Goal: Task Accomplishment & Management: Manage account settings

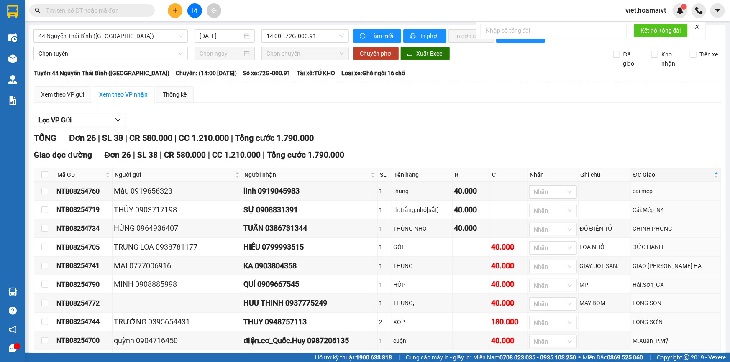
click at [549, 95] on div "Xem theo VP gửi Xem theo VP nhận Thống kê" at bounding box center [377, 94] width 687 height 17
click at [540, 117] on div "Lọc VP Gửi" at bounding box center [377, 121] width 687 height 14
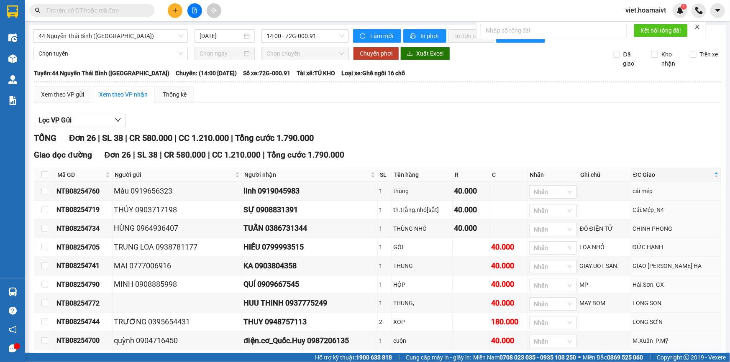
click at [540, 116] on div "Lọc VP Gửi" at bounding box center [377, 121] width 687 height 14
click at [540, 114] on div "Lọc VP Gửi" at bounding box center [377, 121] width 687 height 14
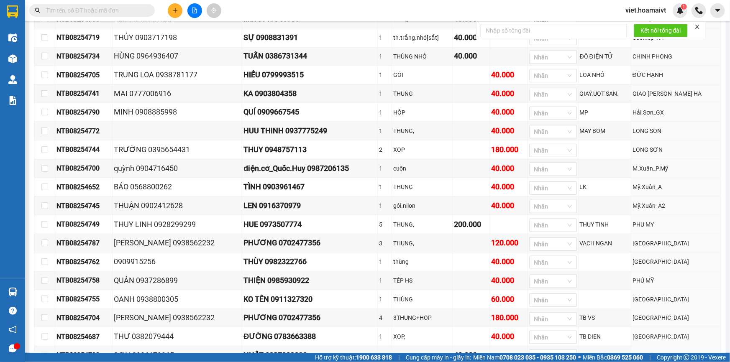
scroll to position [114, 0]
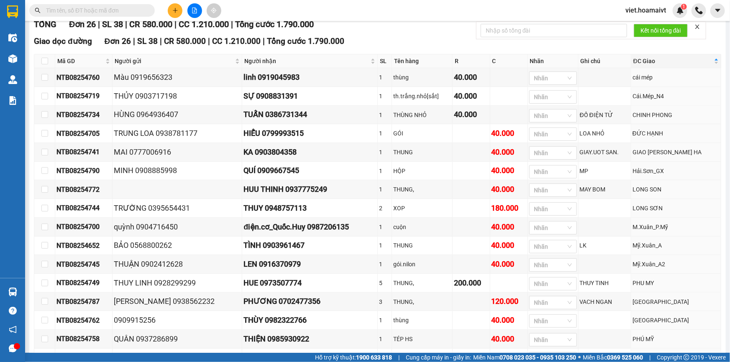
click at [430, 29] on div "TỔNG Đơn 26 | SL 38 | CR 580.000 | CC 1.210.000 | Tổng cước 1.790.000" at bounding box center [377, 24] width 687 height 13
click at [428, 29] on div "TỔNG Đơn 26 | SL 38 | CR 580.000 | CC 1.210.000 | Tổng cước 1.790.000" at bounding box center [377, 24] width 687 height 13
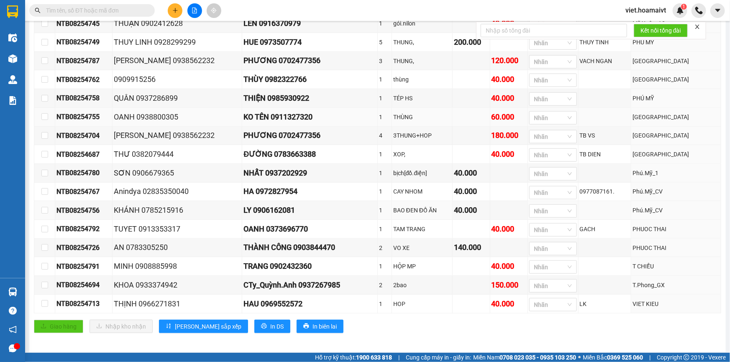
scroll to position [362, 0]
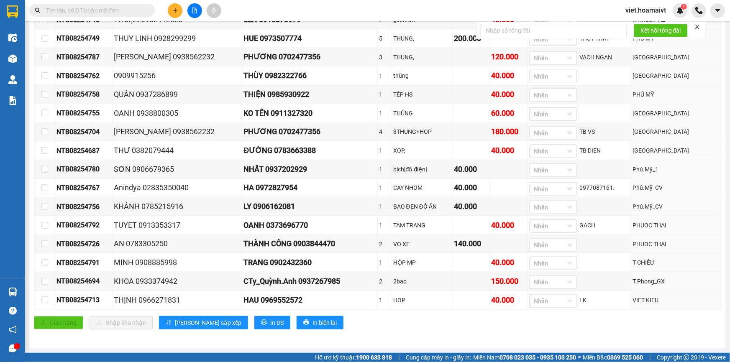
click at [372, 342] on div "44 Nguyễn Thái Bình (Hàng Ngoài) 15/08/2025 14:00 - 72G-000.91 Làm mới In …" at bounding box center [377, 8] width 696 height 682
click at [370, 338] on div "TỔNG Đơn 26 | SL 38 | CR 580.000 | CC 1.210.000 | Tổng cước 1.790.000 Giao dọc …" at bounding box center [377, 56] width 687 height 567
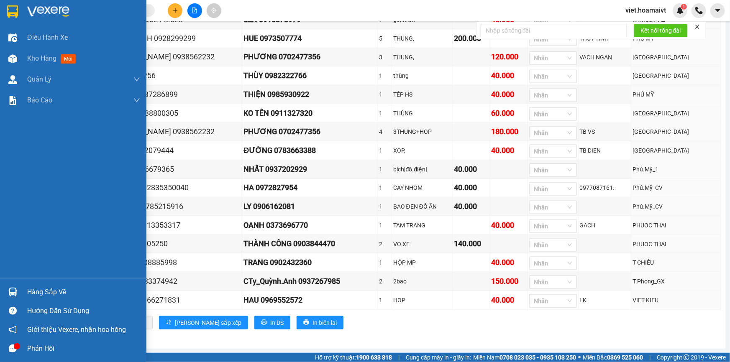
click at [40, 14] on img at bounding box center [48, 11] width 42 height 13
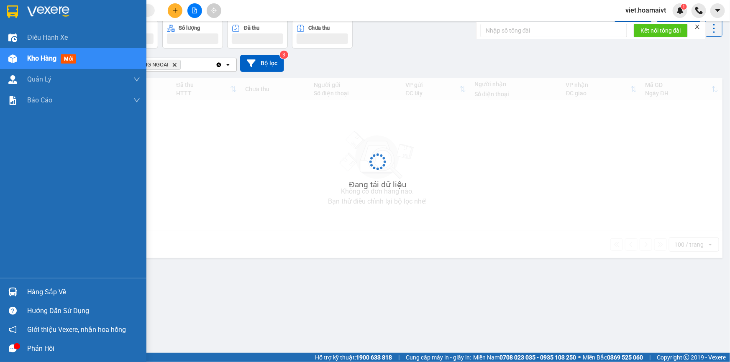
scroll to position [38, 0]
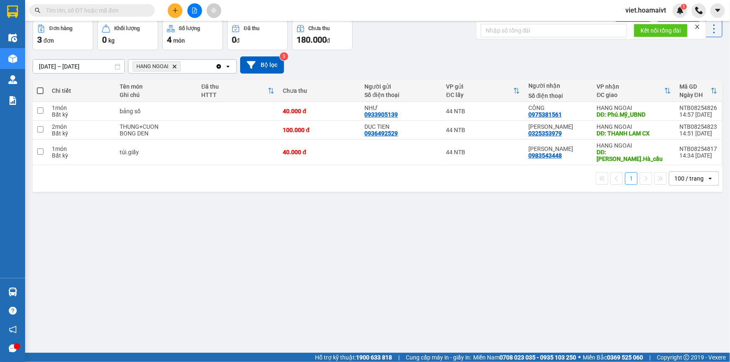
click at [396, 61] on div "14/08/2025 – 15/08/2025 Press the down arrow key to interact with the calendar …" at bounding box center [378, 64] width 690 height 17
click at [173, 67] on icon "Delete" at bounding box center [174, 66] width 5 height 5
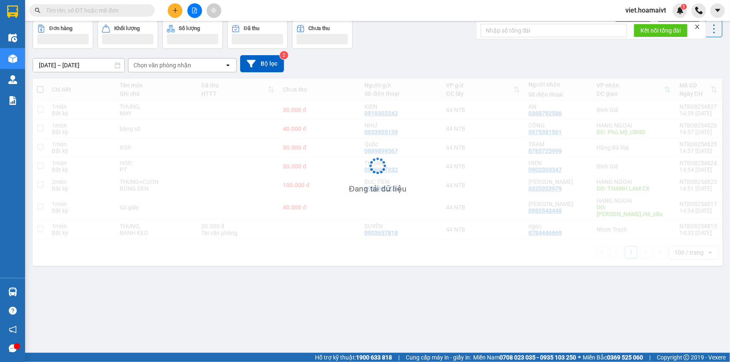
click at [456, 58] on div "[DATE] – [DATE] Press the down arrow key to interact with the calendar and sele…" at bounding box center [378, 63] width 690 height 17
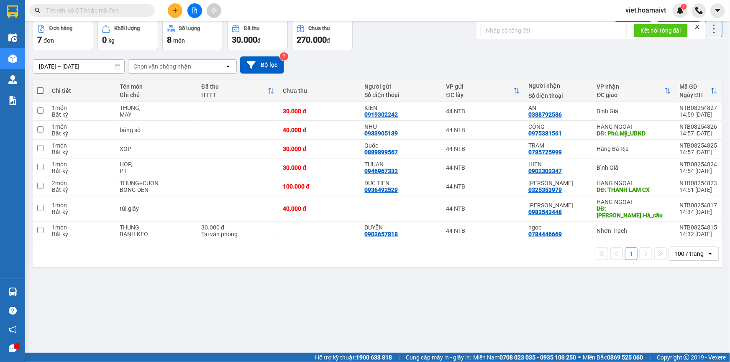
click at [456, 58] on div "[DATE] – [DATE] Press the down arrow key to interact with the calendar and sele…" at bounding box center [378, 64] width 690 height 17
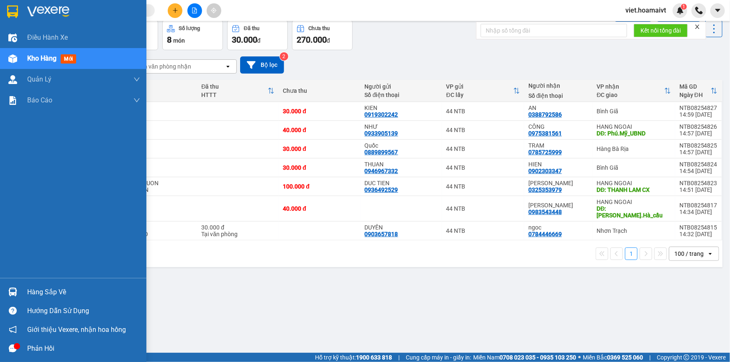
click at [44, 6] on img at bounding box center [48, 11] width 42 height 13
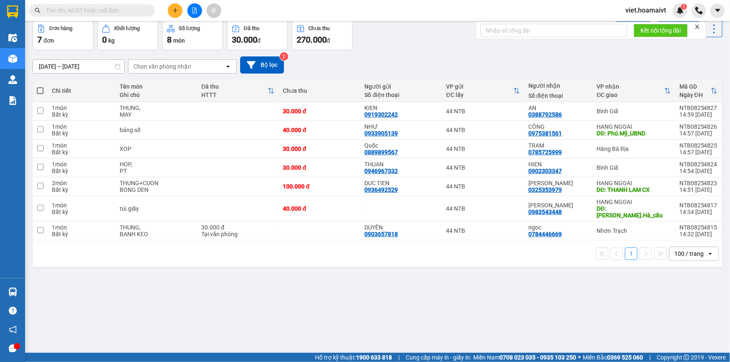
click at [394, 80] on th "Người gửi Số điện thoại" at bounding box center [402, 91] width 82 height 22
click at [403, 66] on div "[DATE] – [DATE] Press the down arrow key to interact with the calendar and sele…" at bounding box center [378, 64] width 690 height 17
click at [469, 35] on div "Đơn hàng 7 đơn Khối lượng 0 kg Số lượng 8 món Đã thu 30.000 đ Chưa thu 270.000 …" at bounding box center [378, 35] width 690 height 30
click at [438, 46] on div "Đơn hàng 7 đơn Khối lượng 0 kg Số lượng 8 món Đã thu 30.000 đ Chưa thu 270.000 …" at bounding box center [378, 35] width 690 height 30
click at [437, 47] on div "Đơn hàng 7 đơn Khối lượng 0 kg Số lượng 8 món Đã thu 30.000 đ Chưa thu 270.000 …" at bounding box center [378, 35] width 690 height 30
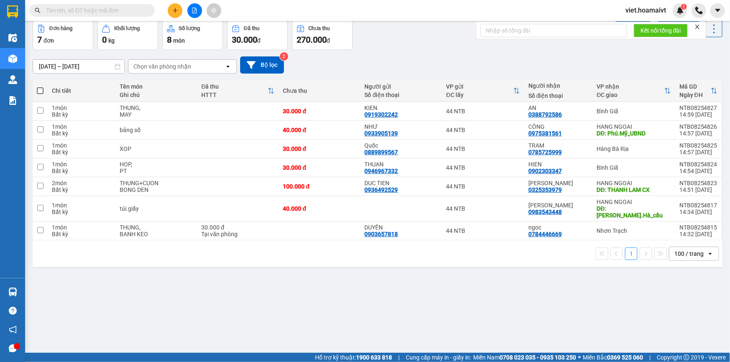
click at [437, 47] on div "Đơn hàng 7 đơn Khối lượng 0 kg Số lượng 8 món Đã thu 30.000 đ Chưa thu 270.000 …" at bounding box center [378, 35] width 690 height 30
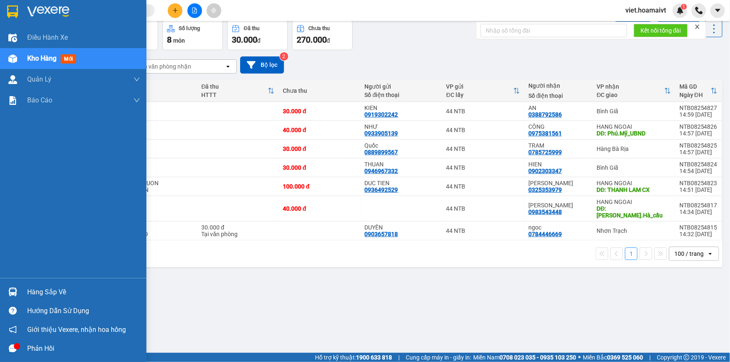
click at [60, 2] on div at bounding box center [73, 13] width 146 height 27
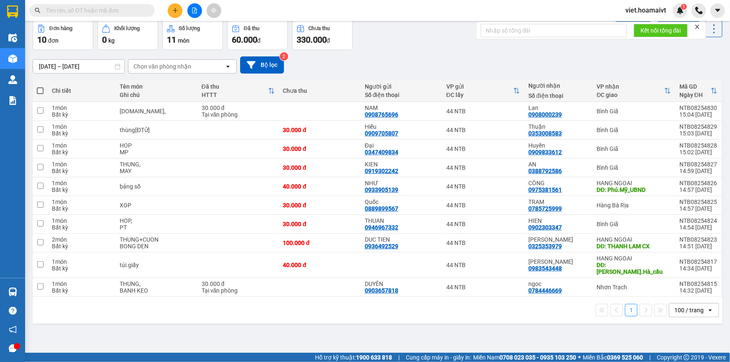
click at [436, 60] on div "[DATE] – [DATE] Press the down arrow key to interact with the calendar and sele…" at bounding box center [378, 64] width 690 height 17
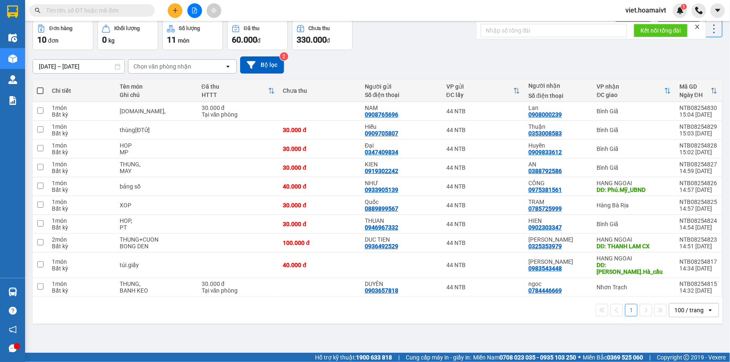
click at [384, 48] on div "Đơn hàng 10 đơn Khối lượng 0 kg Số lượng 11 món Đã thu 60.000 đ Chưa thu 330.00…" at bounding box center [378, 35] width 690 height 30
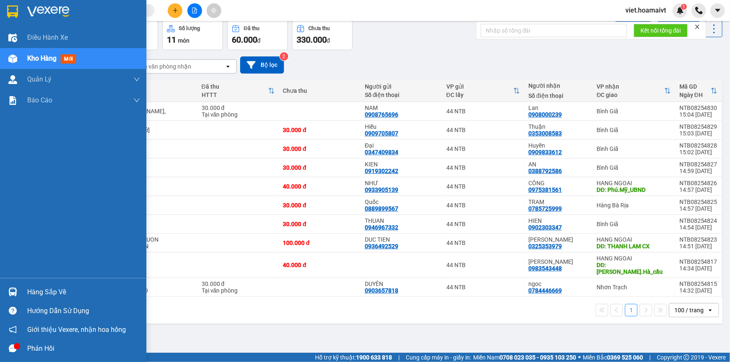
click at [42, 8] on img at bounding box center [48, 11] width 42 height 13
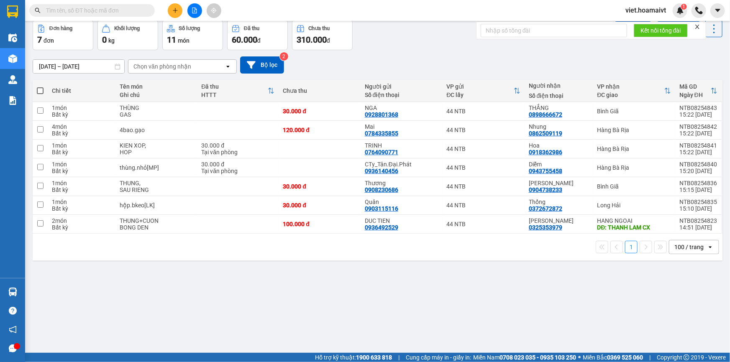
click at [363, 54] on div "[DATE] – [DATE] Press the down arrow key to interact with the calendar and sele…" at bounding box center [378, 65] width 690 height 30
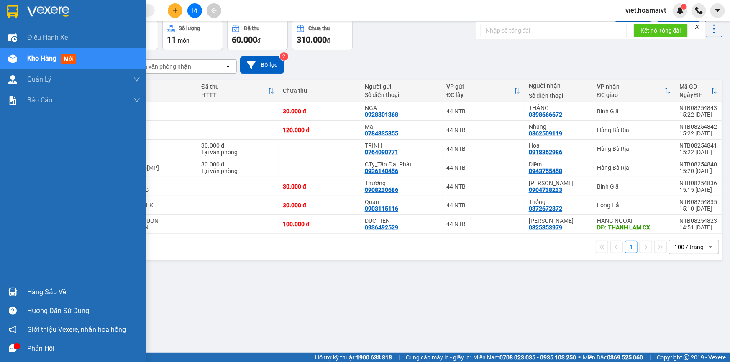
click at [26, 8] on div at bounding box center [73, 13] width 146 height 27
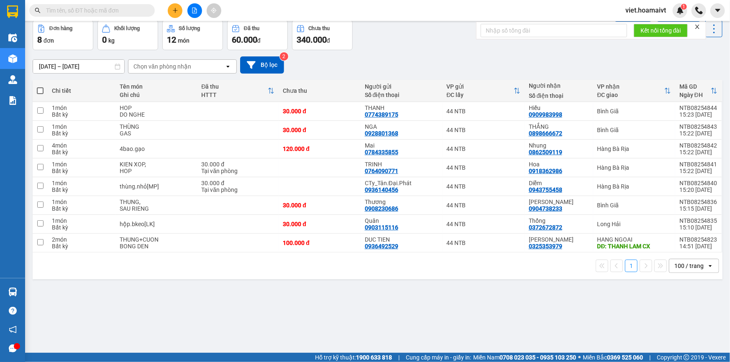
click at [393, 53] on div "[DATE] – [DATE] Press the down arrow key to interact with the calendar and sele…" at bounding box center [378, 65] width 690 height 30
click at [196, 8] on icon "file-add" at bounding box center [195, 11] width 6 height 6
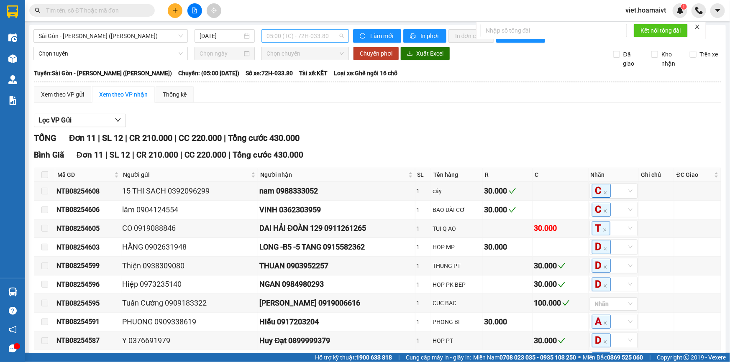
click at [326, 37] on span "05:00 (TC) - 72H-033.80" at bounding box center [304, 36] width 77 height 13
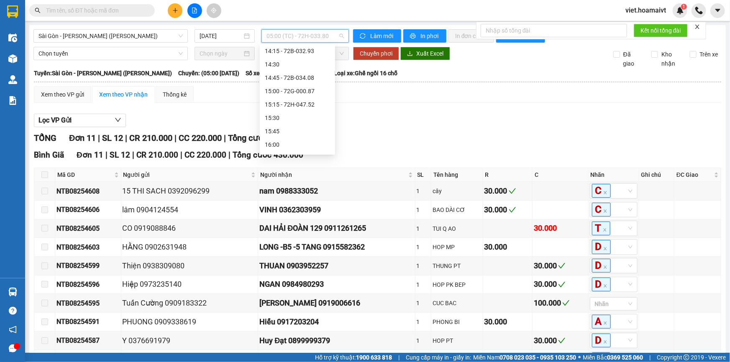
scroll to position [646, 0]
click at [320, 99] on div "15:15 - 72H-047.52" at bounding box center [297, 102] width 65 height 9
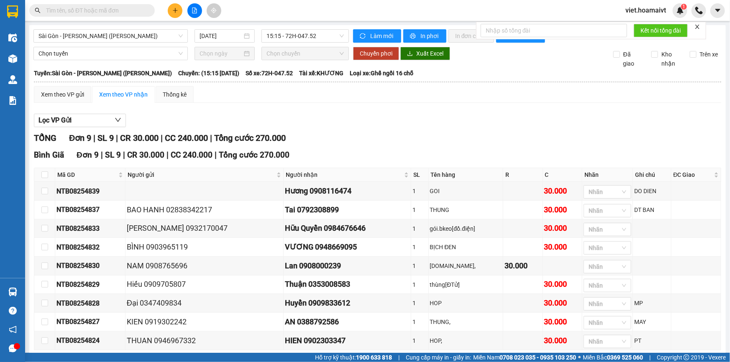
click at [469, 101] on div "Xem theo VP gửi Xem theo VP nhận Thống kê" at bounding box center [377, 94] width 687 height 17
click at [295, 36] on span "15:15 - 72H-047.52" at bounding box center [304, 36] width 77 height 13
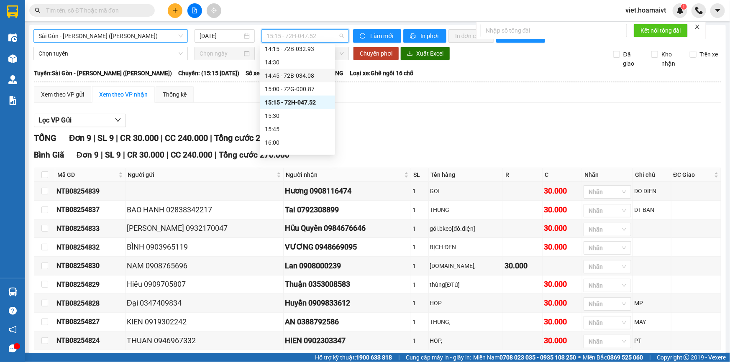
click at [123, 33] on span "Sài Gòn - [PERSON_NAME] ([PERSON_NAME])" at bounding box center [110, 36] width 144 height 13
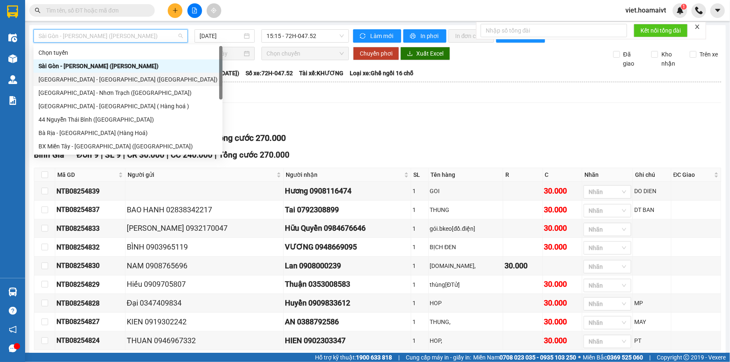
click at [106, 77] on div "[GEOGRAPHIC_DATA] - [GEOGRAPHIC_DATA] ([GEOGRAPHIC_DATA])" at bounding box center [127, 79] width 179 height 9
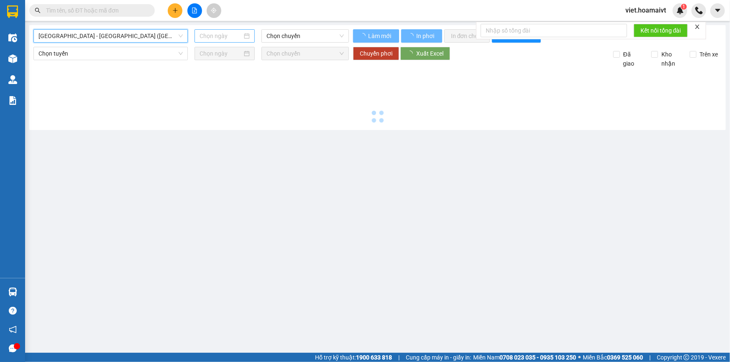
type input "[DATE]"
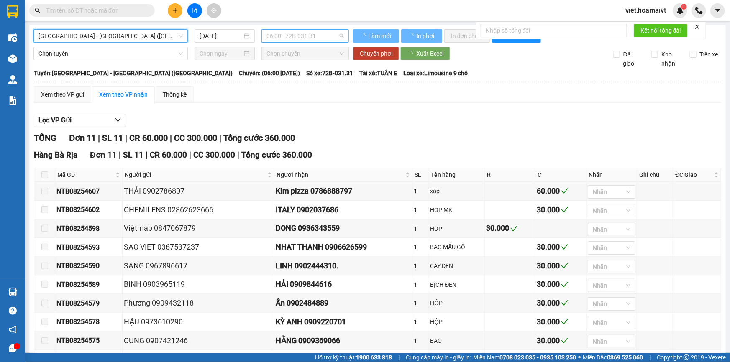
click at [290, 40] on span "06:00 - 72B-031.31" at bounding box center [304, 36] width 77 height 13
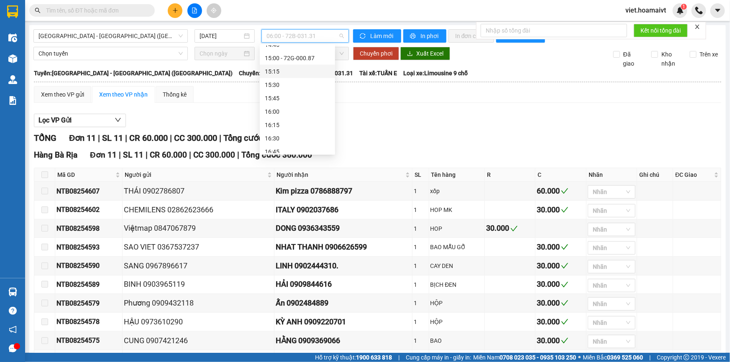
scroll to position [545, 0]
click at [310, 92] on div "15:00 - 72G-000.87" at bounding box center [297, 96] width 65 height 9
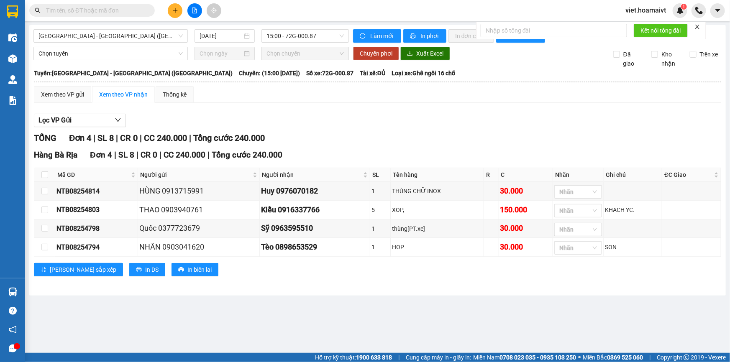
click at [409, 104] on div "Xem theo VP gửi Xem theo VP nhận Thống kê Lọc VP Gửi TỔNG Đơn 4 | SL 8 | CR 0 …" at bounding box center [377, 186] width 687 height 201
click at [107, 37] on span "[GEOGRAPHIC_DATA] - [GEOGRAPHIC_DATA] ([GEOGRAPHIC_DATA])" at bounding box center [110, 36] width 144 height 13
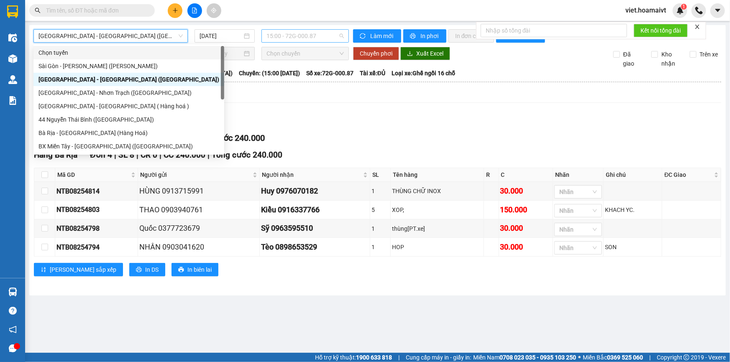
click at [273, 38] on span "15:00 - 72G-000.87" at bounding box center [304, 36] width 77 height 13
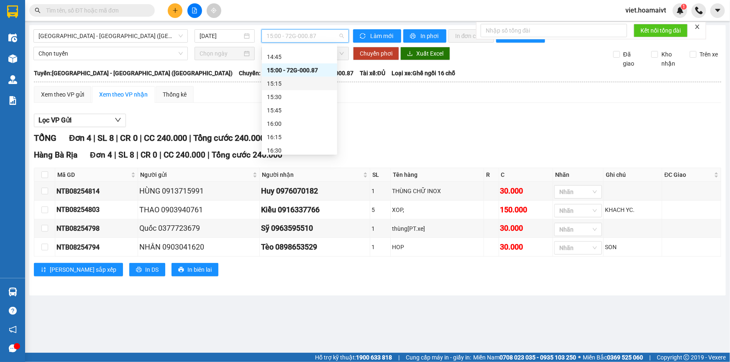
scroll to position [584, 0]
click at [279, 89] on div "15:30" at bounding box center [299, 84] width 65 height 9
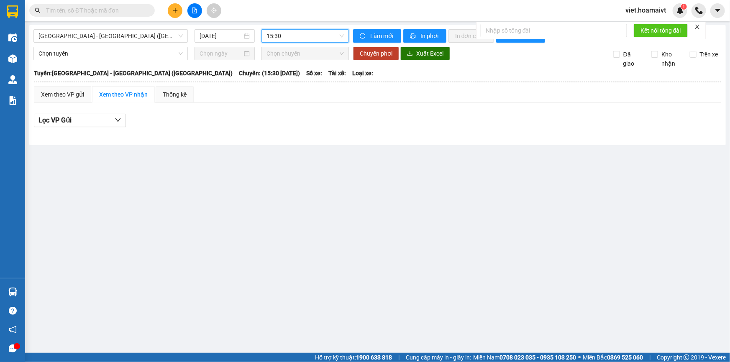
click at [474, 124] on div "Lọc VP Gửi" at bounding box center [377, 121] width 687 height 14
click at [307, 40] on span "15:30" at bounding box center [304, 36] width 77 height 13
click at [302, 69] on div "15:15" at bounding box center [299, 71] width 65 height 9
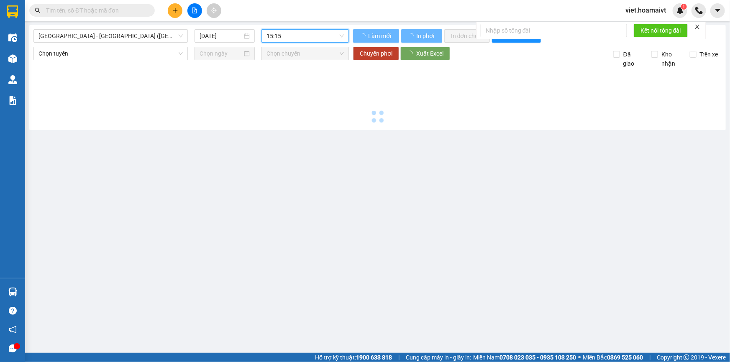
click at [475, 97] on div at bounding box center [377, 97] width 688 height 58
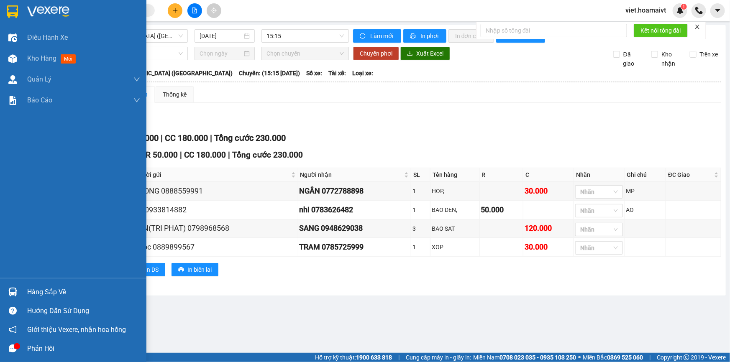
click at [59, 10] on img at bounding box center [48, 11] width 42 height 13
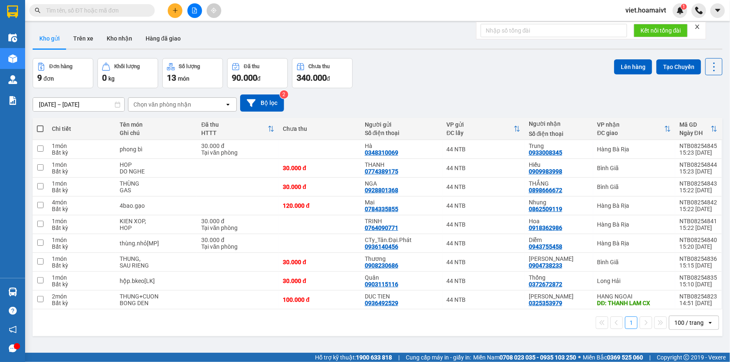
click at [422, 93] on div "[DATE] – [DATE] Press the down arrow key to interact with the calendar and sele…" at bounding box center [378, 103] width 690 height 30
drag, startPoint x: 142, startPoint y: 100, endPoint x: 144, endPoint y: 105, distance: 5.1
click at [142, 100] on div "Chọn văn phòng nhận" at bounding box center [162, 104] width 58 height 8
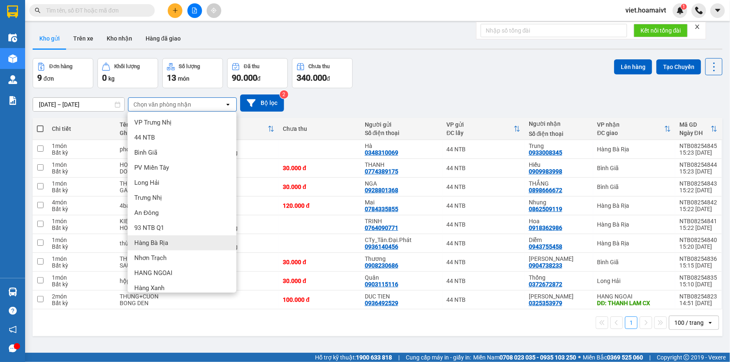
click at [206, 237] on div "Hàng Bà Rịa" at bounding box center [182, 243] width 109 height 15
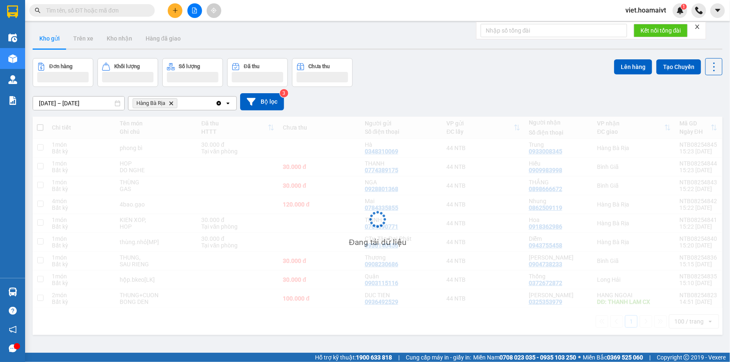
click at [439, 77] on div "Đơn hàng Khối lượng Số lượng Đã thu Chưa thu Lên hàng Tạo Chuyến" at bounding box center [378, 72] width 690 height 29
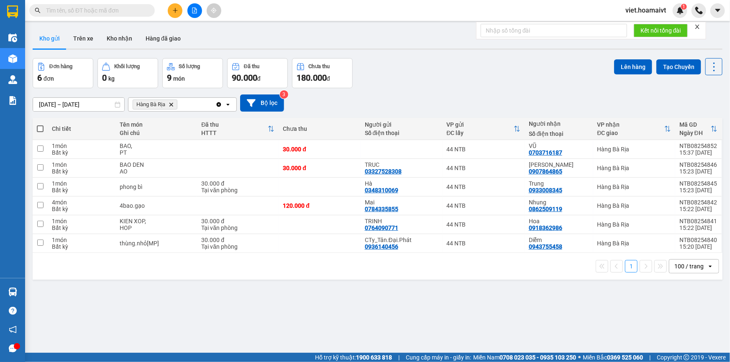
click at [439, 77] on div "Đơn hàng 6 đơn Khối lượng 0 kg Số lượng 9 món Đã thu 90.000 đ Chưa thu 180.000 …" at bounding box center [378, 73] width 690 height 30
click at [172, 105] on icon "Delete" at bounding box center [171, 104] width 5 height 5
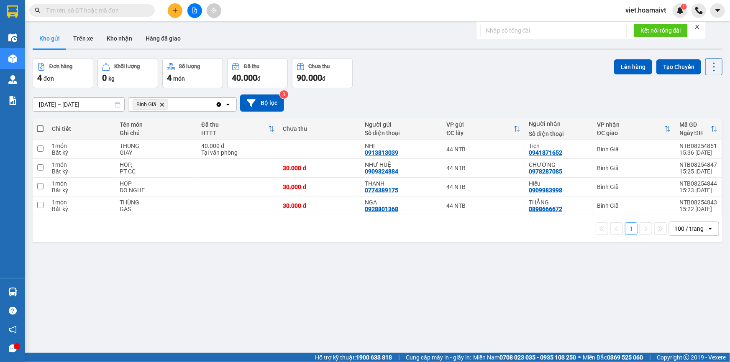
click at [445, 91] on div "[DATE] – [DATE] Press the down arrow key to interact with the calendar and sele…" at bounding box center [378, 103] width 690 height 30
click at [344, 289] on div "ver 1.8.138 Kho gửi Trên xe Kho nhận Hàng đã giao Đơn hàng 4 đơn Khối lượng 0 k…" at bounding box center [377, 206] width 696 height 362
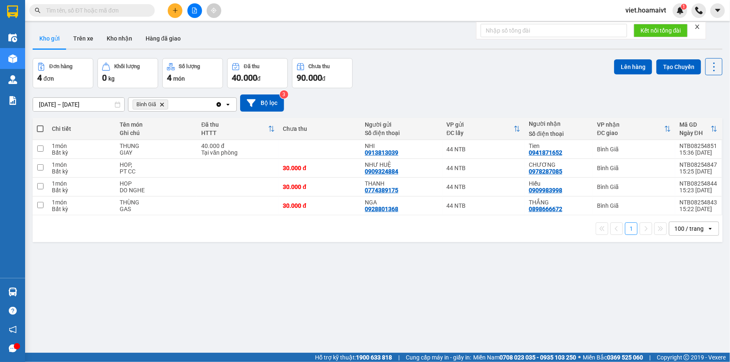
click at [163, 103] on icon "Delete" at bounding box center [161, 104] width 5 height 5
click at [163, 103] on div "Chọn văn phòng nhận" at bounding box center [162, 104] width 58 height 8
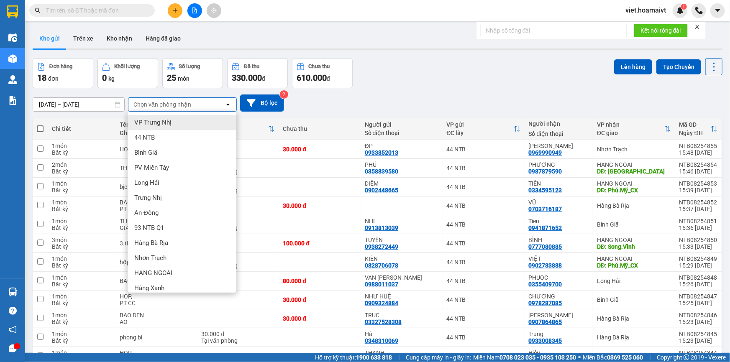
click at [172, 154] on div "Bình Giã" at bounding box center [182, 152] width 109 height 15
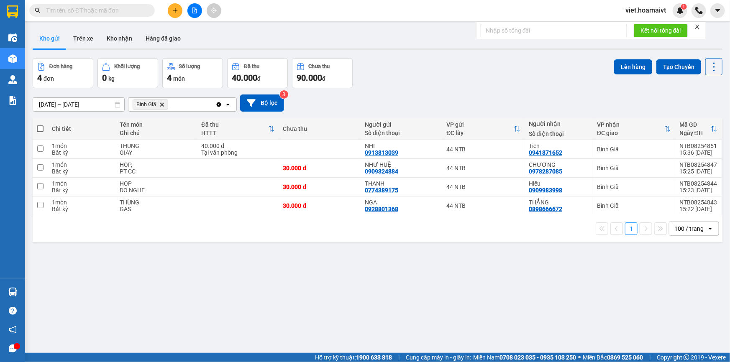
click at [41, 131] on span at bounding box center [40, 128] width 7 height 7
click at [40, 125] on input "checkbox" at bounding box center [40, 125] width 0 height 0
checkbox input "true"
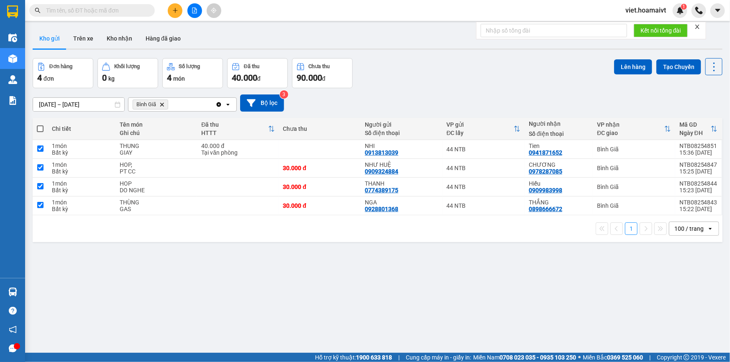
checkbox input "true"
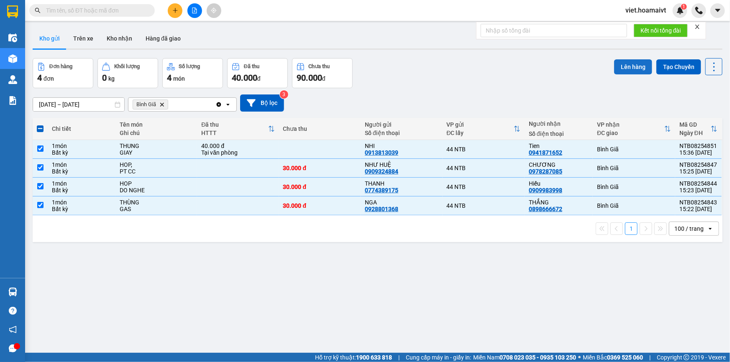
click at [620, 63] on button "Lên hàng" at bounding box center [633, 66] width 38 height 15
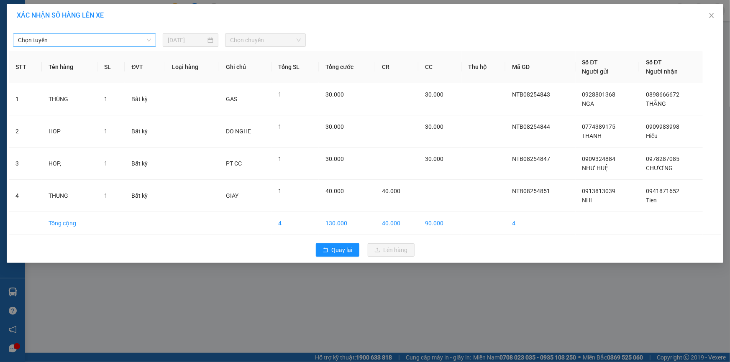
click at [96, 46] on span "Chọn tuyến" at bounding box center [84, 40] width 133 height 13
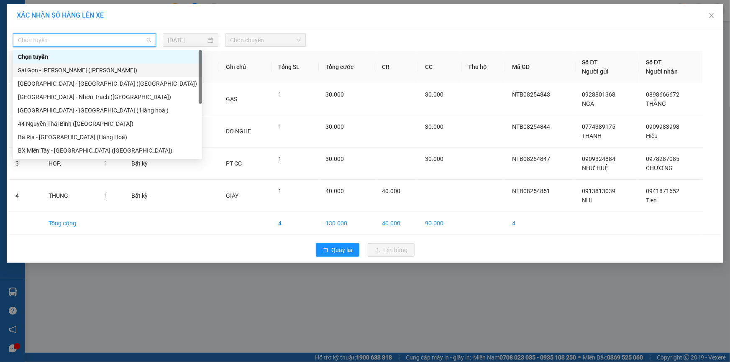
drag, startPoint x: 98, startPoint y: 72, endPoint x: 202, endPoint y: 44, distance: 107.6
click at [98, 72] on div "Sài Gòn - [PERSON_NAME] ([PERSON_NAME])" at bounding box center [107, 70] width 179 height 9
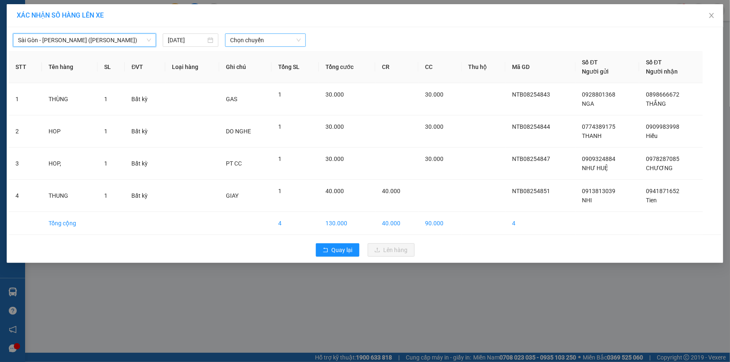
click at [267, 40] on span "Chọn chuyến" at bounding box center [265, 40] width 71 height 13
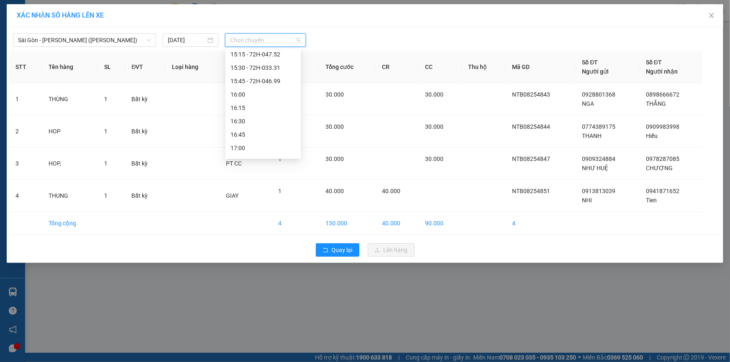
scroll to position [749, 0]
click at [255, 40] on span "Chọn chuyến" at bounding box center [265, 40] width 71 height 13
type input "15:50"
click at [293, 68] on div "Thêm chuyến " 15:50 "" at bounding box center [269, 71] width 89 height 14
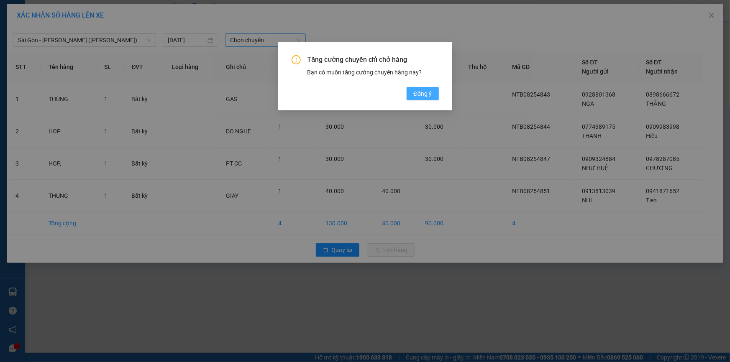
drag, startPoint x: 440, startPoint y: 93, endPoint x: 432, endPoint y: 93, distance: 7.5
click at [439, 93] on div "Tăng cường chuyến chỉ chở hàng Bạn có muốn tăng cường chuyến hàng này? [GEOGRAP…" at bounding box center [365, 76] width 174 height 69
click at [431, 93] on span "Đồng ý" at bounding box center [422, 93] width 18 height 9
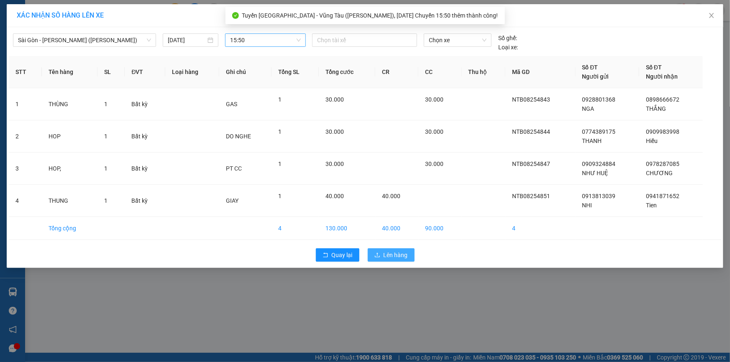
click at [403, 252] on span "Lên hàng" at bounding box center [396, 255] width 24 height 9
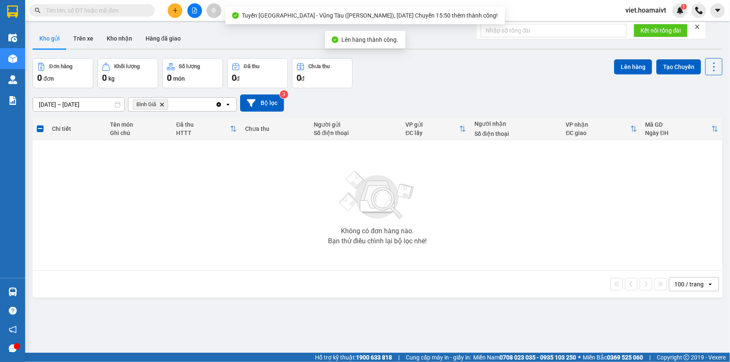
click at [161, 104] on icon "Bình Giã, close by backspace" at bounding box center [162, 104] width 4 height 4
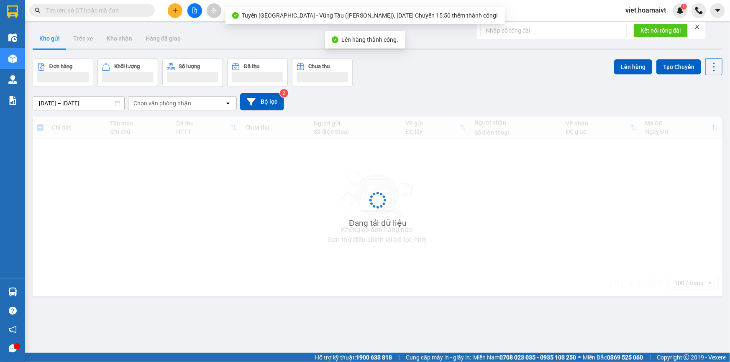
click at [457, 102] on div "[DATE] – [DATE] Press the down arrow key to interact with the calendar and sele…" at bounding box center [378, 101] width 690 height 17
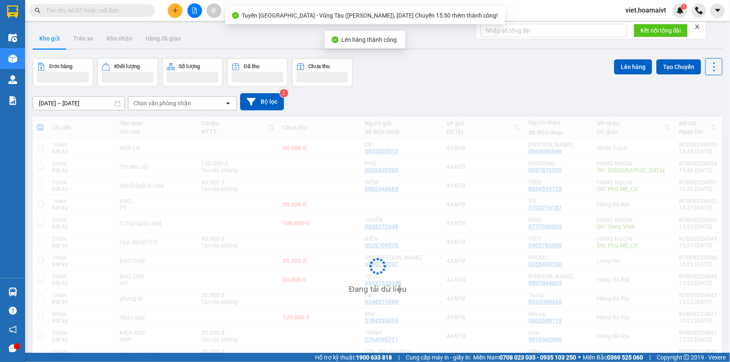
click at [456, 98] on div "[DATE] – [DATE] Press the down arrow key to interact with the calendar and sele…" at bounding box center [378, 101] width 690 height 17
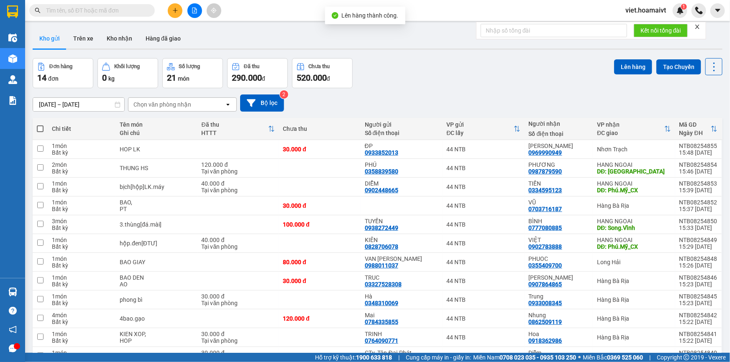
click at [456, 98] on div "[DATE] – [DATE] Press the down arrow key to interact with the calendar and sele…" at bounding box center [378, 103] width 690 height 17
click at [386, 86] on div "Đơn hàng 14 đơn Khối lượng 0 kg Số lượng 21 món Đã thu 290.000 đ Chưa thu 520.0…" at bounding box center [378, 73] width 690 height 30
click at [335, 147] on div "30.000 đ" at bounding box center [319, 149] width 73 height 7
checkbox input "true"
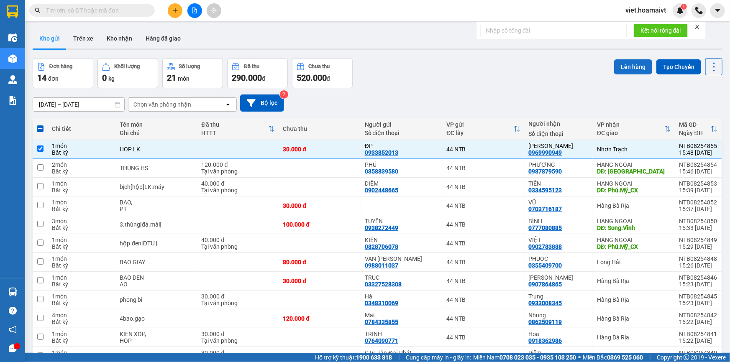
click at [620, 64] on button "Lên hàng" at bounding box center [633, 66] width 38 height 15
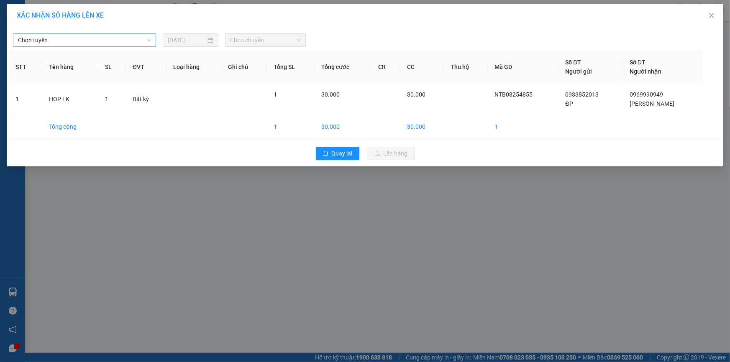
click at [132, 40] on span "Chọn tuyến" at bounding box center [84, 40] width 133 height 13
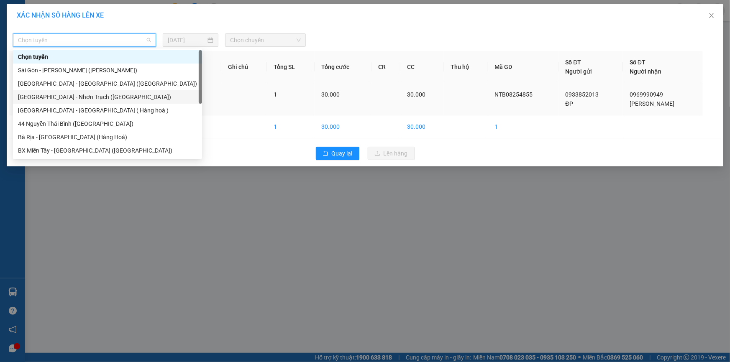
click at [123, 95] on div "[GEOGRAPHIC_DATA] - Nhơn Trạch ([GEOGRAPHIC_DATA])" at bounding box center [107, 96] width 179 height 9
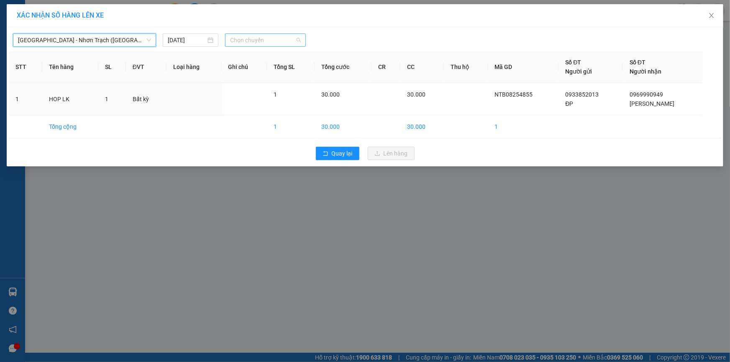
click at [272, 41] on span "Chọn chuyến" at bounding box center [265, 40] width 71 height 13
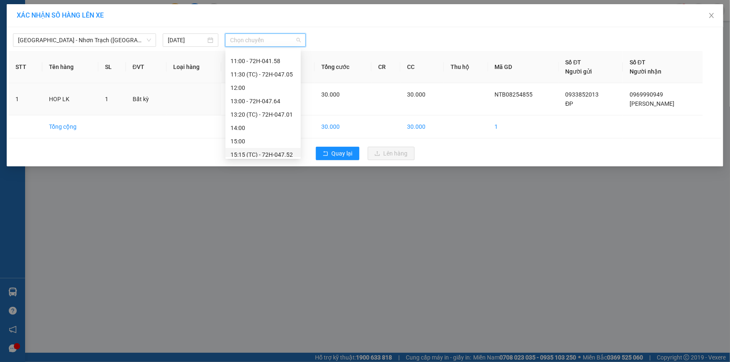
scroll to position [120, 0]
click at [272, 121] on div "16:00" at bounding box center [262, 124] width 65 height 9
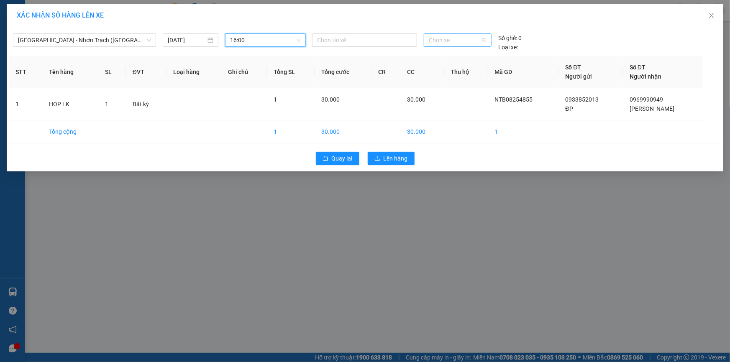
click at [435, 41] on span "Chọn xe" at bounding box center [458, 40] width 58 height 13
type input "4672"
click at [448, 54] on div "72H-046.72" at bounding box center [458, 56] width 58 height 9
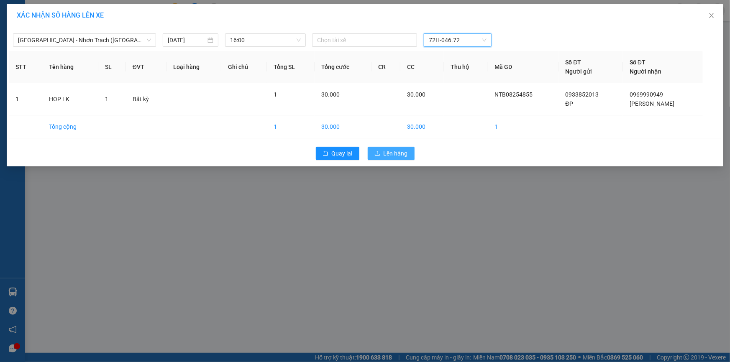
click at [398, 152] on span "Lên hàng" at bounding box center [396, 153] width 24 height 9
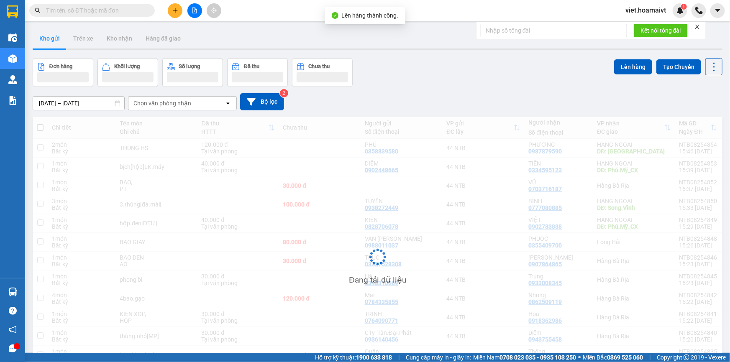
click at [460, 74] on div "Đơn hàng Khối lượng Số lượng Đã thu Chưa thu Lên hàng Tạo Chuyến" at bounding box center [378, 72] width 690 height 29
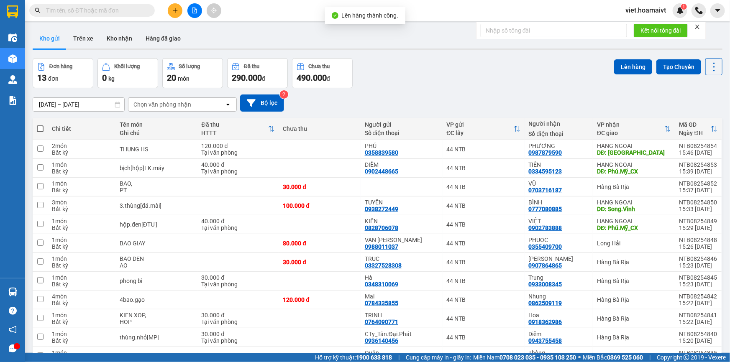
click at [461, 74] on div "Đơn hàng 13 đơn Khối lượng 0 kg Số lượng 20 món Đã thu 290.000 đ Chưa thu 490.0…" at bounding box center [378, 73] width 690 height 30
click at [397, 74] on div "Đơn hàng 13 đơn Khối lượng 0 kg Số lượng 20 món Đã thu 290.000 đ Chưa thu 490.0…" at bounding box center [378, 73] width 690 height 30
click at [182, 10] on button at bounding box center [175, 10] width 15 height 15
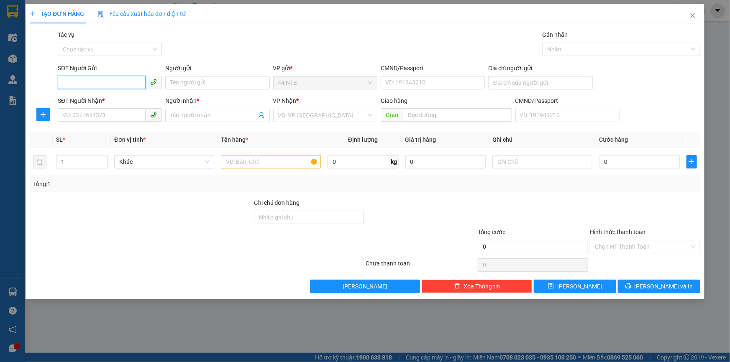
click at [104, 82] on input "SĐT Người Gửi" at bounding box center [102, 82] width 88 height 13
click at [106, 82] on input "SĐT Người Gửi" at bounding box center [102, 82] width 88 height 13
type input "0354964601"
click at [186, 84] on input "Người gửi" at bounding box center [217, 82] width 104 height 13
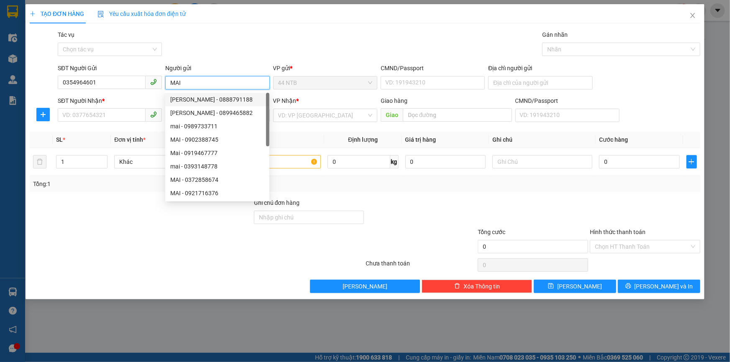
type input "MAI"
click at [246, 50] on div "Gói vận chuyển * Tiêu chuẩn Tác vụ Chọn tác vụ Gán nhãn Nhãn" at bounding box center [379, 44] width 646 height 29
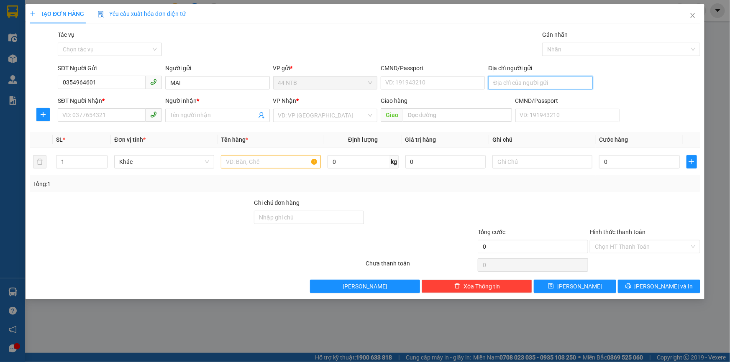
click at [509, 79] on input "Địa chỉ người gửi" at bounding box center [540, 82] width 104 height 13
type input "381 NGUYỄN ĐÌNH CHIỂU"
click at [125, 115] on input "SĐT Người Nhận *" at bounding box center [102, 114] width 88 height 13
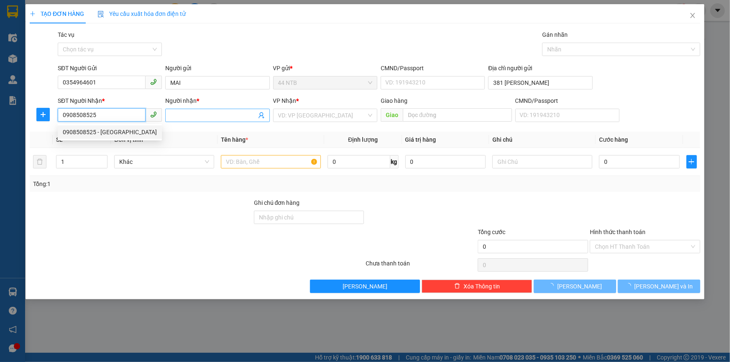
type input "0908508525"
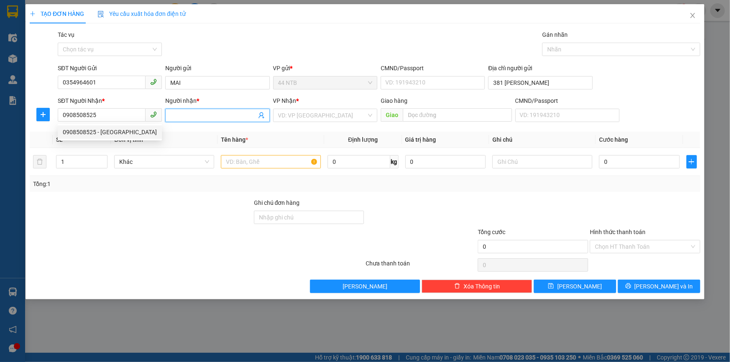
click at [196, 111] on input "Người nhận *" at bounding box center [213, 115] width 86 height 9
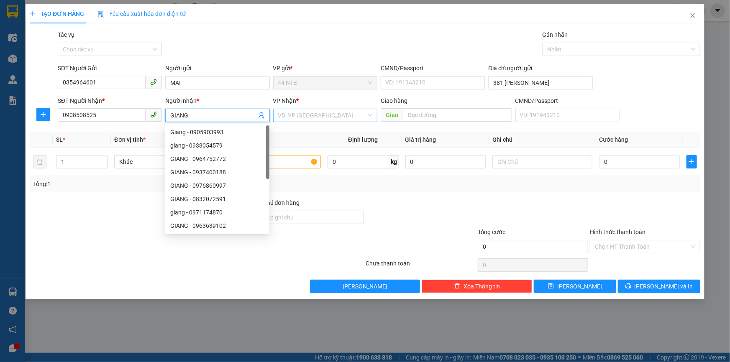
type input "GIANG"
click at [290, 117] on input "search" at bounding box center [322, 115] width 88 height 13
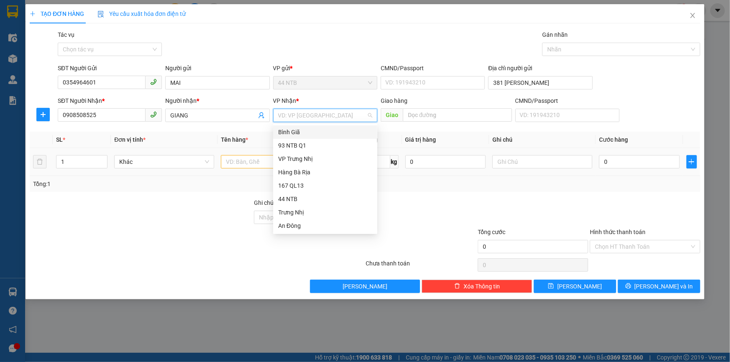
drag, startPoint x: 299, startPoint y: 130, endPoint x: 284, endPoint y: 149, distance: 24.4
click at [299, 130] on div "Bình Giã" at bounding box center [325, 132] width 94 height 9
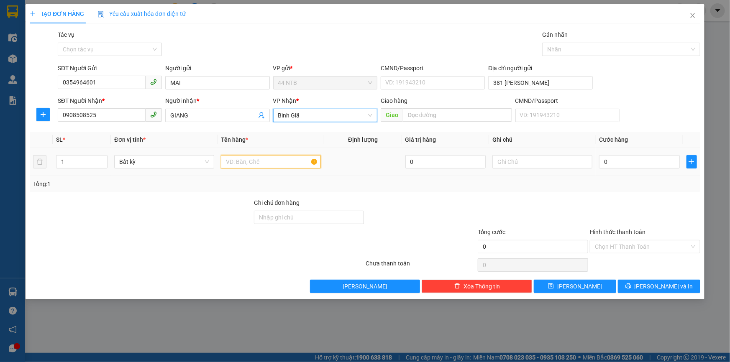
click at [271, 162] on input "text" at bounding box center [271, 161] width 100 height 13
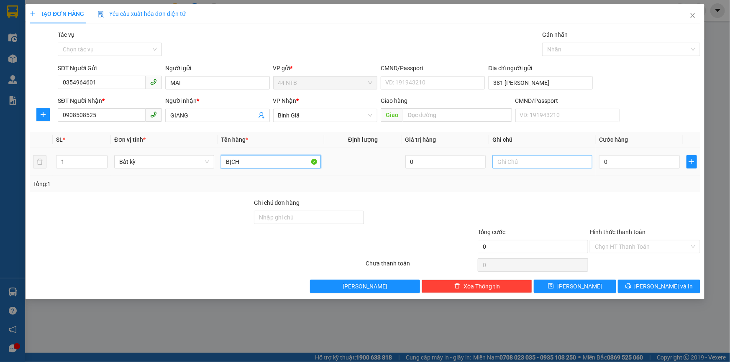
type input "BỊCH"
click at [550, 163] on input "text" at bounding box center [542, 161] width 100 height 13
click at [508, 160] on input "QUÀN ÁO" at bounding box center [542, 161] width 100 height 13
type input "QUẦN ÁO"
click at [628, 163] on input "0" at bounding box center [639, 161] width 81 height 13
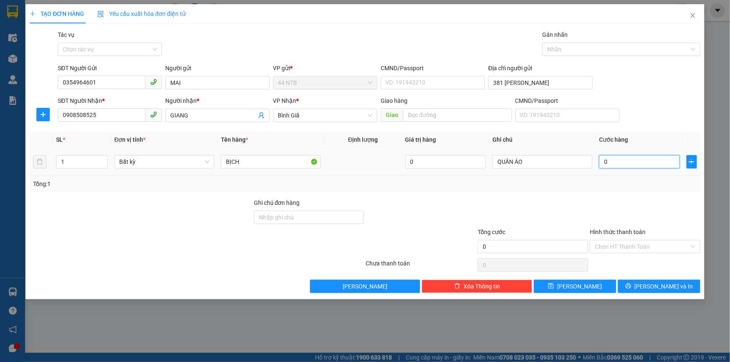
type input "3"
type input "30"
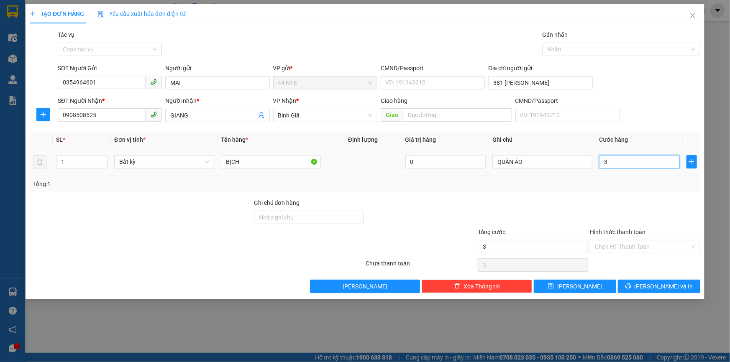
type input "30"
type input "30.000"
drag, startPoint x: 663, startPoint y: 284, endPoint x: 490, endPoint y: 159, distance: 213.4
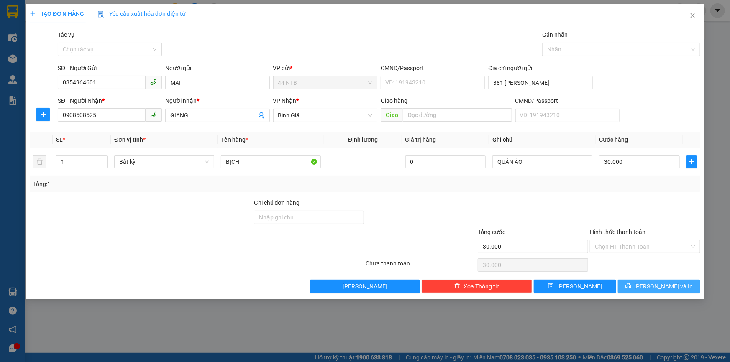
click at [663, 282] on span "[PERSON_NAME] và In" at bounding box center [664, 286] width 59 height 9
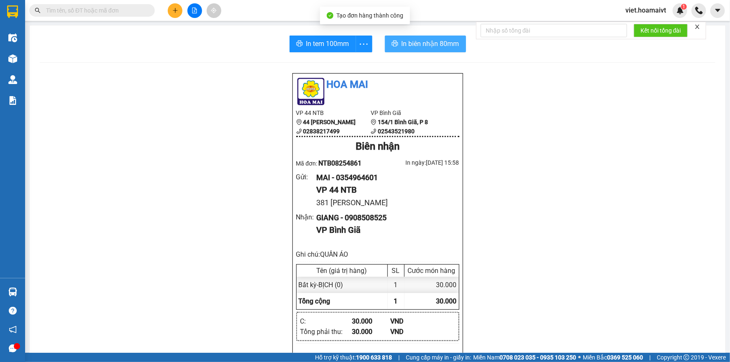
click at [440, 44] on span "In biên nhận 80mm" at bounding box center [431, 43] width 58 height 10
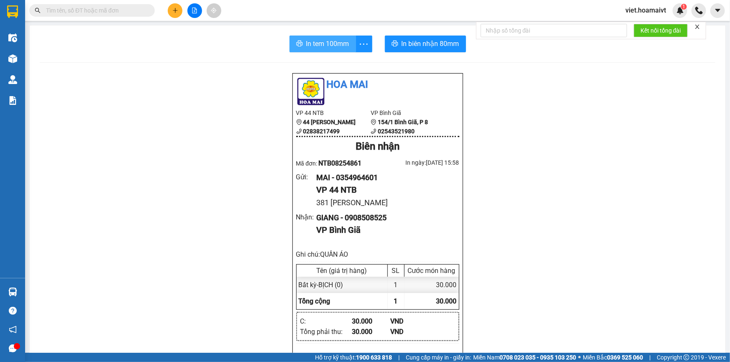
click at [330, 44] on span "In tem 100mm" at bounding box center [327, 43] width 43 height 10
click at [589, 269] on div "Hoa Mai VP 44 NTB 44 Nguyễn Thái Bình 02838217499 VP Bình Giã 154/1 Bình Giã,…" at bounding box center [378, 362] width 676 height 578
click at [189, 10] on button at bounding box center [194, 10] width 15 height 15
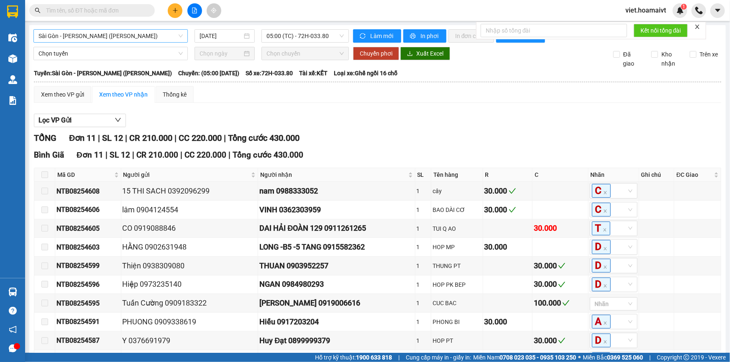
click at [136, 36] on span "Sài Gòn - [PERSON_NAME] ([PERSON_NAME])" at bounding box center [110, 36] width 144 height 13
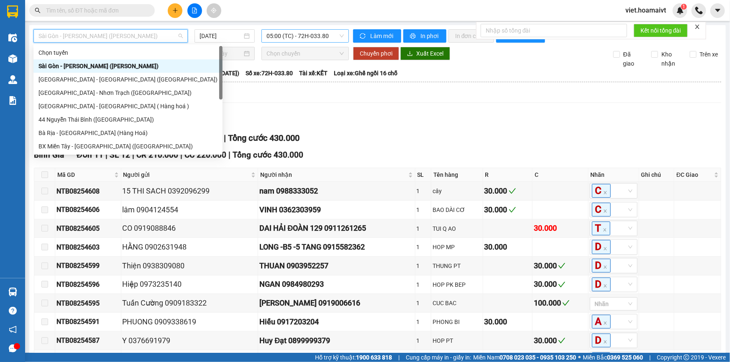
click at [294, 38] on span "05:00 (TC) - 72H-033.80" at bounding box center [304, 36] width 77 height 13
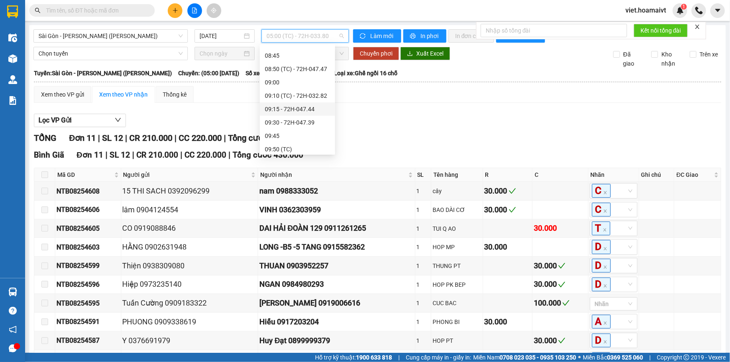
scroll to position [228, 0]
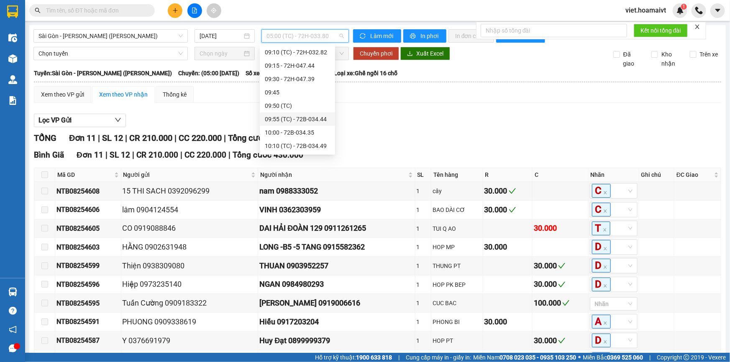
click at [320, 121] on div "09:55 (TC) - 72B-034.44" at bounding box center [297, 119] width 65 height 9
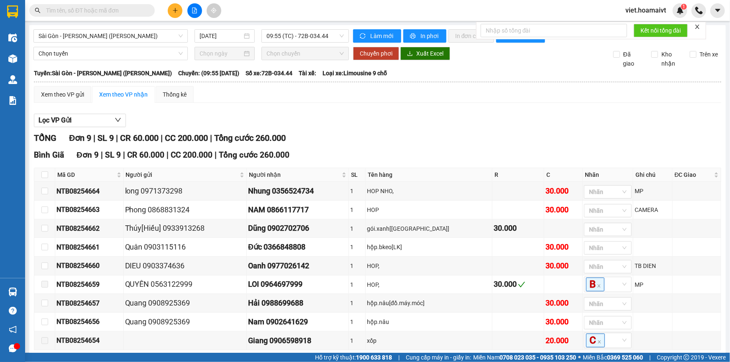
scroll to position [41, 0]
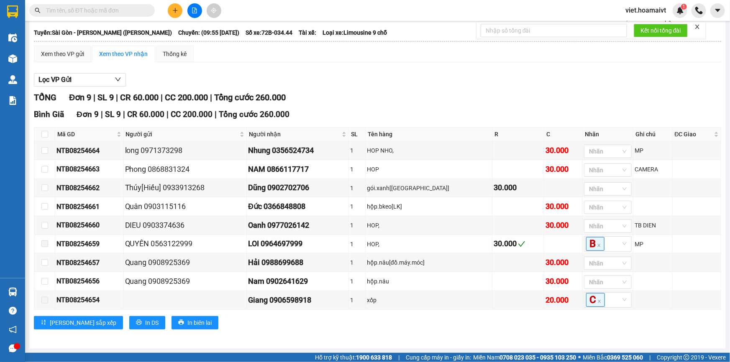
click at [448, 93] on div "TỔNG Đơn 9 | SL 9 | CR 60.000 | CC 200.000 | Tổng cước 260.000" at bounding box center [377, 97] width 687 height 13
click at [448, 91] on div "TỔNG Đơn 9 | SL 9 | CR 60.000 | CC 200.000 | Tổng cước 260.000" at bounding box center [377, 97] width 687 height 13
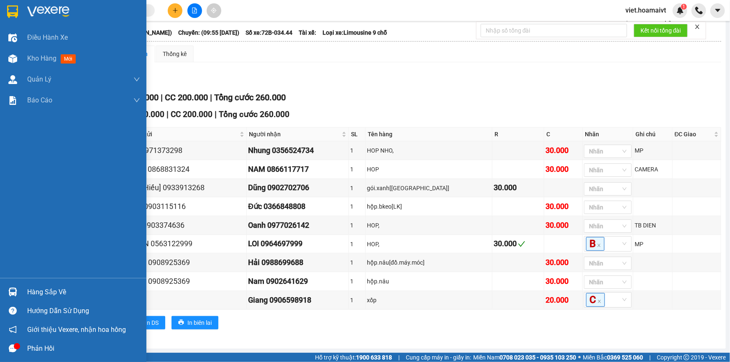
click at [30, 14] on img at bounding box center [48, 11] width 42 height 13
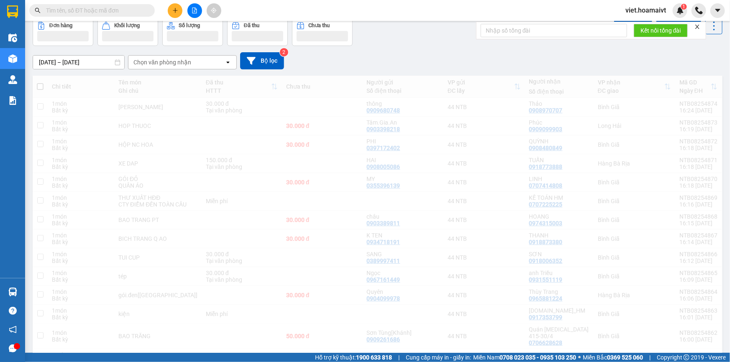
click at [387, 61] on div "[DATE] – [DATE] Press the down arrow key to interact with the calendar and sele…" at bounding box center [378, 60] width 690 height 17
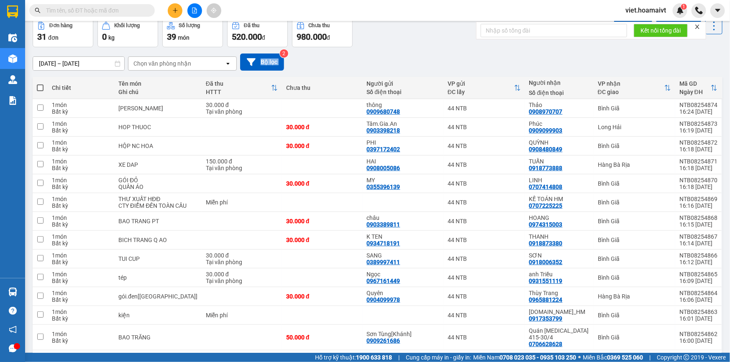
click at [387, 61] on div "[DATE] – [DATE] Press the down arrow key to interact with the calendar and sele…" at bounding box center [378, 62] width 690 height 17
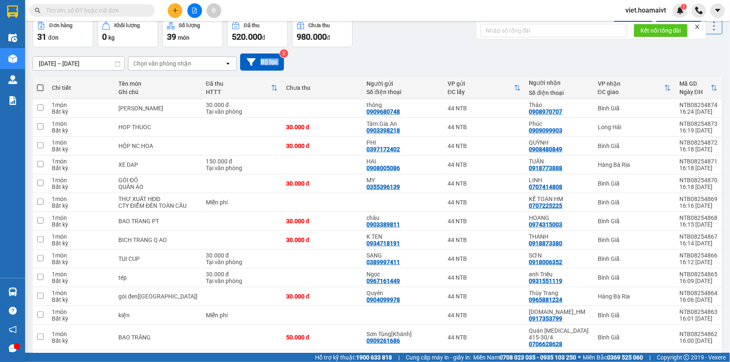
click at [387, 61] on div "[DATE] – [DATE] Press the down arrow key to interact with the calendar and sele…" at bounding box center [378, 62] width 690 height 17
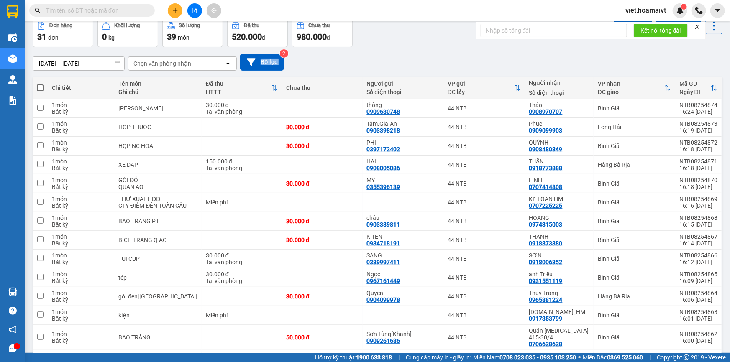
click at [420, 58] on div "[DATE] – [DATE] Press the down arrow key to interact with the calendar and sele…" at bounding box center [378, 62] width 690 height 17
click at [375, 58] on div "[DATE] – [DATE] Press the down arrow key to interact with the calendar and sele…" at bounding box center [378, 62] width 690 height 17
click at [130, 12] on input "text" at bounding box center [95, 10] width 99 height 9
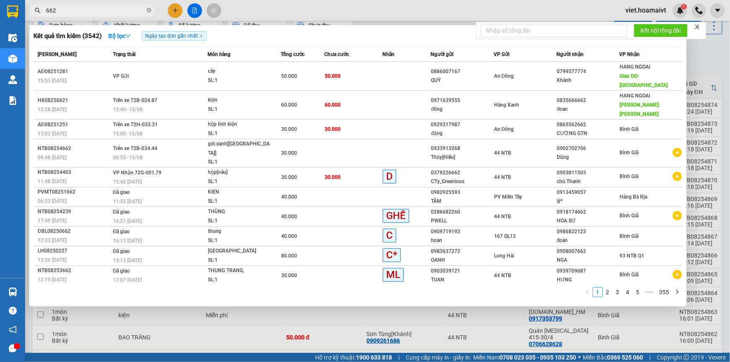
click at [95, 6] on input "662" at bounding box center [95, 10] width 99 height 9
type input "662"
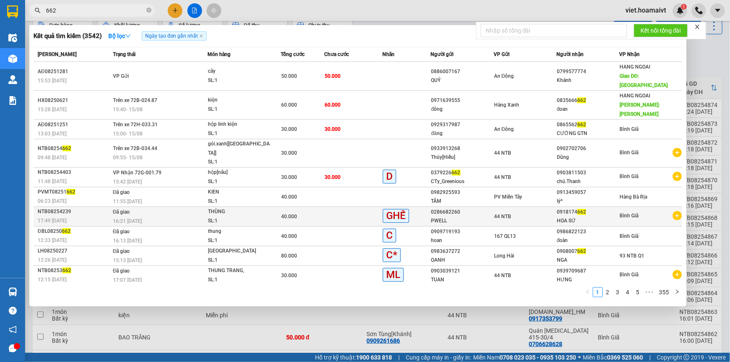
click at [376, 207] on td at bounding box center [353, 217] width 58 height 20
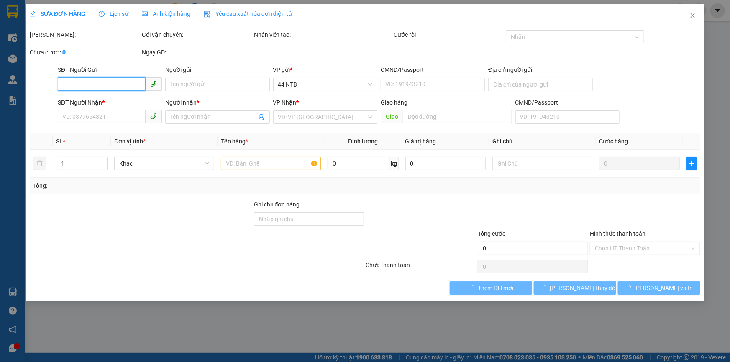
type input "0286682260"
type input "PWELL"
type input "19/4_Bình.Thới"
type input "0918174662"
type input "HOA SỨ"
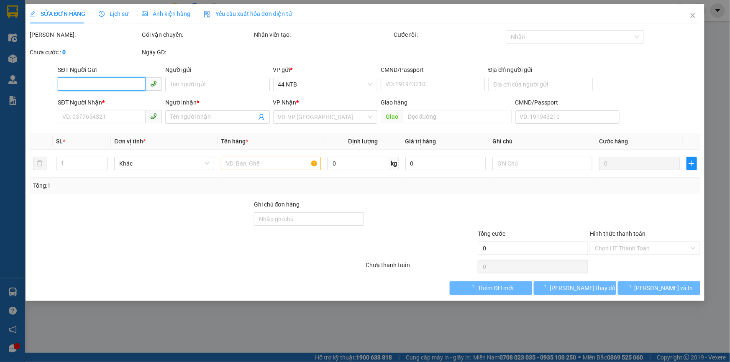
type input "40.000"
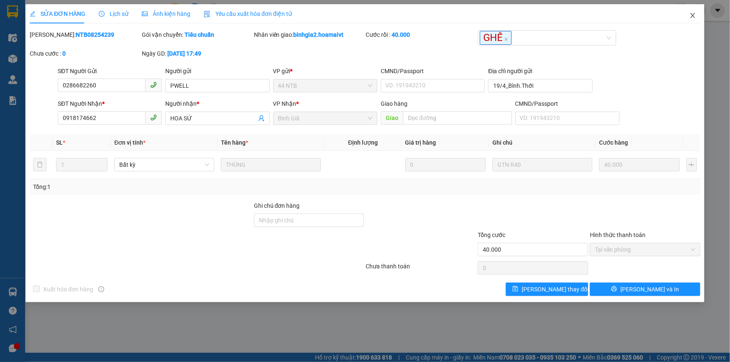
click at [693, 16] on icon "close" at bounding box center [692, 15] width 5 height 5
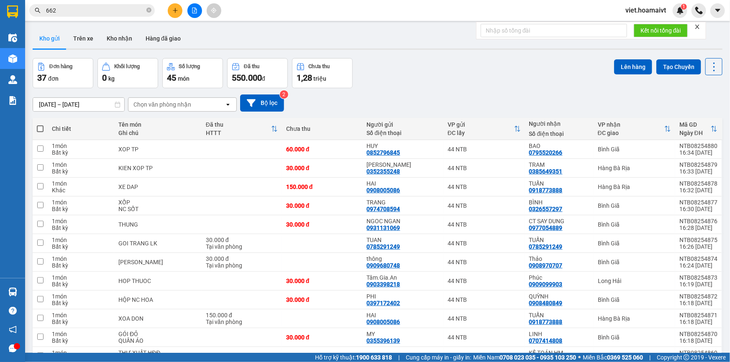
click at [115, 12] on input "662" at bounding box center [95, 10] width 99 height 9
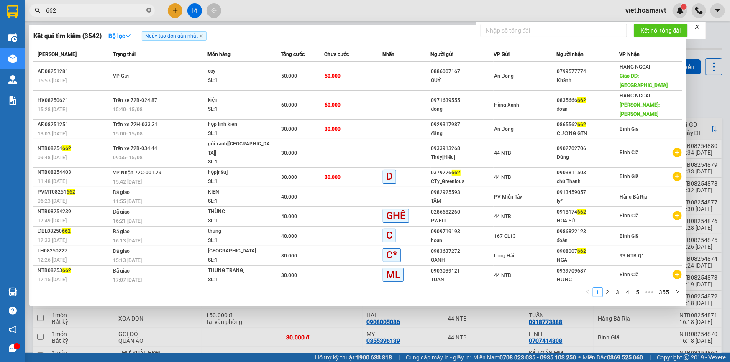
click at [149, 10] on icon "close-circle" at bounding box center [148, 10] width 5 height 5
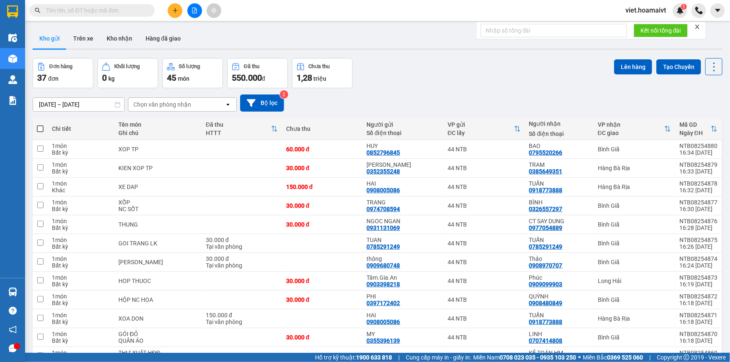
click at [123, 10] on input "text" at bounding box center [95, 10] width 99 height 9
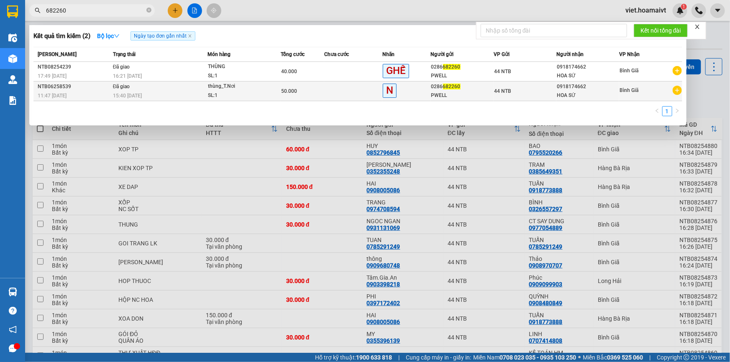
type input "682260"
click at [364, 88] on td at bounding box center [353, 92] width 58 height 20
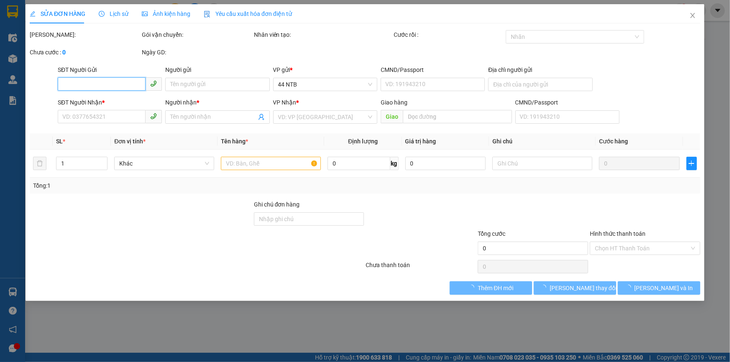
type input "0286682260"
type input "PWELL"
type input "19/4_Bình.Thới"
type input "0918174662"
type input "HOA SỨ"
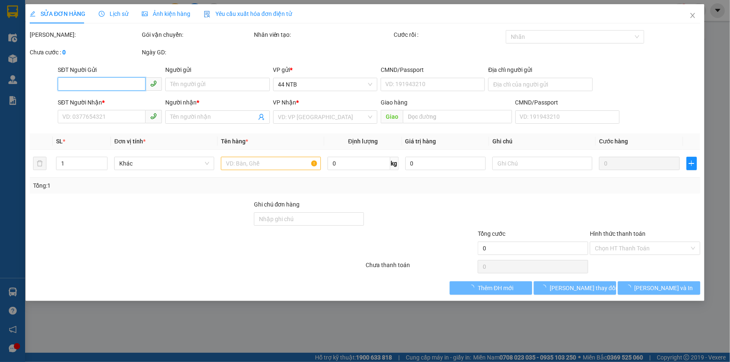
type input "GTN"
type input "50.000"
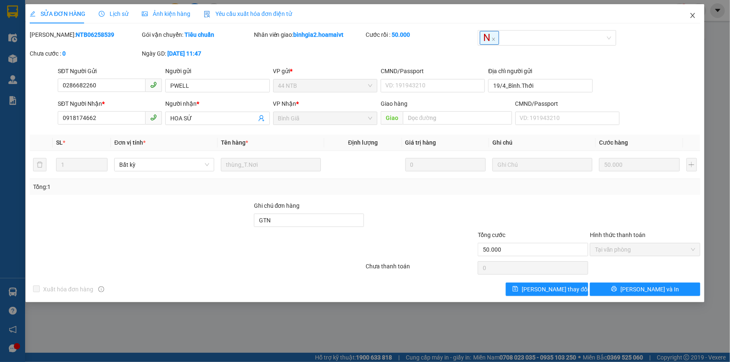
click at [695, 13] on icon "close" at bounding box center [692, 15] width 7 height 7
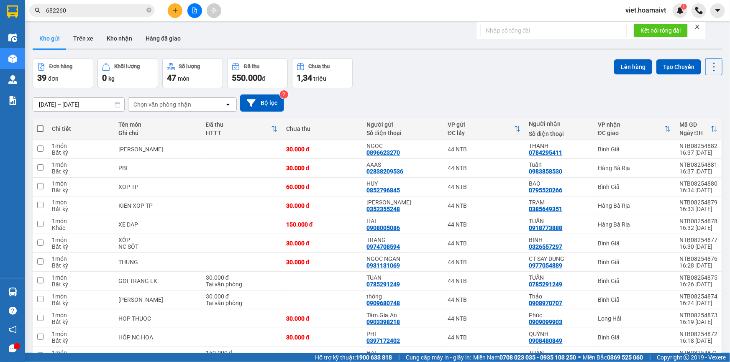
click at [408, 87] on div "Đơn hàng 39 đơn Khối lượng 0 kg Số lượng 47 món Đã thu 550.000 đ Chưa thu 1,34 …" at bounding box center [378, 73] width 690 height 30
click at [147, 9] on icon "close-circle" at bounding box center [148, 10] width 5 height 5
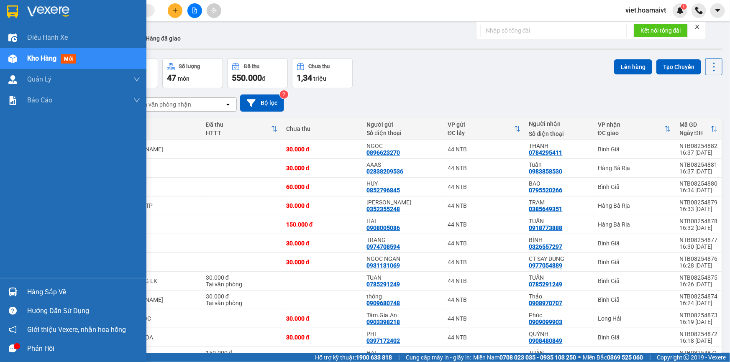
click at [36, 5] on img at bounding box center [48, 11] width 42 height 13
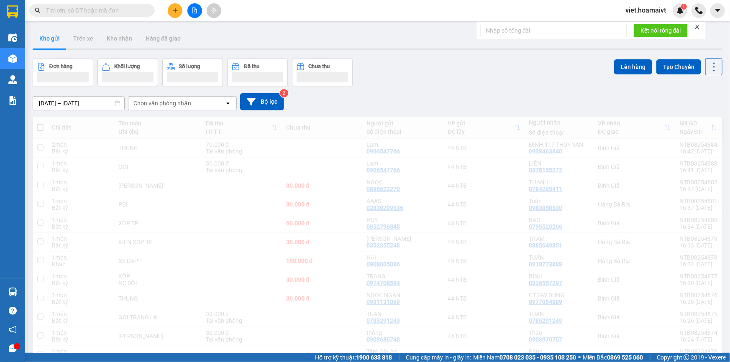
click at [479, 74] on div "Đơn hàng Khối lượng Số lượng Đã thu Chưa thu Lên hàng Tạo Chuyến" at bounding box center [378, 72] width 690 height 29
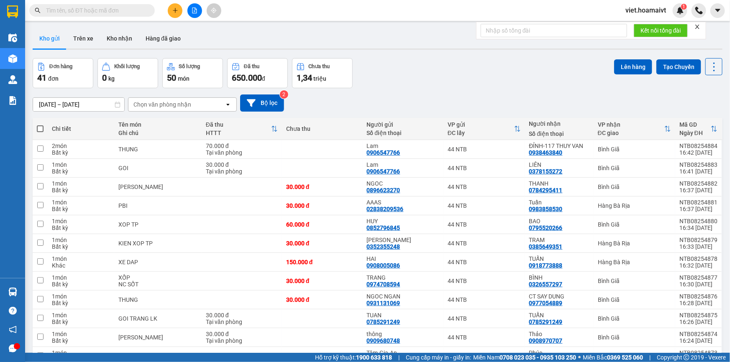
click at [142, 8] on input "text" at bounding box center [95, 10] width 99 height 9
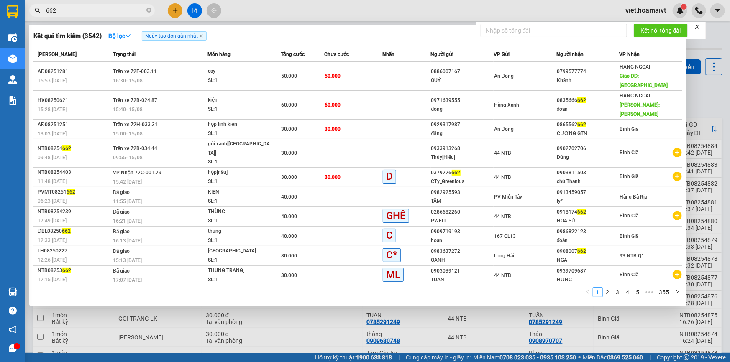
click at [46, 10] on input "662" at bounding box center [95, 10] width 99 height 9
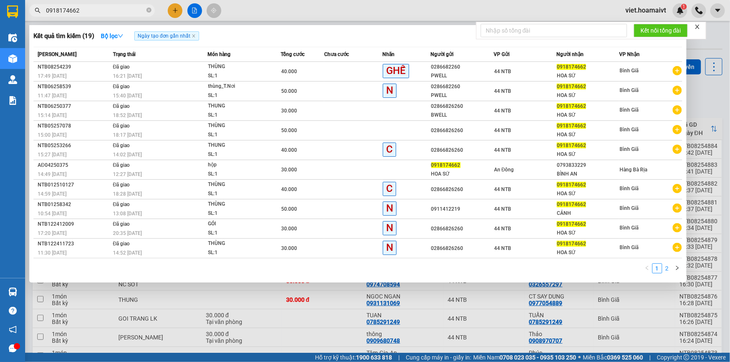
type input "0918174662"
click at [667, 268] on link "2" at bounding box center [667, 268] width 9 height 9
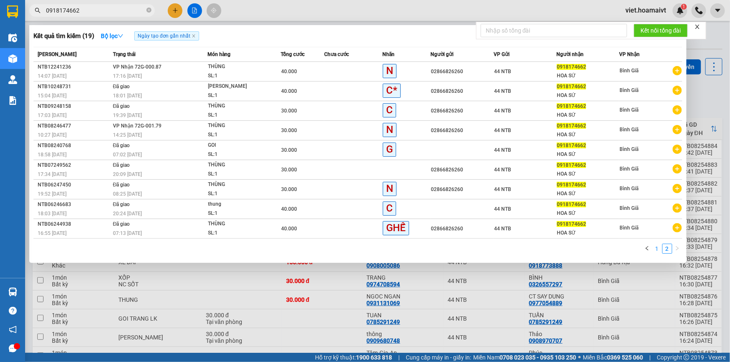
click at [657, 250] on link "1" at bounding box center [657, 248] width 9 height 9
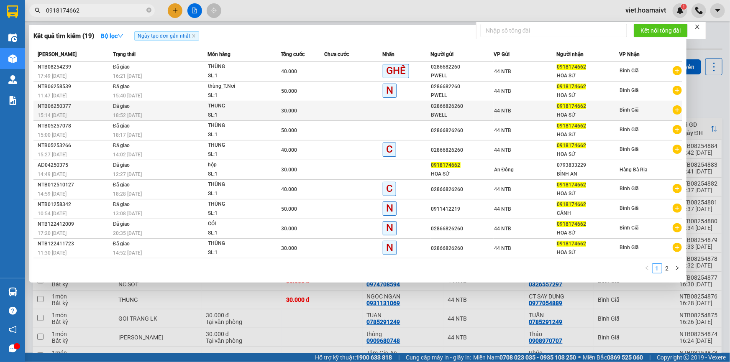
click at [371, 105] on td at bounding box center [353, 111] width 58 height 20
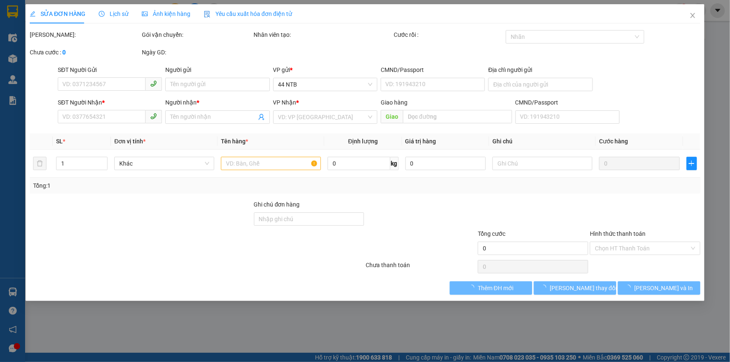
type input "02866826260"
type input "BWELL"
type input "079083011845"
type input "0918174662"
type input "HOA SỨ"
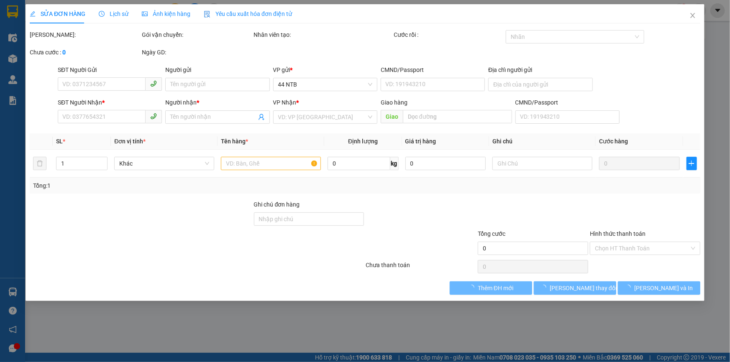
type input "30.000"
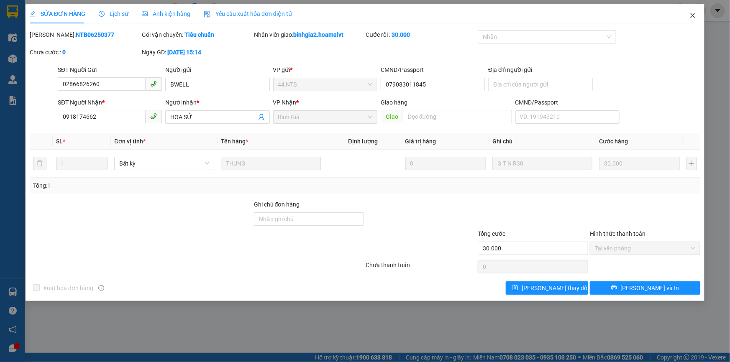
click at [696, 17] on icon "close" at bounding box center [692, 15] width 7 height 7
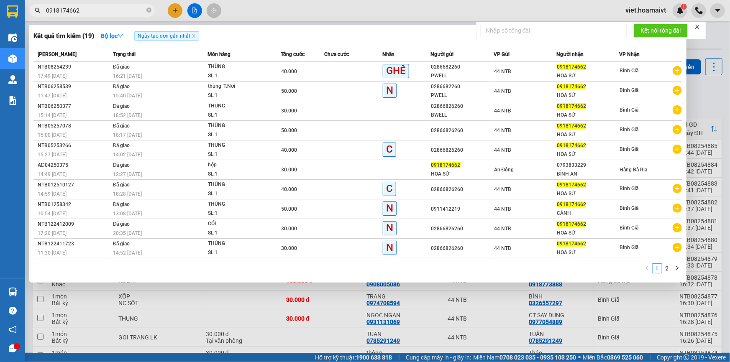
click at [107, 10] on input "0918174662" at bounding box center [95, 10] width 99 height 9
click at [248, 318] on div at bounding box center [365, 181] width 730 height 362
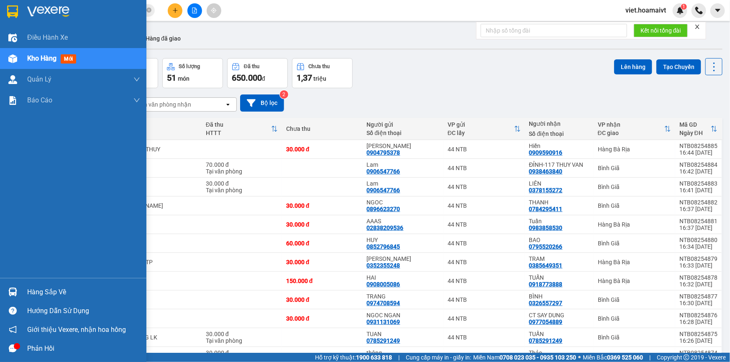
click at [28, 13] on img at bounding box center [48, 11] width 42 height 13
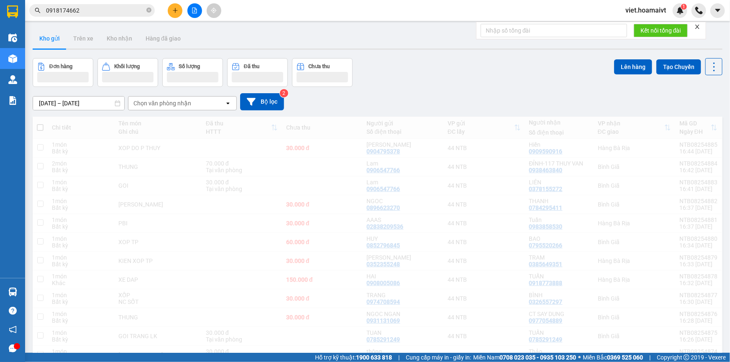
click at [406, 81] on div "Đơn hàng Khối lượng Số lượng Đã thu Chưa thu Lên hàng Tạo Chuyến" at bounding box center [378, 72] width 690 height 29
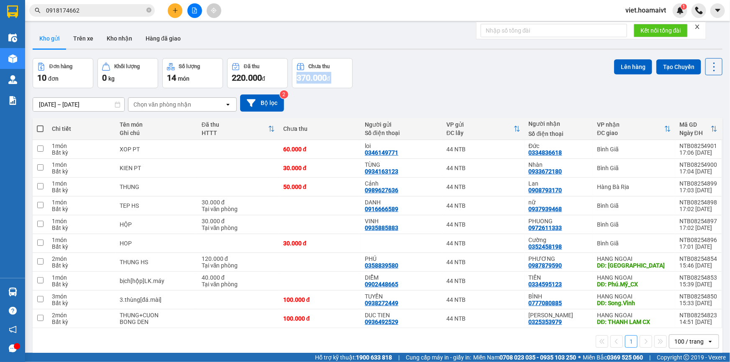
click at [406, 81] on div "Đơn hàng 10 đơn Khối lượng 0 kg Số lượng 14 món Đã thu 220.000 đ Chưa thu 370.0…" at bounding box center [378, 73] width 690 height 30
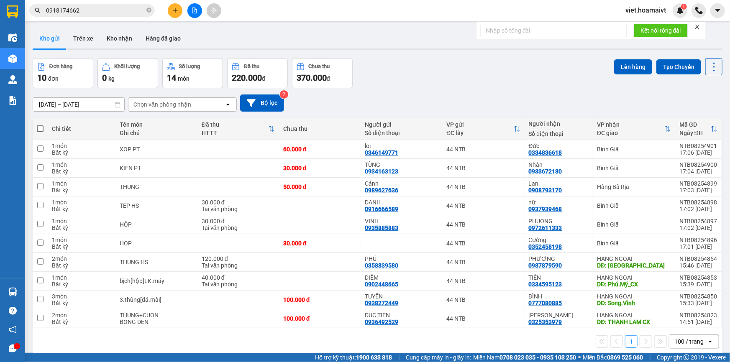
click at [179, 106] on div "Chọn văn phòng nhận" at bounding box center [162, 104] width 58 height 8
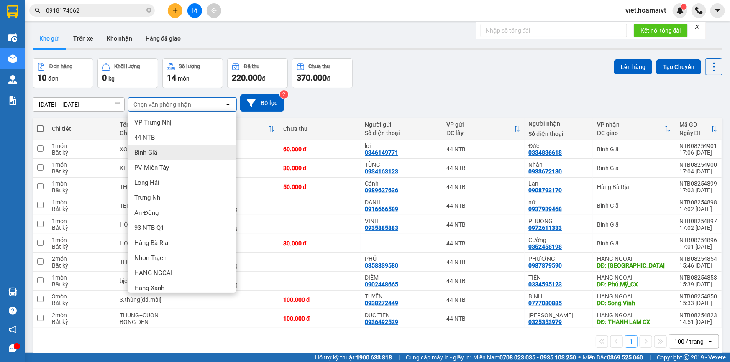
click at [163, 153] on div "Bình Giã" at bounding box center [182, 152] width 109 height 15
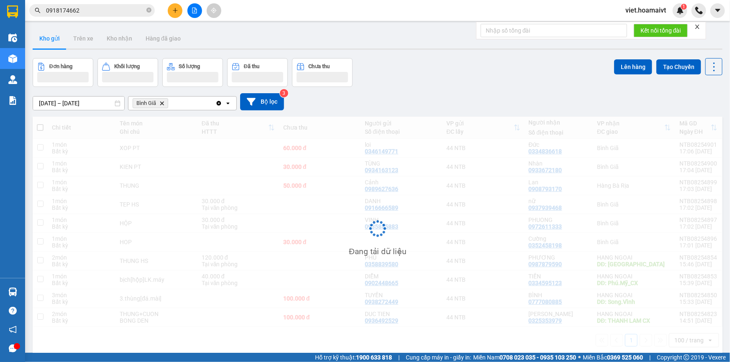
click at [413, 87] on div "Đơn hàng Khối lượng Số lượng Đã thu Chưa thu Lên hàng Tạo Chuyến" at bounding box center [378, 72] width 690 height 29
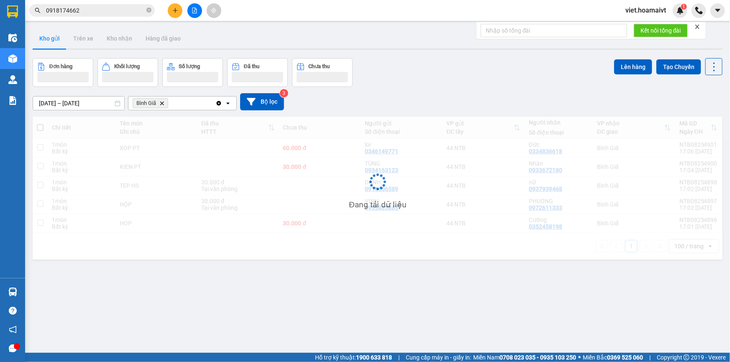
click at [413, 87] on div "Đơn hàng Khối lượng Số lượng Đã thu Chưa thu Lên hàng Tạo Chuyến" at bounding box center [378, 72] width 690 height 29
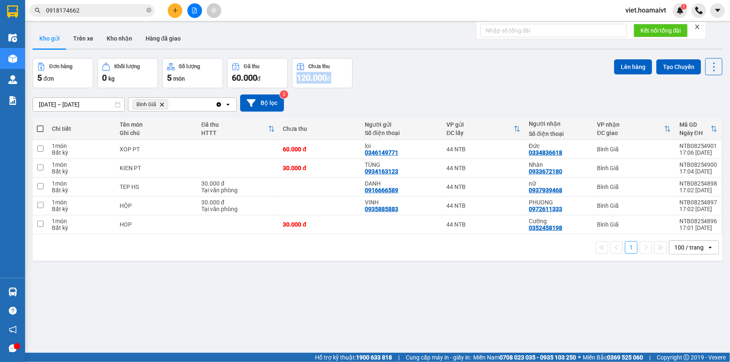
click at [413, 87] on div "Đơn hàng 5 đơn Khối lượng 0 kg Số lượng 5 món Đã thu 60.000 đ Chưa thu 120.000 …" at bounding box center [378, 73] width 690 height 30
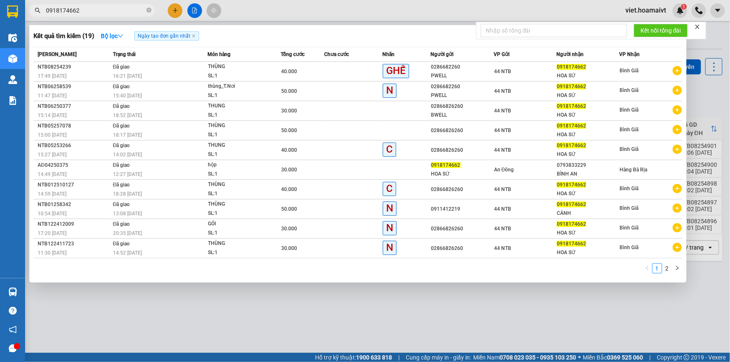
click at [108, 12] on input "0918174662" at bounding box center [95, 10] width 99 height 9
drag, startPoint x: 428, startPoint y: 310, endPoint x: 328, endPoint y: 260, distance: 111.3
click at [425, 310] on div at bounding box center [365, 181] width 730 height 362
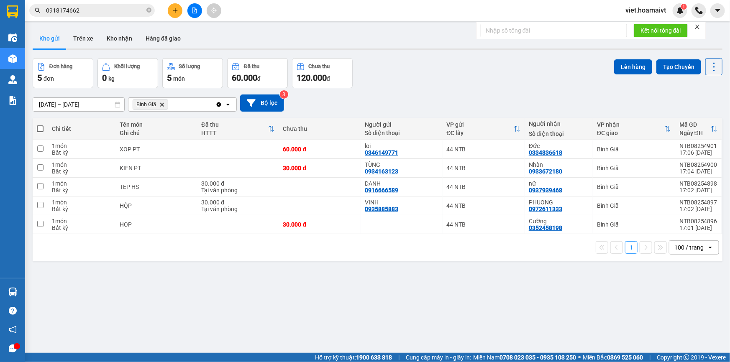
click at [177, 12] on icon "plus" at bounding box center [175, 11] width 6 height 6
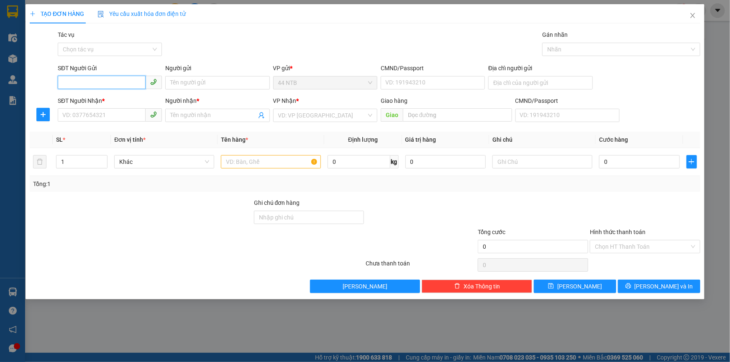
click at [116, 82] on input "SĐT Người Gửi" at bounding box center [102, 82] width 88 height 13
click at [122, 100] on div "0903965119 - BÌNH" at bounding box center [110, 99] width 94 height 9
type input "0903965119"
type input "BÌNH"
type input "079706001321"
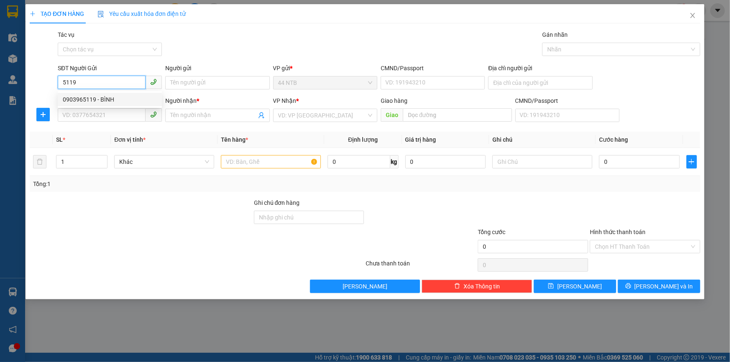
type input "0948669095"
type input "VƯƠNG"
type input "0903965119"
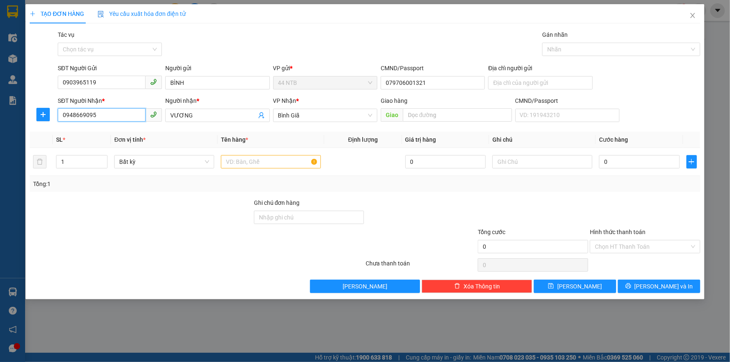
drag, startPoint x: 108, startPoint y: 115, endPoint x: 0, endPoint y: 100, distance: 109.3
click at [0, 100] on div "TẠO ĐƠN HÀNG Yêu cầu xuất hóa đơn điện tử Transit Pickup Surcharge Ids Transit …" at bounding box center [365, 181] width 730 height 362
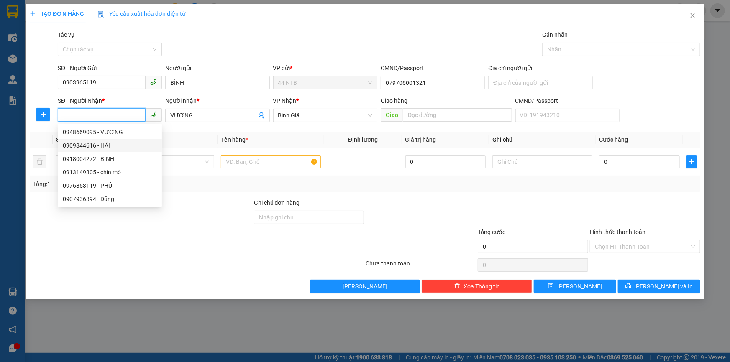
click at [103, 144] on div "0909844616 - HẢI" at bounding box center [110, 145] width 94 height 9
type input "0909844616"
type input "HẢI"
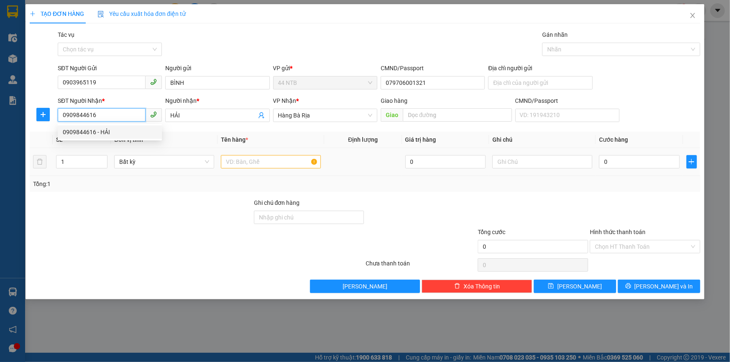
type input "0909844616"
click at [221, 161] on input "text" at bounding box center [271, 161] width 100 height 13
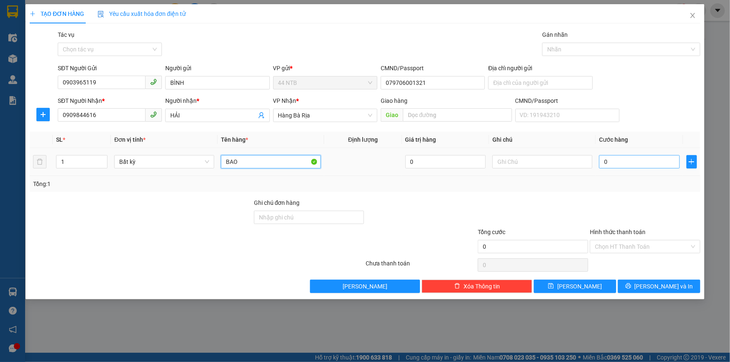
type input "BAO"
click at [623, 164] on input "0" at bounding box center [639, 161] width 81 height 13
type input "3"
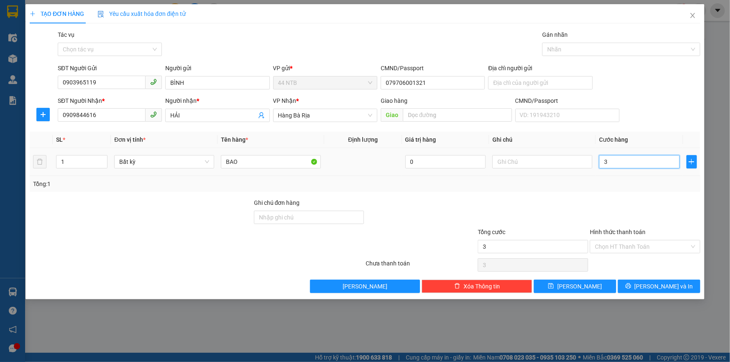
type input "30"
type input "30.000"
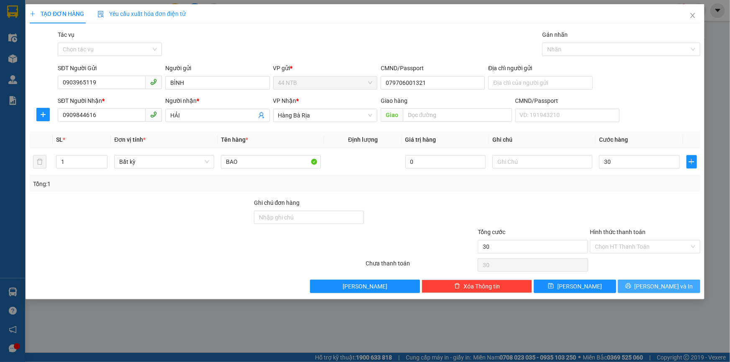
type input "30.000"
click at [631, 283] on icon "printer" at bounding box center [628, 286] width 6 height 6
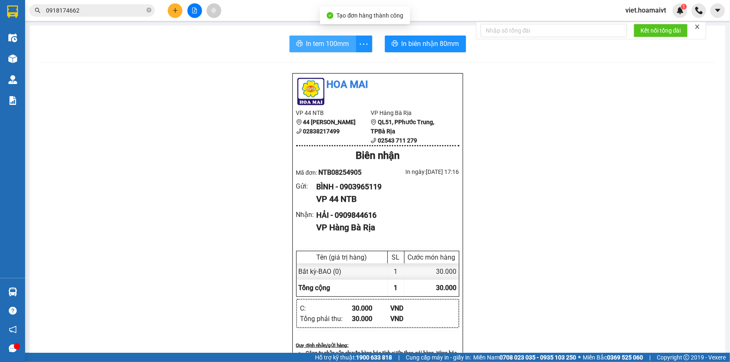
click at [289, 47] on button "In tem 100mm" at bounding box center [322, 44] width 67 height 17
click at [611, 222] on div "Hoa Mai VP 44 NTB 44 Nguyễn Thái Bình 02838217499 VP Hàng Bà Rịa QL51, PPhướ…" at bounding box center [378, 343] width 676 height 540
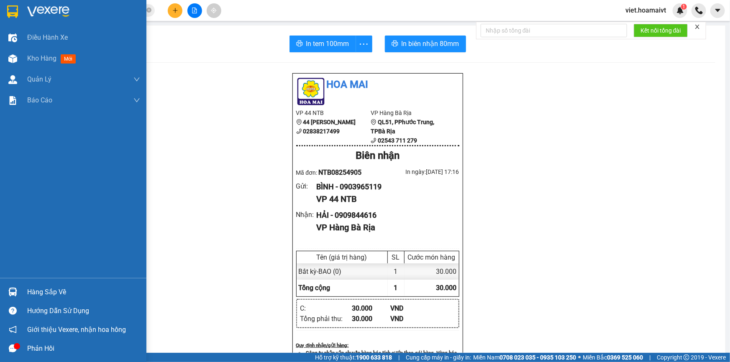
click at [46, 9] on img at bounding box center [48, 11] width 42 height 13
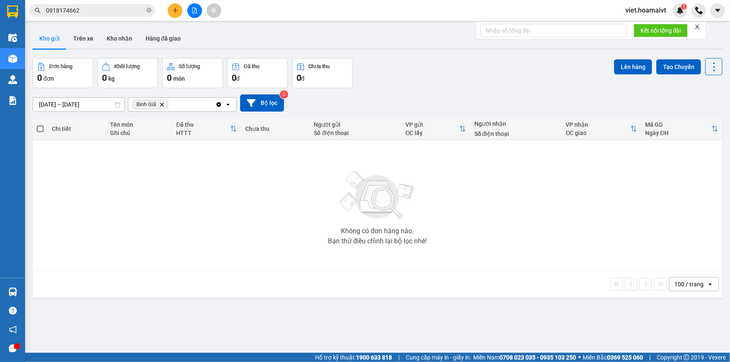
click at [444, 63] on div "Đơn hàng 0 đơn Khối lượng 0 kg Số lượng 0 món Đã thu 0 đ Chưa thu 0 đ Lên hàng …" at bounding box center [378, 73] width 690 height 30
click at [160, 104] on icon "Delete" at bounding box center [161, 104] width 5 height 5
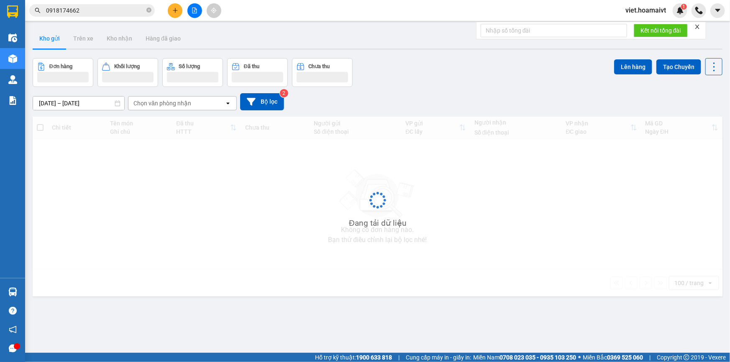
click at [383, 86] on div "Đơn hàng Khối lượng Số lượng Đã thu Chưa thu Lên hàng Tạo Chuyến" at bounding box center [378, 72] width 690 height 29
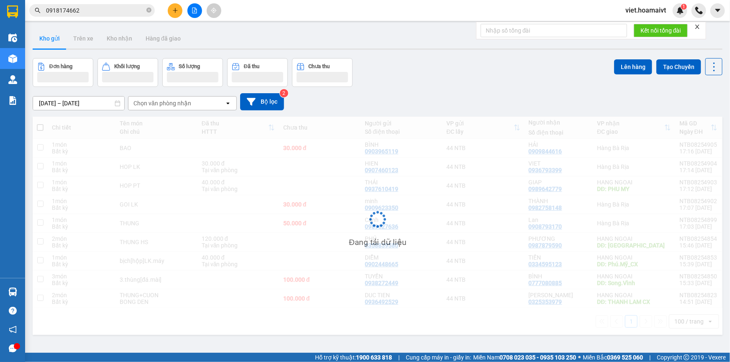
click at [383, 86] on div "Đơn hàng Khối lượng Số lượng Đã thu Chưa thu Lên hàng Tạo Chuyến" at bounding box center [378, 72] width 690 height 29
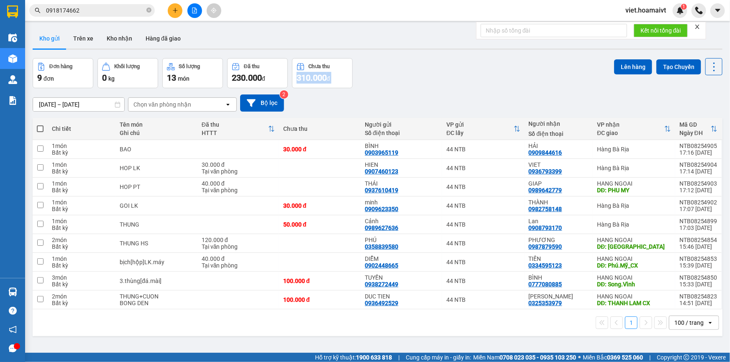
click at [383, 86] on div "Đơn hàng 9 đơn Khối lượng 0 kg Số lượng 13 món Đã thu 230.000 đ Chưa thu 310.00…" at bounding box center [378, 73] width 690 height 30
click at [418, 341] on div "ver 1.8.138 Kho gửi Trên xe Kho nhận Hàng đã giao Đơn hàng 9 đơn Khối lượng 0 k…" at bounding box center [377, 206] width 696 height 362
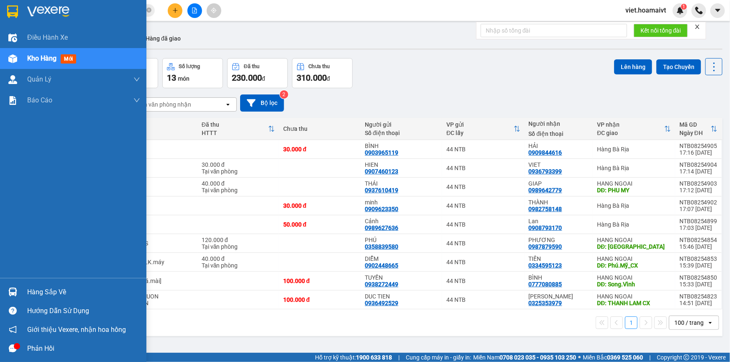
click at [29, 16] on img at bounding box center [48, 11] width 42 height 13
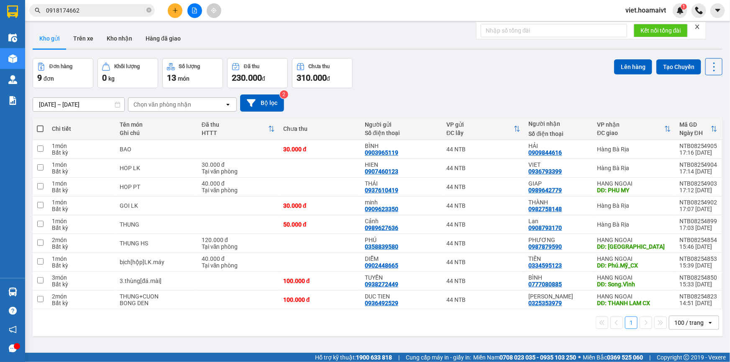
click at [462, 68] on div "Đơn hàng 9 đơn Khối lượng 0 kg Số lượng 13 món Đã thu 230.000 đ Chưa thu 310.00…" at bounding box center [378, 73] width 690 height 30
click at [176, 10] on icon "plus" at bounding box center [175, 10] width 5 height 0
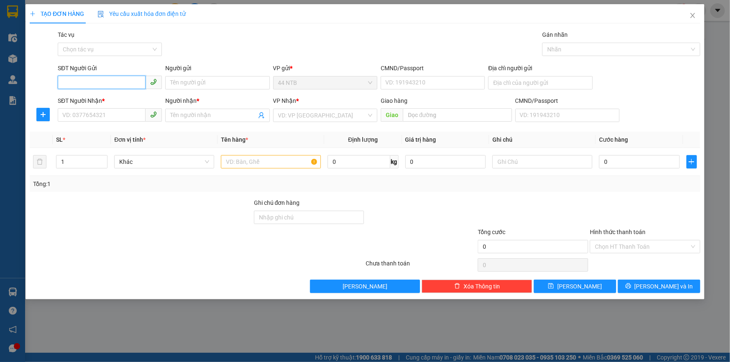
click at [97, 81] on input "SĐT Người Gửi" at bounding box center [102, 82] width 88 height 13
click at [88, 81] on input "SĐT Người Gửi" at bounding box center [102, 82] width 88 height 13
type input "0782305555"
click at [96, 100] on div "0782305555 - Linh" at bounding box center [110, 99] width 94 height 9
type input "Linh"
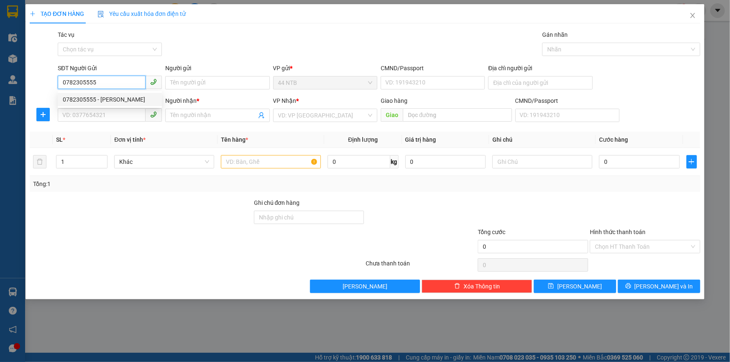
type input "074305007730"
type input "0937401408"
type input "Nâu_spa"
type input "0782305555"
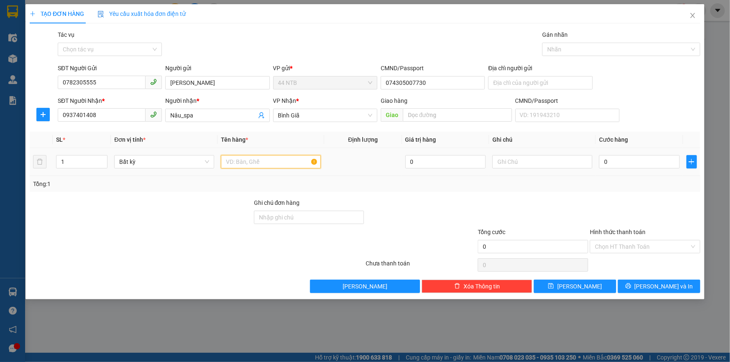
click at [243, 163] on input "text" at bounding box center [271, 161] width 100 height 13
type input "THÙNG"
click at [502, 163] on input "text" at bounding box center [542, 161] width 100 height 13
type input "MỸ PHẨM"
click at [630, 157] on input "0" at bounding box center [639, 161] width 81 height 13
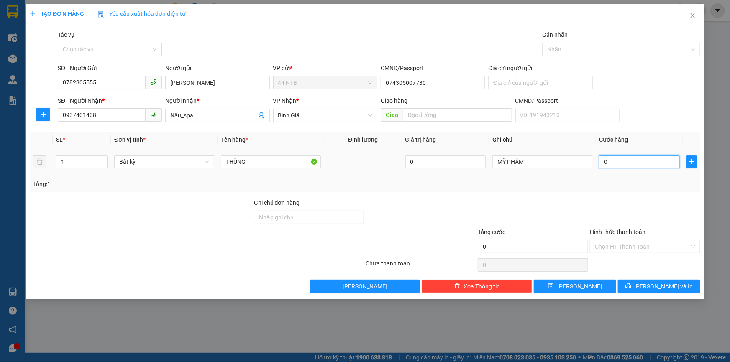
type input "3"
type input "30"
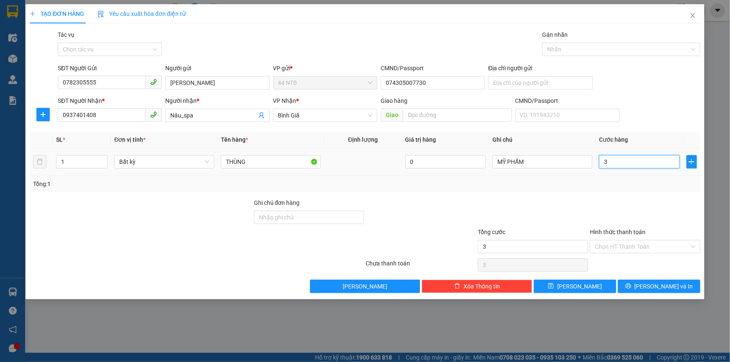
type input "30"
type input "30.000"
click at [664, 283] on span "[PERSON_NAME] và In" at bounding box center [664, 286] width 59 height 9
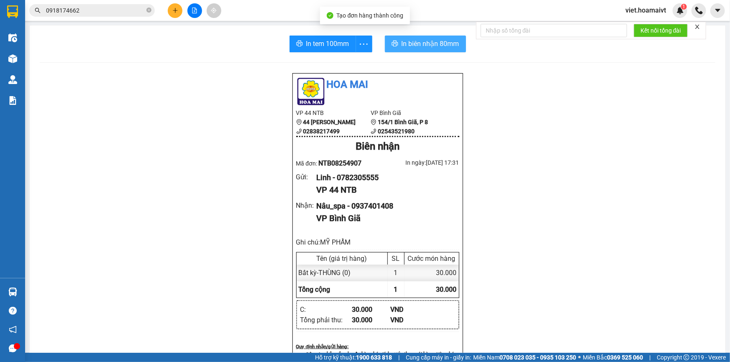
click at [413, 46] on span "In biên nhận 80mm" at bounding box center [431, 43] width 58 height 10
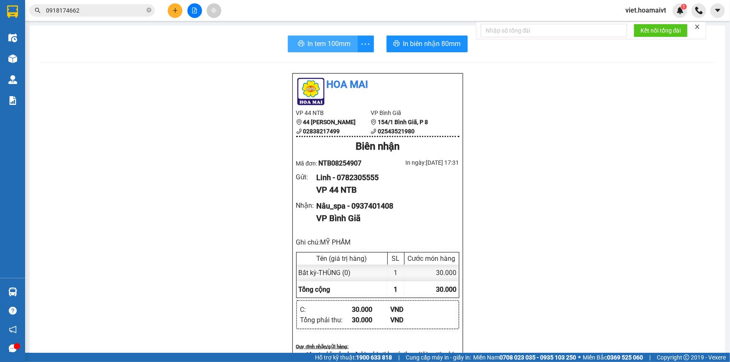
click at [337, 46] on span "In tem 100mm" at bounding box center [329, 43] width 43 height 10
click at [195, 7] on button at bounding box center [194, 10] width 15 height 15
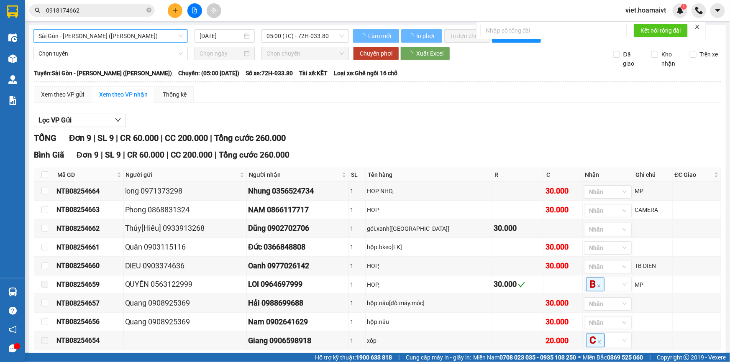
click at [114, 35] on span "Sài Gòn - [PERSON_NAME] ([PERSON_NAME])" at bounding box center [110, 36] width 144 height 13
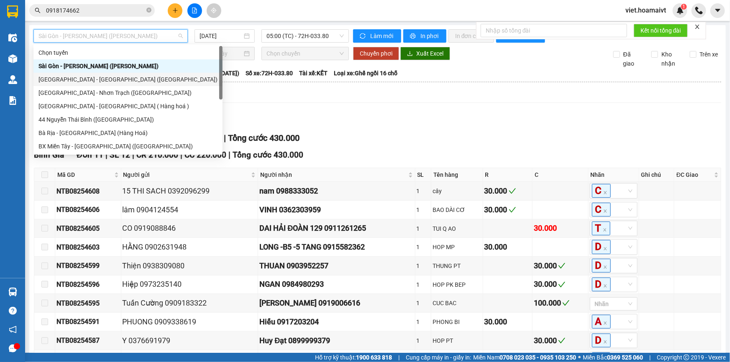
click at [111, 84] on div "[GEOGRAPHIC_DATA] - [GEOGRAPHIC_DATA] ([GEOGRAPHIC_DATA])" at bounding box center [127, 79] width 179 height 9
type input "[DATE]"
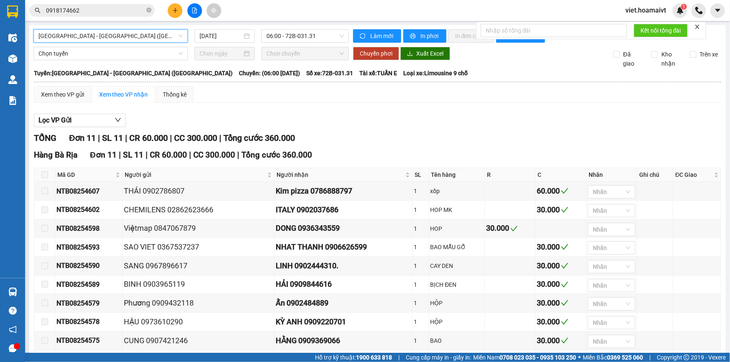
click at [287, 43] on div "Sài Gòn - Bà Rịa (Hàng Hoá) Sài Gòn - Bà Rịa (Hàng Hoá) 15/08/2025 06:00 - …" at bounding box center [377, 226] width 696 height 402
click at [288, 36] on span "06:00 - 72B-031.31" at bounding box center [304, 36] width 77 height 13
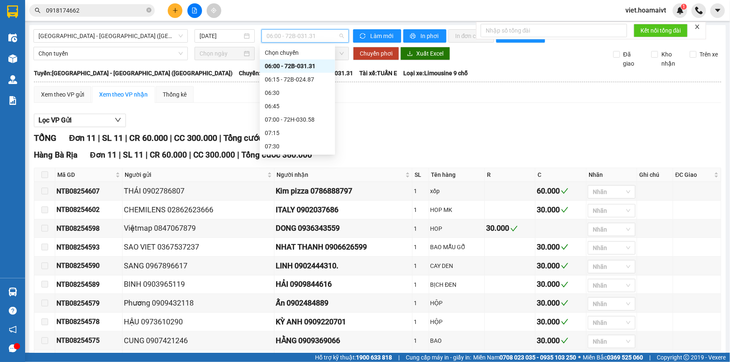
click at [301, 67] on div "06:00 - 72B-031.31" at bounding box center [297, 65] width 65 height 9
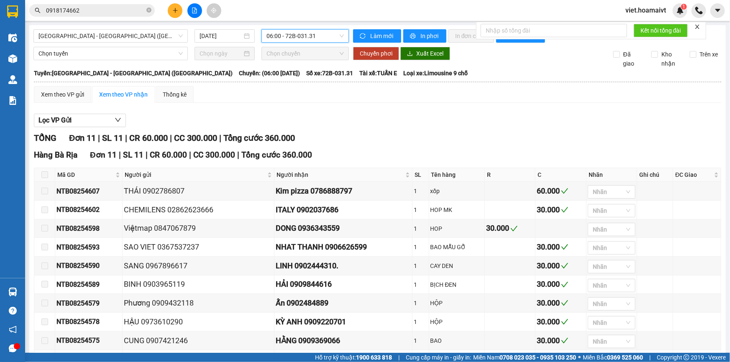
click at [419, 127] on div "Lọc VP Gửi TỔNG Đơn 11 | SL 11 | CR 60.000 | CC 300.000 | Tổng cước 360.000 Ha…" at bounding box center [377, 264] width 687 height 308
click at [126, 11] on input "0918174662" at bounding box center [95, 10] width 99 height 9
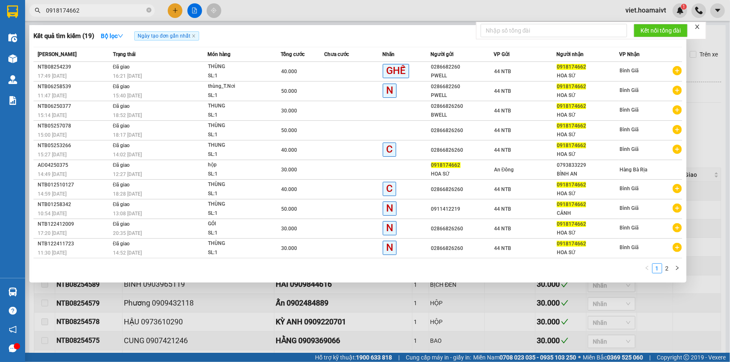
click at [126, 11] on input "0918174662" at bounding box center [95, 10] width 99 height 9
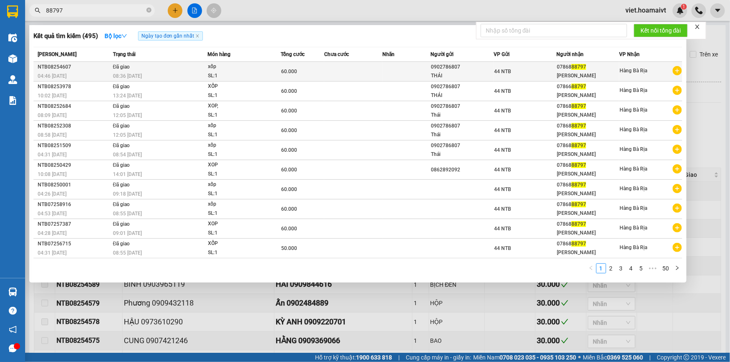
type input "88797"
click at [164, 72] on div "08:36 - 15/08" at bounding box center [160, 76] width 94 height 9
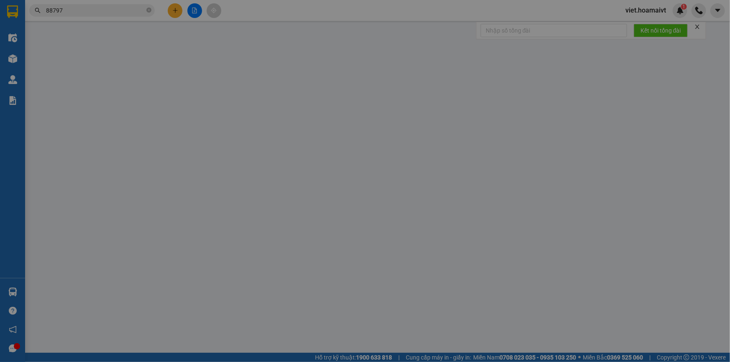
type input "0902786807"
type input "THÁI"
type input "079092000915"
type input "0786888797"
type input "Kim pizza"
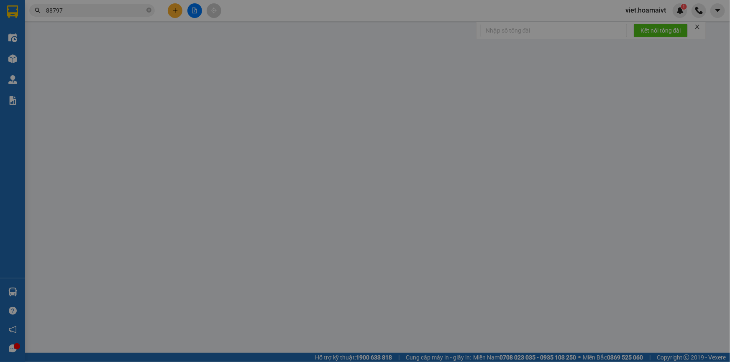
type input "60.000"
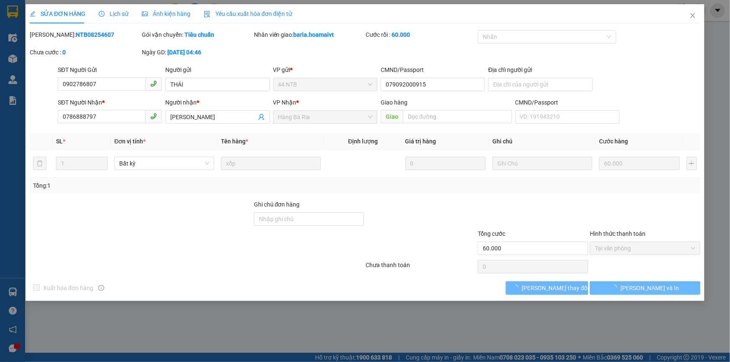
click at [118, 18] on div "Lịch sử" at bounding box center [114, 13] width 30 height 9
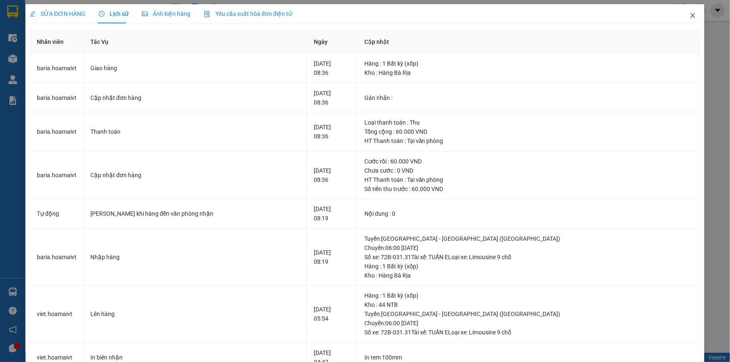
click at [690, 16] on icon "close" at bounding box center [692, 15] width 5 height 5
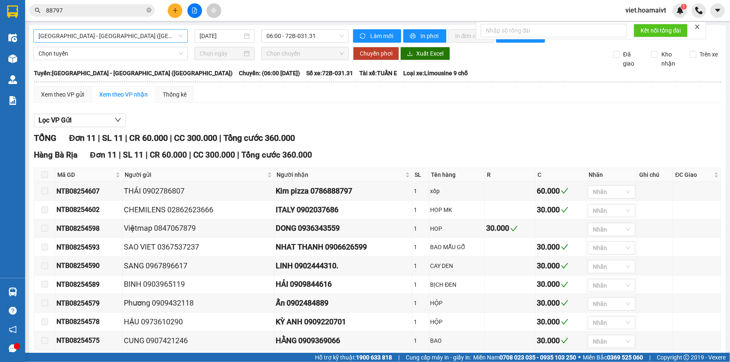
click at [138, 34] on span "[GEOGRAPHIC_DATA] - [GEOGRAPHIC_DATA] ([GEOGRAPHIC_DATA])" at bounding box center [110, 36] width 144 height 13
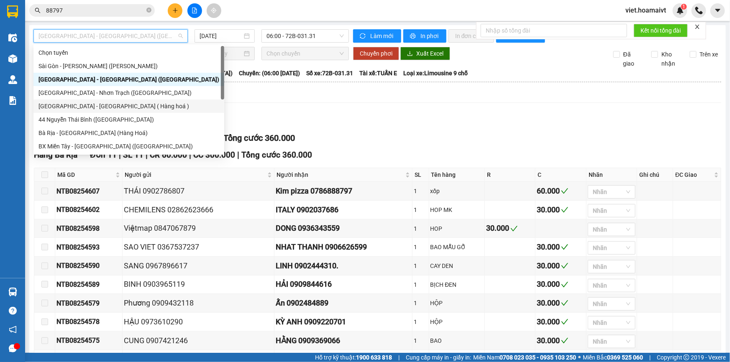
click at [119, 102] on div "[GEOGRAPHIC_DATA] - [GEOGRAPHIC_DATA] ( Hàng hoá )" at bounding box center [128, 106] width 181 height 9
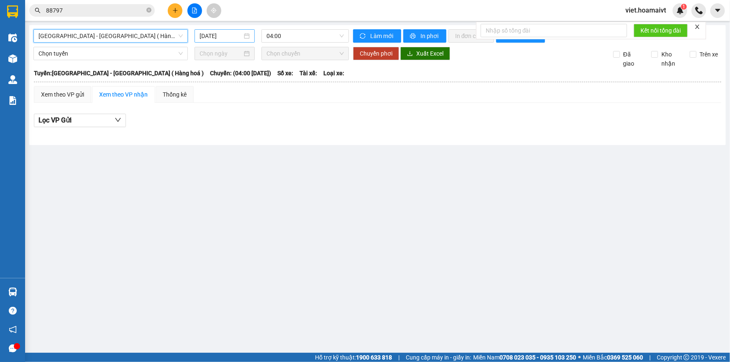
click at [212, 33] on input "[DATE]" at bounding box center [221, 35] width 43 height 9
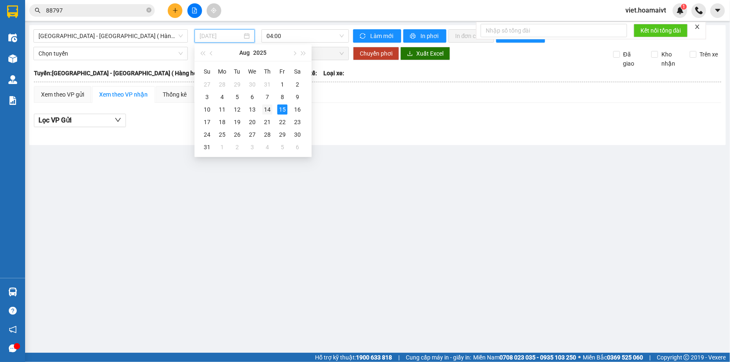
click at [264, 110] on div "14" at bounding box center [267, 110] width 10 height 10
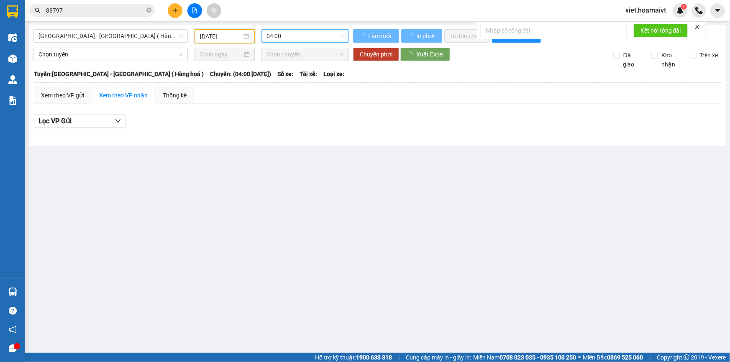
type input "14/08/2025"
click at [291, 31] on span "04:00" at bounding box center [304, 36] width 77 height 13
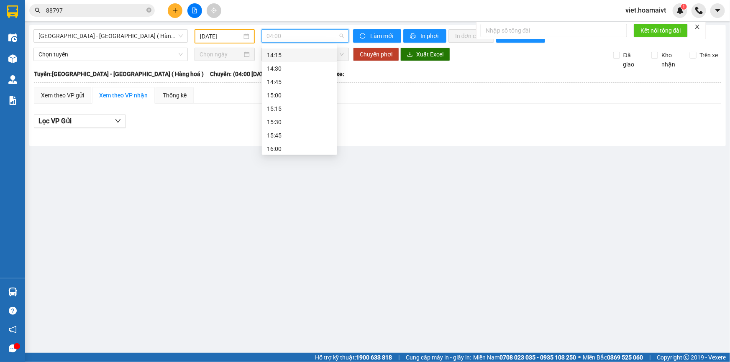
scroll to position [629, 0]
click at [309, 143] on div "17:00 - 72G-000.31" at bounding box center [299, 146] width 65 height 9
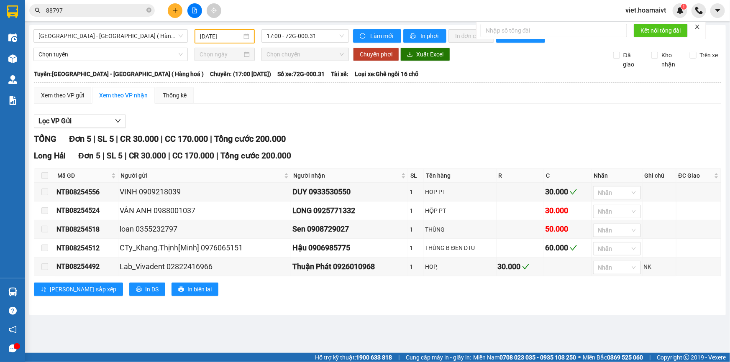
click at [320, 320] on main "Sài Gòn - Long Hải ( Hàng hoá ) 14/08/2025 17:00 - 72G-000.31 Làm mới In phơi I…" at bounding box center [365, 176] width 730 height 353
click at [151, 11] on icon "close-circle" at bounding box center [148, 10] width 5 height 5
click at [137, 11] on input "text" at bounding box center [95, 10] width 99 height 9
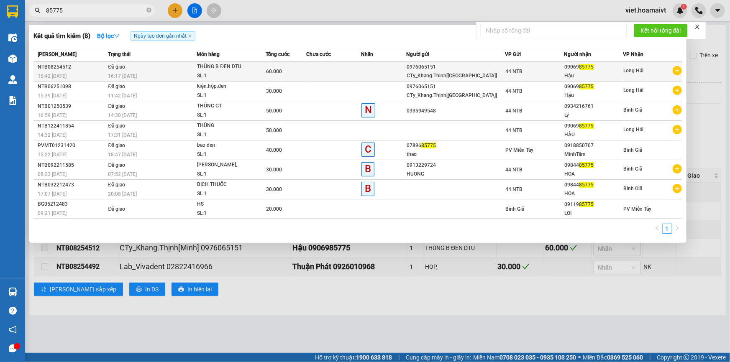
type input "85775"
click at [196, 72] on div "16:17 - 15/08" at bounding box center [152, 76] width 88 height 9
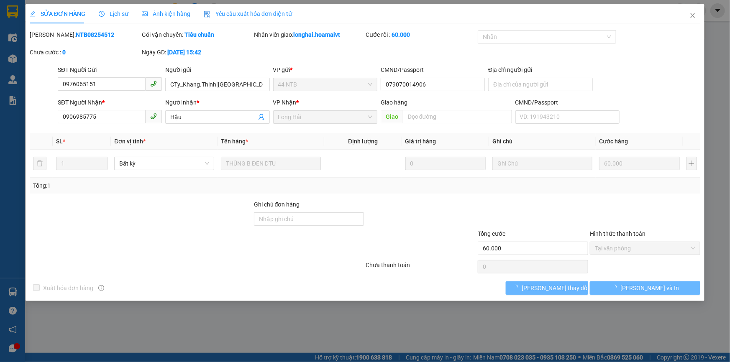
click at [122, 13] on span "Lịch sử" at bounding box center [114, 13] width 30 height 7
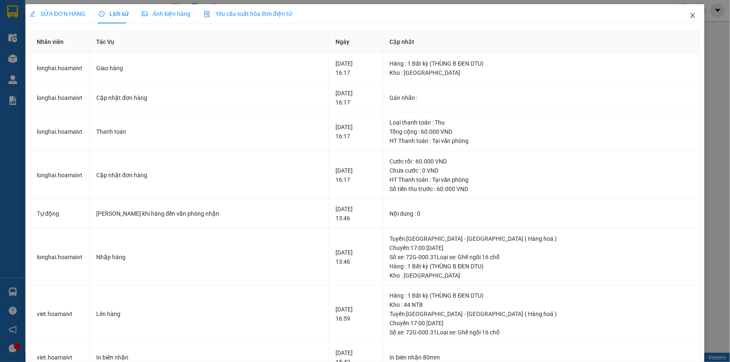
click at [689, 16] on icon "close" at bounding box center [692, 15] width 7 height 7
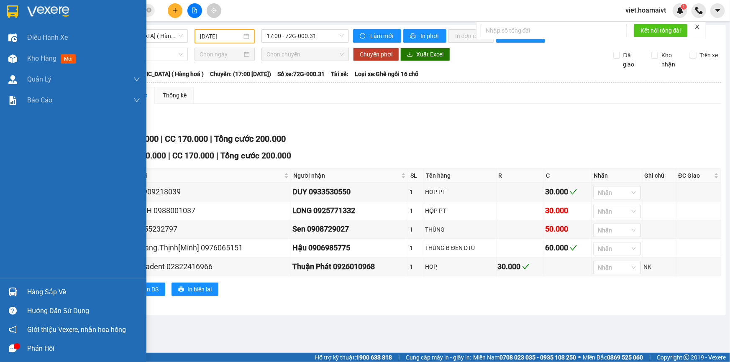
click at [40, 13] on img at bounding box center [48, 11] width 42 height 13
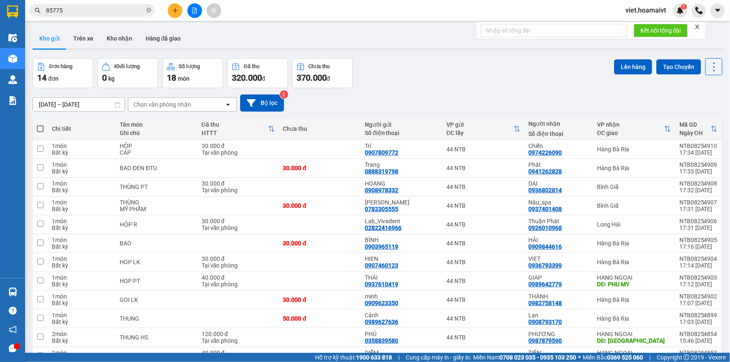
click at [507, 85] on div "Đơn hàng 14 đơn Khối lượng 0 kg Số lượng 18 món Đã thu 320.000 đ Chưa thu 370.0…" at bounding box center [378, 73] width 690 height 30
drag, startPoint x: 150, startPoint y: 10, endPoint x: 138, endPoint y: 8, distance: 12.0
click at [150, 9] on icon "close-circle" at bounding box center [148, 10] width 5 height 5
click at [131, 6] on input "text" at bounding box center [95, 10] width 99 height 9
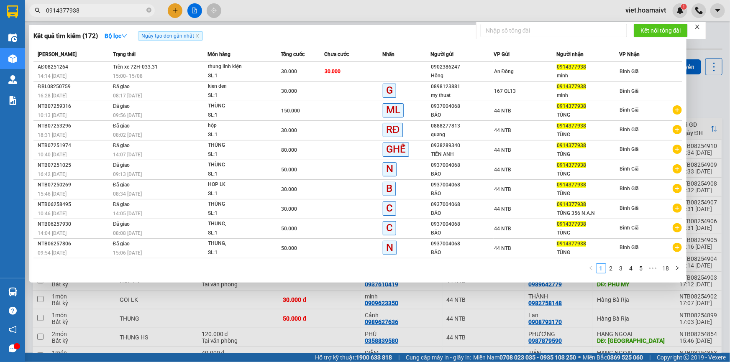
type input "0914377938"
click at [499, 303] on div at bounding box center [365, 181] width 730 height 362
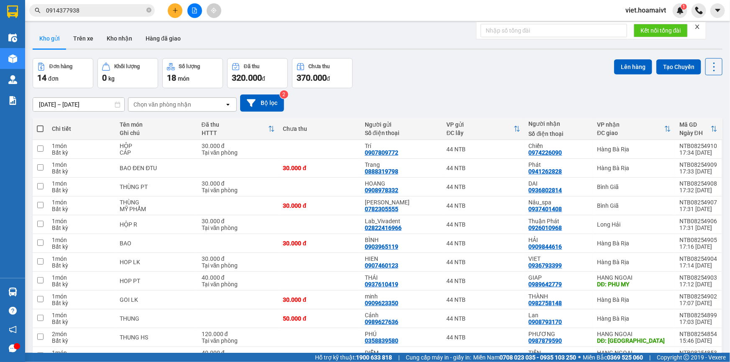
click at [393, 89] on div "[DATE] – [DATE] Press the down arrow key to interact with the calendar and sele…" at bounding box center [378, 103] width 690 height 30
click at [433, 74] on div "Đơn hàng 14 đơn Khối lượng 0 kg Số lượng 18 món Đã thu 320.000 đ Chưa thu 370.0…" at bounding box center [378, 73] width 690 height 30
click at [105, 11] on input "0914377938" at bounding box center [95, 10] width 99 height 9
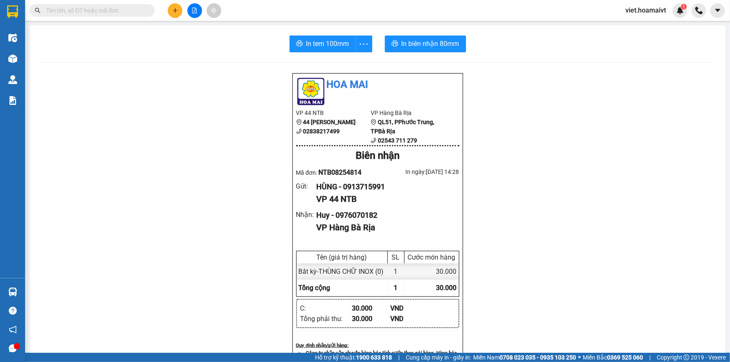
click at [200, 9] on button at bounding box center [194, 10] width 15 height 15
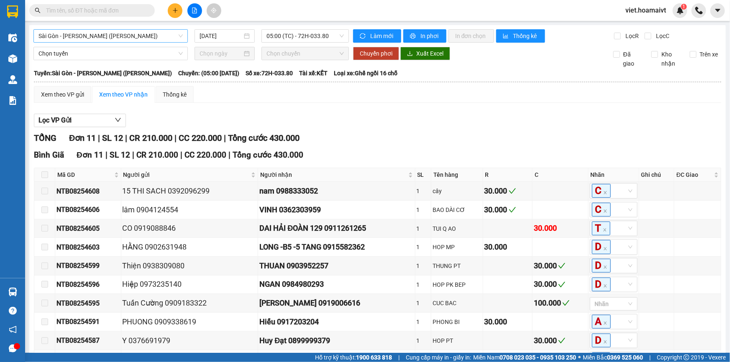
click at [159, 31] on span "Sài Gòn - [PERSON_NAME] ([PERSON_NAME])" at bounding box center [110, 36] width 144 height 13
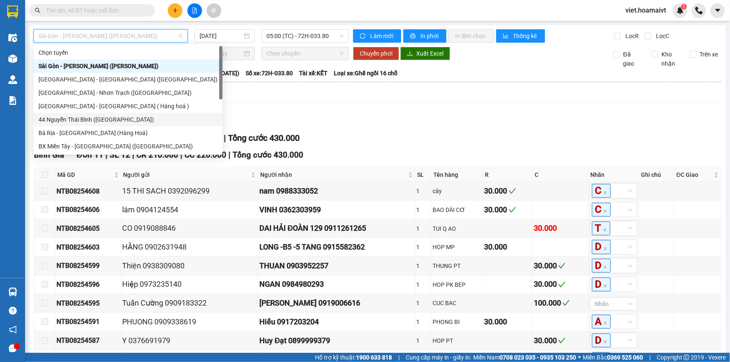
click at [136, 114] on div "44 Nguyễn Thái Bình ([GEOGRAPHIC_DATA])" at bounding box center [127, 119] width 189 height 13
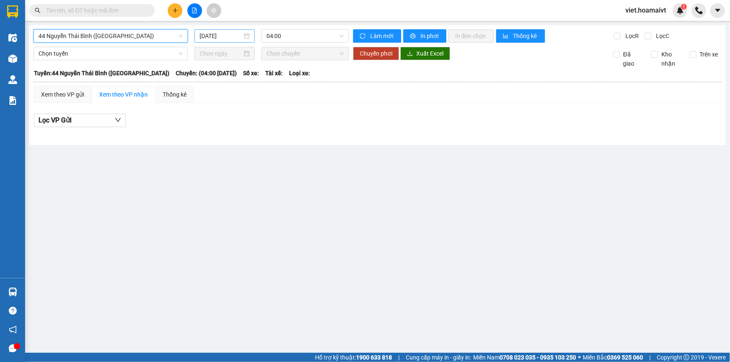
click at [222, 34] on input "[DATE]" at bounding box center [221, 35] width 43 height 9
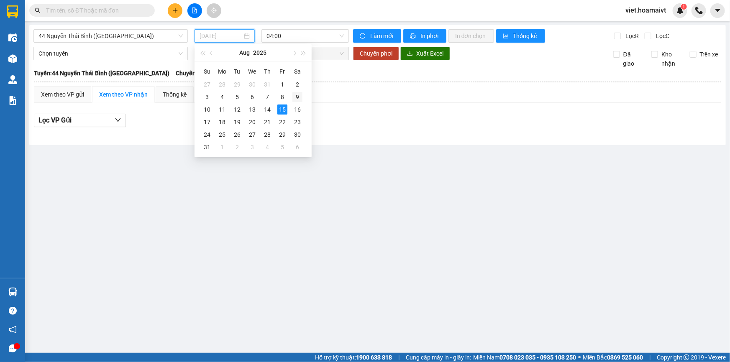
click at [299, 99] on div "9" at bounding box center [297, 97] width 10 height 10
type input "09/08/2025"
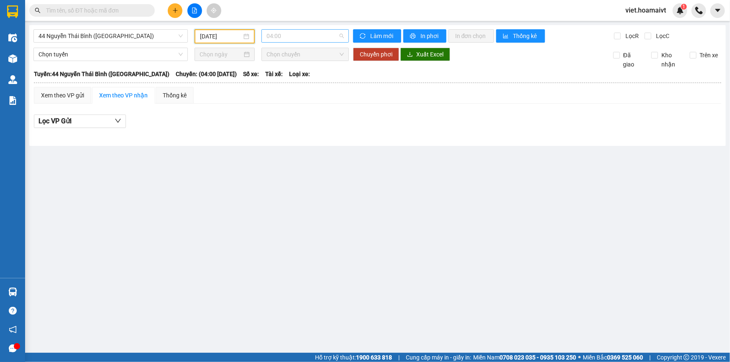
click at [312, 36] on span "04:00" at bounding box center [304, 36] width 77 height 13
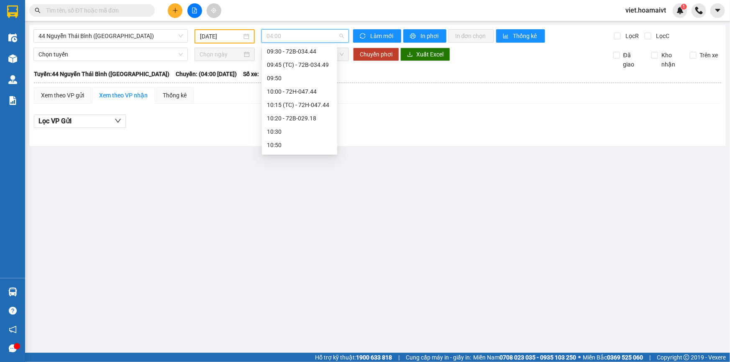
scroll to position [228, 0]
click at [318, 105] on div "10:15 (TC) - 72H-047.44" at bounding box center [299, 105] width 65 height 9
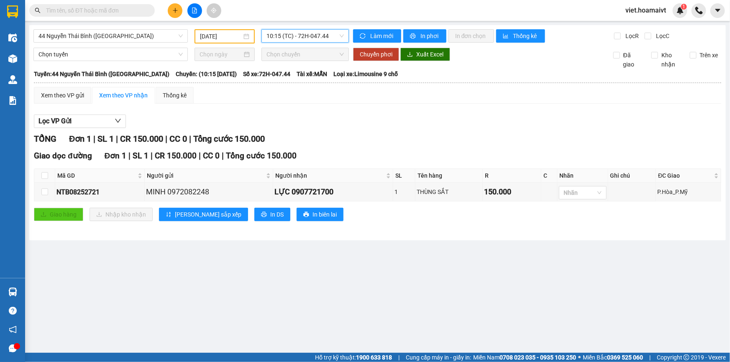
click at [305, 39] on span "10:15 (TC) - 72H-047.44" at bounding box center [304, 36] width 77 height 13
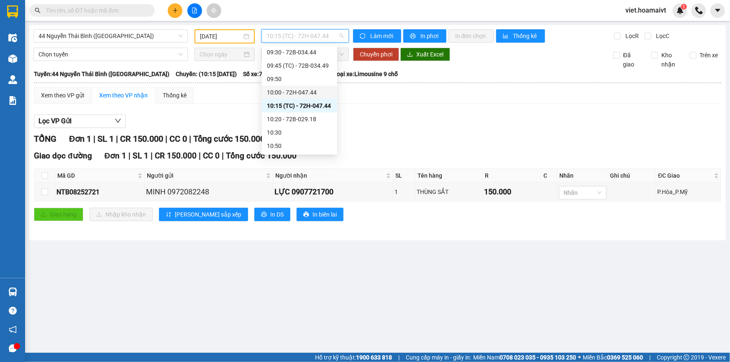
click at [310, 92] on div "10:00 - 72H-047.44" at bounding box center [299, 92] width 65 height 9
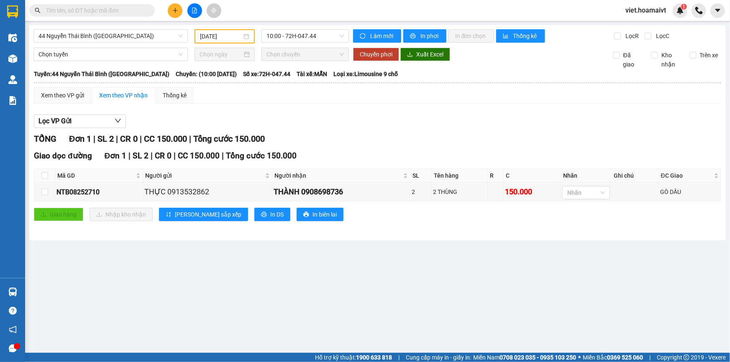
click at [488, 98] on div "Xem theo VP gửi Xem theo VP nhận Thống kê" at bounding box center [377, 95] width 687 height 17
click at [329, 130] on div "Lọc VP Gửi TỔNG Đơn 1 | SL 2 | CR 0 | CC 150.000 | Tổng cước 150.000 Giao dọc …" at bounding box center [377, 170] width 687 height 121
click at [304, 34] on span "10:00 - 72H-047.44" at bounding box center [304, 36] width 77 height 13
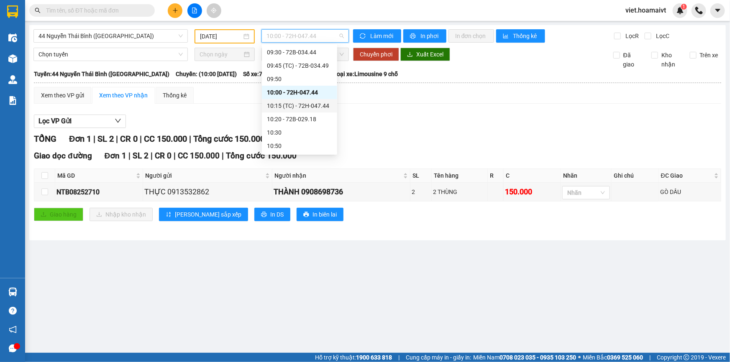
click at [306, 107] on div "10:15 (TC) - 72H-047.44" at bounding box center [299, 105] width 65 height 9
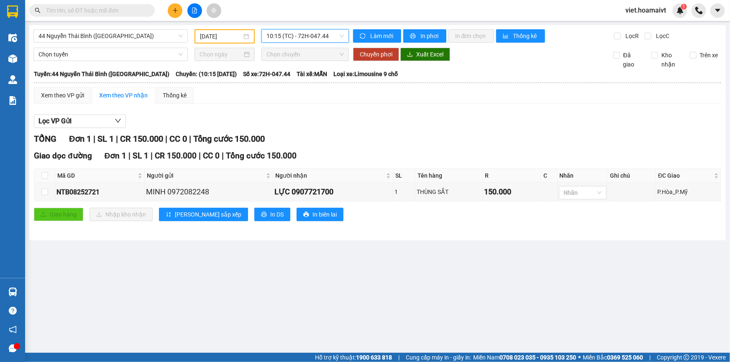
click at [306, 107] on div "Xem theo VP gửi Xem theo VP nhận Thống kê Lọc VP Gửi TỔNG Đơn 1 | SL 1 | CR 15…" at bounding box center [377, 159] width 687 height 145
click at [397, 150] on div "Giao dọc đường Đơn 1 | SL 1 | CR 150.000 | CC 0 | Tổng cước 150.000" at bounding box center [377, 156] width 687 height 13
click at [300, 35] on span "10:15 (TC) - 72H-047.44" at bounding box center [304, 36] width 77 height 13
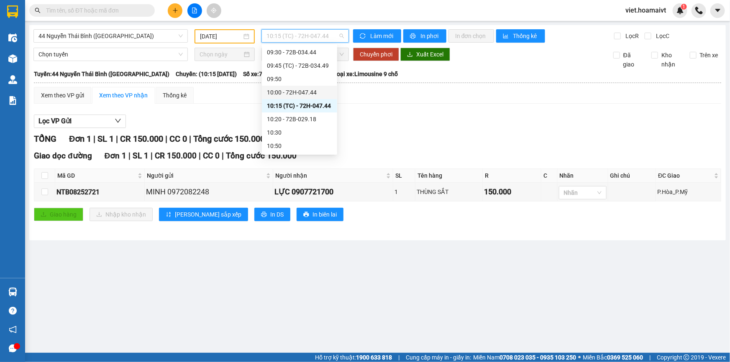
click at [316, 88] on div "10:00 - 72H-047.44" at bounding box center [299, 92] width 65 height 9
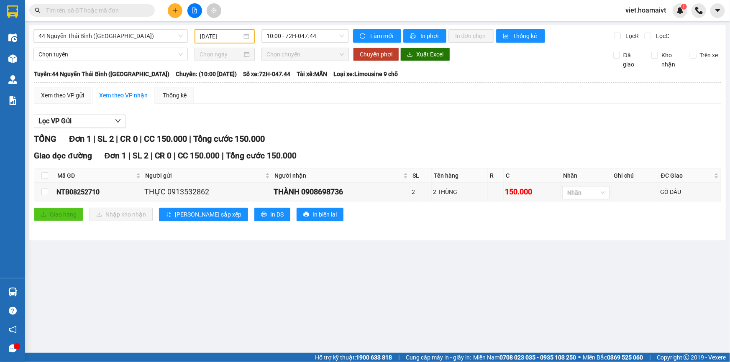
click at [435, 105] on div "Xem theo VP gửi Xem theo VP nhận Thống kê Lọc VP Gửi TỔNG Đơn 1 | SL 2 | CR 0 …" at bounding box center [377, 159] width 687 height 145
click at [415, 138] on div "TỔNG Đơn 1 | SL 2 | CR 0 | CC 150.000 | Tổng cước 150.000" at bounding box center [377, 139] width 687 height 13
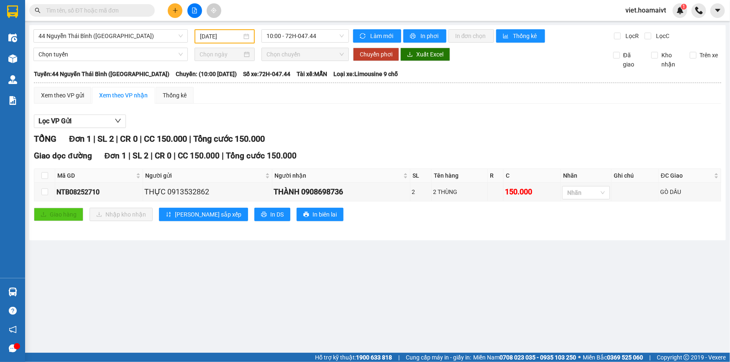
click at [141, 8] on input "text" at bounding box center [95, 10] width 99 height 9
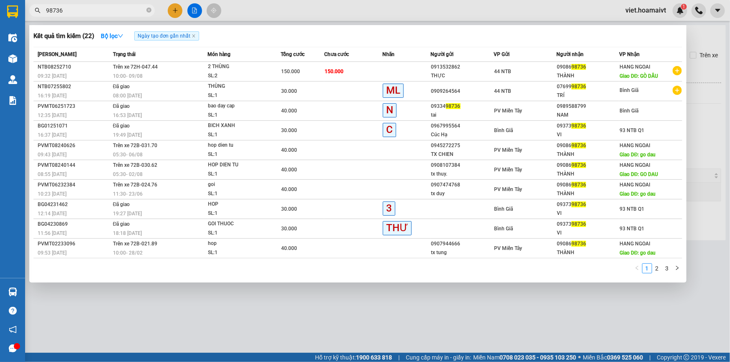
type input "98736"
click at [211, 305] on div at bounding box center [365, 181] width 730 height 362
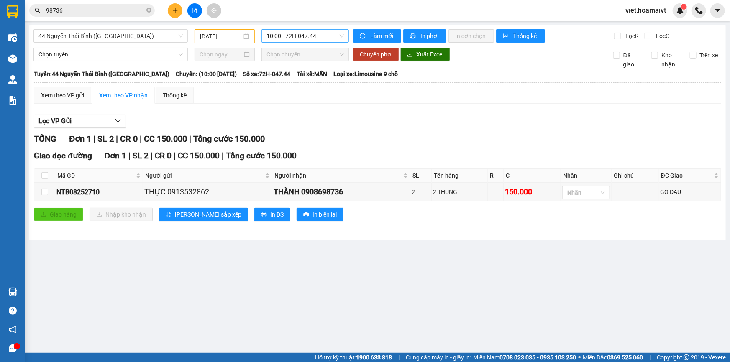
click at [287, 36] on span "10:00 - 72H-047.44" at bounding box center [304, 36] width 77 height 13
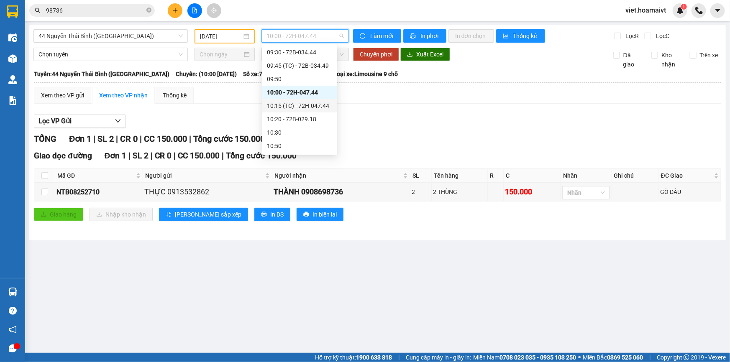
click at [316, 107] on div "10:15 (TC) - 72H-047.44" at bounding box center [299, 105] width 65 height 9
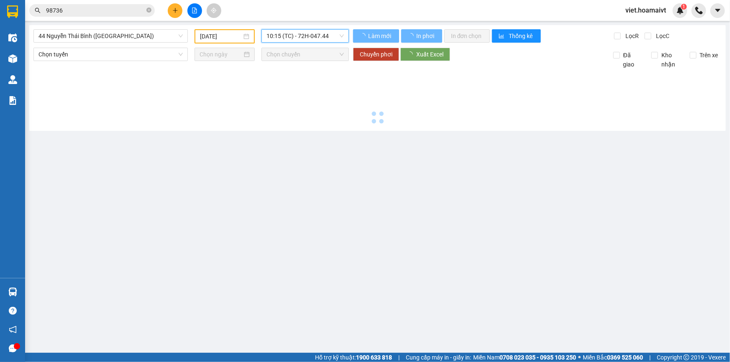
click at [457, 135] on main "44 Nguyễn Thái Bình (Hàng Ngoài) 09/08/2025 10:15 10:15 (TC) - 72H-047.44 …" at bounding box center [365, 176] width 730 height 353
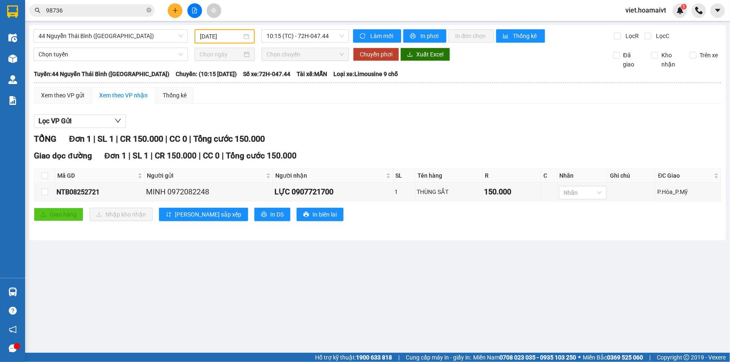
click at [477, 131] on div "Lọc VP Gửi TỔNG Đơn 1 | SL 1 | CR 150.000 | CC 0 | Tổng cước 150.000 Giao dọc …" at bounding box center [377, 170] width 687 height 121
click at [471, 131] on div "Lọc VP Gửi TỔNG Đơn 1 | SL 1 | CR 150.000 | CC 0 | Tổng cước 150.000 Giao dọc …" at bounding box center [377, 170] width 687 height 121
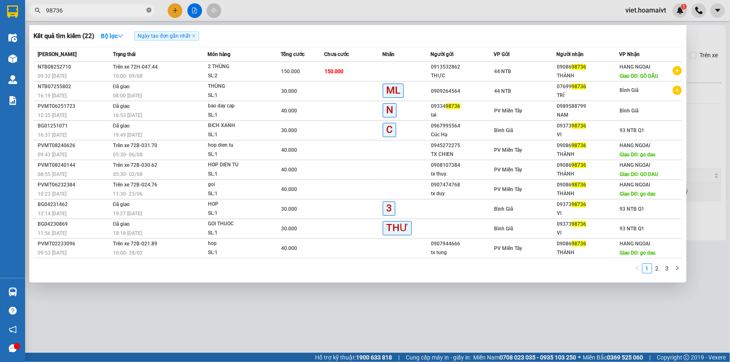
click at [146, 8] on icon "close-circle" at bounding box center [148, 10] width 5 height 5
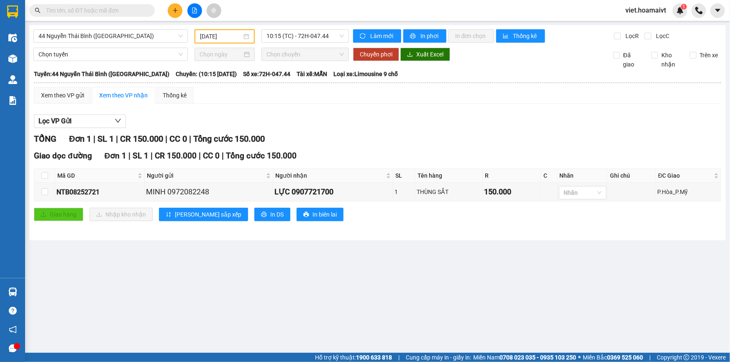
click at [133, 6] on input "text" at bounding box center [95, 10] width 99 height 9
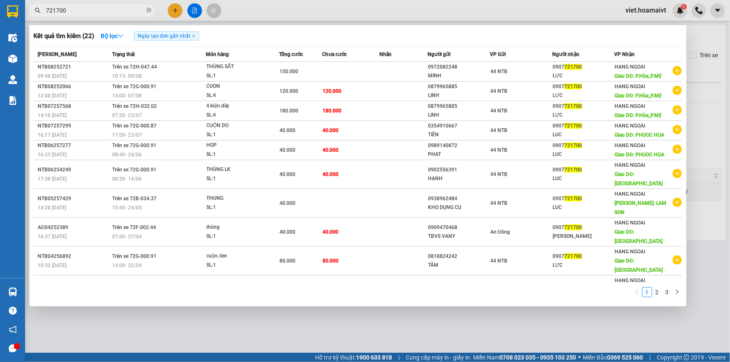
type input "721700"
click at [232, 332] on div at bounding box center [365, 181] width 730 height 362
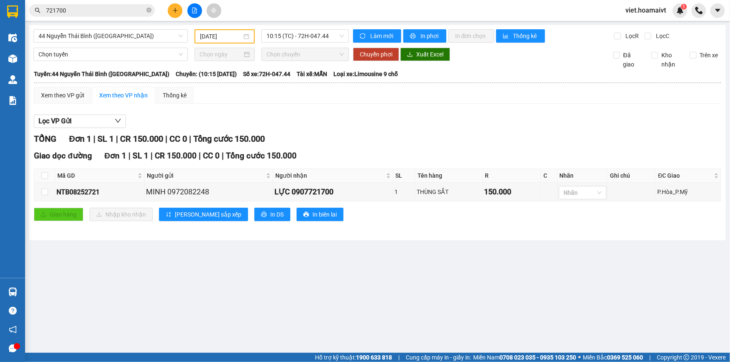
click at [410, 148] on div "TỔNG Đơn 1 | SL 1 | CR 150.000 | CC 0 | Tổng cước 150.000 Giao dọc đường Đơn 1 …" at bounding box center [377, 182] width 687 height 99
click at [389, 140] on div "TỔNG Đơn 1 | SL 1 | CR 150.000 | CC 0 | Tổng cước 150.000" at bounding box center [377, 139] width 687 height 13
click at [379, 138] on div "TỔNG Đơn 1 | SL 1 | CR 150.000 | CC 0 | Tổng cước 150.000" at bounding box center [377, 139] width 687 height 13
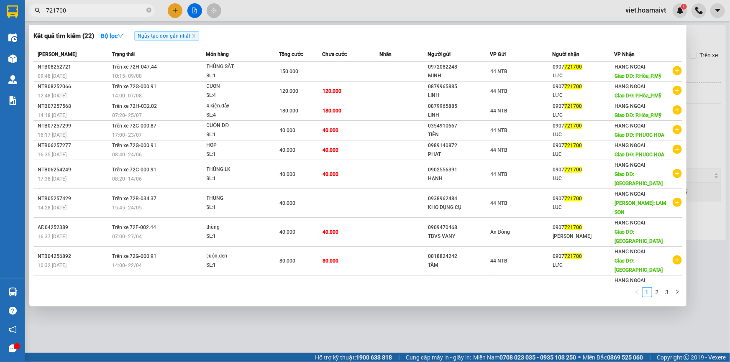
click at [138, 12] on input "721700" at bounding box center [95, 10] width 99 height 9
click at [432, 341] on div at bounding box center [365, 181] width 730 height 362
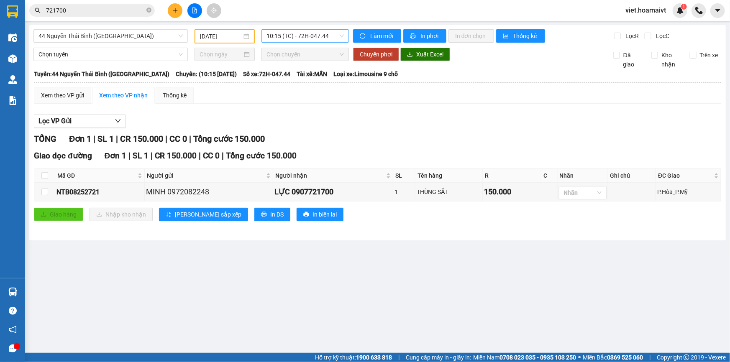
click at [297, 36] on span "10:15 (TC) - 72H-047.44" at bounding box center [304, 36] width 77 height 13
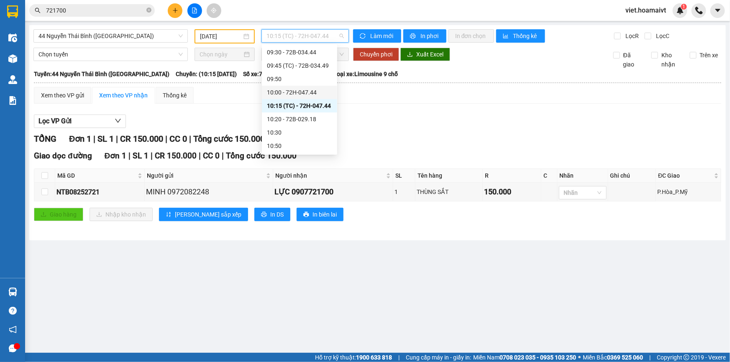
click at [307, 91] on div "10:00 - 72H-047.44" at bounding box center [299, 92] width 65 height 9
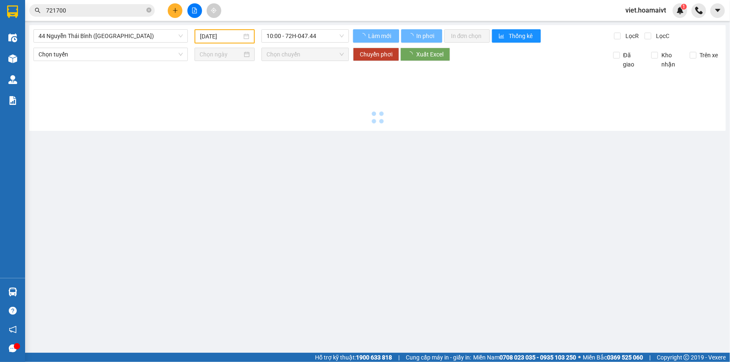
click at [425, 96] on div at bounding box center [377, 98] width 688 height 58
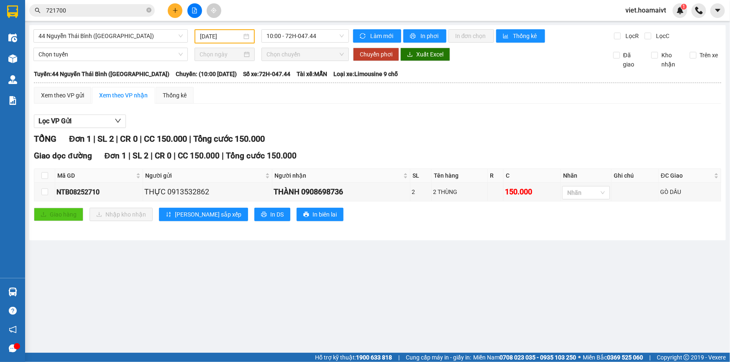
click at [481, 126] on div "Lọc VP Gửi" at bounding box center [377, 122] width 687 height 14
click at [474, 125] on div "Lọc VP Gửi" at bounding box center [377, 122] width 687 height 14
click at [473, 125] on div "Lọc VP Gửi" at bounding box center [377, 122] width 687 height 14
click at [311, 41] on span "10:00 - 72H-047.44" at bounding box center [304, 36] width 77 height 13
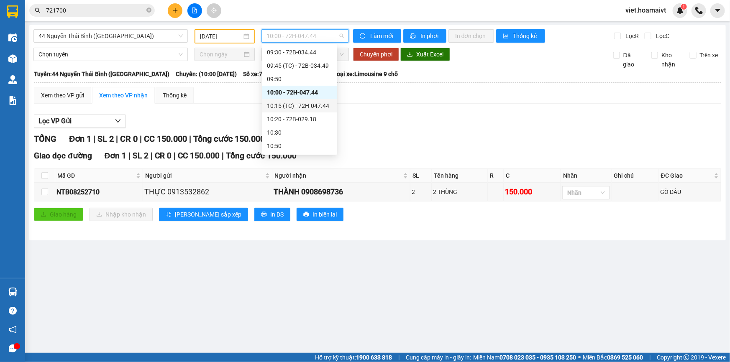
click at [314, 107] on div "10:15 (TC) - 72H-047.44" at bounding box center [299, 105] width 65 height 9
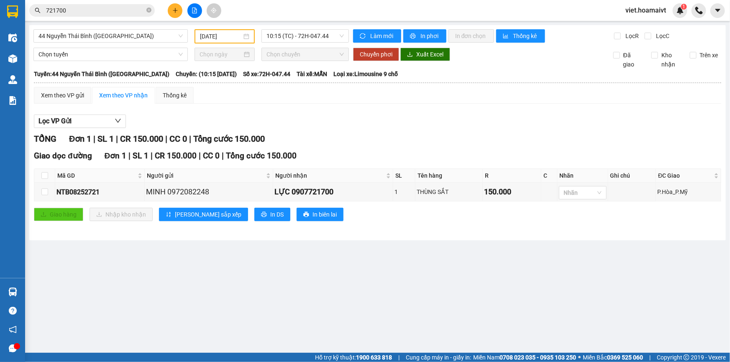
click at [419, 117] on div "Lọc VP Gửi" at bounding box center [377, 122] width 687 height 14
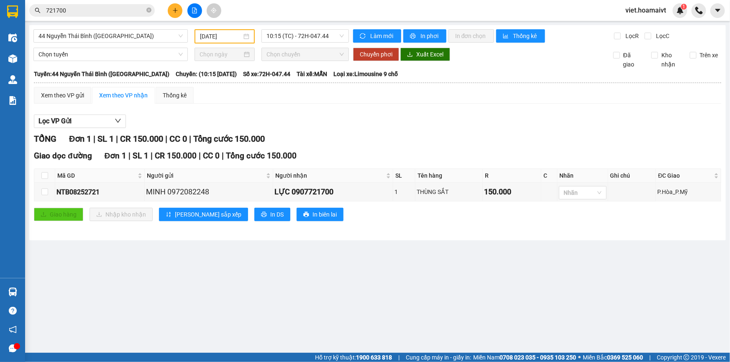
click at [424, 113] on div "Lọc VP Gửi TỔNG Đơn 1 | SL 1 | CR 150.000 | CC 0 | Tổng cước 150.000 Giao dọc …" at bounding box center [377, 170] width 687 height 121
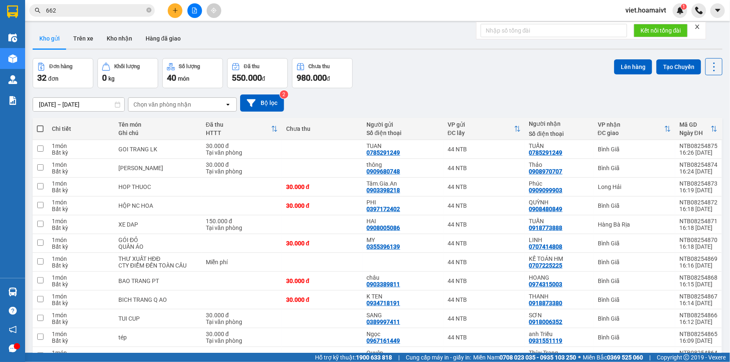
scroll to position [422, 0]
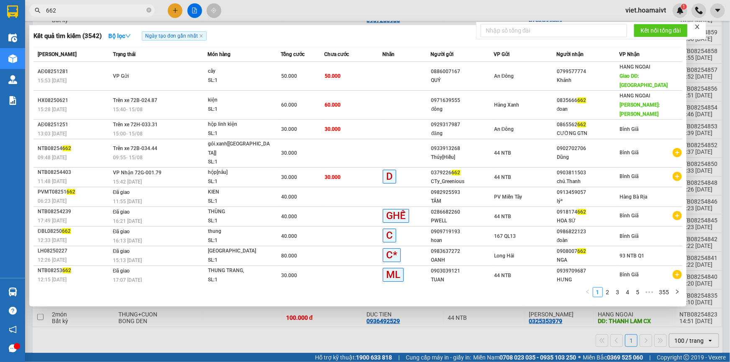
click at [71, 12] on input "662" at bounding box center [95, 10] width 99 height 9
click at [179, 5] on div at bounding box center [365, 181] width 730 height 362
click at [179, 5] on button at bounding box center [175, 10] width 15 height 15
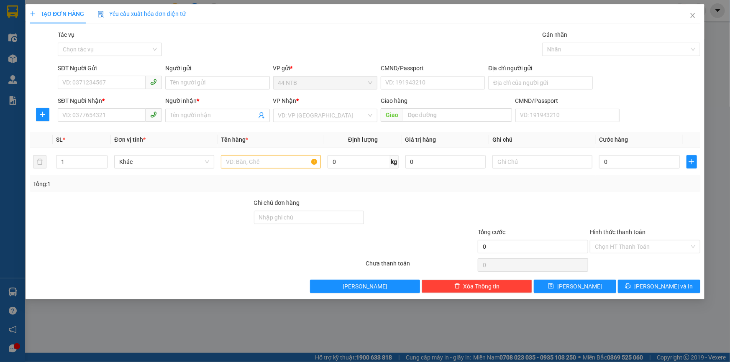
click at [98, 74] on div "SĐT Người Gửi" at bounding box center [110, 70] width 104 height 13
click at [99, 74] on div "SĐT Người Gửi" at bounding box center [110, 70] width 104 height 13
click at [95, 111] on input "SĐT Người Nhận *" at bounding box center [102, 114] width 88 height 13
type input "0326557297"
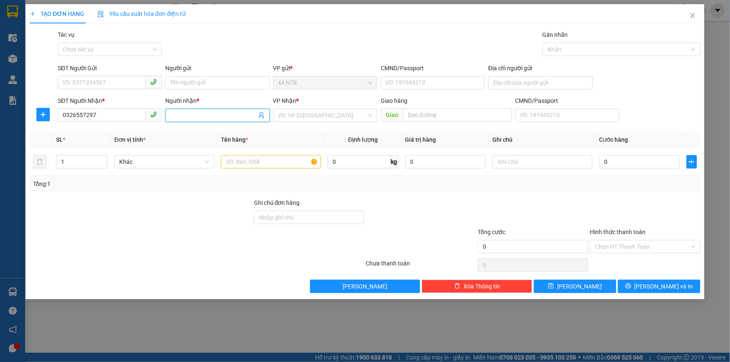
click at [184, 111] on input "Người nhận *" at bounding box center [213, 115] width 86 height 9
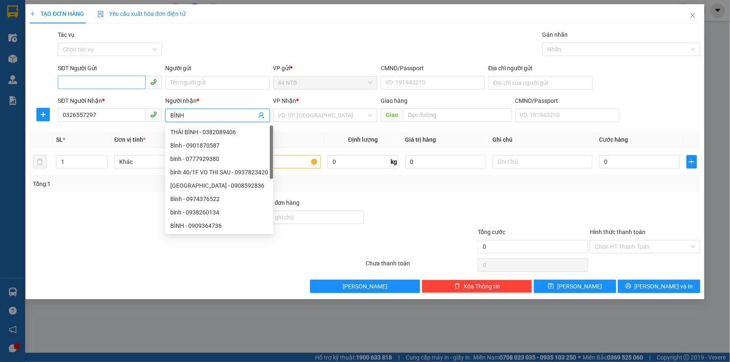
type input "BÌNH"
click at [114, 78] on input "SĐT Người Gửi" at bounding box center [102, 82] width 88 height 13
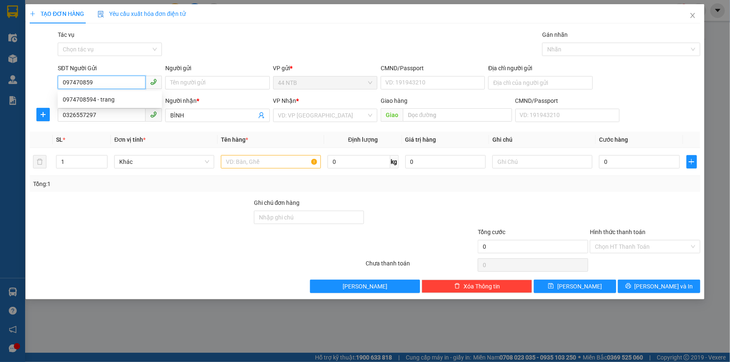
type input "0974708594"
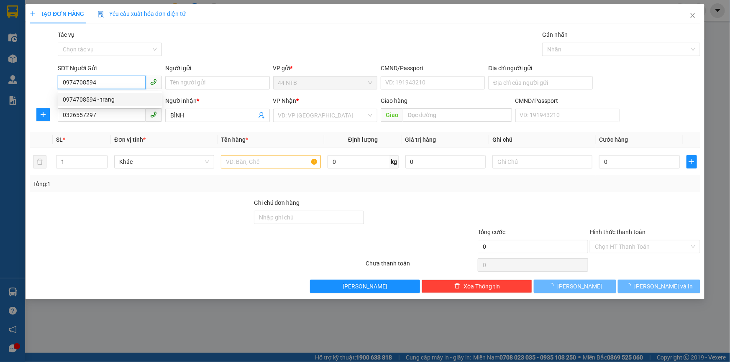
click at [112, 101] on div "0974708594 - trang" at bounding box center [110, 99] width 94 height 9
type input "trang"
type input "0974708594"
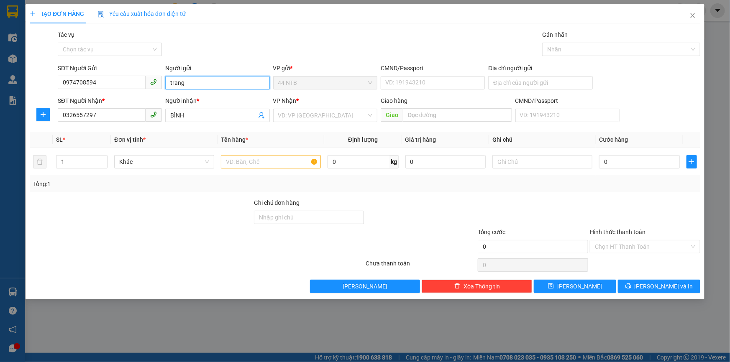
drag, startPoint x: 192, startPoint y: 85, endPoint x: 99, endPoint y: 97, distance: 94.4
click at [99, 97] on form "SĐT Người Gửi 0974708594 Người gửi trang trang VP gửi * 44 NTB CMND/Passport VD…" at bounding box center [365, 95] width 671 height 62
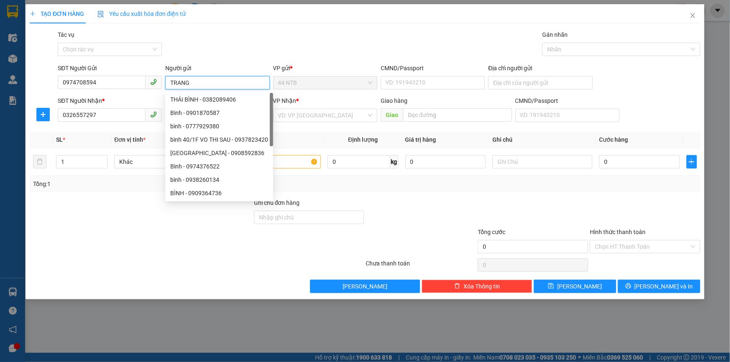
type input "TRANG"
click at [239, 38] on div "Gói vận chuyển * Tiêu chuẩn Tác vụ Chọn tác vụ Gán nhãn Nhãn" at bounding box center [379, 44] width 646 height 29
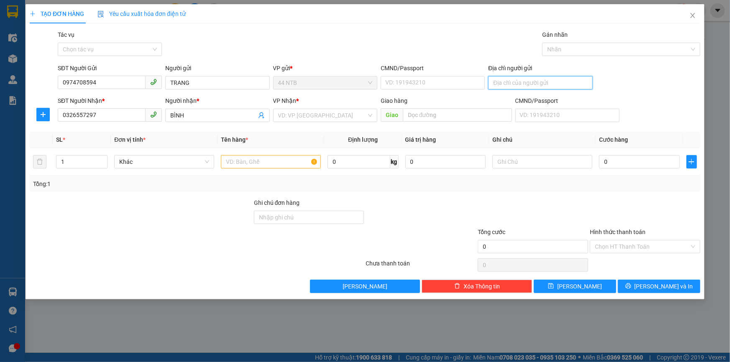
click at [494, 83] on input "Địa chỉ người gửi" at bounding box center [540, 82] width 104 height 13
type input "90 TL15 QUẬN 12"
click at [317, 22] on div "TẠO ĐƠN HÀNG Yêu cầu xuất hóa đơn điện tử" at bounding box center [365, 13] width 671 height 19
click at [307, 118] on input "search" at bounding box center [322, 115] width 88 height 13
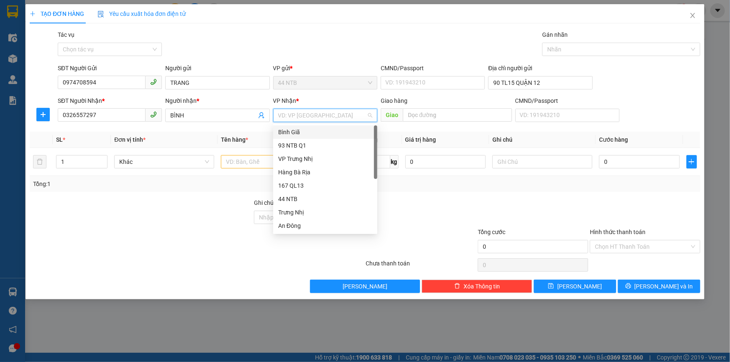
click at [304, 133] on div "Bình Giã" at bounding box center [325, 132] width 94 height 9
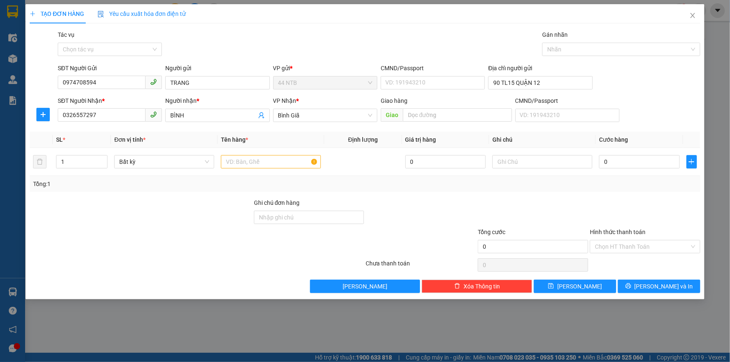
click at [295, 56] on div "Gói vận chuyển * Tiêu chuẩn Tác vụ Chọn tác vụ Gán nhãn Nhãn" at bounding box center [379, 44] width 646 height 29
click at [253, 168] on input "text" at bounding box center [271, 161] width 100 height 13
type input "XỐP"
click at [607, 155] on input "0" at bounding box center [639, 161] width 81 height 13
type input "3"
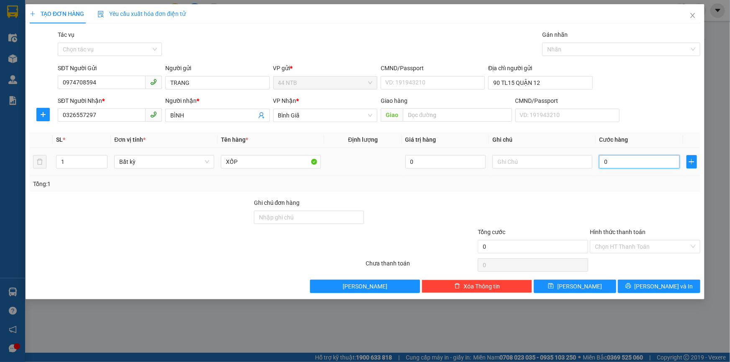
type input "3"
type input "30"
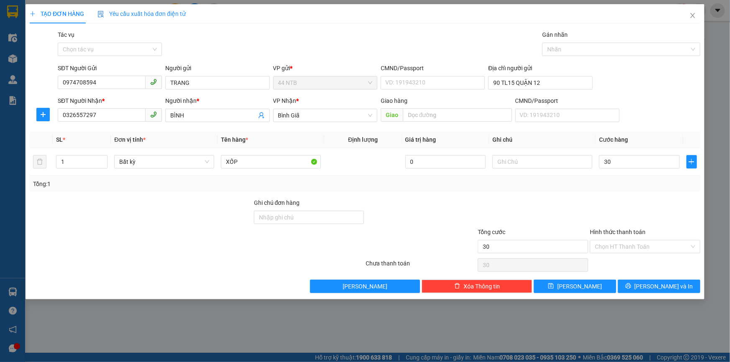
type input "30.000"
click at [259, 40] on div "Gói vận chuyển * Tiêu chuẩn Tác vụ Chọn tác vụ Gán nhãn Nhãn" at bounding box center [379, 44] width 646 height 29
click at [262, 38] on div "Gói vận chuyển * Tiêu chuẩn Tác vụ Chọn tác vụ Gán nhãn Nhãn" at bounding box center [379, 44] width 646 height 29
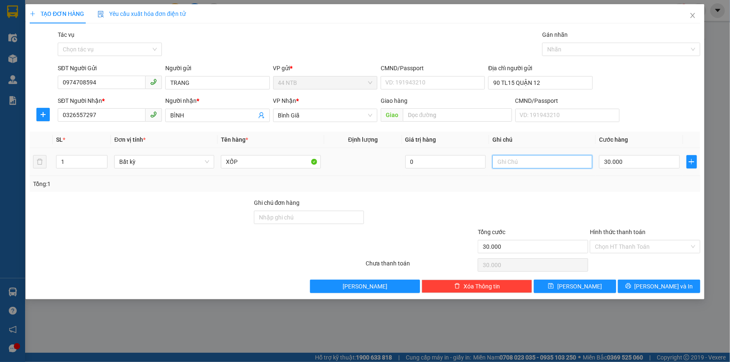
click at [540, 166] on input "text" at bounding box center [542, 161] width 100 height 13
type input "NC SỐT"
click at [658, 286] on span "[PERSON_NAME] và In" at bounding box center [664, 286] width 59 height 9
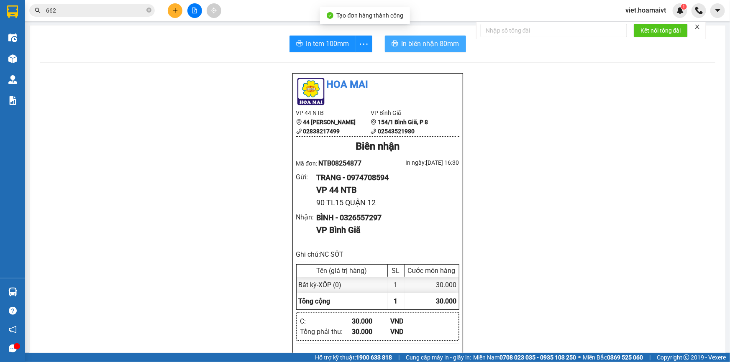
click at [406, 38] on button "In biên nhận 80mm" at bounding box center [425, 44] width 81 height 17
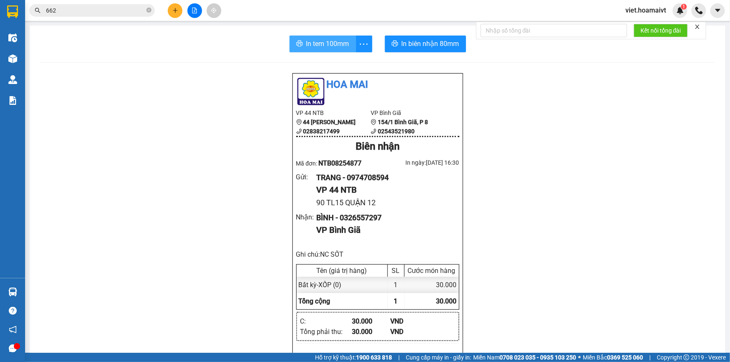
click at [330, 41] on span "In tem 100mm" at bounding box center [327, 43] width 43 height 10
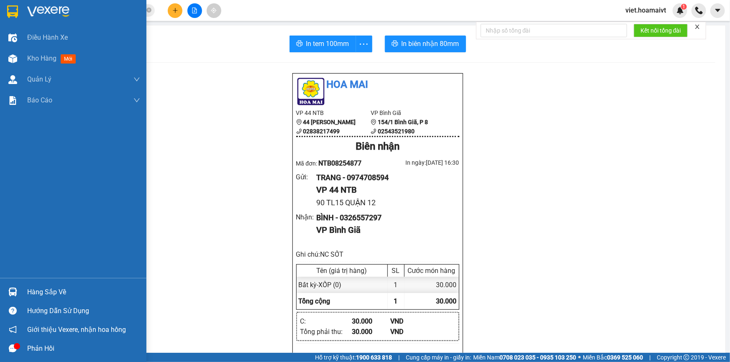
click at [50, 17] on img at bounding box center [48, 11] width 42 height 13
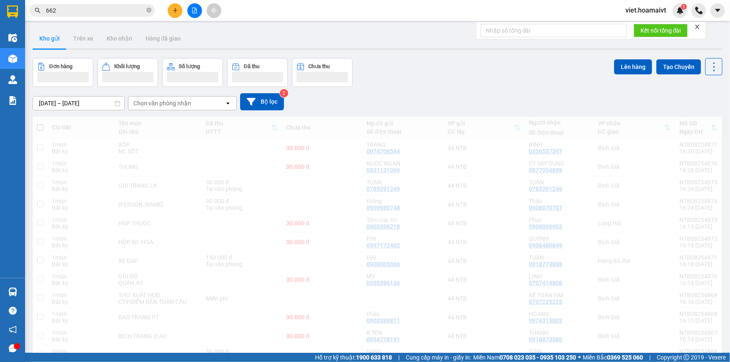
click at [515, 96] on div "[DATE] – [DATE] Press the down arrow key to interact with the calendar and sele…" at bounding box center [378, 101] width 690 height 17
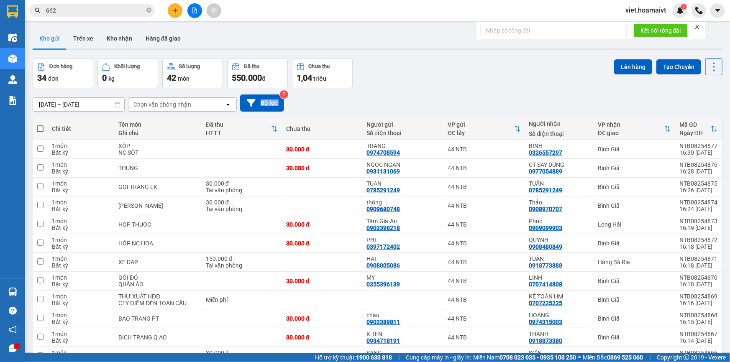
click at [515, 96] on div "[DATE] – [DATE] Press the down arrow key to interact with the calendar and sele…" at bounding box center [378, 103] width 690 height 17
click at [514, 96] on div "[DATE] – [DATE] Press the down arrow key to interact with the calendar and sele…" at bounding box center [378, 103] width 690 height 17
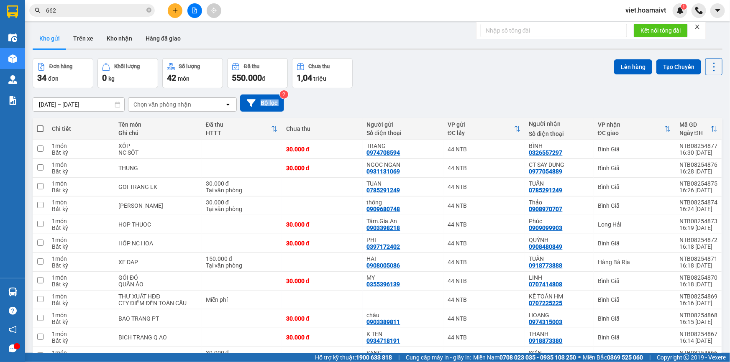
click at [514, 96] on div "[DATE] – [DATE] Press the down arrow key to interact with the calendar and sele…" at bounding box center [378, 103] width 690 height 17
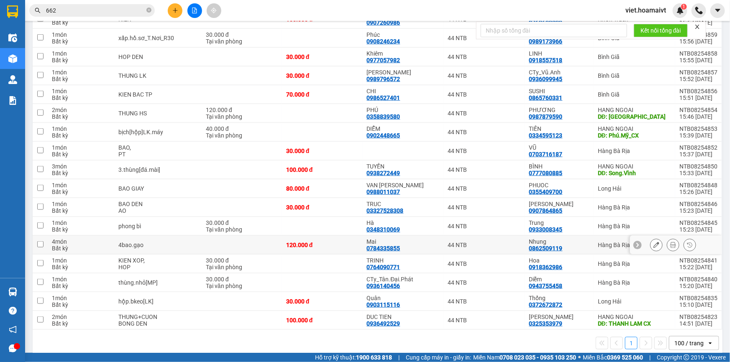
scroll to position [459, 0]
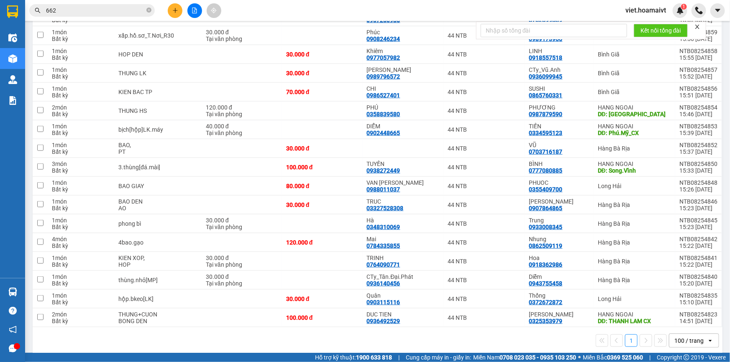
click at [229, 336] on div "1 100 / trang open" at bounding box center [377, 341] width 683 height 14
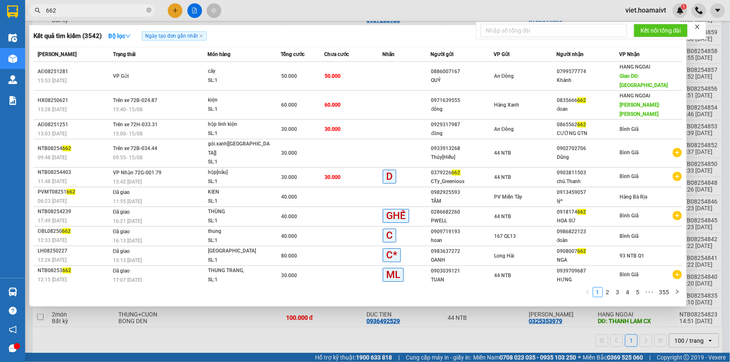
click at [82, 13] on input "662" at bounding box center [95, 10] width 99 height 9
click at [148, 10] on icon "close-circle" at bounding box center [148, 10] width 5 height 5
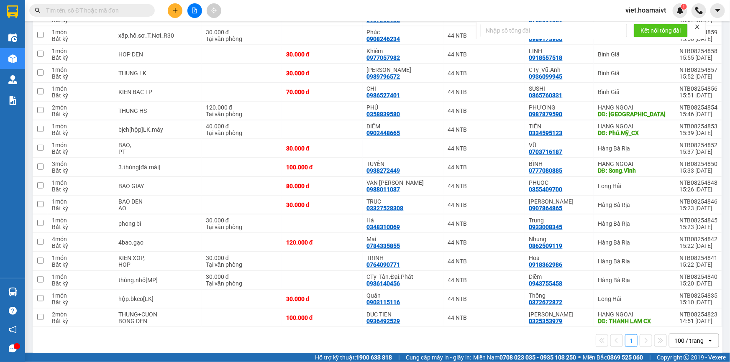
click at [133, 11] on input "text" at bounding box center [95, 10] width 99 height 9
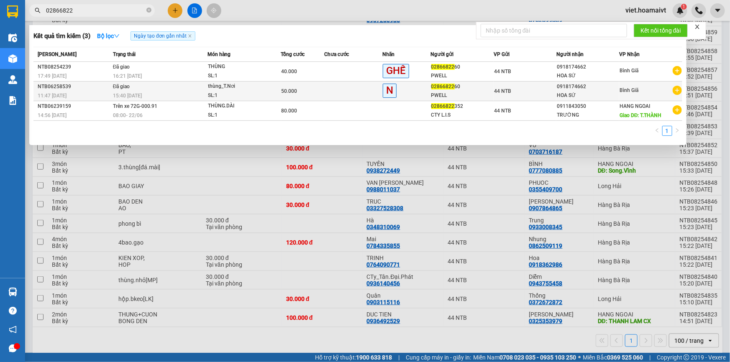
type input "02866822"
click at [307, 95] on div "50.000" at bounding box center [303, 91] width 43 height 9
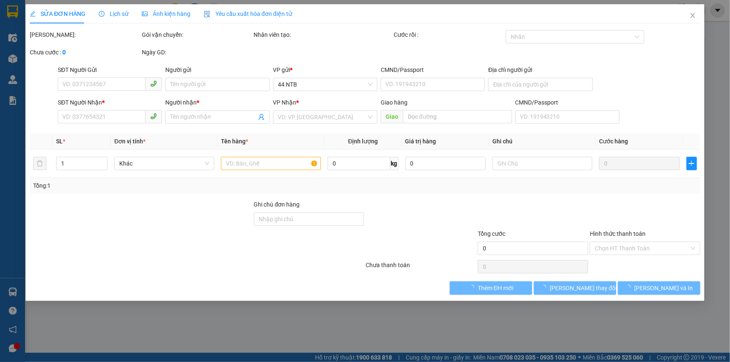
type input "0286682260"
type input "PWELL"
type input "19/4_Bình.Thới"
type input "0918174662"
type input "HOA SỨ"
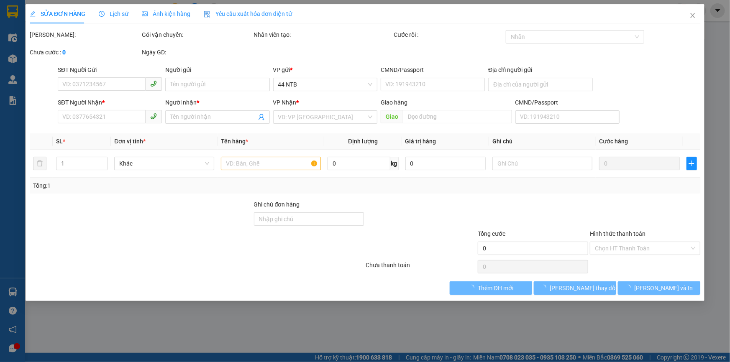
type input "GTN"
type input "50.000"
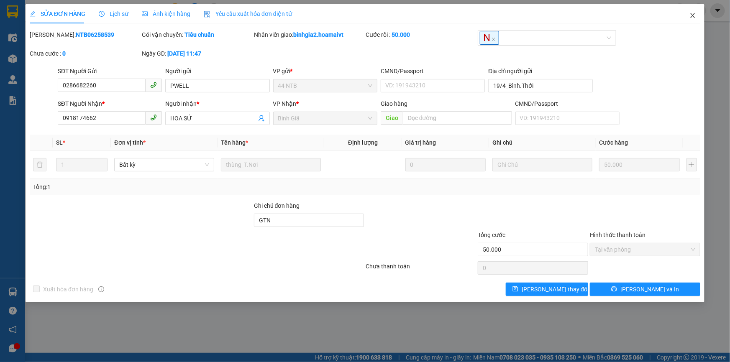
click at [692, 15] on icon "close" at bounding box center [692, 15] width 5 height 5
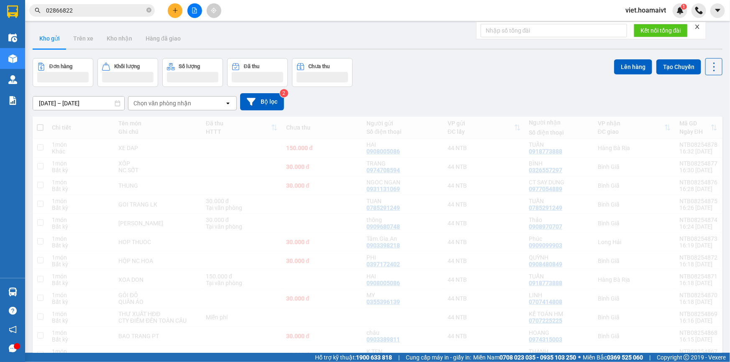
click at [98, 12] on input "02866822" at bounding box center [95, 10] width 99 height 9
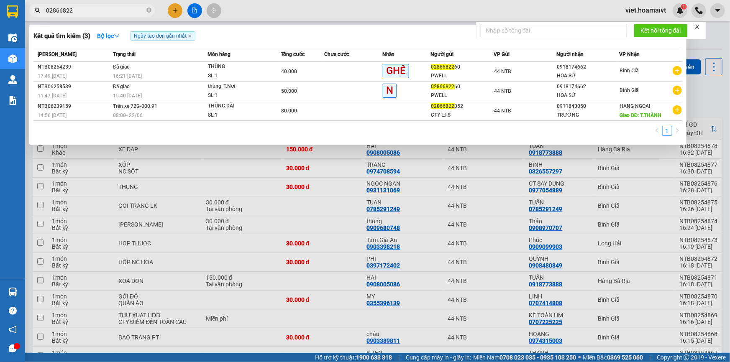
click at [177, 8] on div at bounding box center [365, 181] width 730 height 362
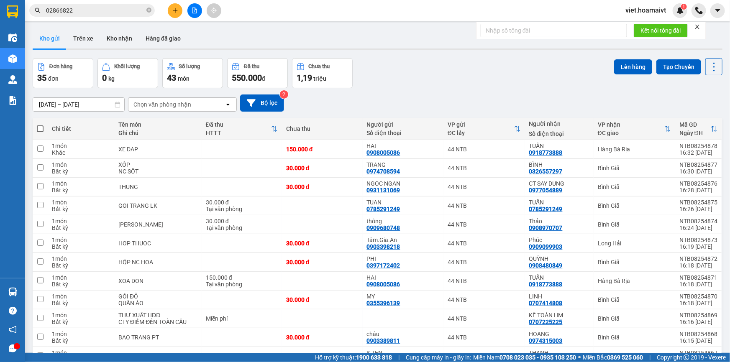
click at [177, 8] on icon "plus" at bounding box center [175, 11] width 6 height 6
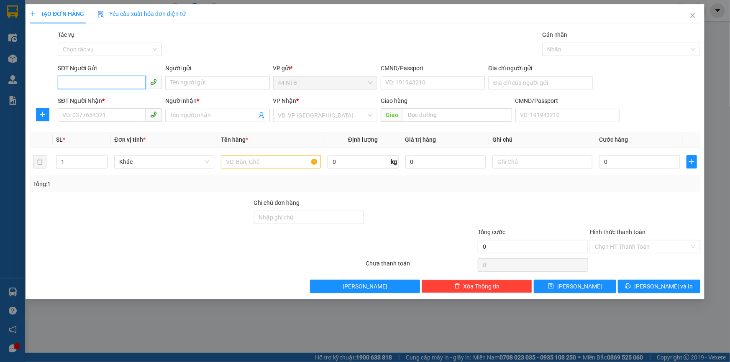
click at [92, 77] on input "SĐT Người Gửi" at bounding box center [102, 82] width 88 height 13
click at [102, 115] on input "SĐT Người Nhận *" at bounding box center [102, 114] width 88 height 13
type input "0983858530"
click at [115, 131] on div "0983858530 - Tuấn" at bounding box center [110, 132] width 94 height 9
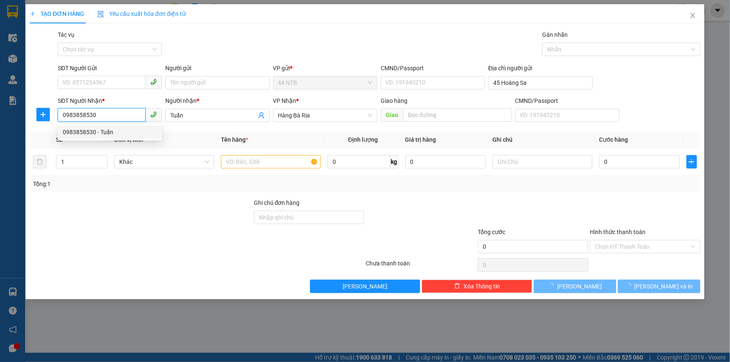
type input "45 Hoàng Sa"
type input "Tuấn"
type input "0983858530"
click at [109, 84] on input "SĐT Người Gửi" at bounding box center [102, 82] width 88 height 13
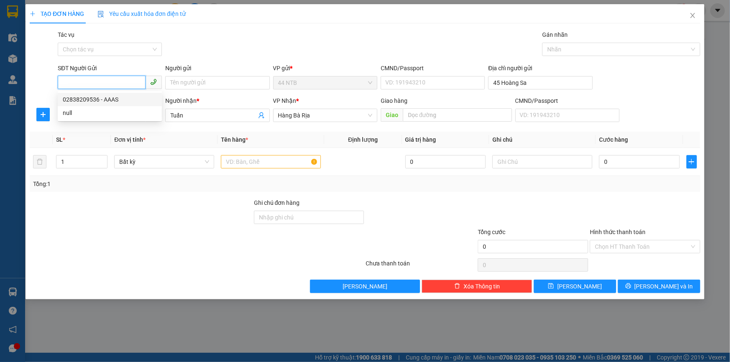
click at [114, 99] on div "02838209536 - AAAS" at bounding box center [110, 99] width 94 height 9
type input "02838209536"
type input "AAAS"
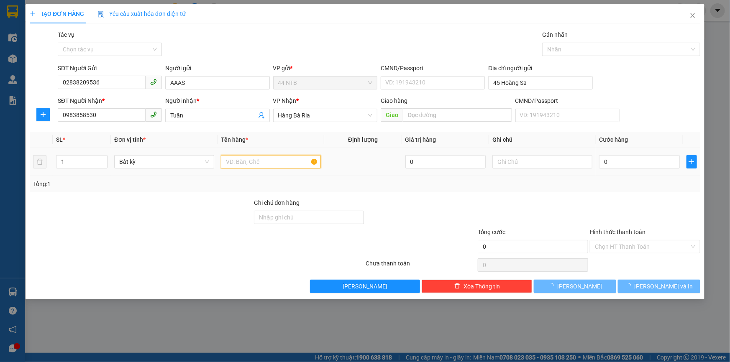
click at [253, 156] on input "text" at bounding box center [271, 161] width 100 height 13
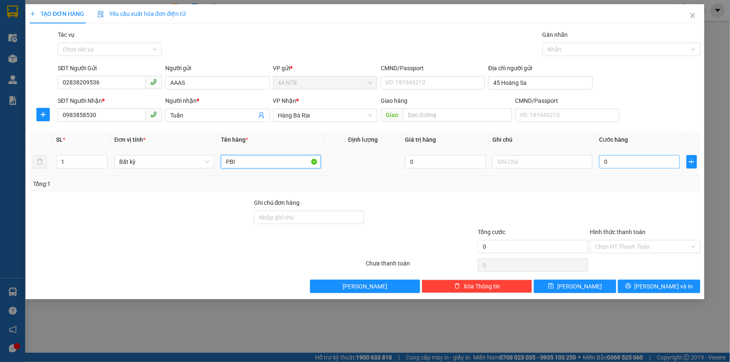
type input "PBI"
click at [617, 163] on input "0" at bounding box center [639, 161] width 81 height 13
type input "3"
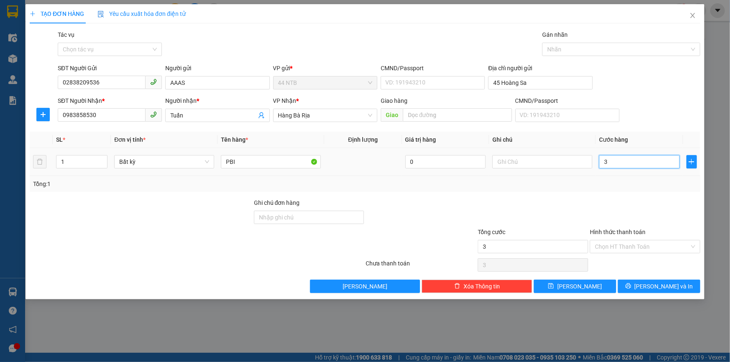
type input "30"
type input "30.000"
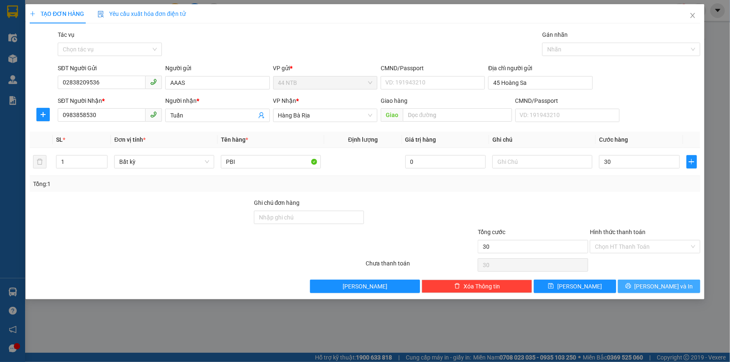
type input "30.000"
click at [661, 285] on span "[PERSON_NAME] và In" at bounding box center [664, 286] width 59 height 9
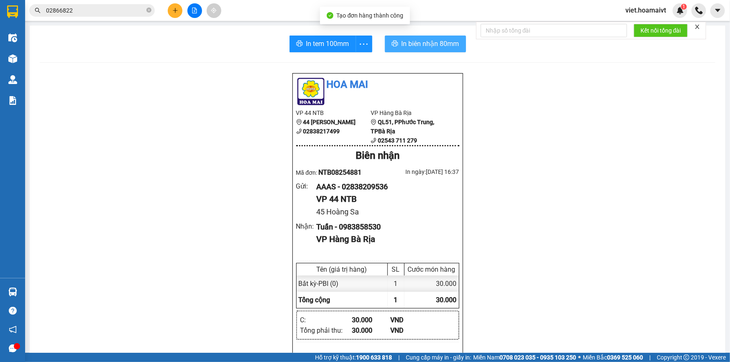
click at [430, 44] on span "In biên nhận 80mm" at bounding box center [431, 43] width 58 height 10
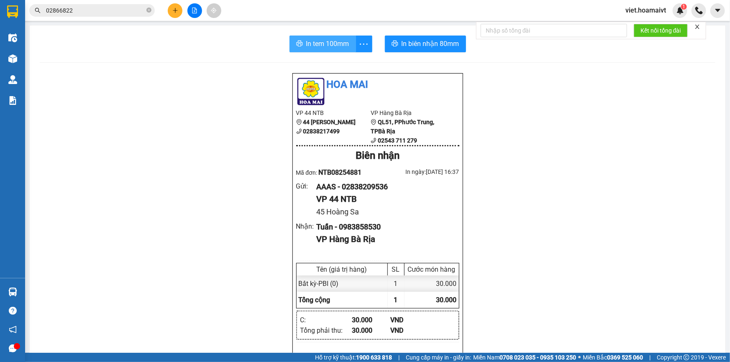
click at [318, 47] on span "In tem 100mm" at bounding box center [327, 43] width 43 height 10
click at [562, 292] on div "Hoa Mai VP 44 NTB 44 [PERSON_NAME] 02838217499 VP Hàng Bà Rịa QL51, PPhước T…" at bounding box center [378, 356] width 676 height 566
click at [113, 6] on input "02866822" at bounding box center [95, 10] width 99 height 9
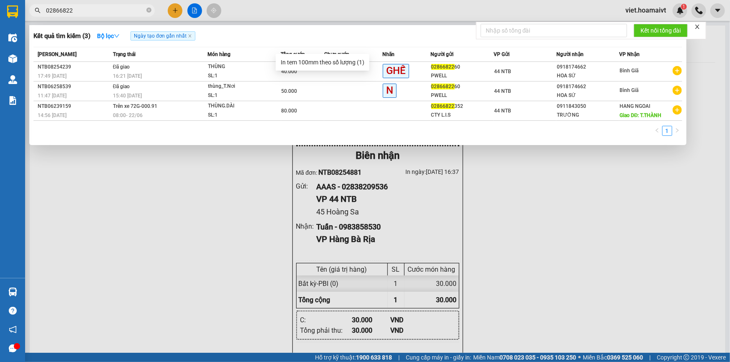
click at [113, 6] on input "02866822" at bounding box center [95, 10] width 99 height 9
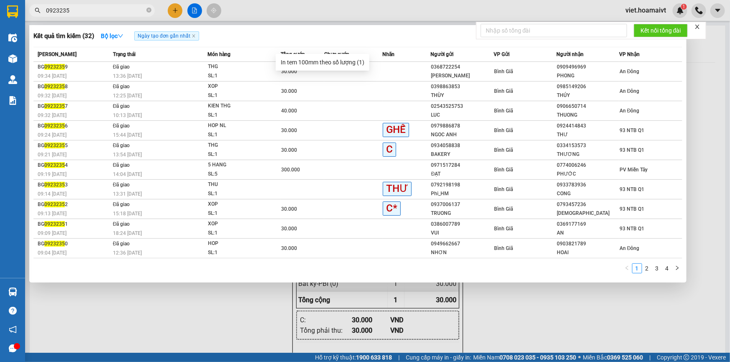
click at [74, 12] on input "0923235" at bounding box center [95, 10] width 99 height 9
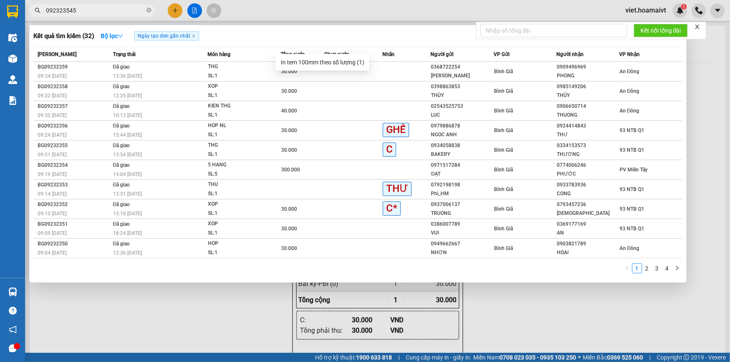
type input "0923235454"
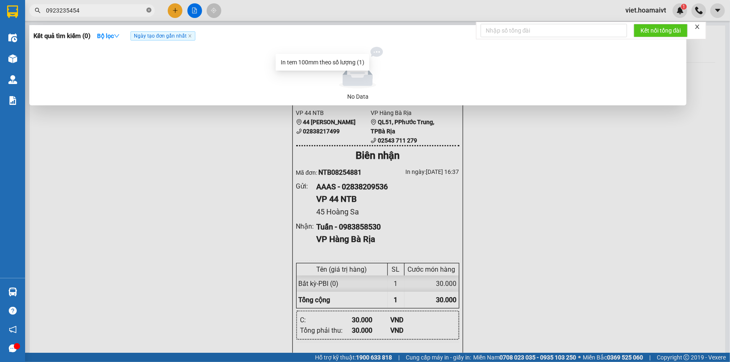
click at [148, 8] on icon "close-circle" at bounding box center [148, 10] width 5 height 5
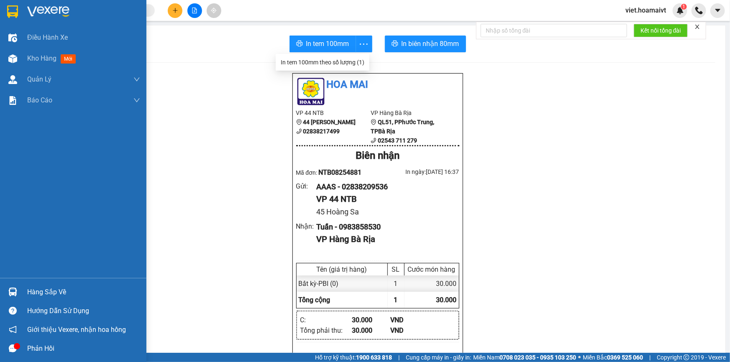
click at [42, 7] on img at bounding box center [48, 11] width 42 height 13
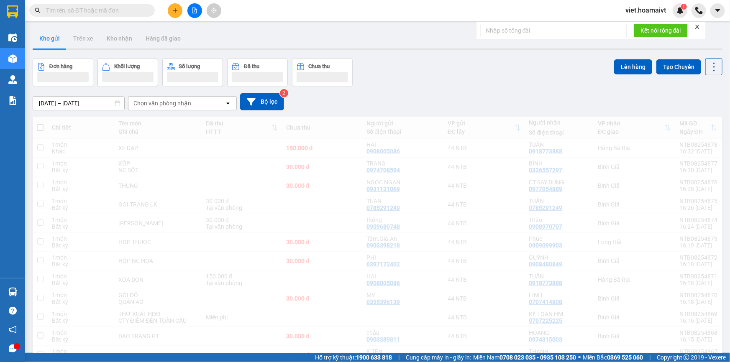
click at [485, 84] on div "Đơn hàng Khối lượng Số lượng Đã thu Chưa thu Lên hàng Tạo Chuyến" at bounding box center [378, 72] width 690 height 29
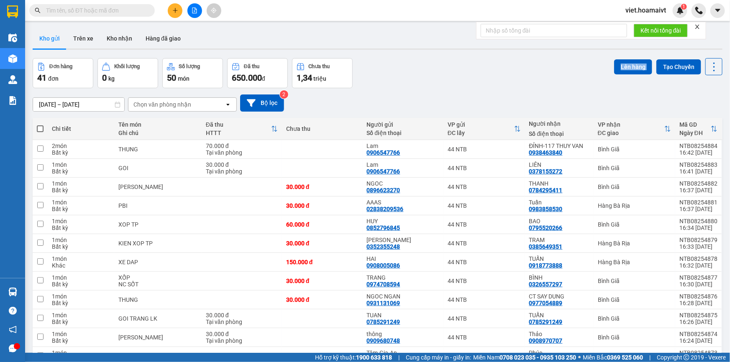
click at [485, 84] on div "Đơn hàng 41 đơn Khối lượng 0 kg Số lượng 50 món Đã thu 650.000 đ Chưa thu 1,34 …" at bounding box center [378, 73] width 690 height 30
drag, startPoint x: 462, startPoint y: 97, endPoint x: 436, endPoint y: 102, distance: 25.9
click at [462, 97] on div "[DATE] – [DATE] Press the down arrow key to interact with the calendar and sele…" at bounding box center [378, 103] width 690 height 17
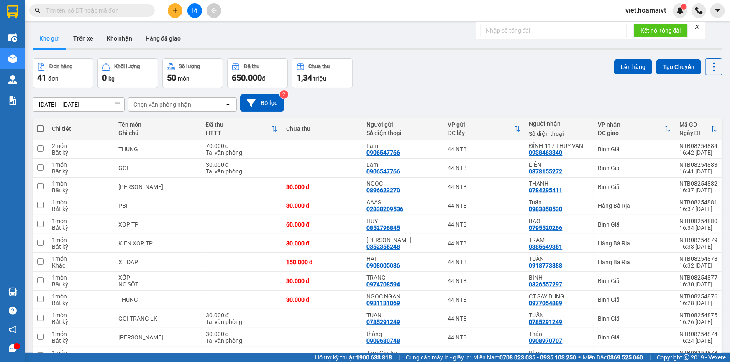
click at [182, 103] on div "Chọn văn phòng nhận" at bounding box center [162, 104] width 58 height 8
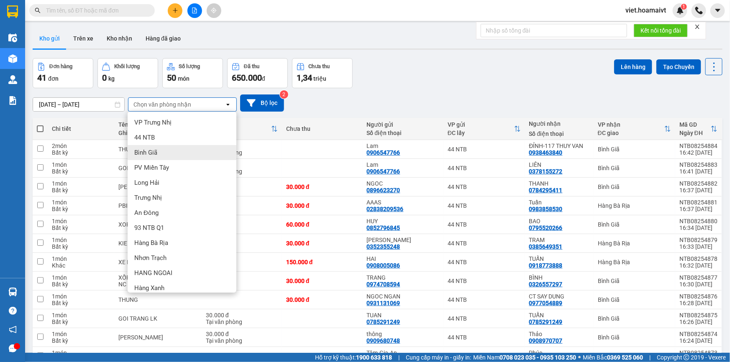
click at [172, 153] on div "Bình Giã" at bounding box center [182, 152] width 109 height 15
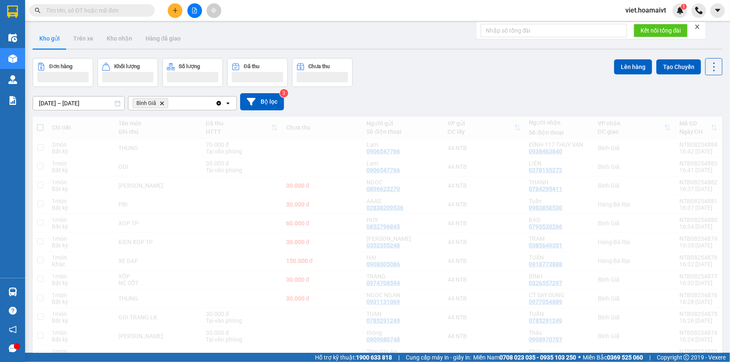
click at [441, 80] on div "Đơn hàng Khối lượng Số lượng Đã thu Chưa thu Lên hàng Tạo Chuyến" at bounding box center [378, 72] width 690 height 29
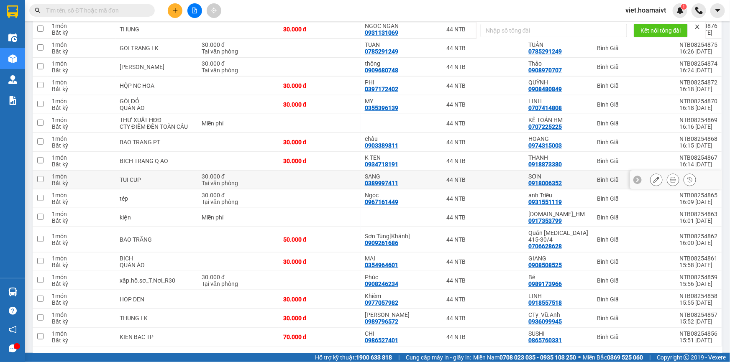
scroll to position [234, 0]
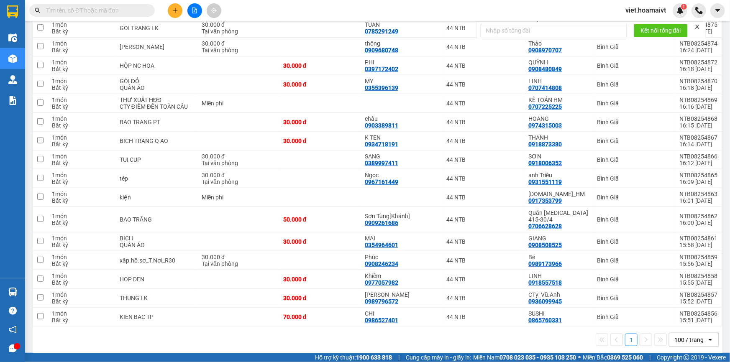
click at [340, 337] on div "1 100 / trang open" at bounding box center [377, 340] width 683 height 14
click at [147, 7] on span at bounding box center [148, 10] width 5 height 9
click at [142, 8] on input "text" at bounding box center [95, 10] width 99 height 9
click at [171, 13] on button at bounding box center [175, 10] width 15 height 15
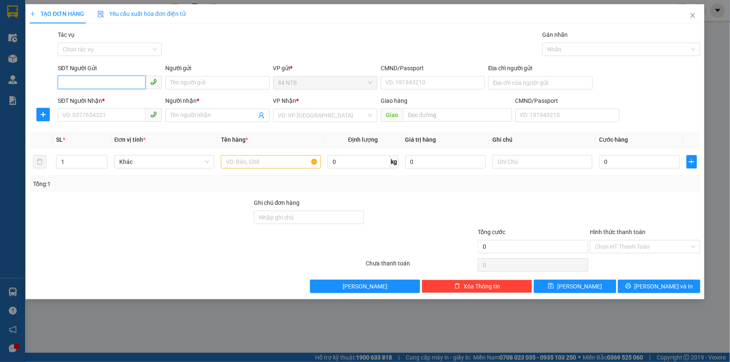
click at [107, 79] on input "SĐT Người Gửi" at bounding box center [102, 82] width 88 height 13
type input "0968278041"
click at [181, 80] on input "Người gửi" at bounding box center [217, 82] width 104 height 13
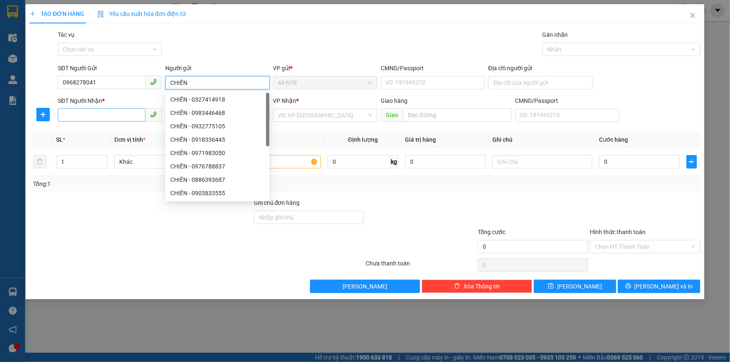
type input "CHIẾN"
click at [95, 118] on input "SĐT Người Nhận *" at bounding box center [102, 114] width 88 height 13
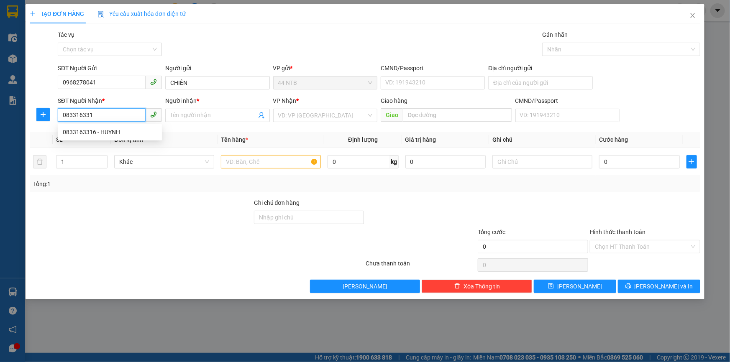
type input "0833163316"
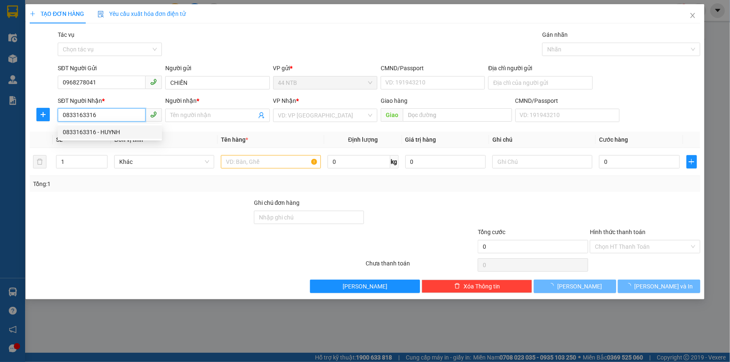
click at [113, 130] on div "0833163316 - HUYNH" at bounding box center [110, 132] width 94 height 9
type input "HUYNH"
type input "[PERSON_NAME] NT"
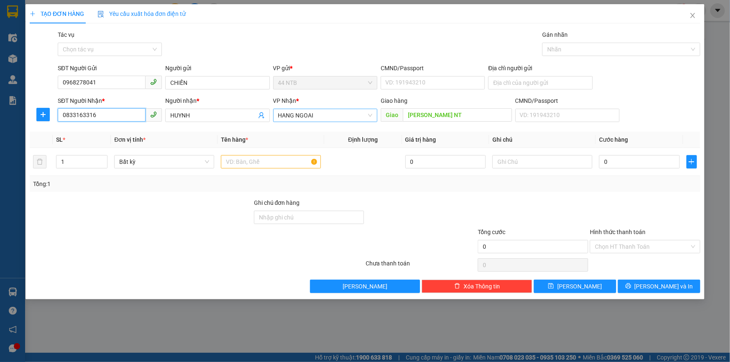
click at [312, 116] on span "HANG NGOAI" at bounding box center [325, 115] width 94 height 13
type input "0833163316"
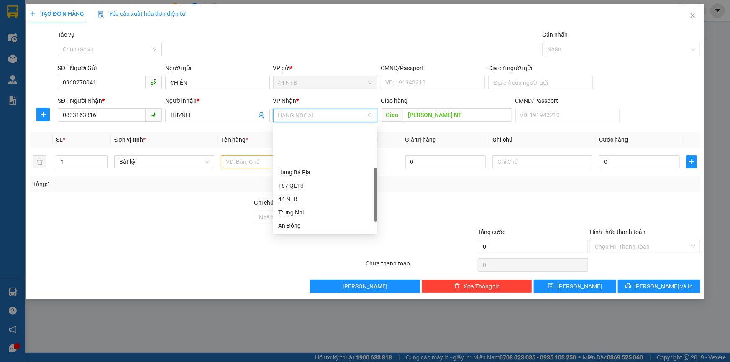
scroll to position [54, 0]
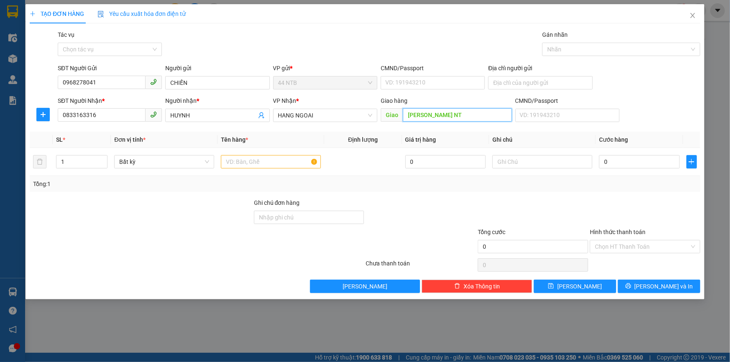
click at [450, 113] on input "[PERSON_NAME] NT" at bounding box center [457, 114] width 109 height 13
click at [452, 118] on input "[PERSON_NAME] NT" at bounding box center [457, 114] width 109 height 13
click at [293, 161] on input "text" at bounding box center [271, 161] width 100 height 13
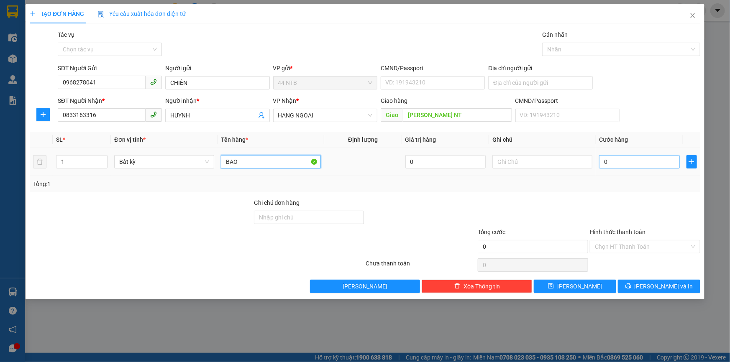
type input "BAO"
click at [624, 162] on input "0" at bounding box center [639, 161] width 81 height 13
type input "4"
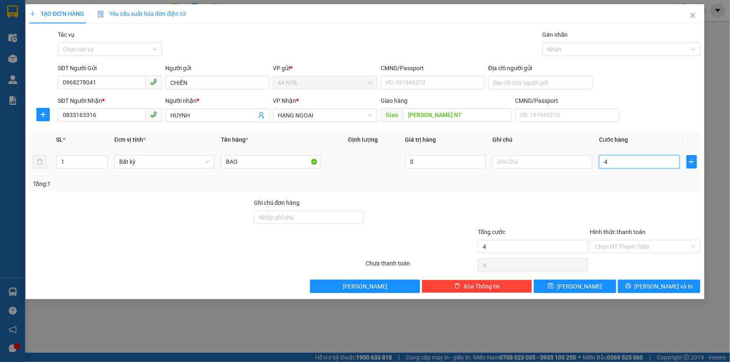
type input "40"
type input "40.000"
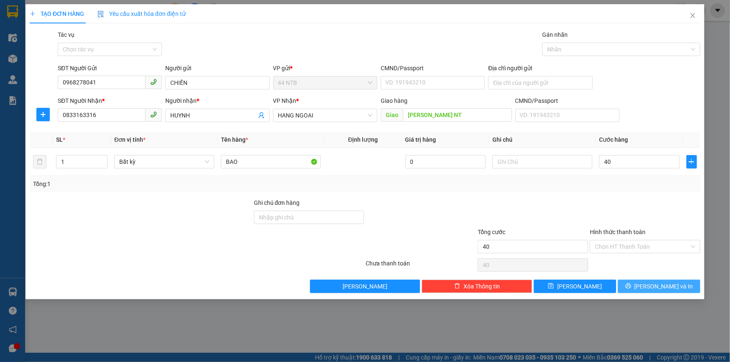
type input "40.000"
click at [653, 284] on span "[PERSON_NAME] và In" at bounding box center [664, 286] width 59 height 9
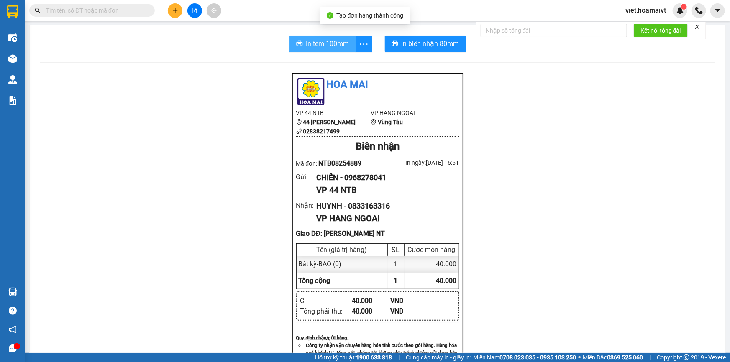
click at [320, 45] on span "In tem 100mm" at bounding box center [327, 43] width 43 height 10
click at [594, 256] on div "Hoa Mai VP 44 NTB 44 [PERSON_NAME] 02838217499 VP HANG NGOAI Vũng Tàu Biên nhậ…" at bounding box center [378, 366] width 676 height 586
click at [588, 158] on div "Hoa Mai VP 44 NTB 44 [PERSON_NAME] 02838217499 VP HANG NGOAI Vũng Tàu Biên nhậ…" at bounding box center [378, 366] width 676 height 586
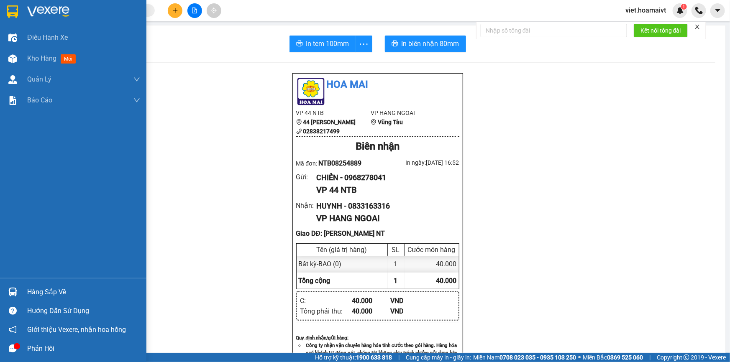
click at [34, 12] on img at bounding box center [48, 11] width 42 height 13
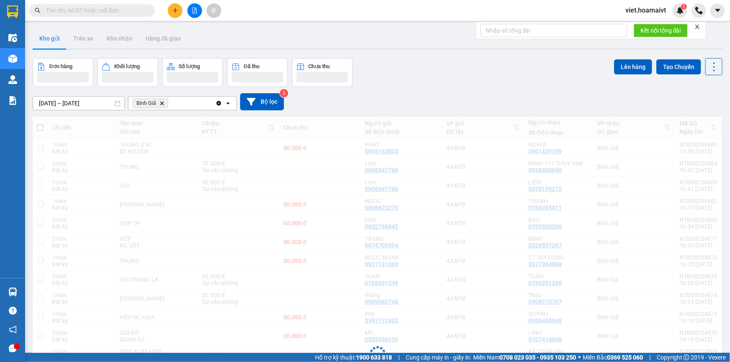
click at [480, 94] on div "[DATE] – [DATE] Press the down arrow key to interact with the calendar and sele…" at bounding box center [378, 101] width 690 height 17
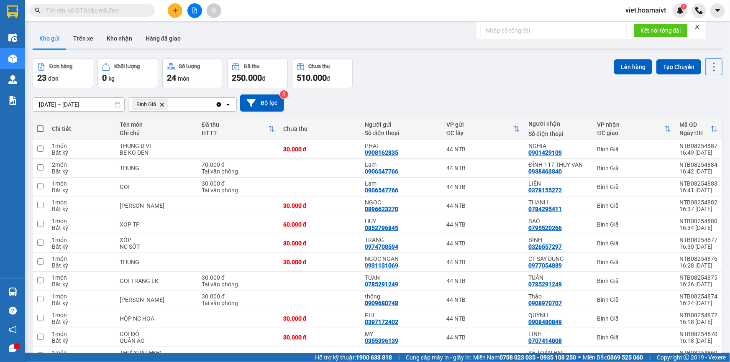
click at [480, 94] on div "[DATE] – [DATE] Press the down arrow key to interact with the calendar and sele…" at bounding box center [378, 103] width 690 height 30
click at [163, 102] on icon "Delete" at bounding box center [161, 104] width 5 height 5
click at [484, 102] on div "[DATE] – [DATE] Press the down arrow key to interact with the calendar and sele…" at bounding box center [378, 103] width 690 height 17
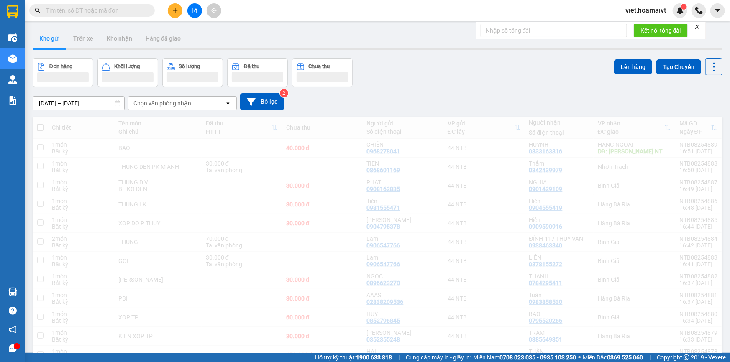
click at [484, 102] on div "[DATE] – [DATE] Press the down arrow key to interact with the calendar and sele…" at bounding box center [378, 101] width 690 height 17
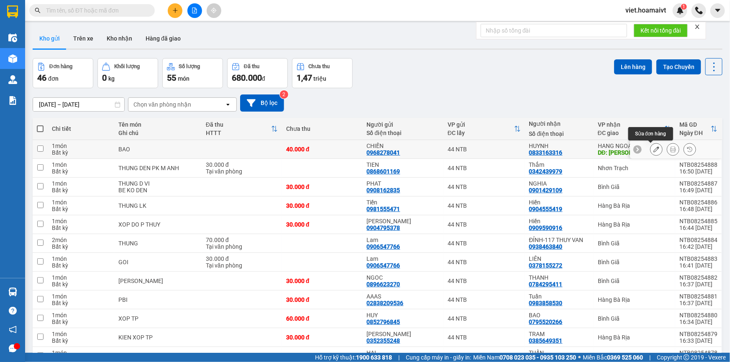
click at [653, 151] on icon at bounding box center [656, 149] width 6 height 6
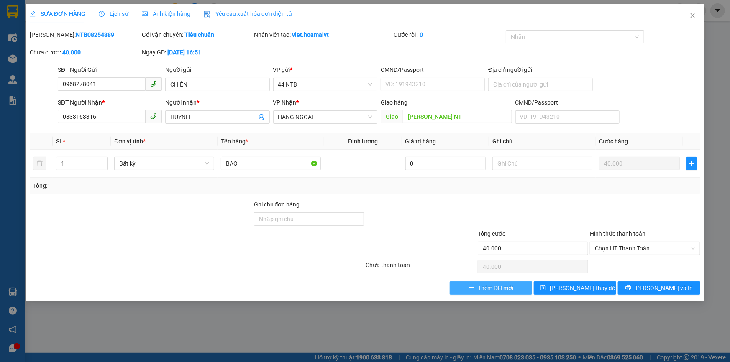
click at [492, 292] on span "Thêm ĐH mới" at bounding box center [496, 288] width 36 height 9
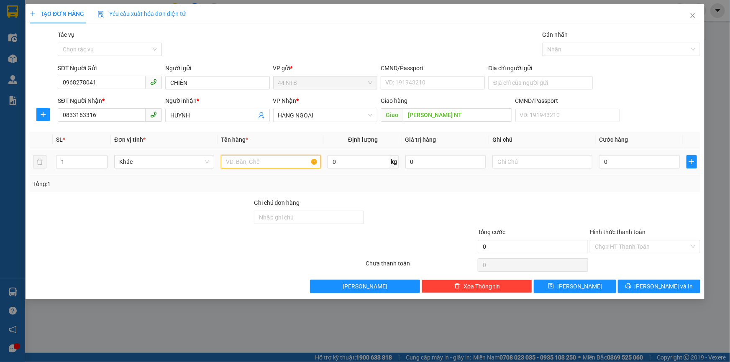
click at [266, 165] on input "text" at bounding box center [271, 161] width 100 height 13
type input "BAO"
click at [688, 18] on span "Close" at bounding box center [692, 15] width 23 height 23
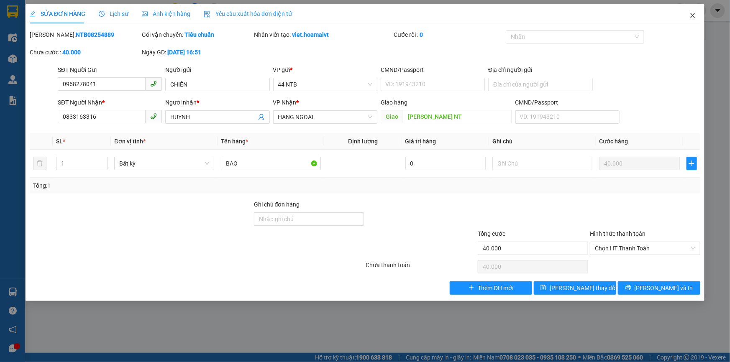
click at [691, 17] on icon "close" at bounding box center [692, 15] width 7 height 7
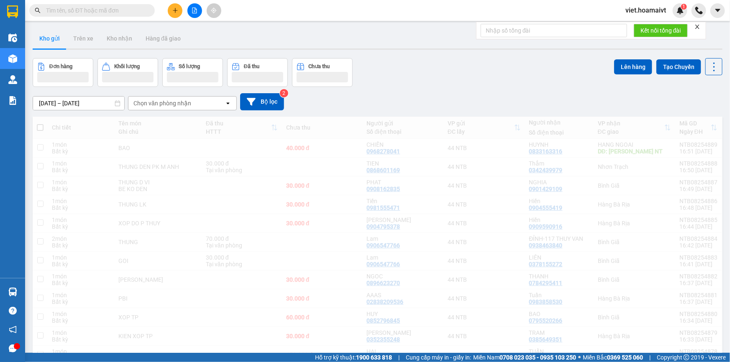
click at [486, 82] on div "Đơn hàng Khối lượng Số lượng Đã thu Chưa thu Lên hàng Tạo Chuyến" at bounding box center [378, 72] width 690 height 29
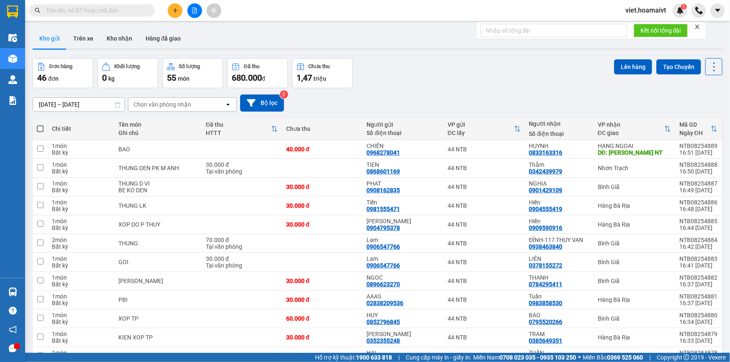
click at [460, 105] on div "[DATE] – [DATE] Press the down arrow key to interact with the calendar and sele…" at bounding box center [378, 103] width 690 height 17
click at [182, 107] on div "Chọn văn phòng nhận" at bounding box center [162, 104] width 58 height 8
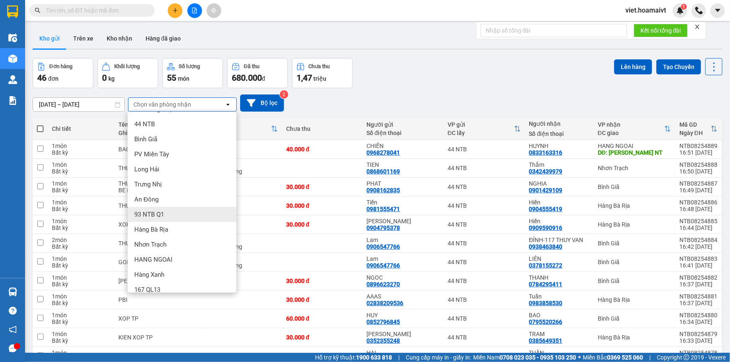
scroll to position [21, 0]
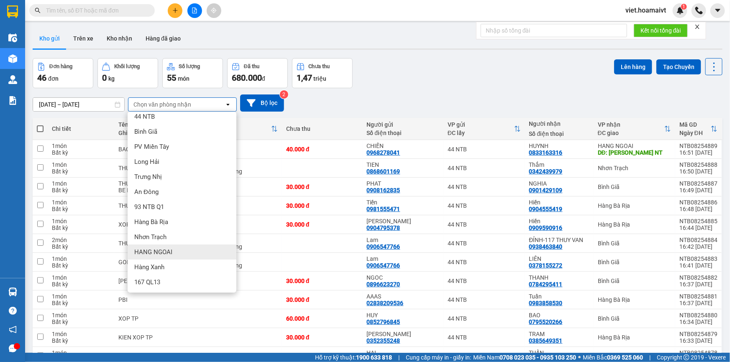
click at [184, 250] on div "HANG NGOAI" at bounding box center [182, 252] width 109 height 15
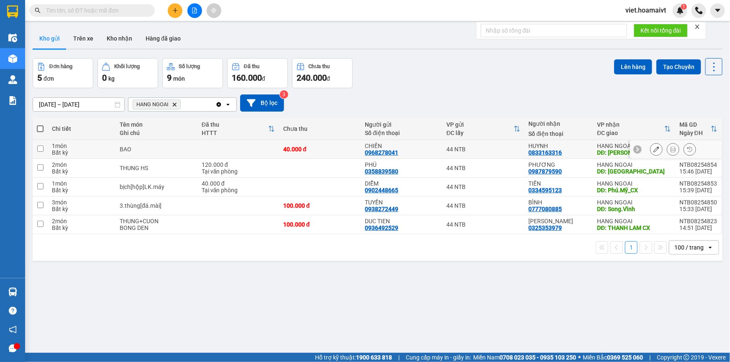
drag, startPoint x: 264, startPoint y: 148, endPoint x: 272, endPoint y: 143, distance: 9.4
click at [264, 149] on td at bounding box center [238, 149] width 82 height 19
checkbox input "true"
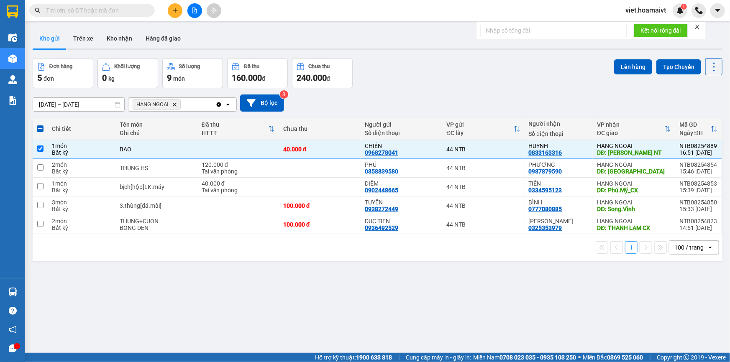
click at [454, 84] on div "Đơn hàng 5 đơn Khối lượng 0 kg Số lượng 9 món Đã thu 160.000 đ Chưa thu 240.000…" at bounding box center [378, 73] width 690 height 30
click at [626, 64] on button "Lên hàng" at bounding box center [633, 66] width 38 height 15
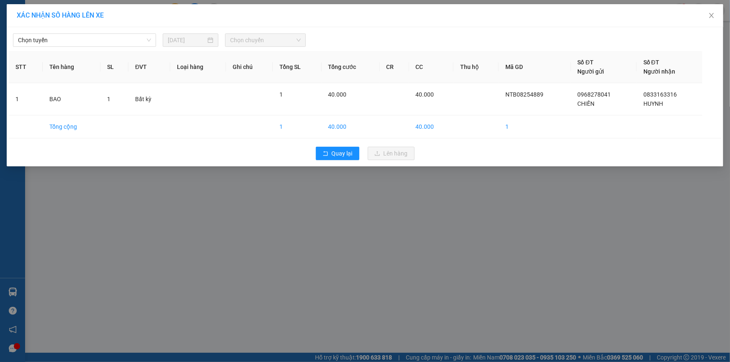
click at [100, 49] on div "Chọn tuyến [DATE] Chọn chuyến STT Tên hàng SL ĐVT Loại hàng Ghi chú Tổng SL Tổn…" at bounding box center [365, 96] width 717 height 139
click at [100, 41] on span "Chọn tuyến" at bounding box center [84, 40] width 133 height 13
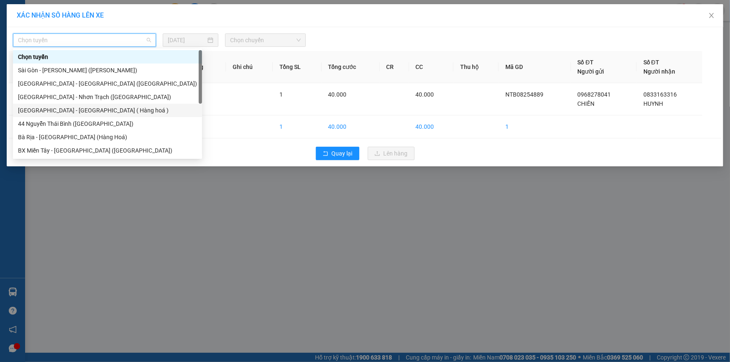
click at [113, 120] on div "44 Nguyễn Thái Bình ([GEOGRAPHIC_DATA])" at bounding box center [107, 123] width 179 height 9
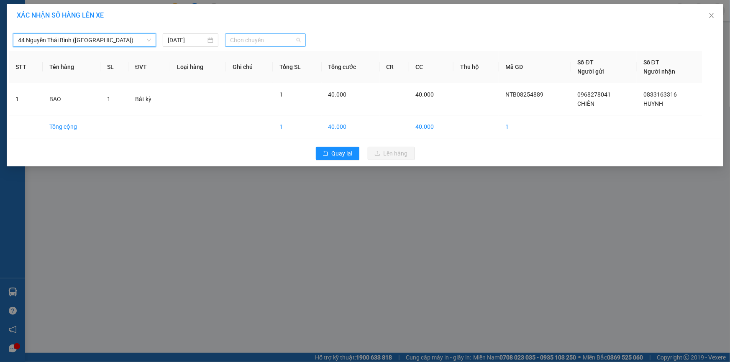
click at [265, 45] on span "Chọn chuyến" at bounding box center [265, 40] width 71 height 13
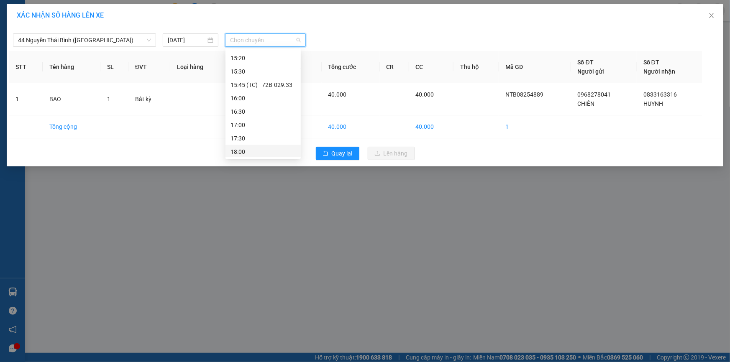
scroll to position [575, 0]
click at [265, 127] on div "17:00" at bounding box center [262, 124] width 65 height 9
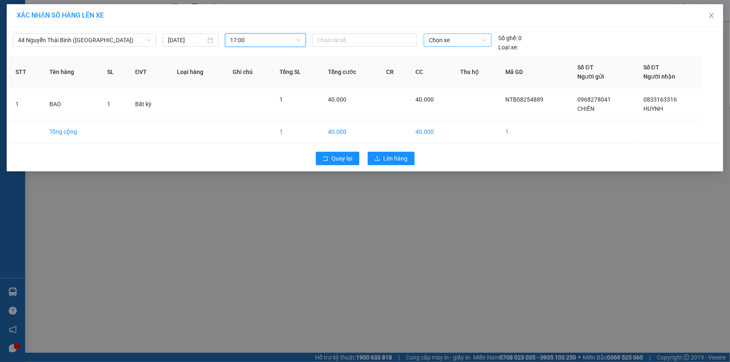
click at [454, 45] on span "Chọn xe" at bounding box center [458, 40] width 58 height 13
type input "00031"
click at [454, 59] on div "72G-000.31" at bounding box center [458, 56] width 58 height 9
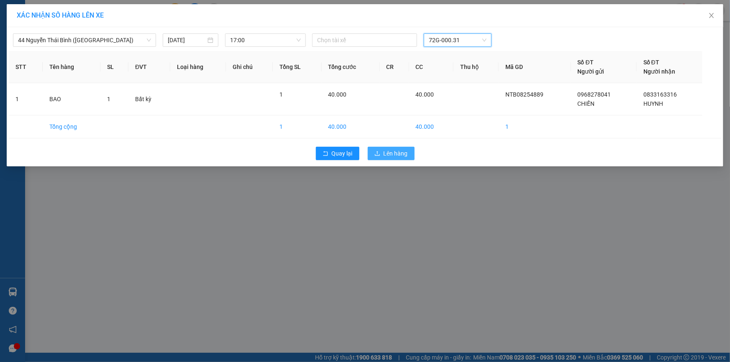
click at [386, 155] on span "Lên hàng" at bounding box center [396, 153] width 24 height 9
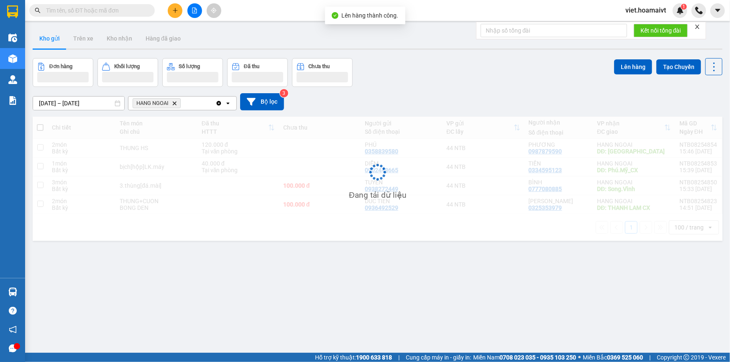
click at [543, 74] on div "Đơn hàng Khối lượng Số lượng Đã thu Chưa thu Lên hàng Tạo Chuyến" at bounding box center [378, 72] width 690 height 29
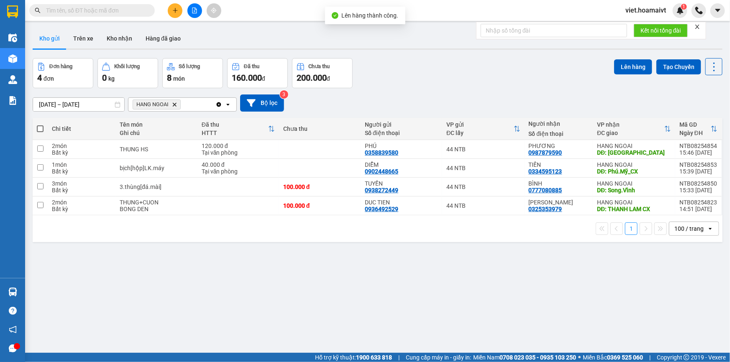
click at [508, 87] on div "Đơn hàng 4 đơn Khối lượng 0 kg Số lượng 8 món Đã thu 160.000 đ Chưa thu 200.000…" at bounding box center [378, 73] width 690 height 30
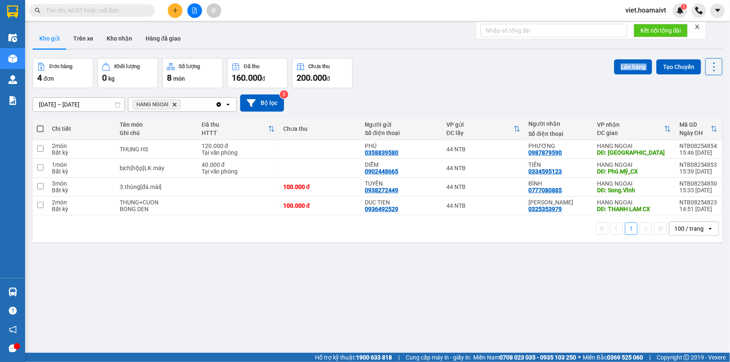
click at [508, 87] on div "Đơn hàng 4 đơn Khối lượng 0 kg Số lượng 8 món Đã thu 160.000 đ Chưa thu 200.000…" at bounding box center [378, 73] width 690 height 30
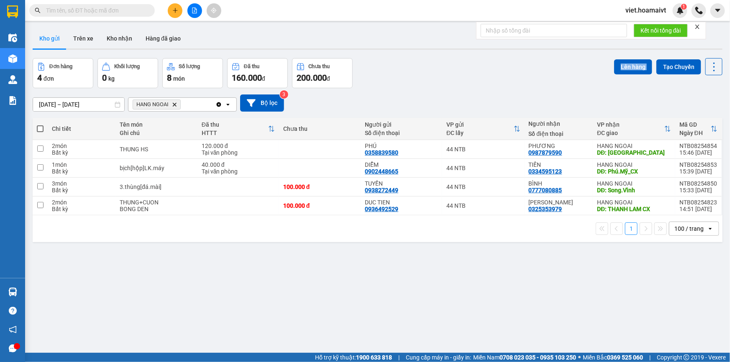
click at [508, 87] on div "Đơn hàng 4 đơn Khối lượng 0 kg Số lượng 8 món Đã thu 160.000 đ Chưa thu 200.000…" at bounding box center [378, 73] width 690 height 30
click at [475, 61] on div "Đơn hàng 4 đơn Khối lượng 0 kg Số lượng 8 món Đã thu 160.000 đ Chưa thu 200.000…" at bounding box center [378, 73] width 690 height 30
click at [475, 67] on div "Đơn hàng 4 đơn Khối lượng 0 kg Số lượng 8 món Đã thu 160.000 đ Chưa thu 200.000…" at bounding box center [378, 73] width 690 height 30
click at [174, 104] on icon "Delete" at bounding box center [174, 104] width 5 height 5
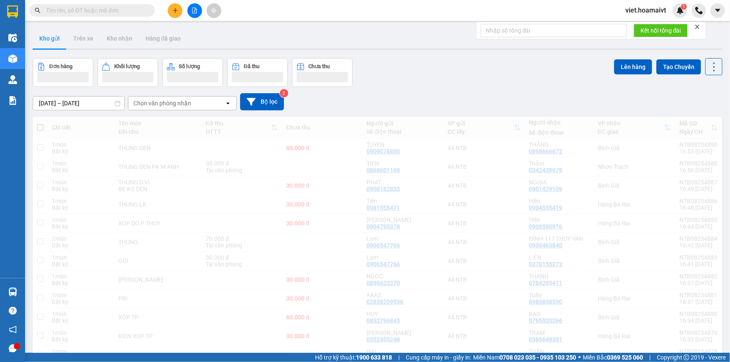
click at [512, 99] on div "[DATE] – [DATE] Press the down arrow key to interact with the calendar and sele…" at bounding box center [378, 101] width 690 height 17
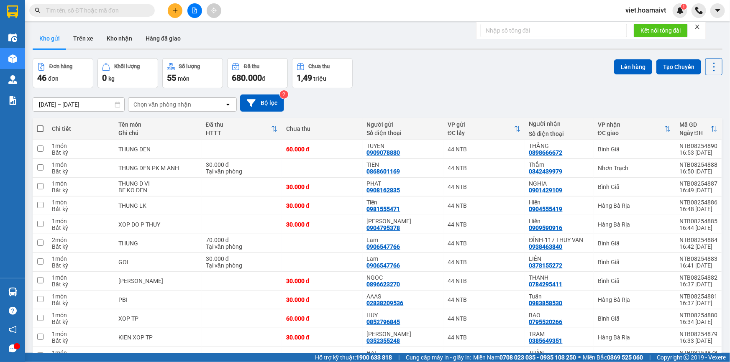
click at [512, 99] on div "[DATE] – [DATE] Press the down arrow key to interact with the calendar and sele…" at bounding box center [378, 103] width 690 height 17
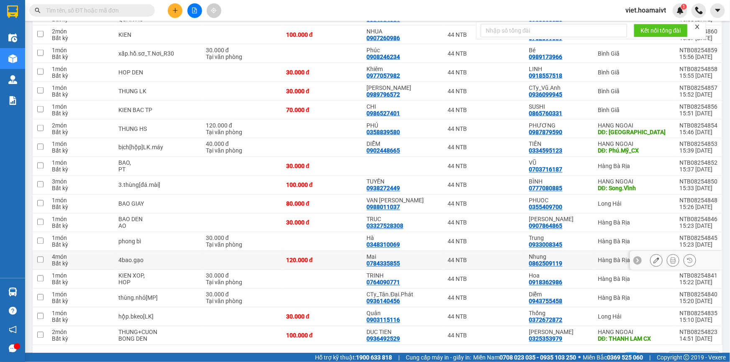
scroll to position [685, 0]
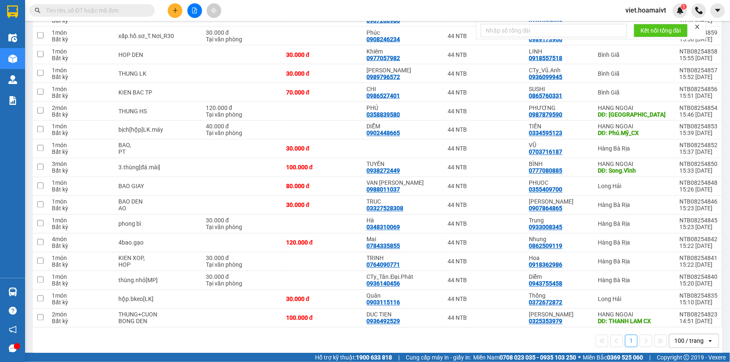
click at [509, 334] on div "1 100 / trang open" at bounding box center [377, 341] width 683 height 14
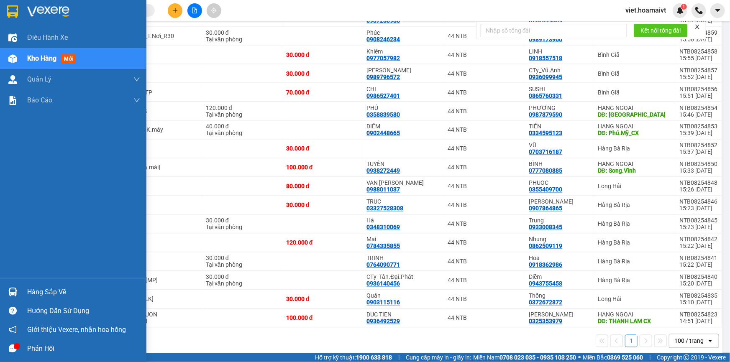
click at [33, 10] on img at bounding box center [48, 11] width 42 height 13
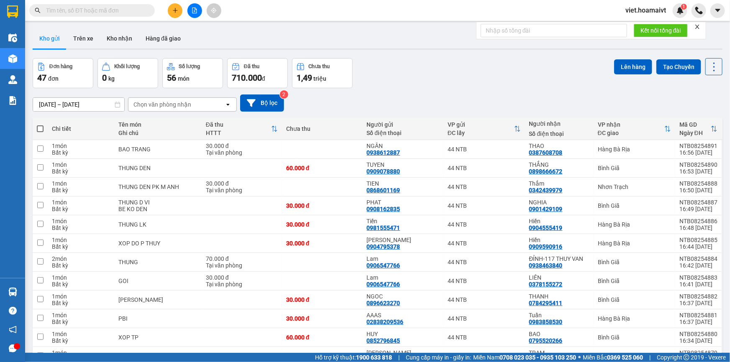
click at [166, 100] on div "Chọn văn phòng nhận" at bounding box center [176, 104] width 96 height 13
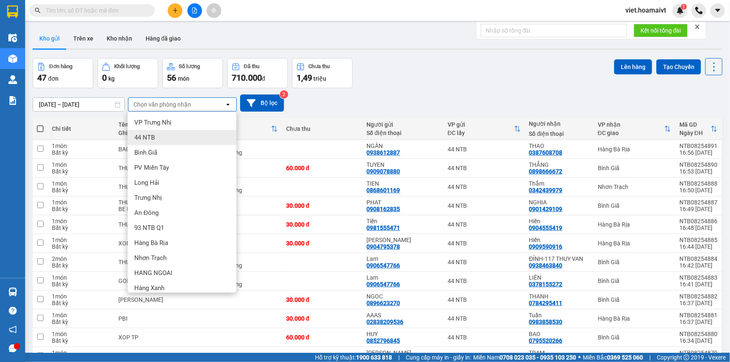
click at [169, 145] on div "Bình Giã" at bounding box center [182, 152] width 109 height 15
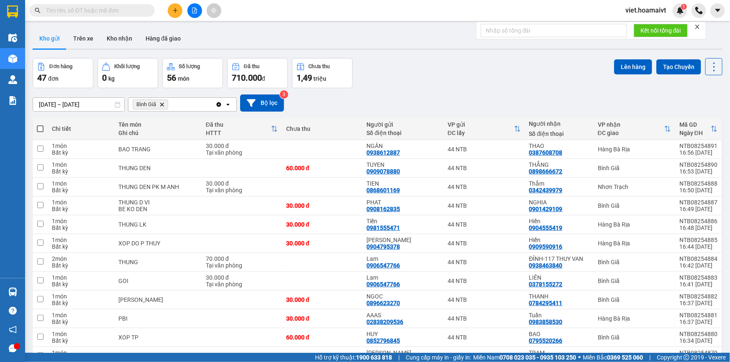
click at [407, 76] on div "Đơn hàng 47 đơn Khối lượng 0 kg Số lượng 56 món Đã thu 710.000 đ Chưa thu 1,49 …" at bounding box center [378, 73] width 690 height 30
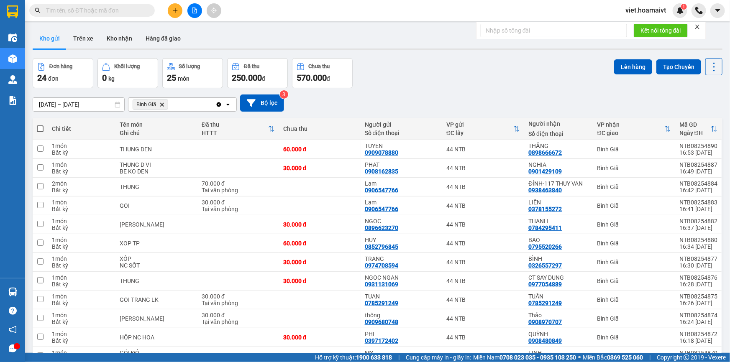
click at [163, 105] on icon "Bình Giã, close by backspace" at bounding box center [162, 104] width 4 height 4
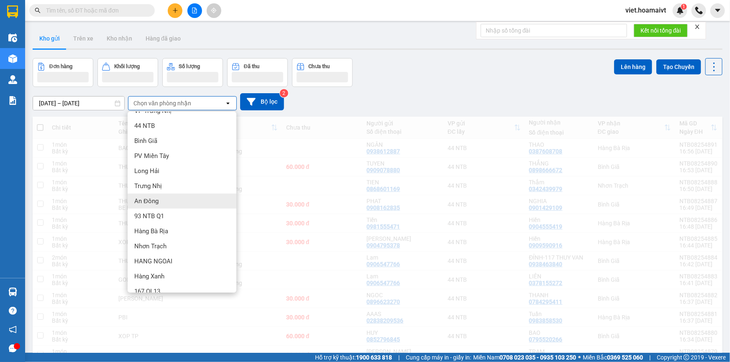
scroll to position [21, 0]
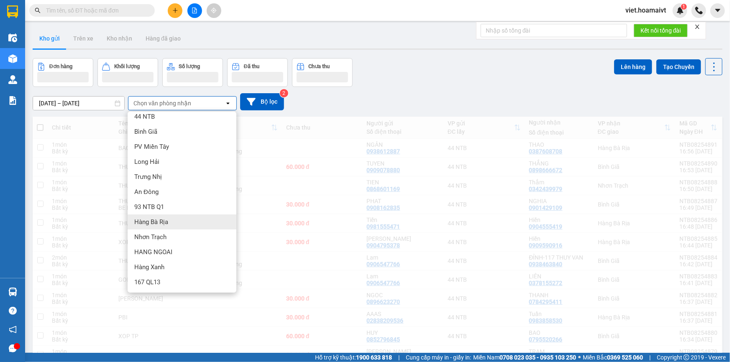
click at [174, 218] on div "Hàng Bà Rịa" at bounding box center [182, 222] width 109 height 15
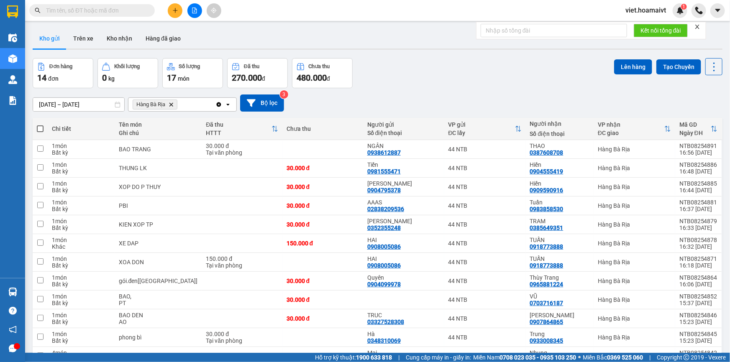
click at [43, 127] on span at bounding box center [40, 128] width 7 height 7
click at [40, 125] on input "checkbox" at bounding box center [40, 125] width 0 height 0
checkbox input "true"
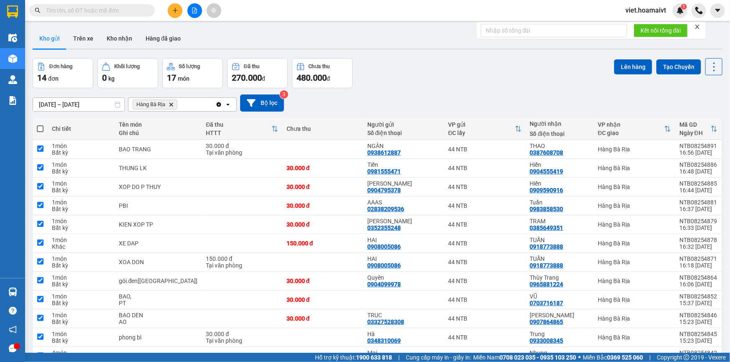
checkbox input "true"
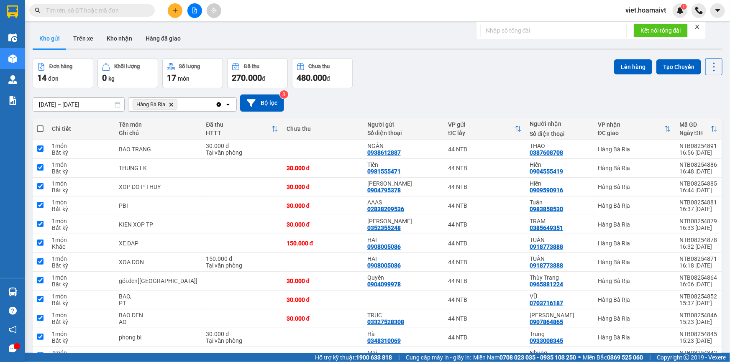
checkbox input "true"
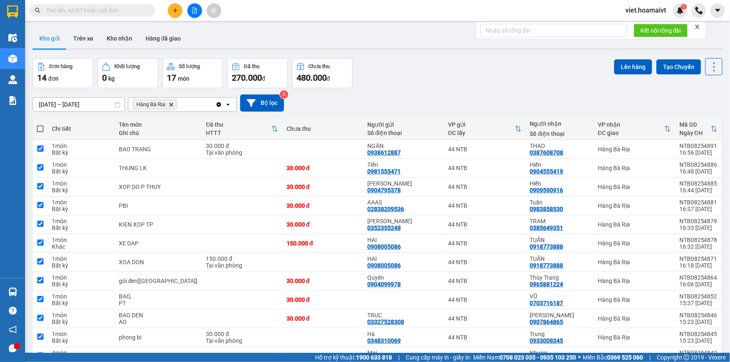
checkbox input "true"
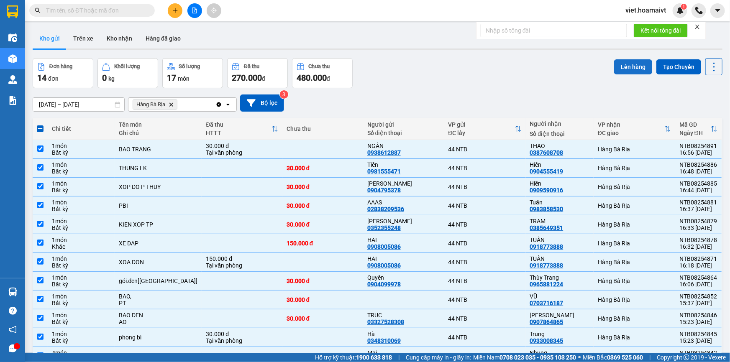
click at [625, 74] on button "Lên hàng" at bounding box center [633, 66] width 38 height 15
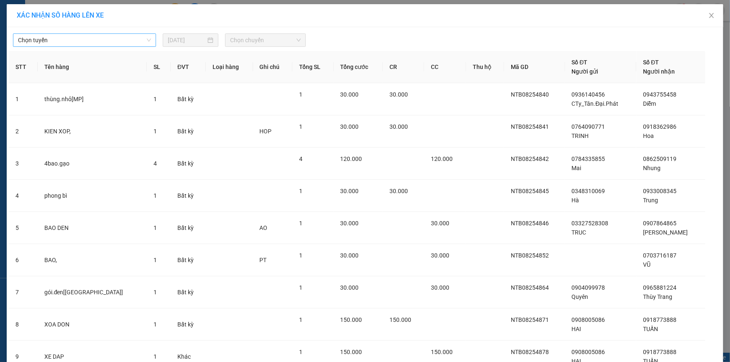
click at [107, 38] on span "Chọn tuyến" at bounding box center [84, 40] width 133 height 13
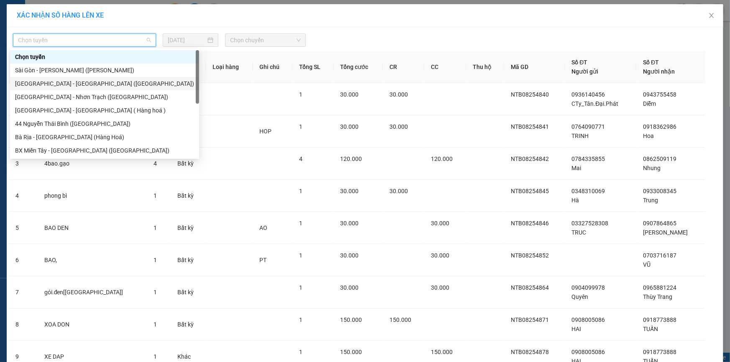
click at [100, 81] on div "[GEOGRAPHIC_DATA] - [GEOGRAPHIC_DATA] ([GEOGRAPHIC_DATA])" at bounding box center [104, 83] width 179 height 9
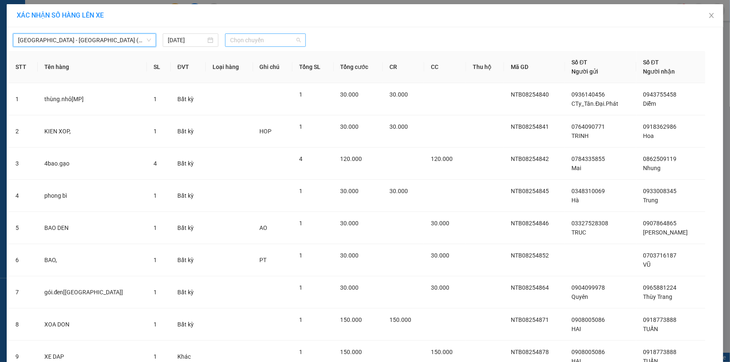
click at [246, 38] on span "Chọn chuyến" at bounding box center [265, 40] width 71 height 13
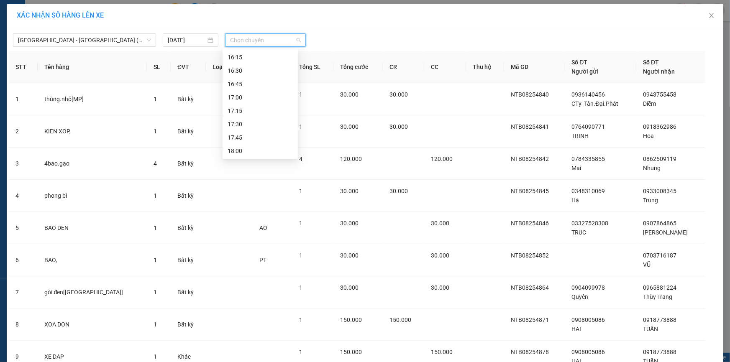
scroll to position [656, 0]
click at [252, 97] on div "17:00" at bounding box center [260, 96] width 65 height 9
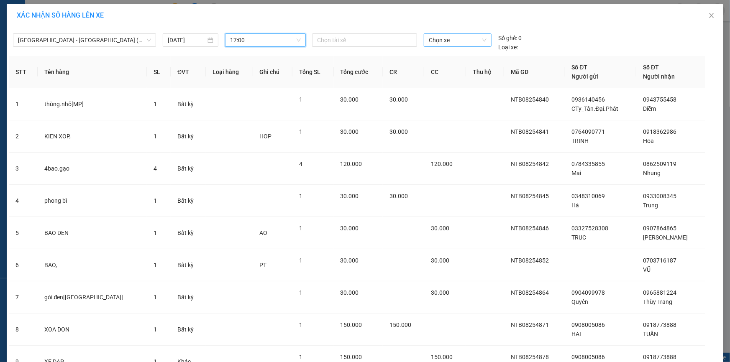
click at [452, 40] on span "Chọn xe" at bounding box center [458, 40] width 58 height 13
type input "00031"
click at [453, 55] on div "72G-000.31" at bounding box center [455, 56] width 58 height 9
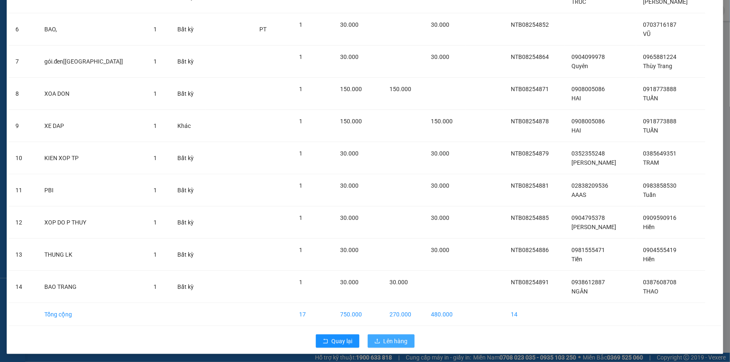
scroll to position [232, 0]
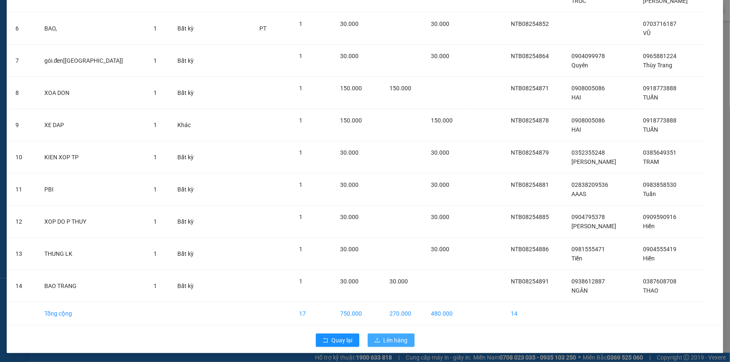
click at [384, 343] on span "Lên hàng" at bounding box center [396, 340] width 24 height 9
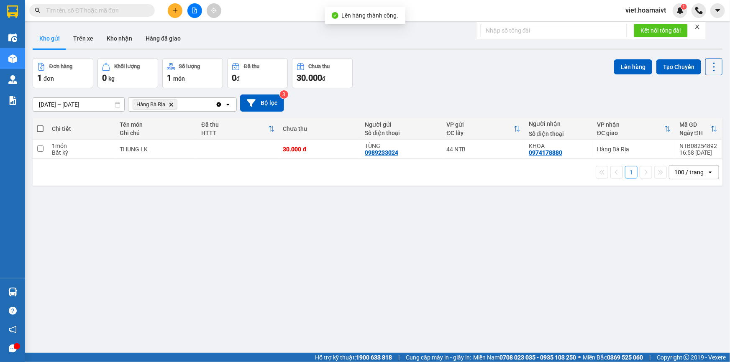
click at [171, 104] on icon "Hàng Bà Rịa, close by backspace" at bounding box center [171, 104] width 4 height 4
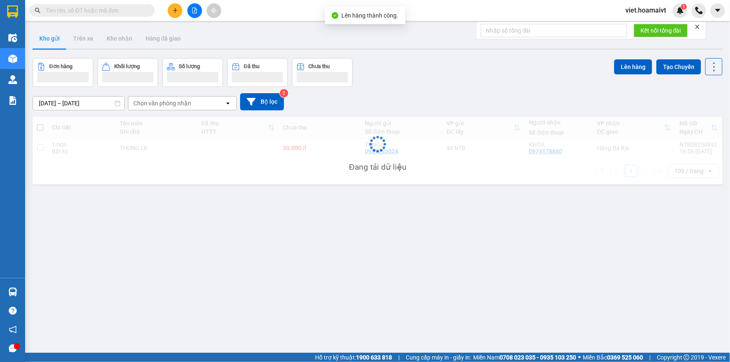
click at [171, 104] on div "Chọn văn phòng nhận" at bounding box center [162, 103] width 58 height 8
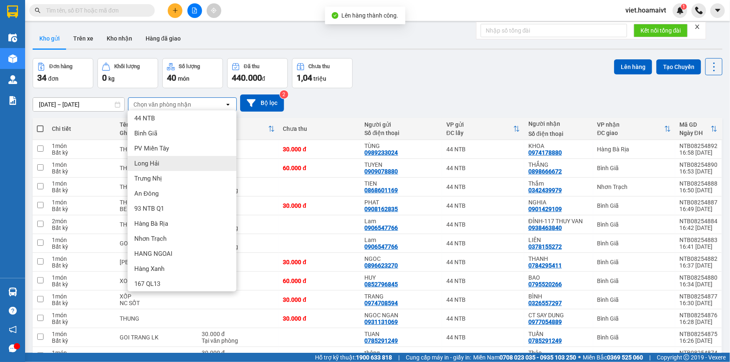
scroll to position [21, 0]
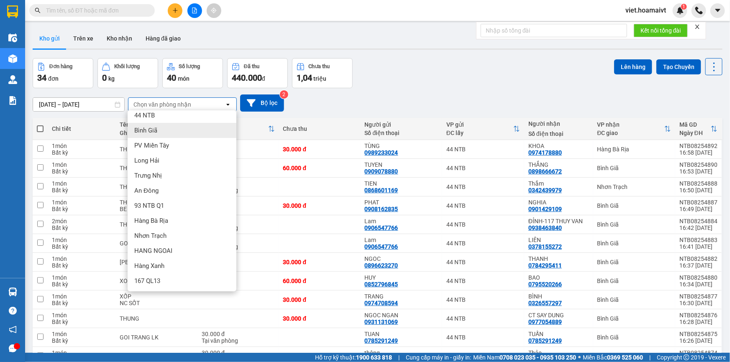
click at [165, 130] on div "Bình Giã" at bounding box center [182, 130] width 109 height 15
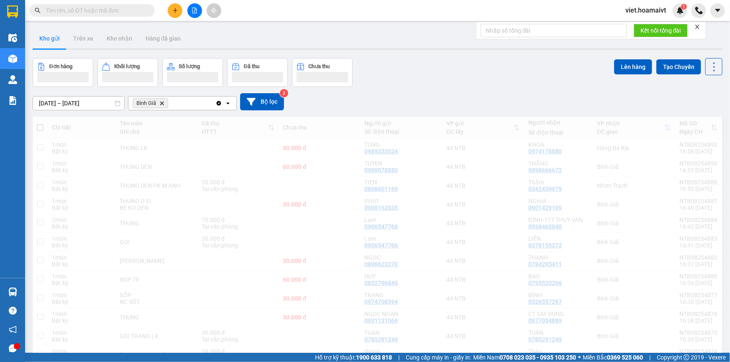
click at [381, 100] on div "[DATE] – [DATE] Press the down arrow key to interact with the calendar and sele…" at bounding box center [378, 101] width 690 height 17
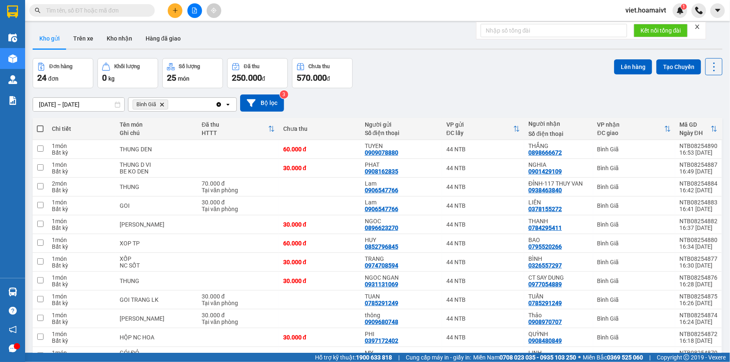
click at [163, 105] on icon "Bình Giã, close by backspace" at bounding box center [162, 104] width 4 height 4
click at [163, 105] on div "Chọn văn phòng nhận" at bounding box center [162, 104] width 58 height 8
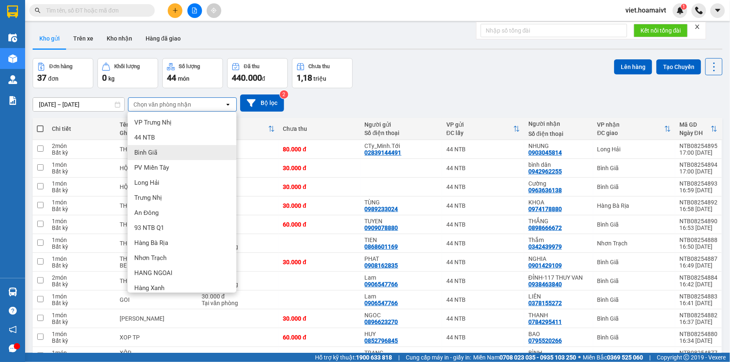
click at [170, 151] on div "Bình Giã" at bounding box center [182, 152] width 109 height 15
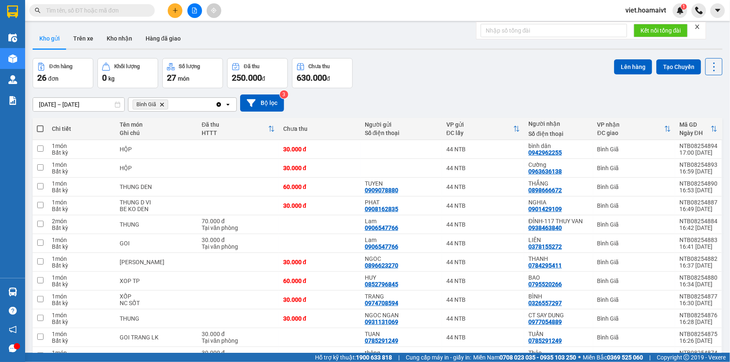
click at [41, 125] on span at bounding box center [40, 128] width 7 height 7
click at [40, 125] on input "checkbox" at bounding box center [40, 125] width 0 height 0
checkbox input "true"
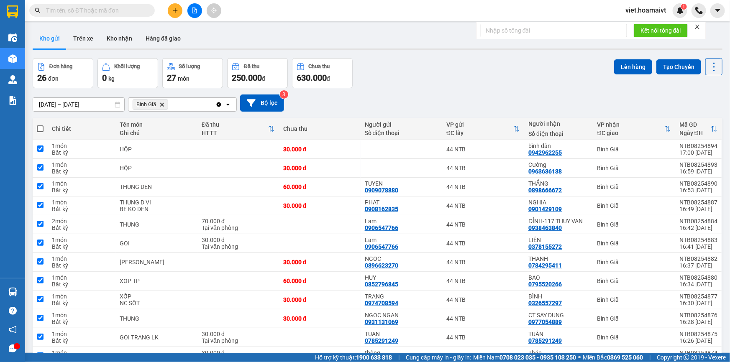
checkbox input "true"
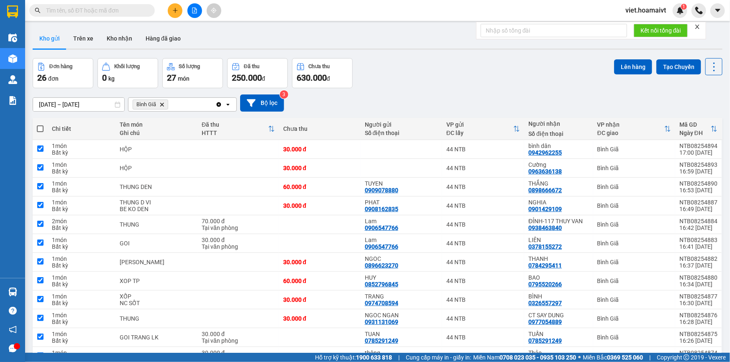
checkbox input "true"
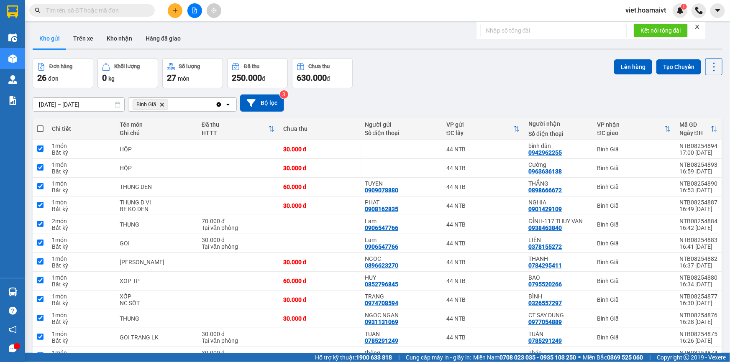
checkbox input "true"
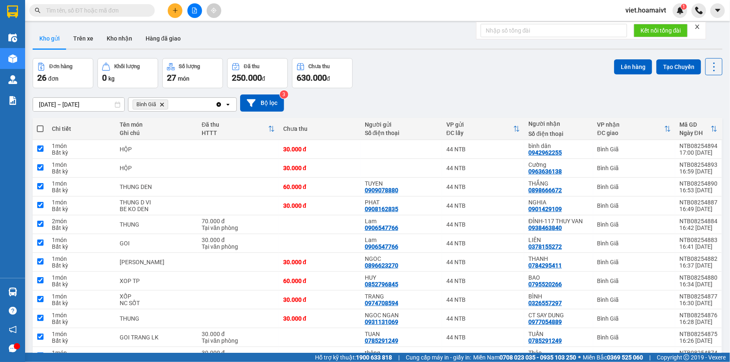
checkbox input "true"
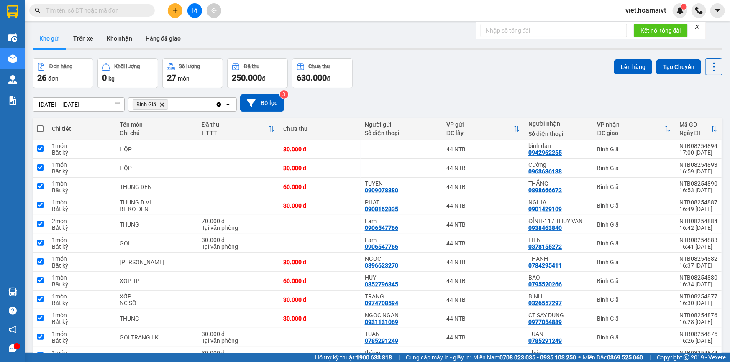
checkbox input "true"
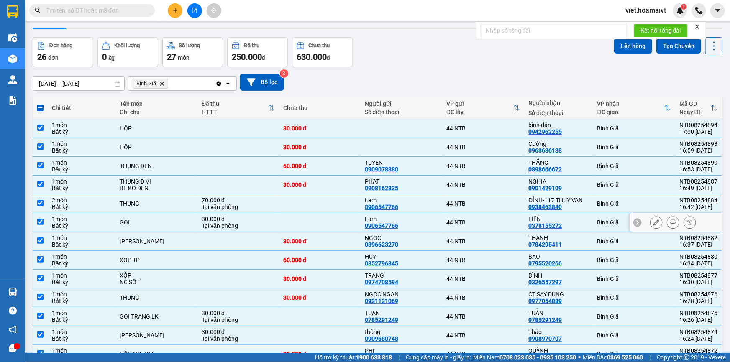
scroll to position [0, 0]
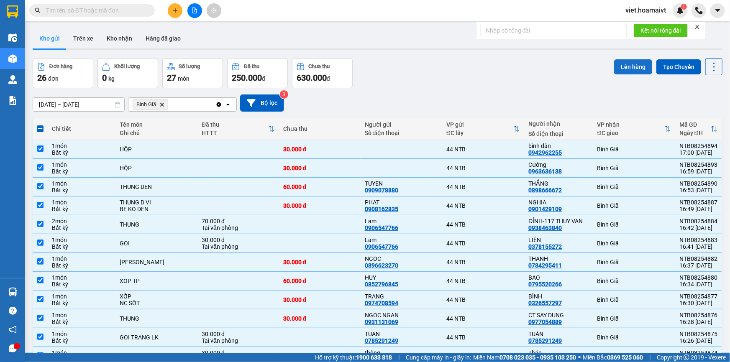
click at [638, 70] on button "Lên hàng" at bounding box center [633, 66] width 38 height 15
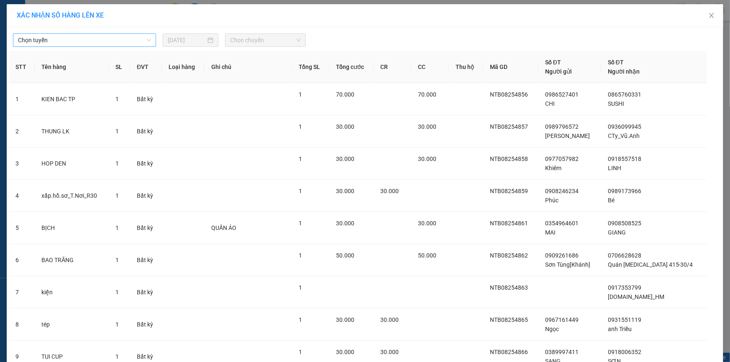
click at [95, 40] on span "Chọn tuyến" at bounding box center [84, 40] width 133 height 13
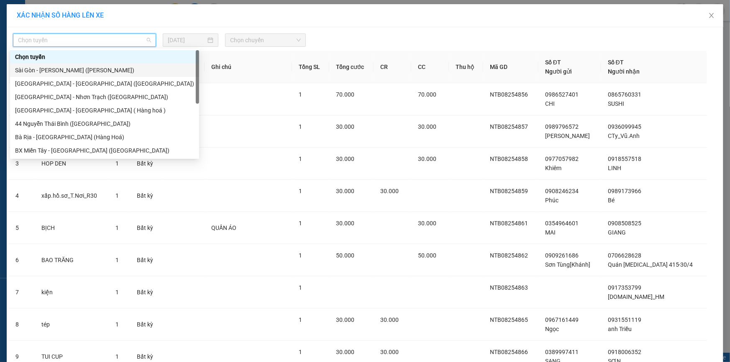
click at [89, 67] on div "Sài Gòn - [PERSON_NAME] ([PERSON_NAME])" at bounding box center [104, 70] width 179 height 9
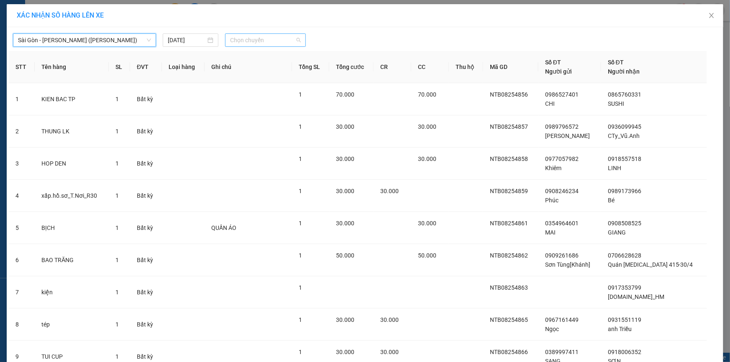
click at [283, 38] on span "Chọn chuyến" at bounding box center [265, 40] width 71 height 13
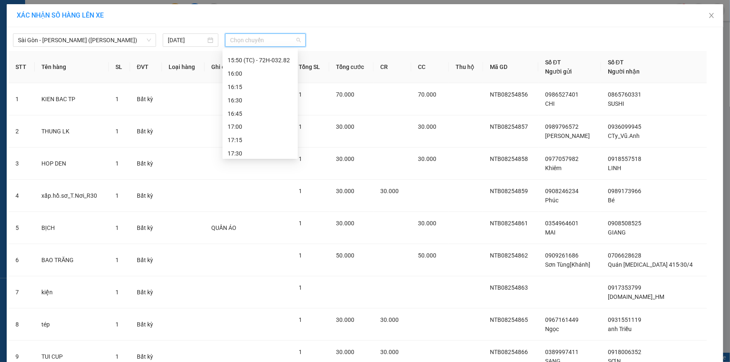
scroll to position [760, 0]
click at [252, 100] on div "17:00" at bounding box center [260, 99] width 65 height 9
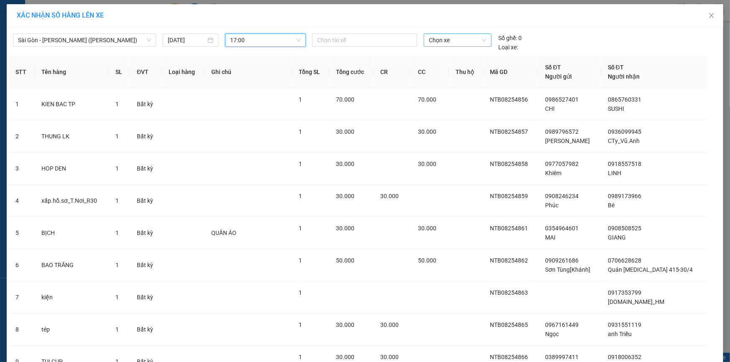
drag, startPoint x: 448, startPoint y: 30, endPoint x: 449, endPoint y: 37, distance: 6.7
click at [448, 33] on div "Sài Gòn - Vũng Tàu (Hàng Hoá) [DATE] 17:00 17:00 Chọn tài xế Chọn xe Số ghế: …" at bounding box center [365, 40] width 712 height 23
click at [449, 38] on span "Chọn xe" at bounding box center [458, 40] width 58 height 13
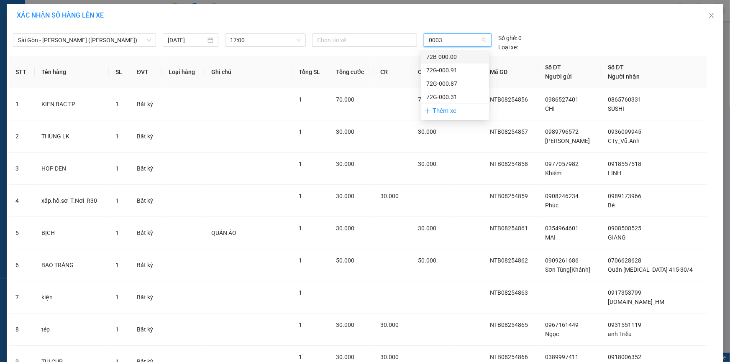
type input "00031"
click at [457, 60] on div "72G-000.31" at bounding box center [455, 56] width 58 height 9
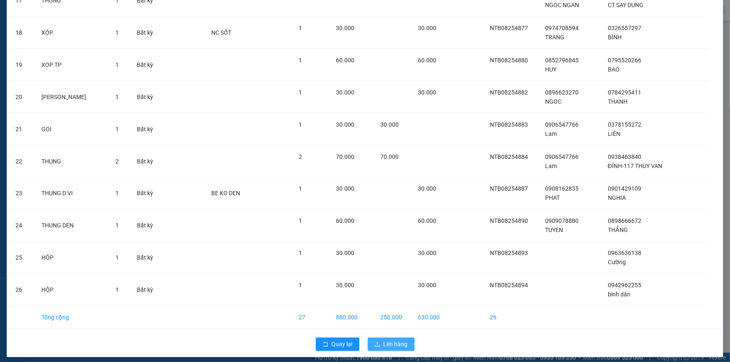
scroll to position [618, 0]
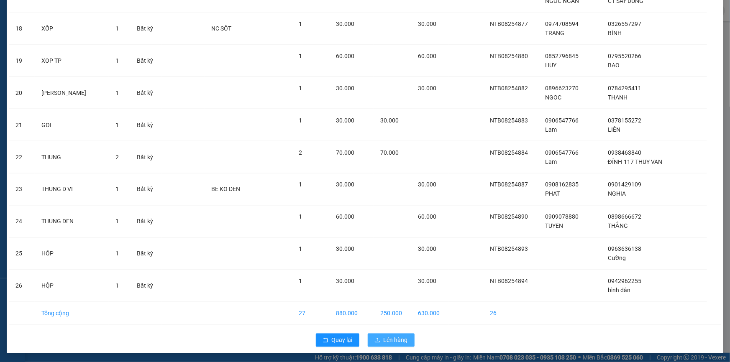
click at [394, 336] on span "Lên hàng" at bounding box center [396, 340] width 24 height 9
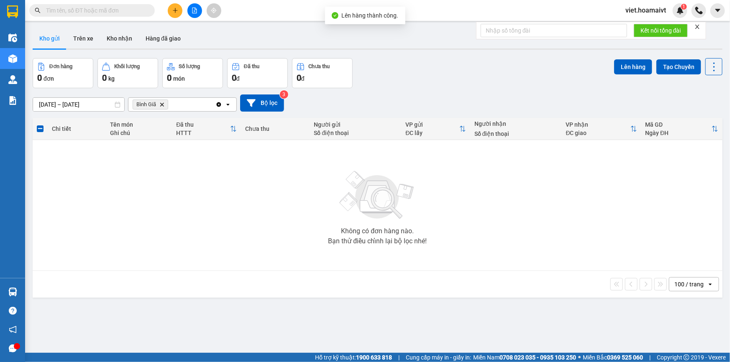
click at [163, 104] on icon "Delete" at bounding box center [161, 104] width 5 height 5
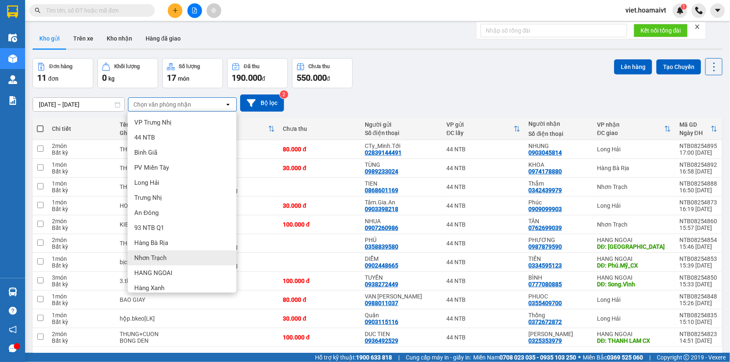
click at [169, 243] on div "Hàng Bà Rịa" at bounding box center [182, 243] width 109 height 15
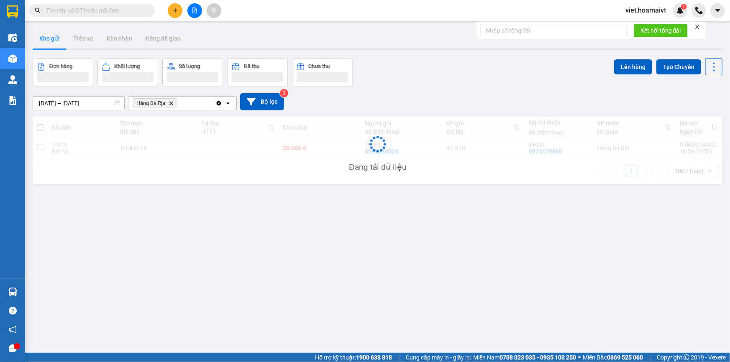
click at [445, 88] on div "[DATE] – [DATE] Press the down arrow key to interact with the calendar and sele…" at bounding box center [378, 102] width 690 height 30
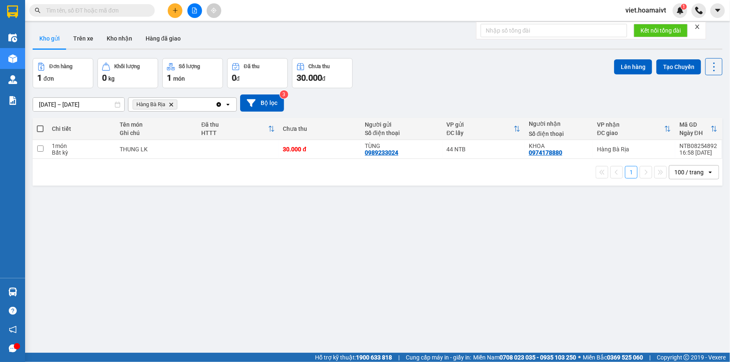
click at [445, 88] on div "[DATE] – [DATE] Press the down arrow key to interact with the calendar and sele…" at bounding box center [378, 103] width 690 height 30
click at [245, 146] on td at bounding box center [238, 149] width 82 height 19
checkbox input "true"
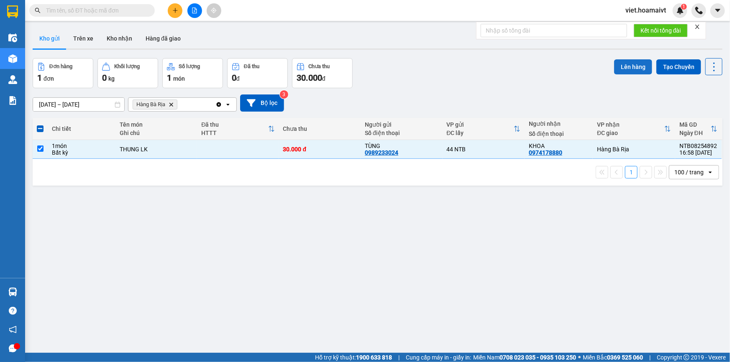
click at [619, 64] on button "Lên hàng" at bounding box center [633, 66] width 38 height 15
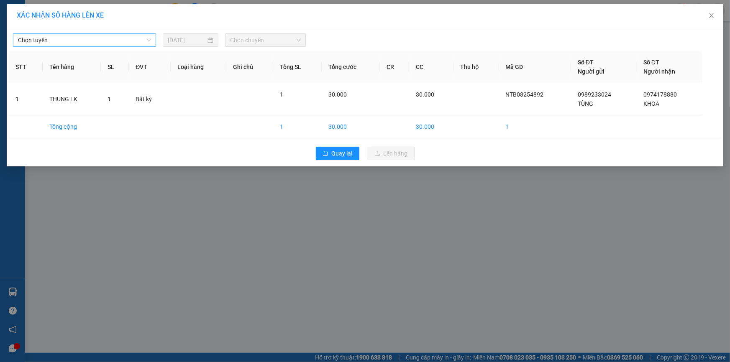
click at [47, 34] on span "Chọn tuyến" at bounding box center [84, 40] width 133 height 13
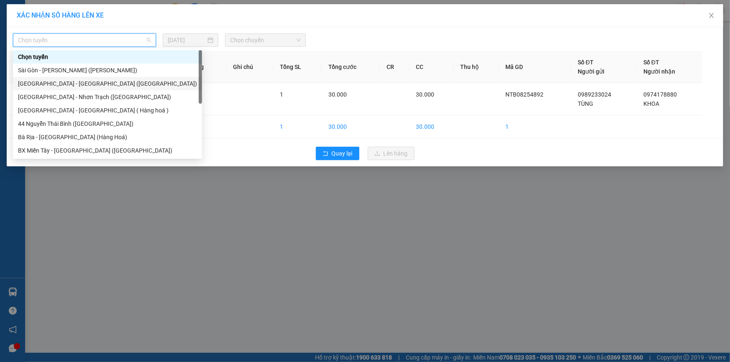
click at [83, 85] on div "[GEOGRAPHIC_DATA] - [GEOGRAPHIC_DATA] ([GEOGRAPHIC_DATA])" at bounding box center [107, 83] width 179 height 9
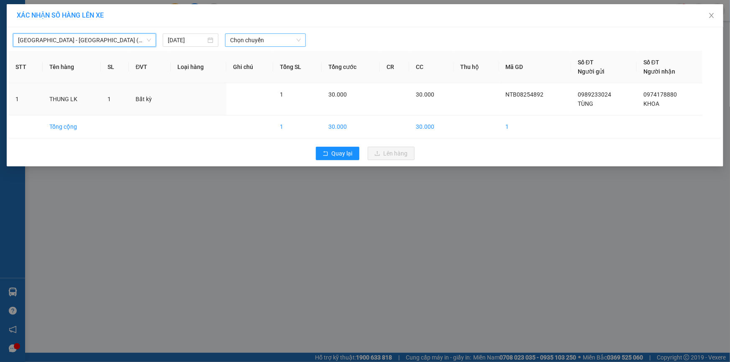
click at [286, 46] on span "Chọn chuyến" at bounding box center [265, 40] width 71 height 13
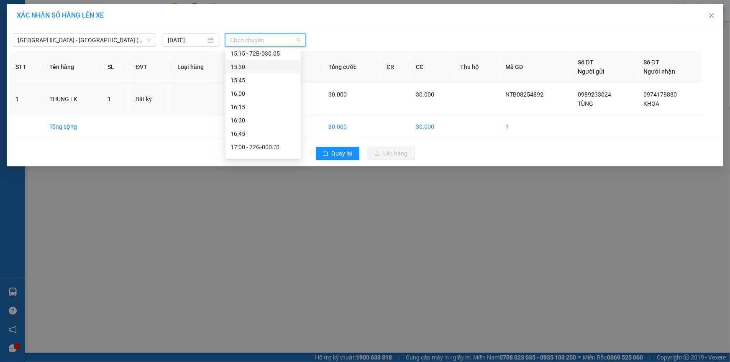
scroll to position [656, 0]
click at [267, 98] on div "17:00 - 72G-000.31" at bounding box center [262, 96] width 65 height 9
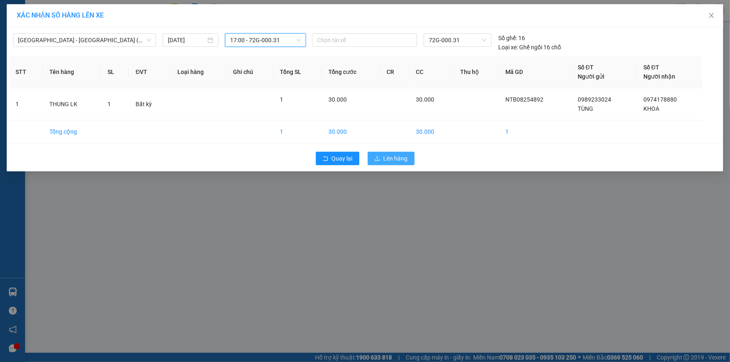
click at [382, 155] on button "Lên hàng" at bounding box center [391, 158] width 47 height 13
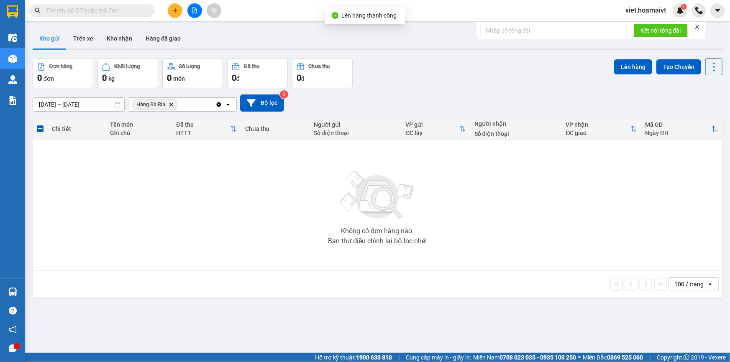
click at [172, 104] on icon "Hàng Bà Rịa, close by backspace" at bounding box center [171, 104] width 4 height 4
click at [449, 104] on div "[DATE] – [DATE] Press the down arrow key to interact with the calendar and sele…" at bounding box center [378, 103] width 690 height 17
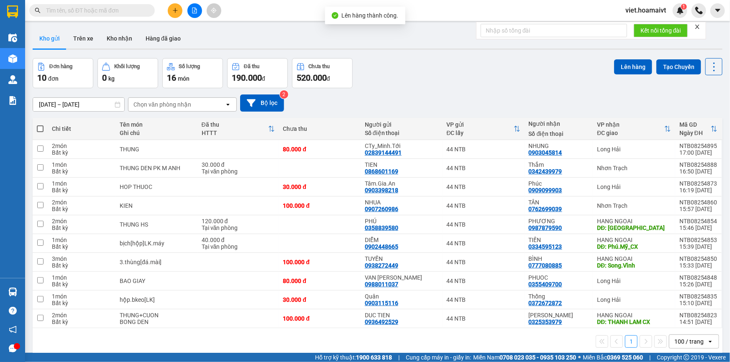
click at [449, 104] on div "[DATE] – [DATE] Press the down arrow key to interact with the calendar and sele…" at bounding box center [378, 103] width 690 height 17
click at [216, 100] on div "Chọn văn phòng nhận" at bounding box center [176, 104] width 96 height 13
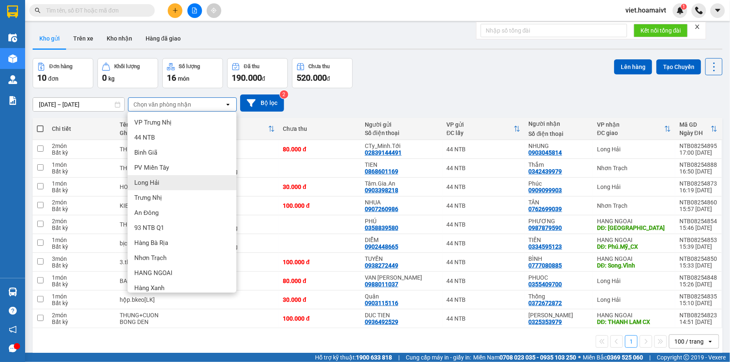
click at [185, 183] on div "Long Hải" at bounding box center [182, 182] width 109 height 15
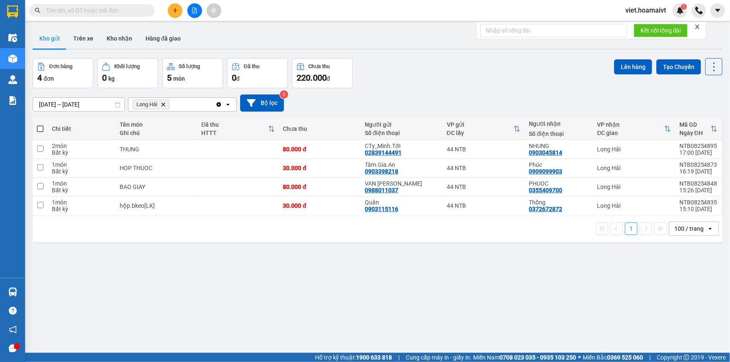
click at [163, 103] on icon "Delete" at bounding box center [163, 104] width 5 height 5
click at [163, 103] on div "Chọn văn phòng nhận" at bounding box center [162, 104] width 58 height 8
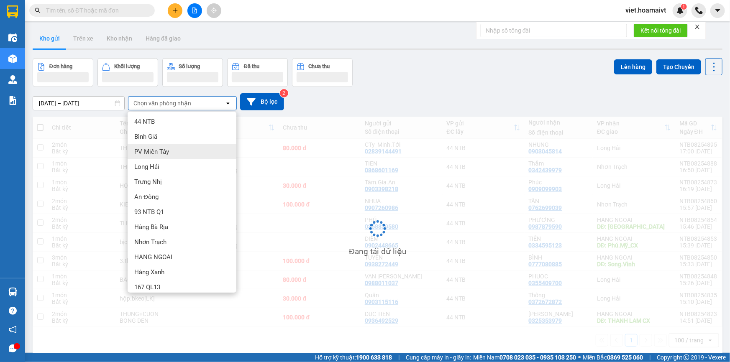
scroll to position [21, 0]
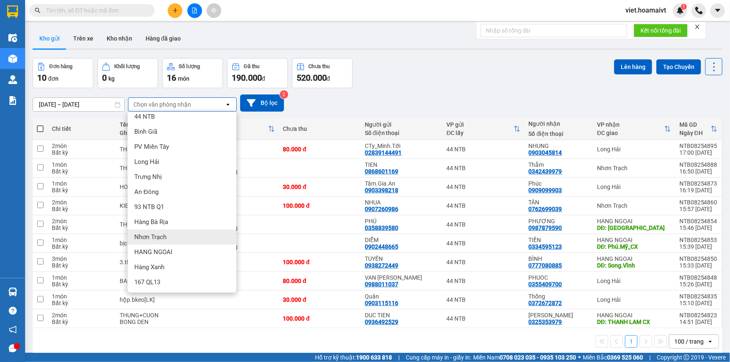
click at [184, 235] on div "Nhơn Trạch" at bounding box center [182, 237] width 109 height 15
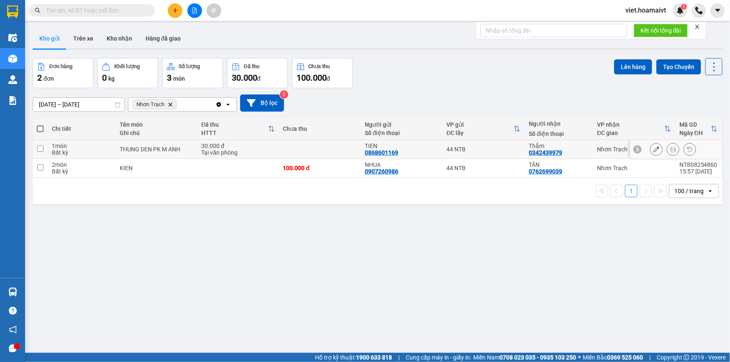
click at [259, 152] on div "Tại văn phòng" at bounding box center [237, 152] width 73 height 7
checkbox input "true"
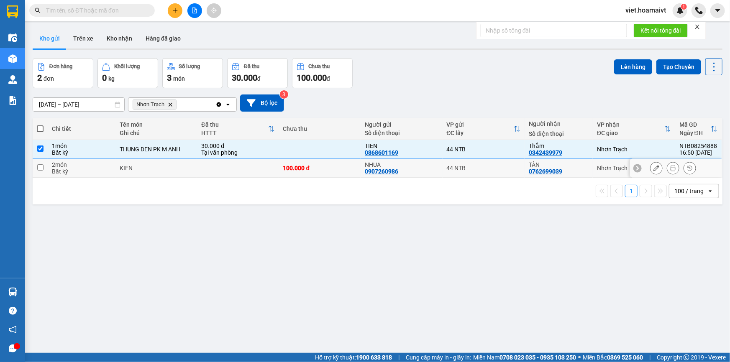
click at [257, 165] on td at bounding box center [238, 168] width 82 height 19
checkbox input "true"
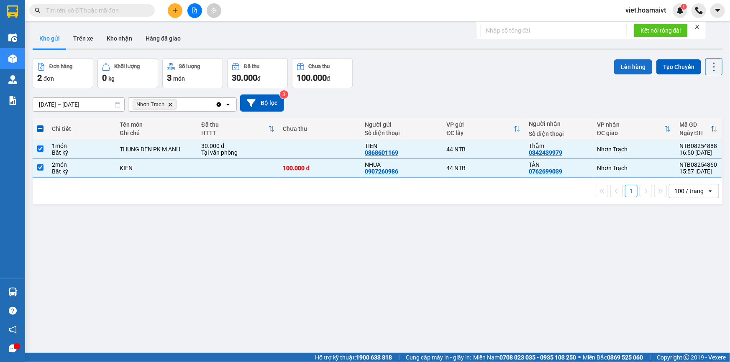
click at [629, 61] on button "Lên hàng" at bounding box center [633, 66] width 38 height 15
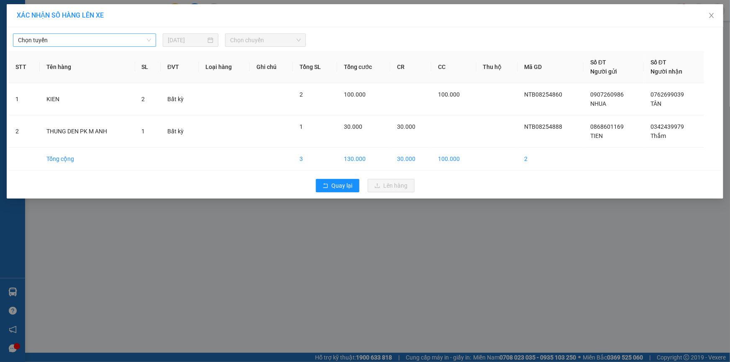
click at [86, 37] on span "Chọn tuyến" at bounding box center [84, 40] width 133 height 13
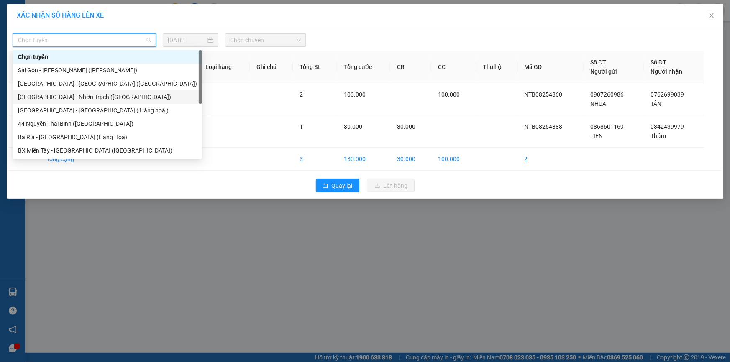
click at [88, 96] on div "[GEOGRAPHIC_DATA] - Nhơn Trạch ([GEOGRAPHIC_DATA])" at bounding box center [107, 96] width 179 height 9
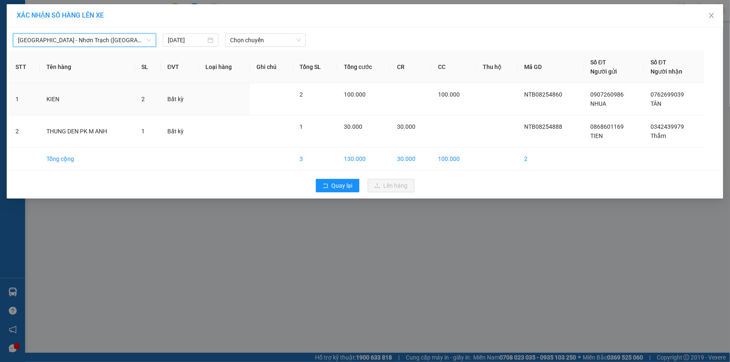
click at [285, 29] on div "[GEOGRAPHIC_DATA] - Nhơn Trạch ([GEOGRAPHIC_DATA]) [GEOGRAPHIC_DATA] - [GEOGRAP…" at bounding box center [365, 38] width 712 height 18
click at [284, 37] on span "Chọn chuyến" at bounding box center [265, 40] width 71 height 13
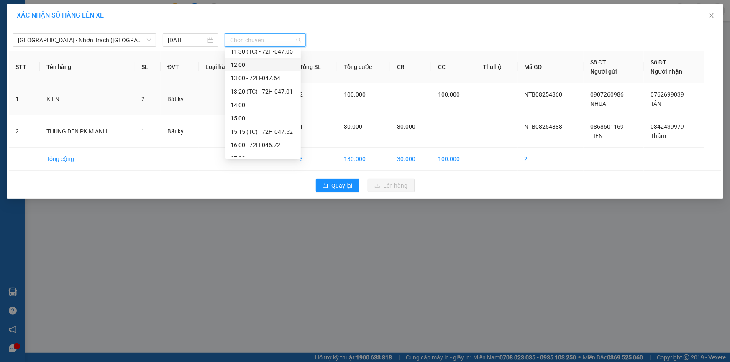
scroll to position [120, 0]
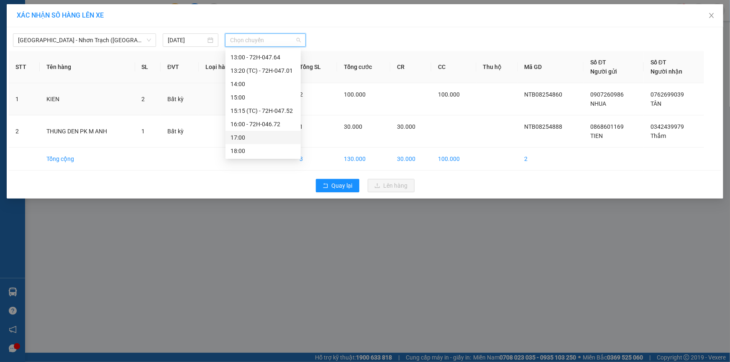
click at [268, 133] on div "17:00" at bounding box center [262, 137] width 65 height 9
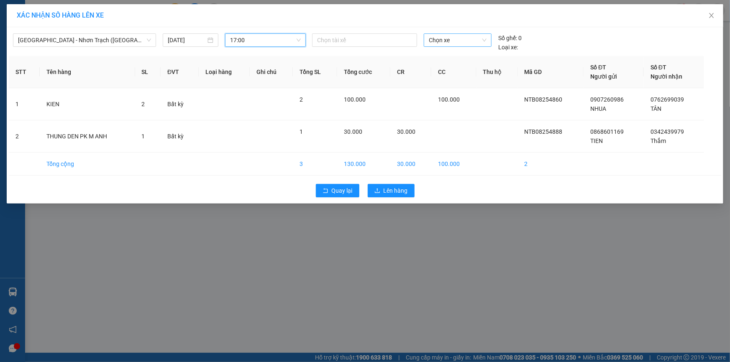
click at [441, 41] on span "Chọn xe" at bounding box center [458, 40] width 58 height 13
type input "00031"
click at [446, 61] on div "72G-000.31" at bounding box center [458, 56] width 58 height 9
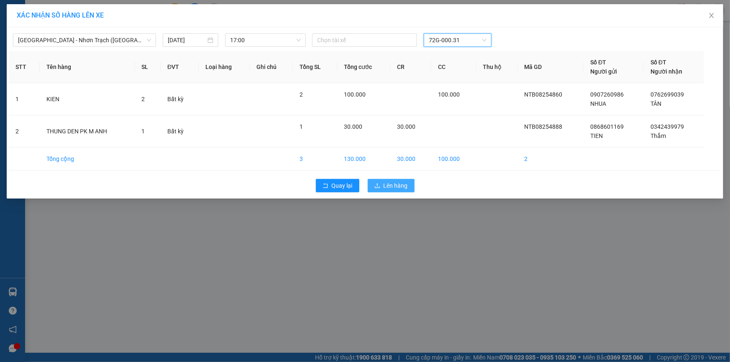
drag, startPoint x: 384, startPoint y: 185, endPoint x: 356, endPoint y: 177, distance: 29.2
click at [384, 186] on span "Lên hàng" at bounding box center [396, 185] width 24 height 9
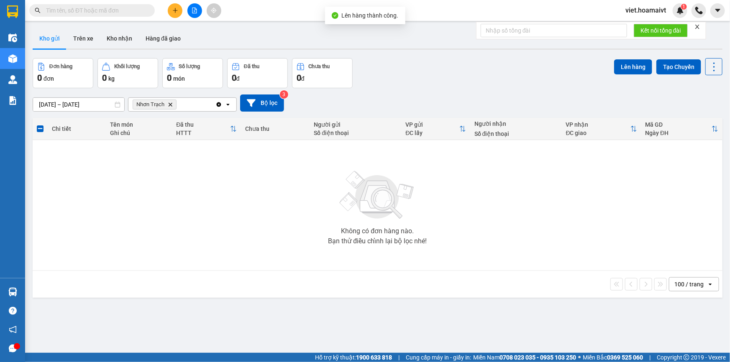
click at [169, 105] on icon "Nhơn Trạch, close by backspace" at bounding box center [171, 104] width 4 height 4
click at [169, 105] on div "Chọn văn phòng nhận" at bounding box center [162, 104] width 58 height 8
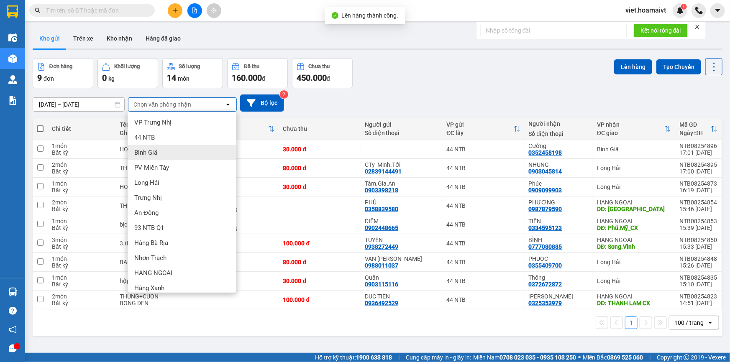
click at [177, 152] on div "Bình Giã" at bounding box center [182, 152] width 109 height 15
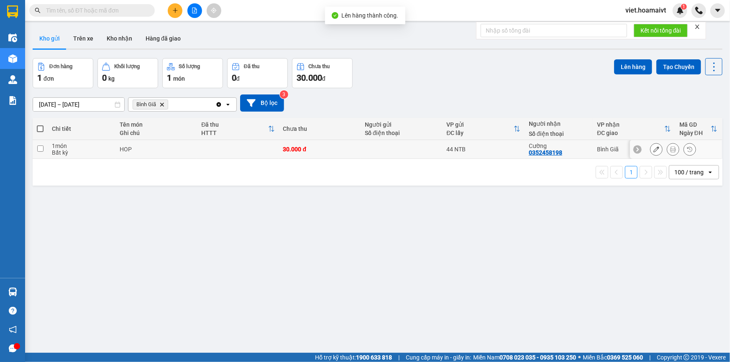
click at [189, 145] on td "HOP" at bounding box center [156, 149] width 82 height 19
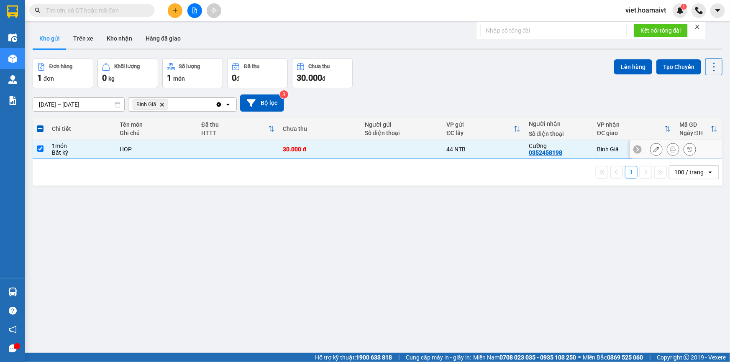
click at [332, 146] on div "30.000 đ" at bounding box center [320, 149] width 74 height 7
checkbox input "false"
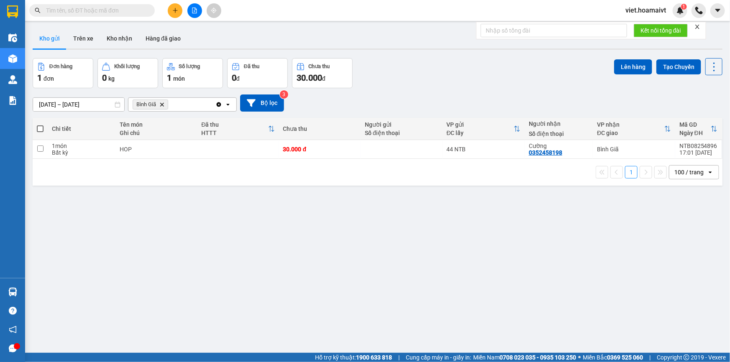
click at [164, 104] on icon "Delete" at bounding box center [161, 104] width 5 height 5
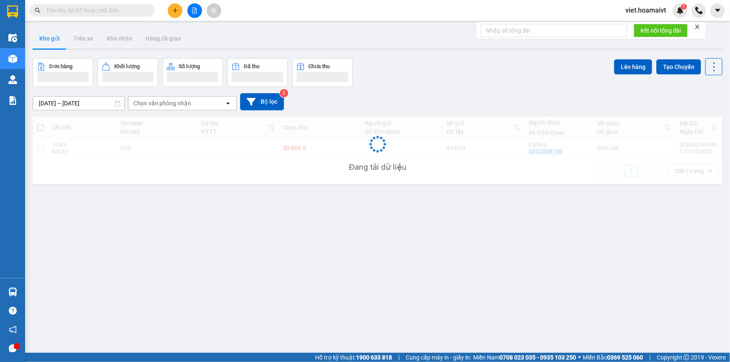
click at [378, 82] on div "Đơn hàng Khối lượng Số lượng Đã thu Chưa thu Lên hàng Tạo Chuyến" at bounding box center [378, 72] width 690 height 29
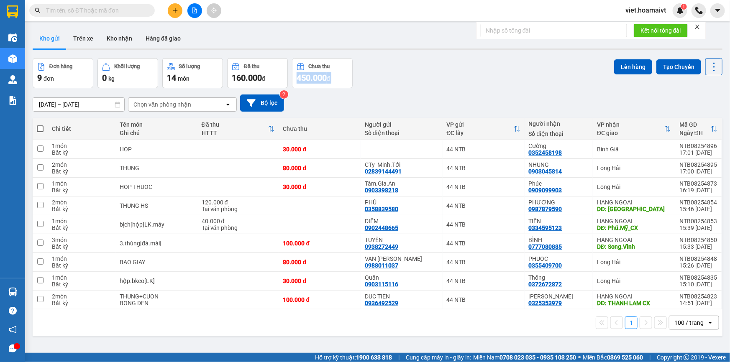
click at [378, 82] on div "Đơn hàng 9 đơn Khối lượng 0 kg Số lượng 14 món Đã thu 160.000 đ Chưa thu 450.00…" at bounding box center [378, 73] width 690 height 30
click at [492, 166] on div "44 NTB" at bounding box center [484, 168] width 74 height 7
checkbox input "true"
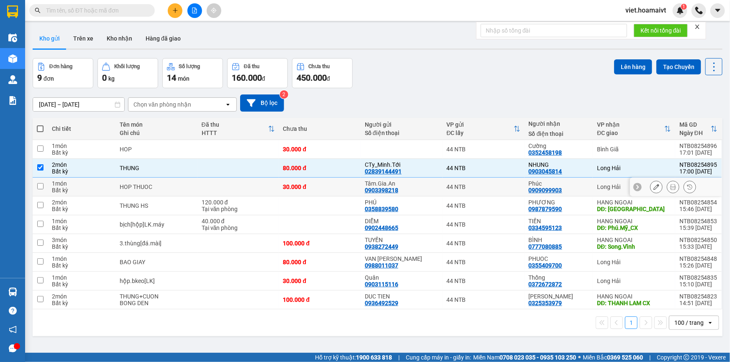
click at [499, 189] on div "44 NTB" at bounding box center [484, 187] width 74 height 7
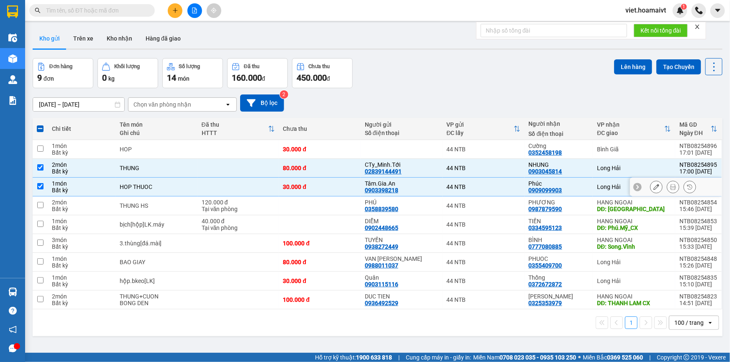
checkbox input "true"
click at [507, 264] on div "44 NTB" at bounding box center [484, 262] width 74 height 7
checkbox input "true"
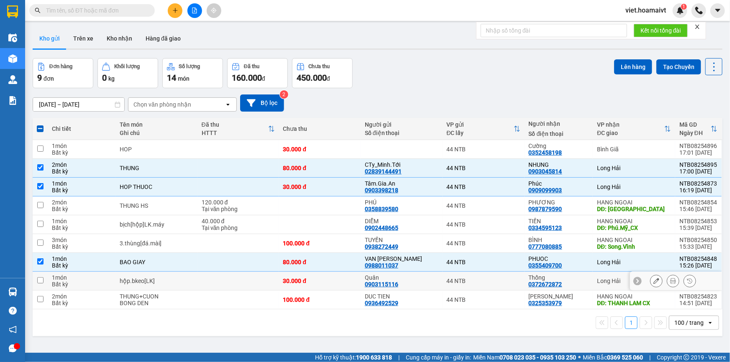
click at [511, 284] on div "44 NTB" at bounding box center [484, 281] width 74 height 7
checkbox input "true"
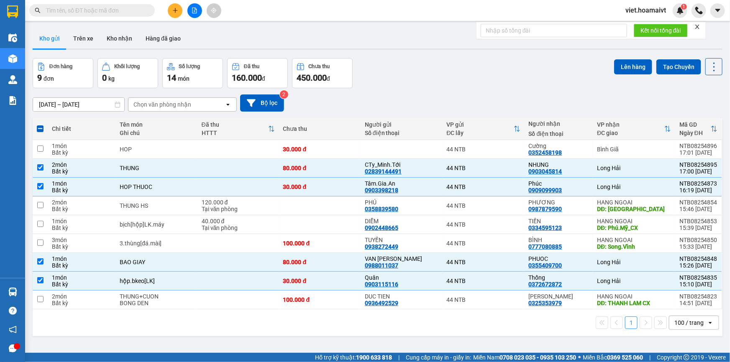
click at [473, 55] on div "ver 1.8.138 Kho gửi Trên xe Kho nhận Hàng đã giao Đơn hàng 9 đơn Khối lượng 0 k…" at bounding box center [377, 206] width 696 height 362
click at [630, 68] on button "Lên hàng" at bounding box center [633, 66] width 38 height 15
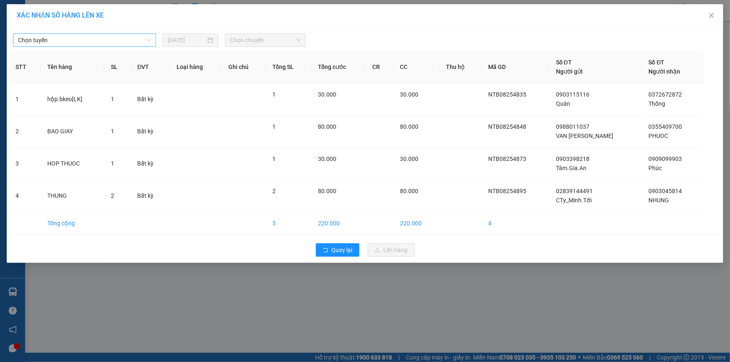
click at [56, 38] on span "Chọn tuyến" at bounding box center [84, 40] width 133 height 13
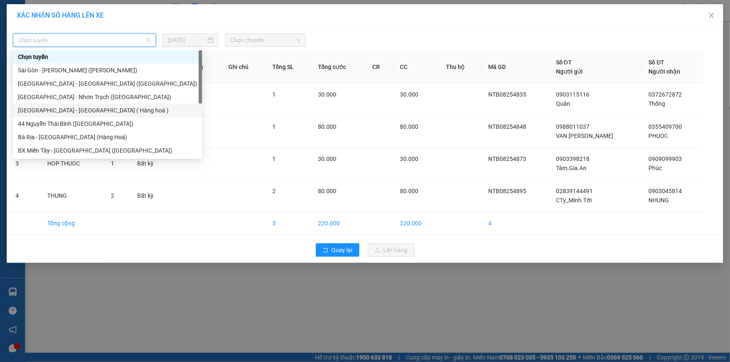
click at [77, 113] on div "[GEOGRAPHIC_DATA] - [GEOGRAPHIC_DATA] ( Hàng hoá )" at bounding box center [107, 110] width 179 height 9
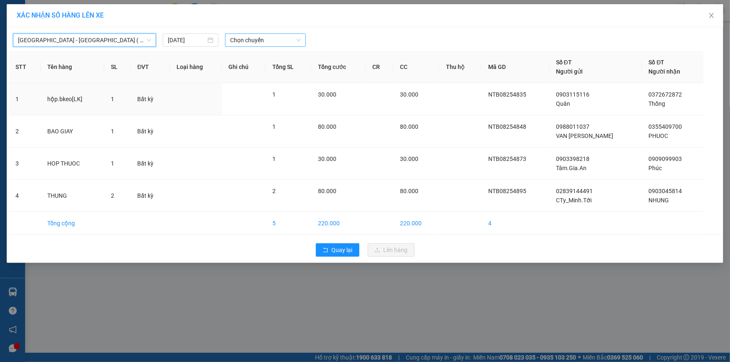
click at [233, 41] on span "Chọn chuyến" at bounding box center [265, 40] width 71 height 13
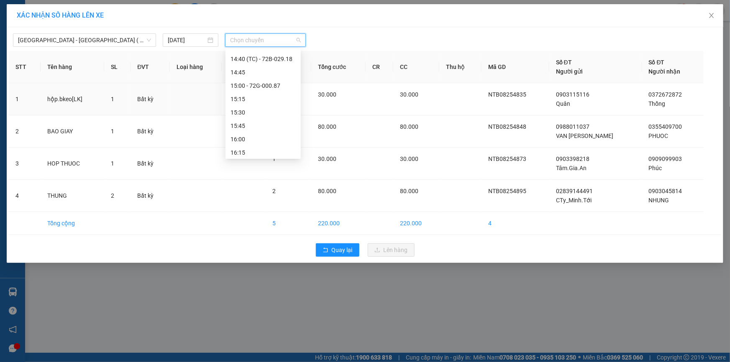
scroll to position [642, 0]
click at [258, 149] on div "17:00" at bounding box center [262, 150] width 65 height 9
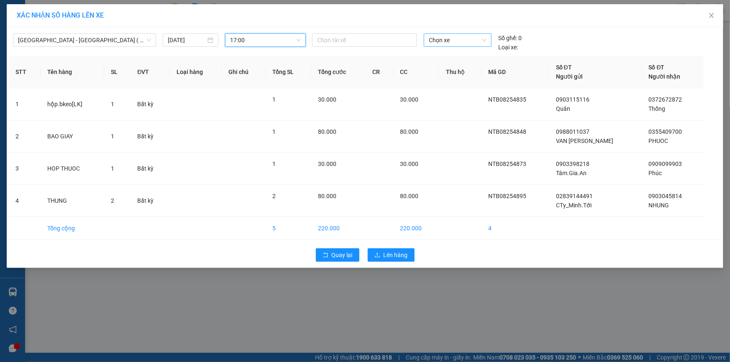
click at [430, 41] on span "Chọn xe" at bounding box center [458, 40] width 58 height 13
type input "00031"
click at [461, 54] on div "72G-000.31" at bounding box center [458, 56] width 58 height 9
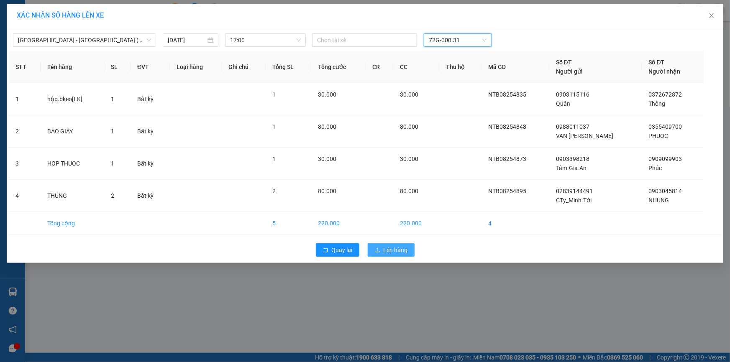
click at [386, 251] on span "Lên hàng" at bounding box center [396, 250] width 24 height 9
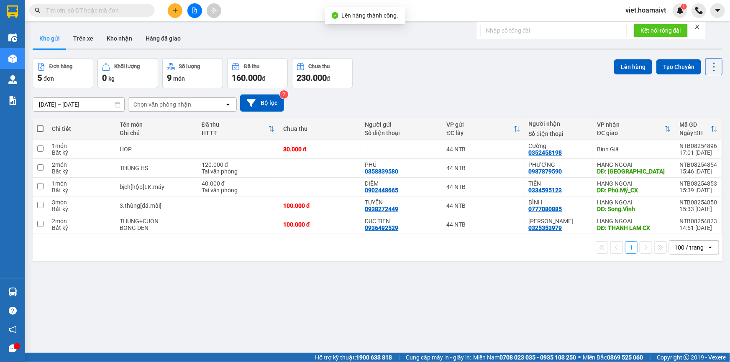
click at [457, 93] on div "[DATE] – [DATE] Press the down arrow key to interact with the calendar and sele…" at bounding box center [378, 103] width 690 height 30
click at [462, 93] on div "[DATE] – [DATE] Press the down arrow key to interact with the calendar and sele…" at bounding box center [378, 103] width 690 height 30
click at [463, 95] on div "[DATE] – [DATE] Press the down arrow key to interact with the calendar and sele…" at bounding box center [378, 103] width 690 height 17
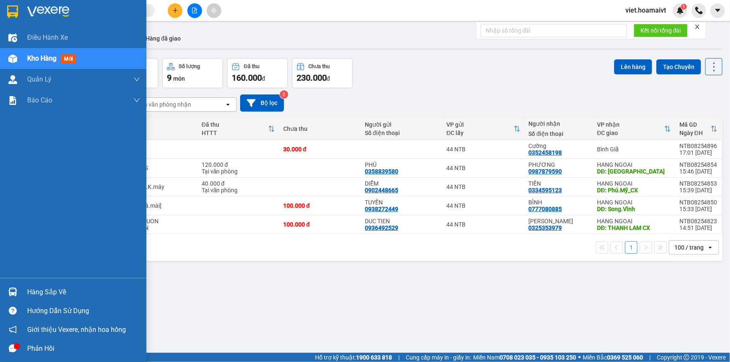
click at [26, 18] on div at bounding box center [73, 13] width 146 height 27
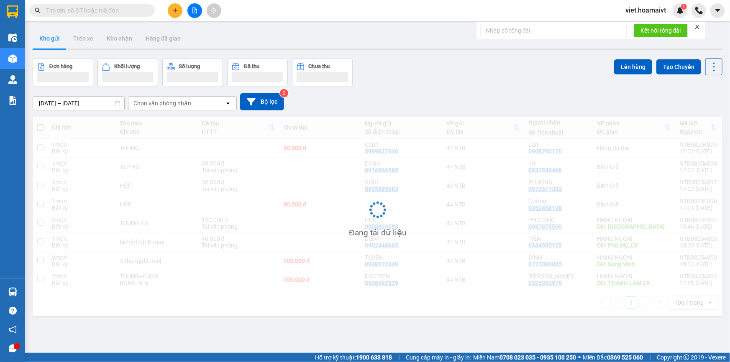
click at [456, 91] on div "[DATE] – [DATE] Press the down arrow key to interact with the calendar and sele…" at bounding box center [378, 102] width 690 height 30
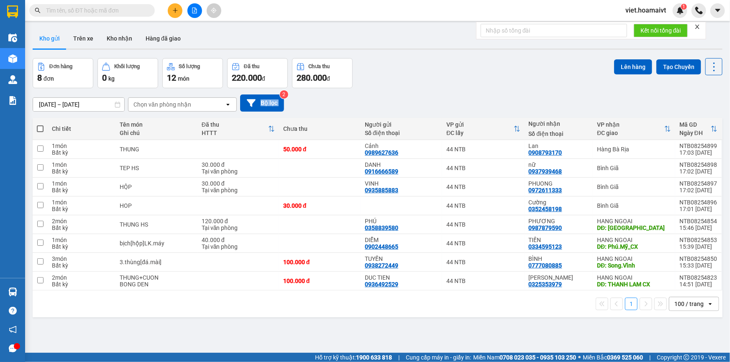
click at [456, 91] on div "[DATE] – [DATE] Press the down arrow key to interact with the calendar and sele…" at bounding box center [378, 103] width 690 height 30
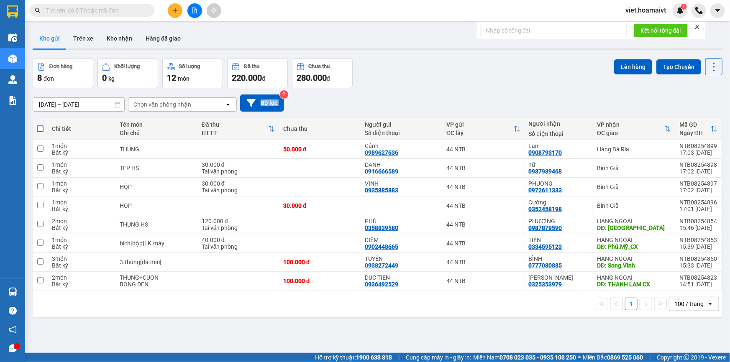
click at [456, 91] on div "[DATE] – [DATE] Press the down arrow key to interact with the calendar and sele…" at bounding box center [378, 103] width 690 height 30
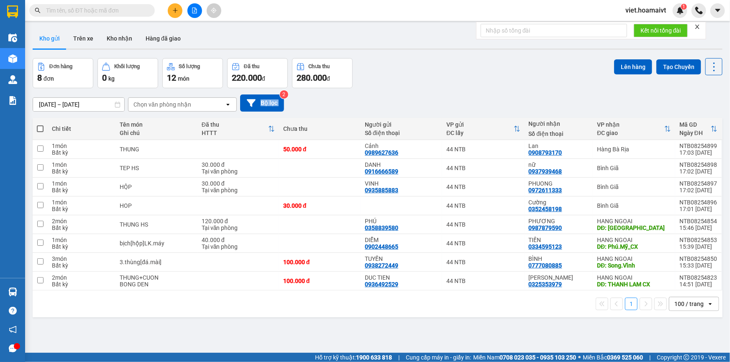
click at [456, 92] on div "[DATE] – [DATE] Press the down arrow key to interact with the calendar and sele…" at bounding box center [378, 103] width 690 height 30
click at [453, 92] on div "[DATE] – [DATE] Press the down arrow key to interact with the calendar and sele…" at bounding box center [378, 103] width 690 height 30
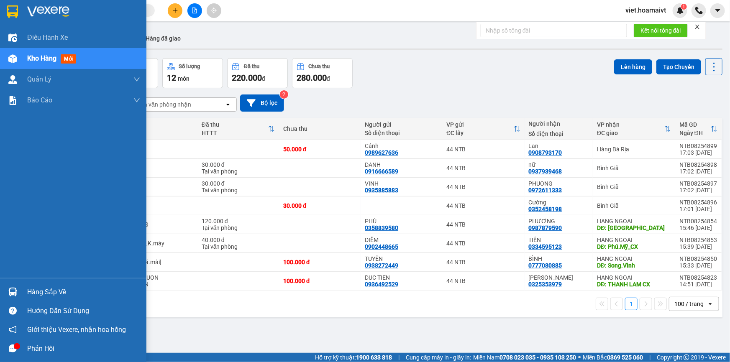
click at [26, 9] on div at bounding box center [73, 13] width 146 height 27
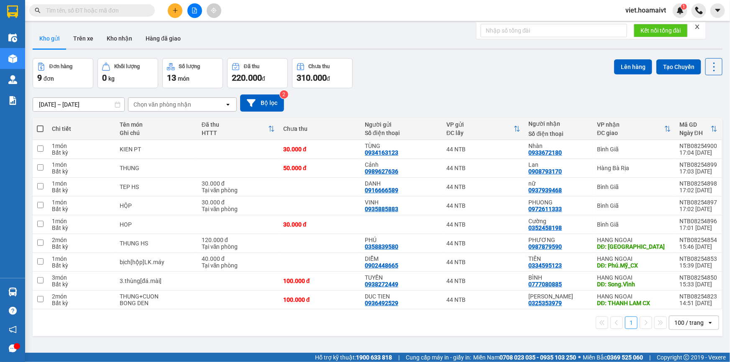
click at [412, 78] on div "Đơn hàng 9 đơn Khối lượng 0 kg Số lượng 13 món Đã thu 220.000 đ Chưa thu 310.00…" at bounding box center [378, 73] width 690 height 30
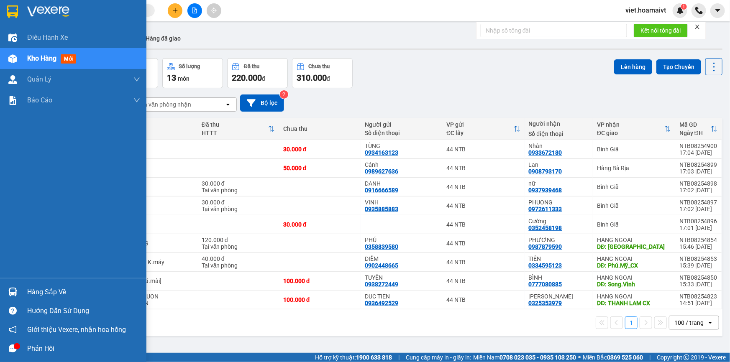
click at [30, 23] on div at bounding box center [73, 13] width 146 height 27
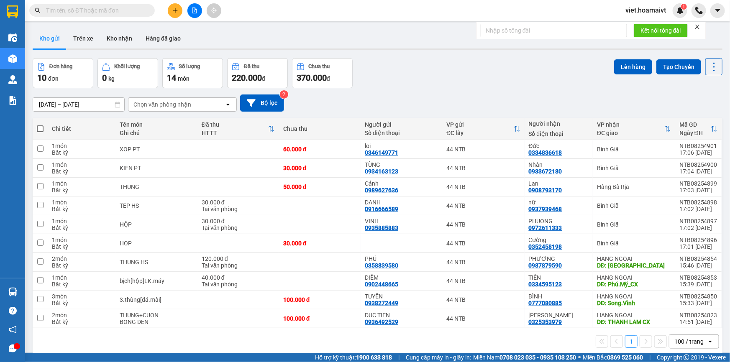
click at [396, 63] on div "Đơn hàng 10 đơn Khối lượng 0 kg Số lượng 14 món Đã thu 220.000 đ Chưa thu 370.0…" at bounding box center [378, 73] width 690 height 30
click at [172, 102] on div "Chọn văn phòng nhận" at bounding box center [162, 104] width 58 height 8
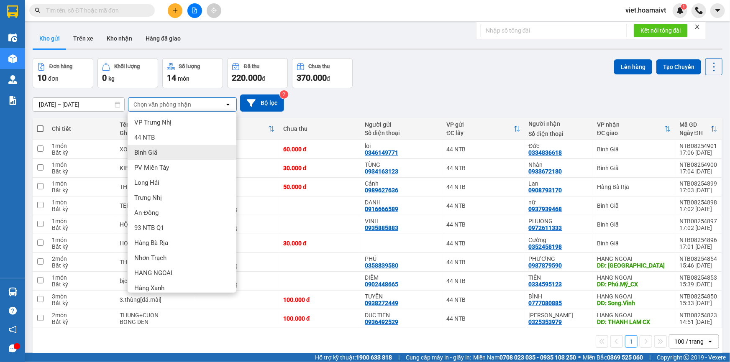
drag, startPoint x: 170, startPoint y: 151, endPoint x: 294, endPoint y: 105, distance: 131.7
click at [171, 152] on div "Bình Giã" at bounding box center [182, 152] width 109 height 15
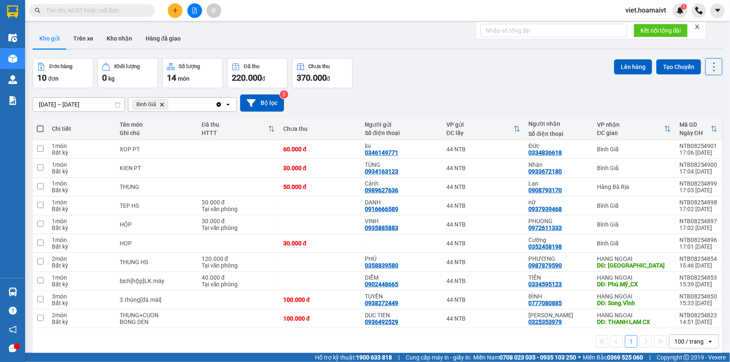
click at [413, 78] on div "Đơn hàng 10 đơn Khối lượng 0 kg Số lượng 14 món Đã thu 220.000 đ Chưa thu 370.0…" at bounding box center [378, 73] width 690 height 30
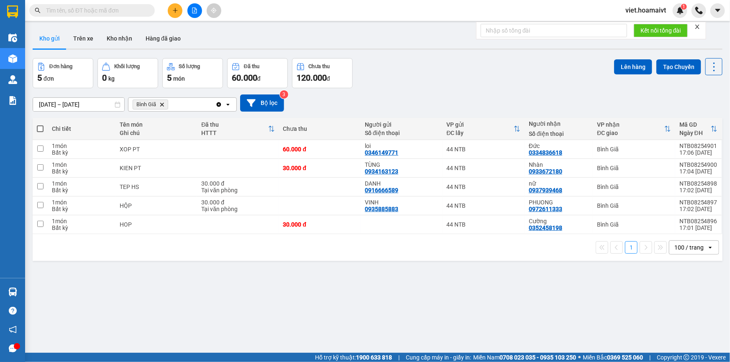
click at [40, 132] on label at bounding box center [40, 129] width 7 height 8
click at [40, 125] on input "checkbox" at bounding box center [40, 125] width 0 height 0
checkbox input "true"
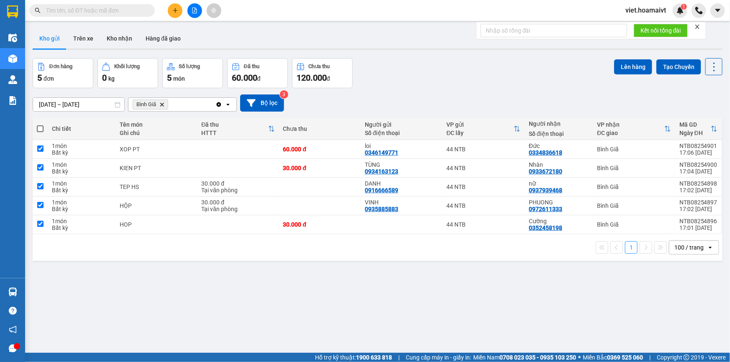
checkbox input "true"
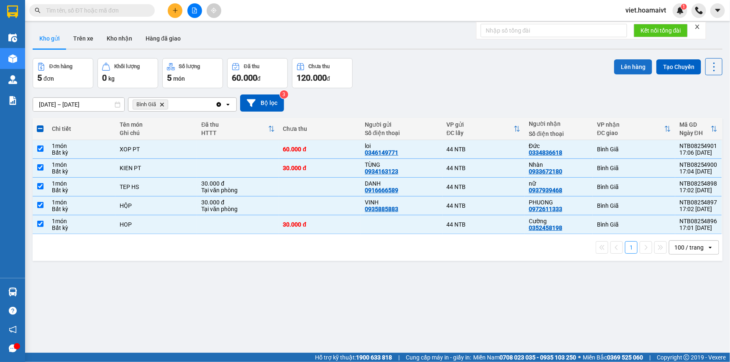
click at [619, 64] on button "Lên hàng" at bounding box center [633, 66] width 38 height 15
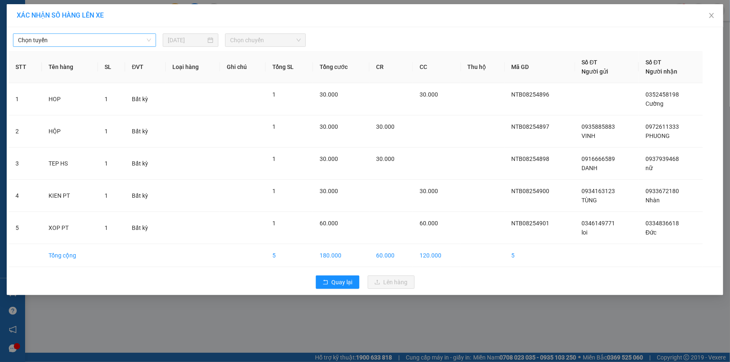
click at [119, 34] on span "Chọn tuyến" at bounding box center [84, 40] width 133 height 13
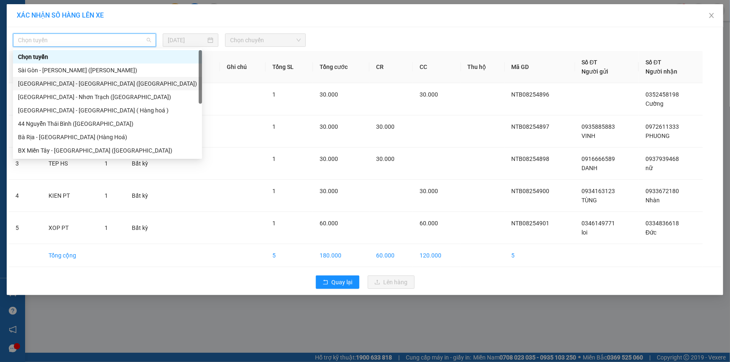
click at [125, 72] on div "Sài Gòn - [PERSON_NAME] ([PERSON_NAME])" at bounding box center [107, 70] width 179 height 9
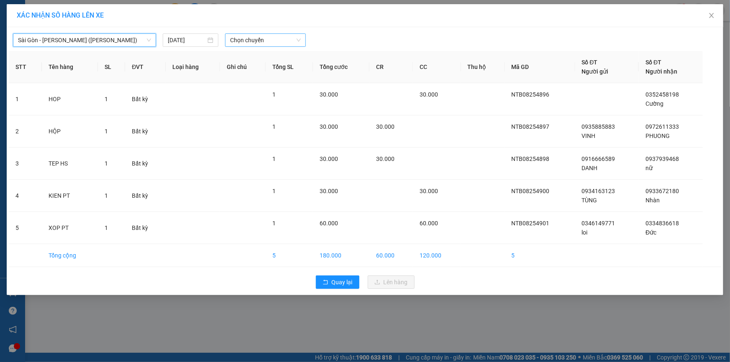
click at [292, 44] on span "Chọn chuyến" at bounding box center [265, 40] width 71 height 13
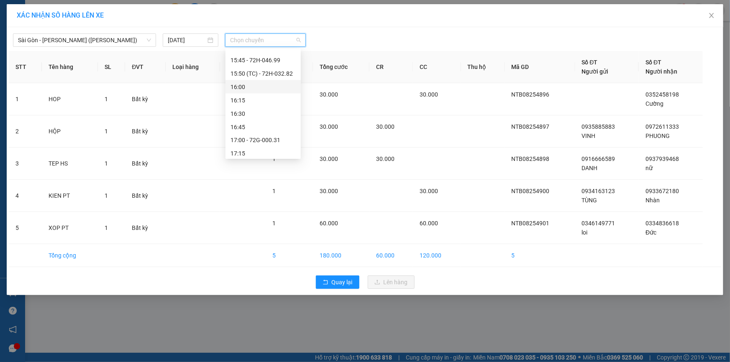
scroll to position [763, 0]
click at [262, 41] on span "Chọn chuyến" at bounding box center [265, 40] width 71 height 13
type input "17:05"
click at [287, 69] on div "Thêm chuyến " 17:05 "" at bounding box center [269, 71] width 89 height 14
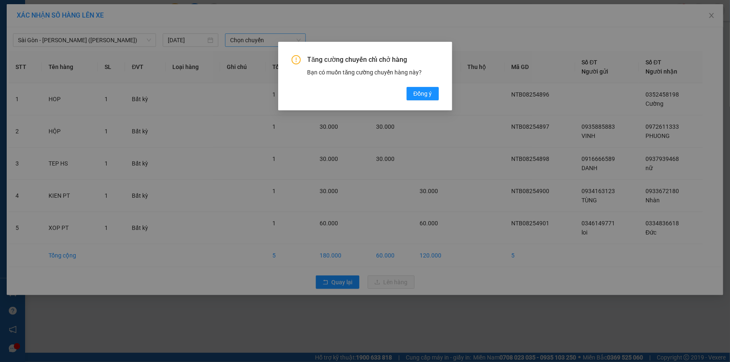
click at [264, 41] on div "Tăng cường chuyến chỉ chở hàng Bạn có muốn tăng cường chuyến hàng này? [GEOGRAP…" at bounding box center [365, 181] width 730 height 362
click at [427, 95] on span "Đồng ý" at bounding box center [422, 93] width 18 height 9
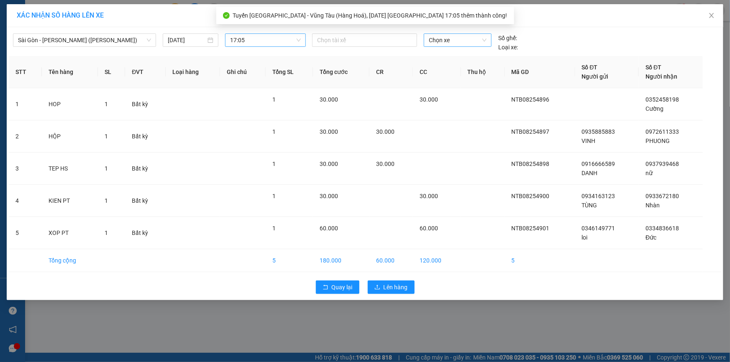
click at [454, 43] on span "Chọn xe" at bounding box center [458, 40] width 58 height 13
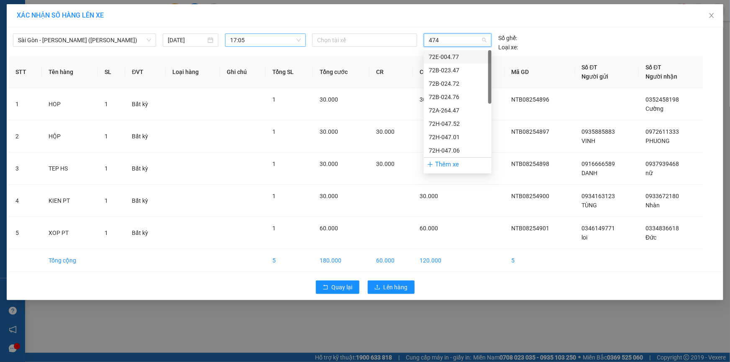
type input "4747"
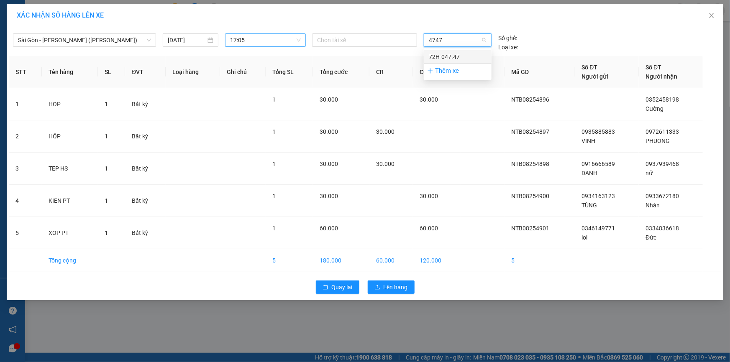
click at [461, 51] on div "72H-047.47" at bounding box center [458, 56] width 68 height 13
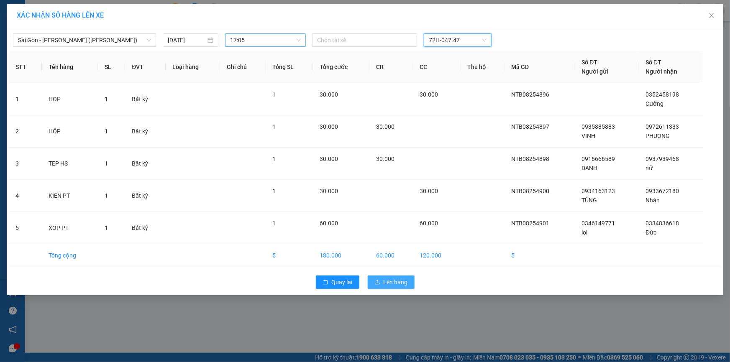
click at [397, 280] on span "Lên hàng" at bounding box center [396, 282] width 24 height 9
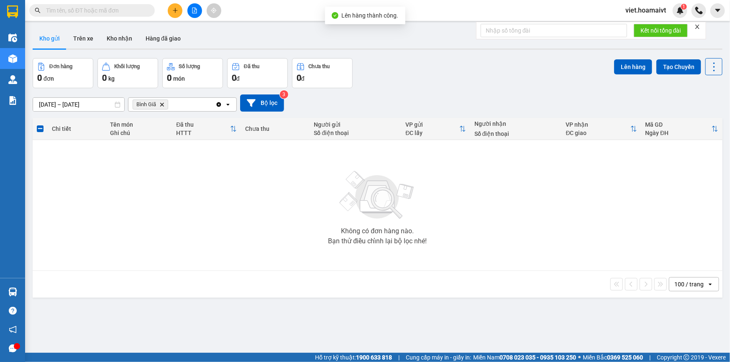
click at [165, 109] on span "Bình Giã Delete" at bounding box center [151, 105] width 36 height 10
click at [159, 104] on icon "Delete" at bounding box center [161, 104] width 5 height 5
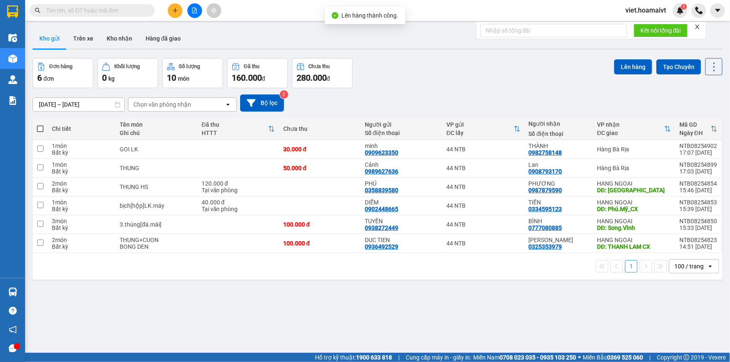
click at [513, 91] on div "[DATE] – [DATE] Press the down arrow key to interact with the calendar and sele…" at bounding box center [378, 103] width 690 height 30
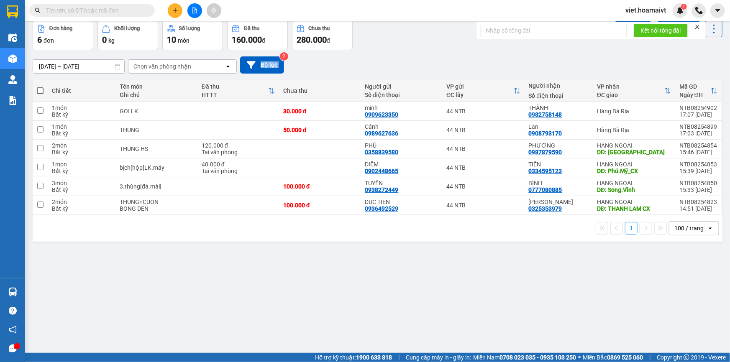
drag, startPoint x: 513, startPoint y: 91, endPoint x: 441, endPoint y: 54, distance: 80.8
click at [441, 54] on div "[DATE] – [DATE] Press the down arrow key to interact with the calendar and sele…" at bounding box center [378, 65] width 690 height 30
click at [195, 9] on icon "file-add" at bounding box center [194, 11] width 5 height 6
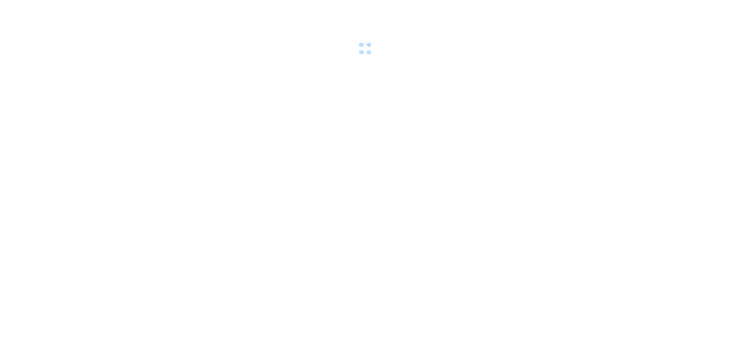
click at [273, 35] on div at bounding box center [365, 29] width 730 height 58
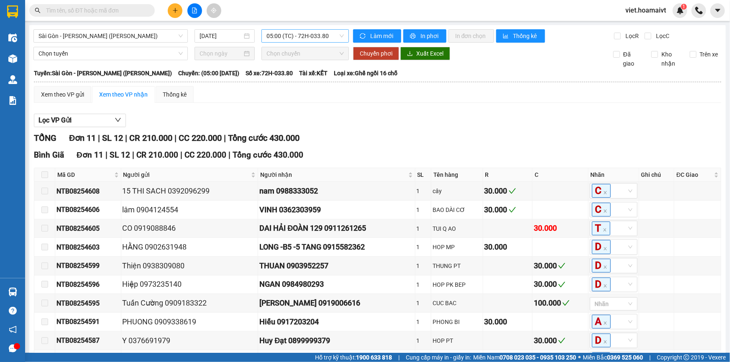
click at [274, 33] on span "05:00 (TC) - 72H-033.80" at bounding box center [304, 36] width 77 height 13
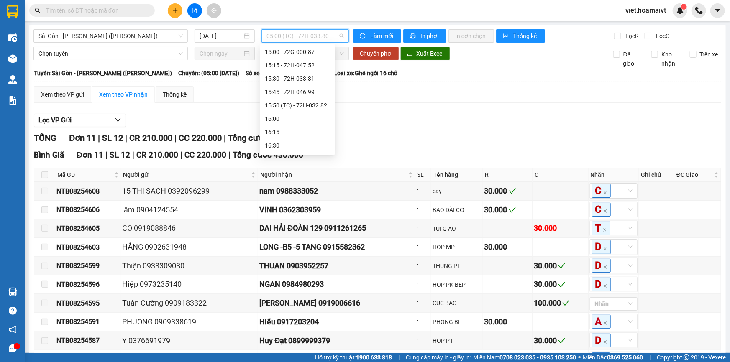
scroll to position [776, 0]
click at [305, 79] on div "17:00 - 72G-000.31" at bounding box center [297, 79] width 65 height 9
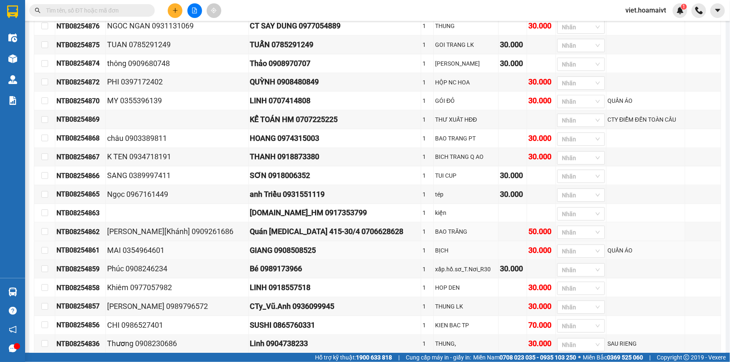
scroll to position [381, 0]
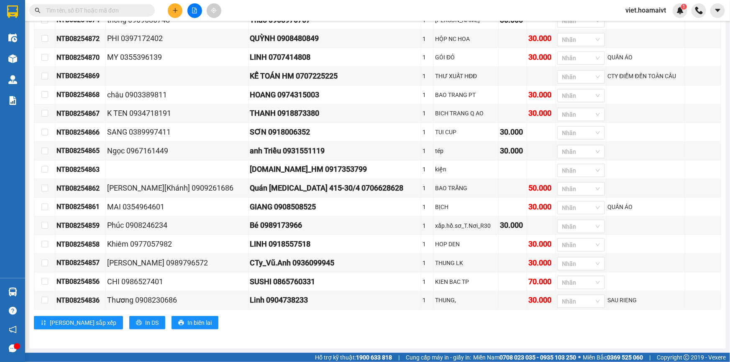
click at [443, 336] on div "Bình Giã Đơn 27 | SL 28 | CR 250.000 | CC 660.000 | Tổng cước 910.000 Mã GD N…" at bounding box center [377, 54] width 687 height 564
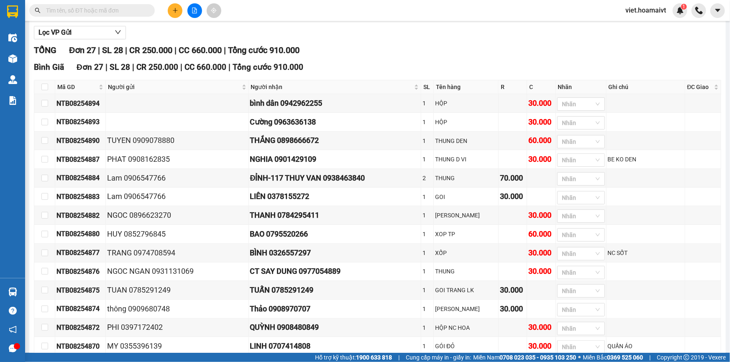
scroll to position [0, 0]
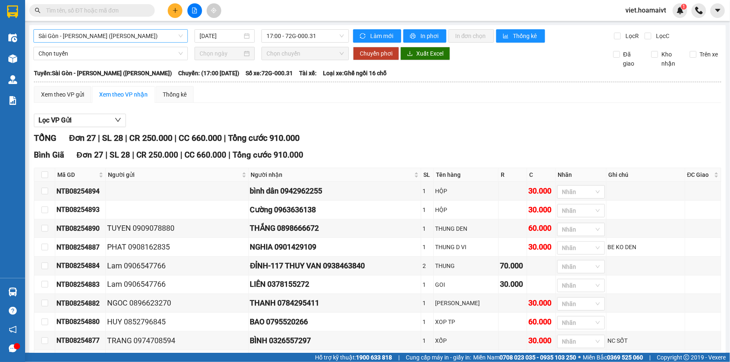
click at [143, 40] on span "Sài Gòn - [PERSON_NAME] ([PERSON_NAME])" at bounding box center [110, 36] width 144 height 13
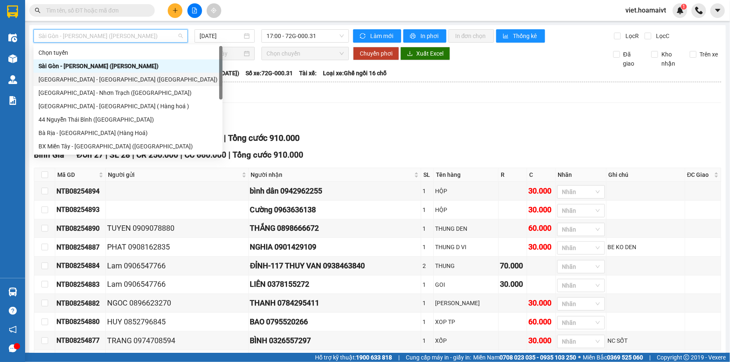
click at [133, 76] on div "[GEOGRAPHIC_DATA] - [GEOGRAPHIC_DATA] ([GEOGRAPHIC_DATA])" at bounding box center [127, 79] width 179 height 9
type input "[DATE]"
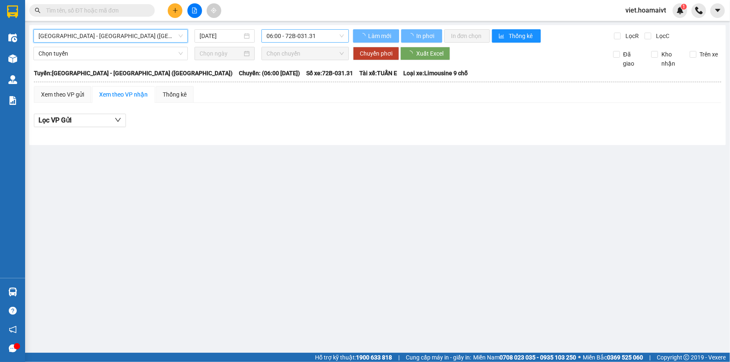
click at [321, 41] on span "06:00 - 72B-031.31" at bounding box center [304, 36] width 77 height 13
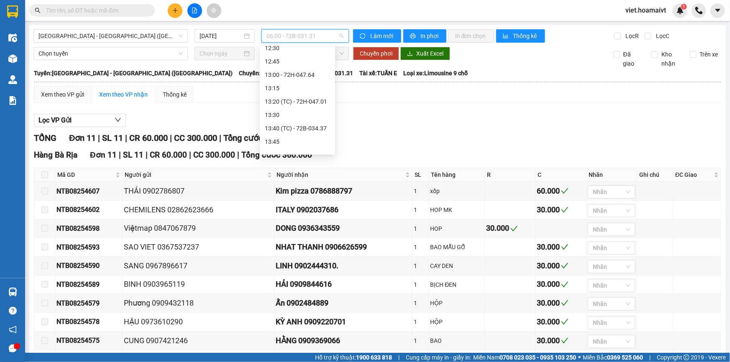
scroll to position [656, 0]
click at [312, 88] on div "17:00 - 72G-000.31" at bounding box center [297, 92] width 65 height 9
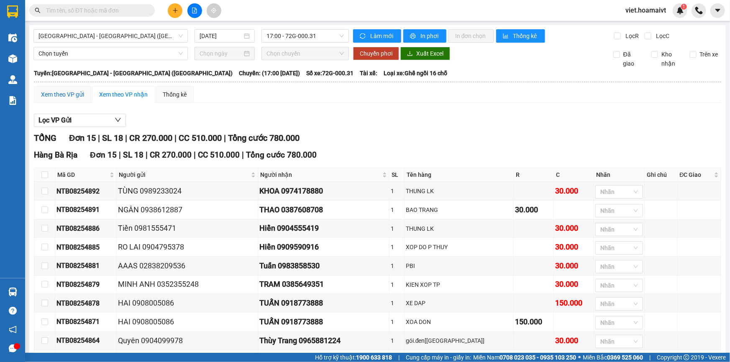
click at [50, 92] on div "Xem theo VP gửi" at bounding box center [62, 94] width 43 height 9
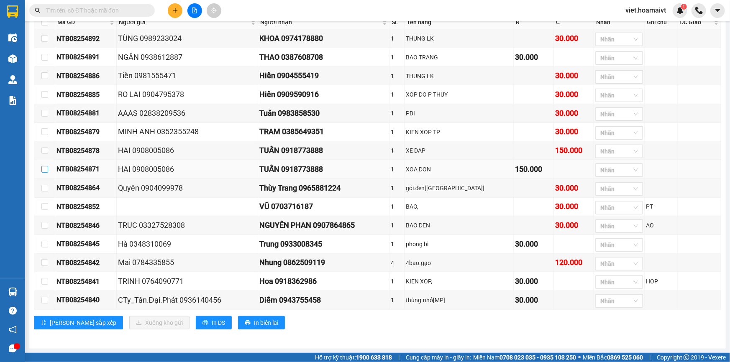
click at [46, 170] on input "checkbox" at bounding box center [44, 169] width 7 height 7
checkbox input "true"
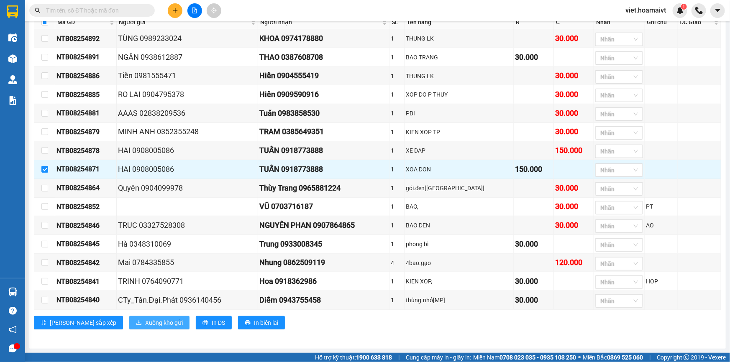
click at [145, 320] on span "Xuống kho gửi" at bounding box center [164, 322] width 38 height 9
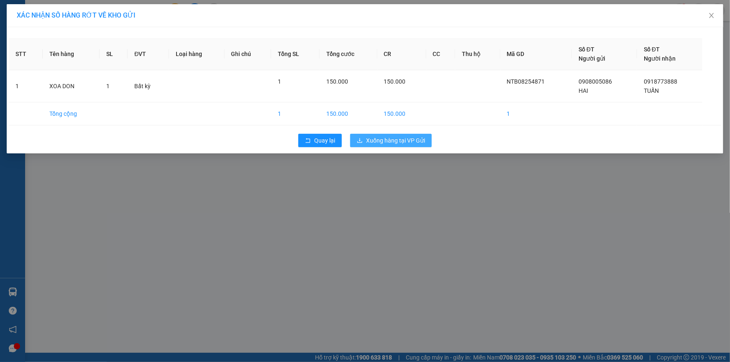
click at [390, 142] on span "Xuống hàng tại VP Gửi" at bounding box center [395, 140] width 59 height 9
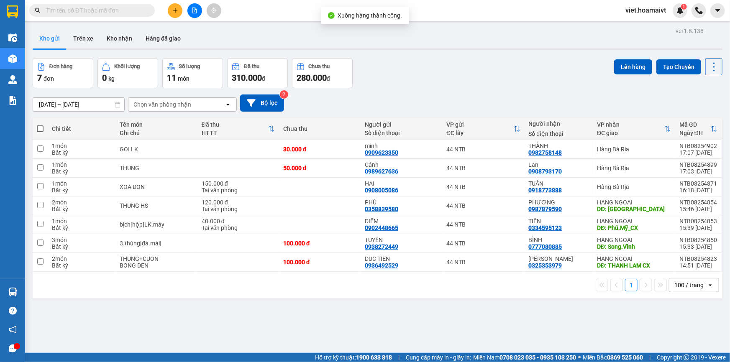
click at [431, 64] on div "Đơn hàng 7 đơn Khối lượng 0 kg Số lượng 11 món Đã thu 310.000 đ Chưa thu 280.00…" at bounding box center [378, 73] width 690 height 30
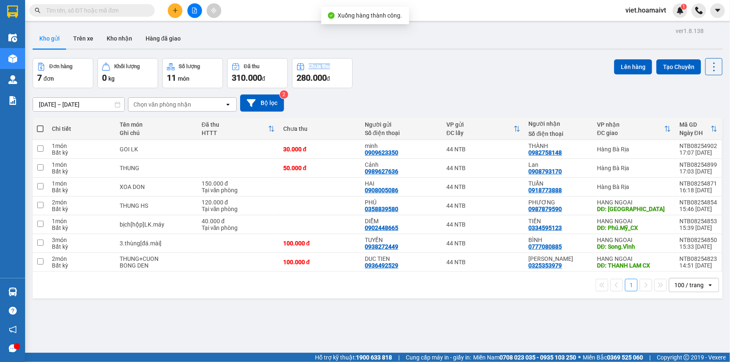
click at [431, 64] on div "Đơn hàng 7 đơn Khối lượng 0 kg Số lượng 11 món Đã thu 310.000 đ Chưa thu 280.00…" at bounding box center [378, 73] width 690 height 30
click at [441, 71] on div "Đơn hàng 7 đơn Khối lượng 0 kg Số lượng 11 món Đã thu 310.000 đ Chưa thu 280.00…" at bounding box center [378, 73] width 690 height 30
click at [670, 185] on icon at bounding box center [673, 187] width 6 height 6
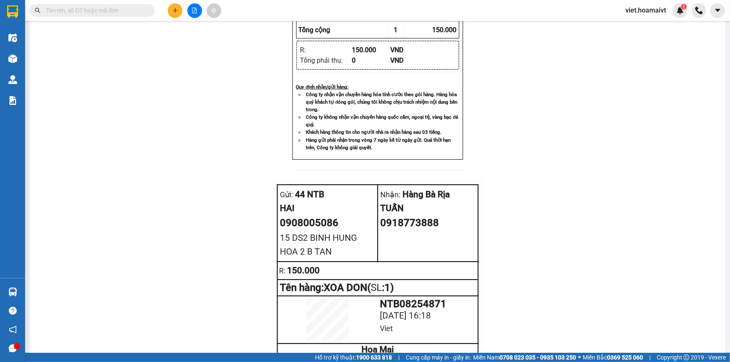
scroll to position [309, 0]
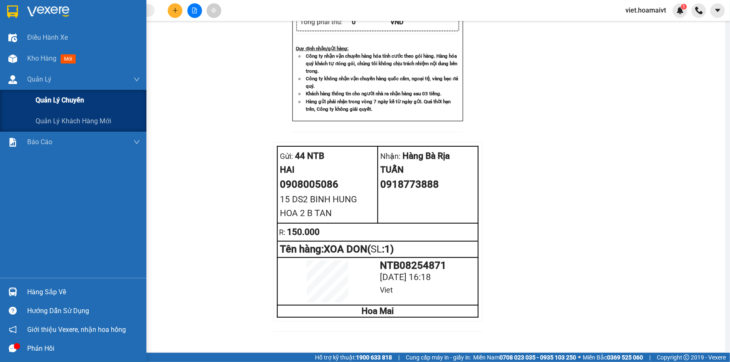
click at [72, 102] on span "Quản lý chuyến" at bounding box center [60, 100] width 49 height 10
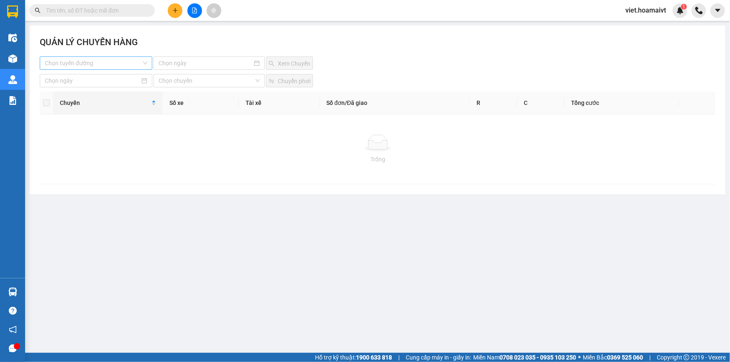
click at [134, 61] on input "search" at bounding box center [93, 63] width 97 height 13
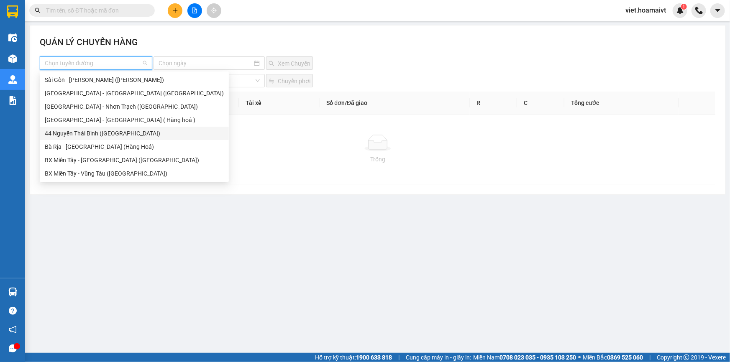
click at [113, 137] on div "44 Nguyễn Thái Bình ([GEOGRAPHIC_DATA])" at bounding box center [134, 133] width 179 height 9
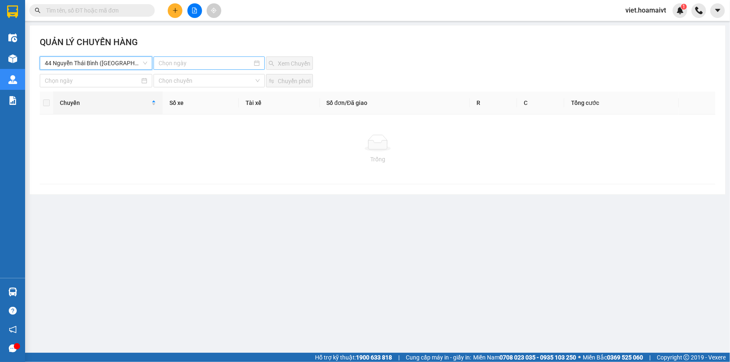
click at [197, 67] on input at bounding box center [206, 63] width 94 height 9
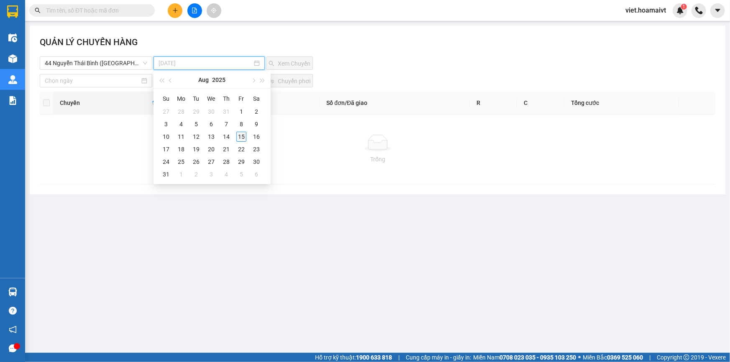
type input "15-08-2025"
click at [241, 137] on div "15" at bounding box center [241, 137] width 10 height 10
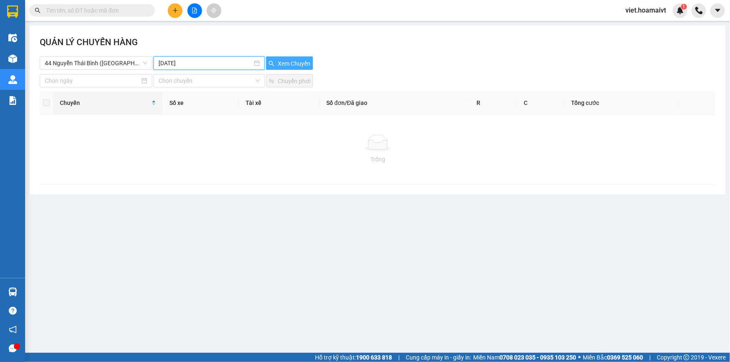
click at [288, 61] on span "Xem Chuyến" at bounding box center [294, 63] width 33 height 9
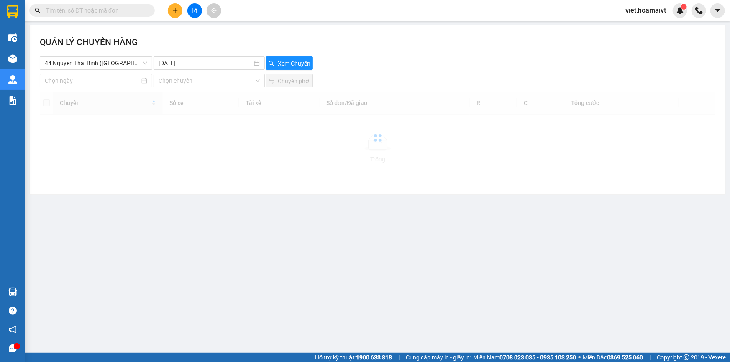
click at [395, 60] on div "44 Nguyễn Thái Bình (Hàng Ngoài) 15-08-2025 Xem Chuyến" at bounding box center [378, 62] width 676 height 13
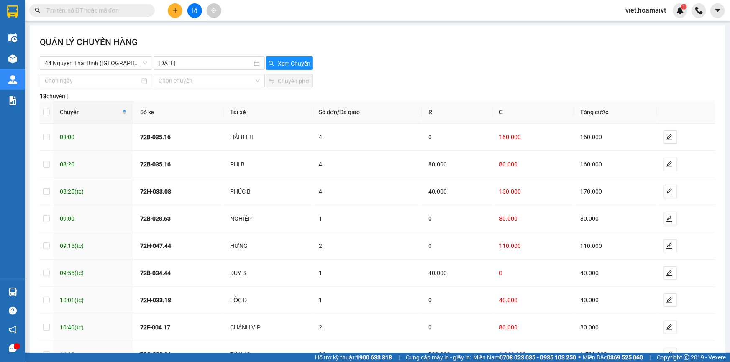
click at [395, 60] on div "44 Nguyễn Thái Bình (Hàng Ngoài) 15-08-2025 Xem Chuyến" at bounding box center [378, 62] width 676 height 13
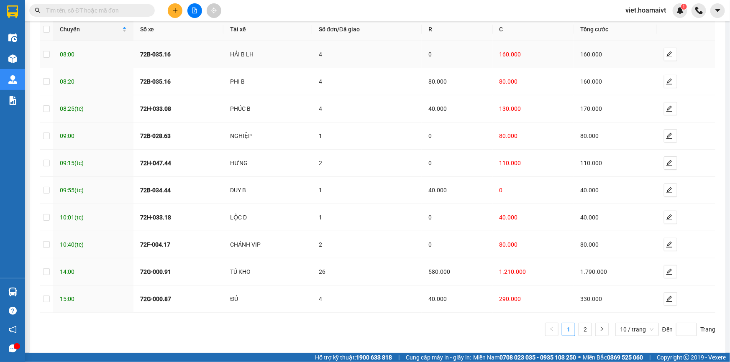
scroll to position [87, 0]
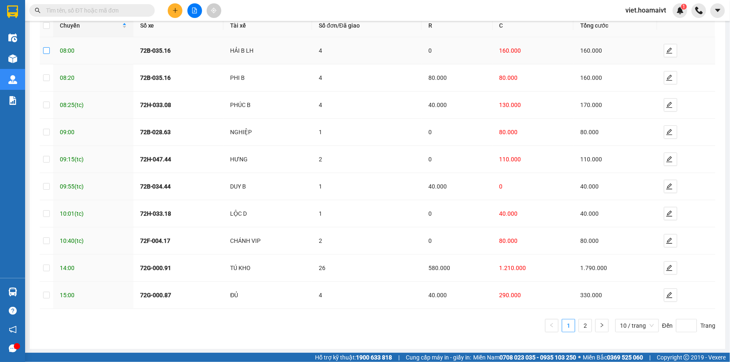
click at [45, 54] on input "checkbox" at bounding box center [46, 50] width 7 height 7
checkbox input "true"
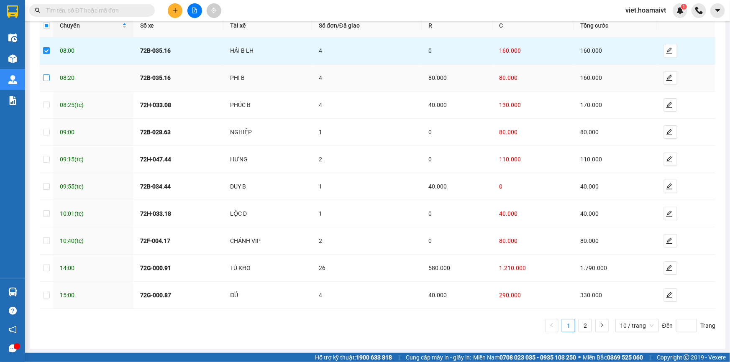
click at [43, 78] on input "checkbox" at bounding box center [46, 77] width 7 height 7
checkbox input "true"
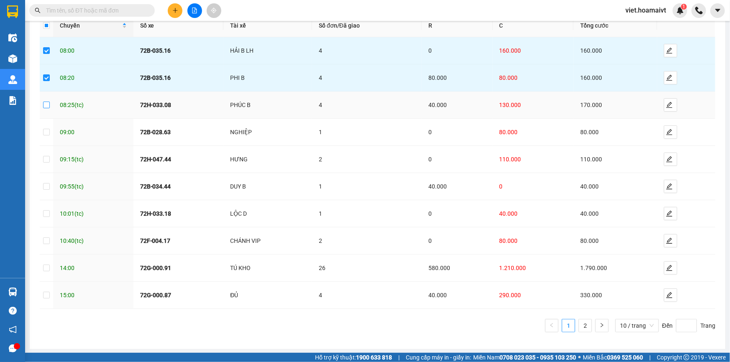
click at [46, 103] on input "checkbox" at bounding box center [46, 105] width 7 height 7
checkbox input "true"
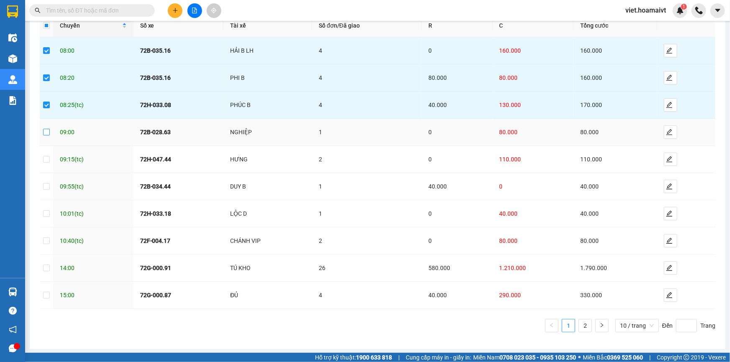
click at [46, 129] on input "checkbox" at bounding box center [46, 132] width 7 height 7
checkbox input "true"
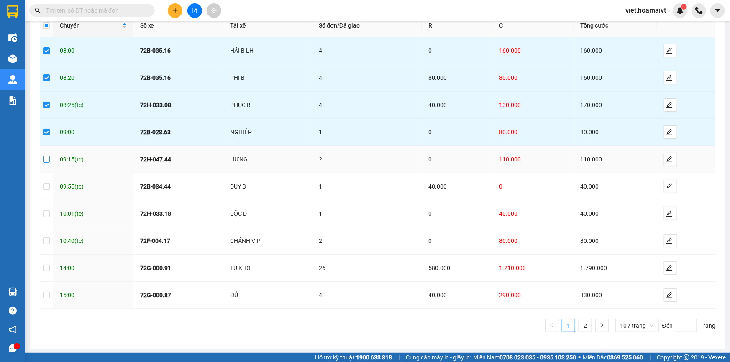
click at [44, 157] on input "checkbox" at bounding box center [46, 159] width 7 height 7
checkbox input "true"
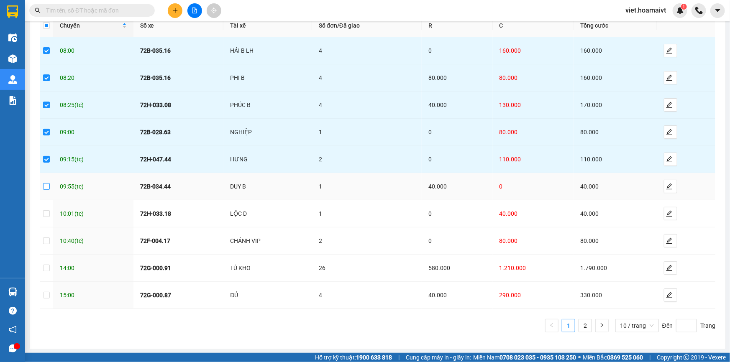
click at [46, 186] on input "checkbox" at bounding box center [46, 186] width 7 height 7
checkbox input "true"
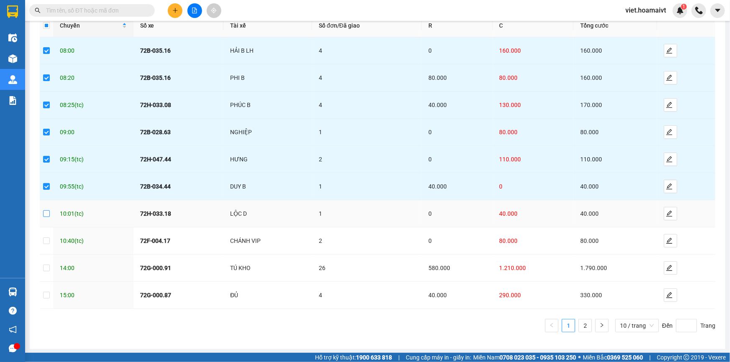
click at [47, 212] on input "checkbox" at bounding box center [46, 213] width 7 height 7
checkbox input "true"
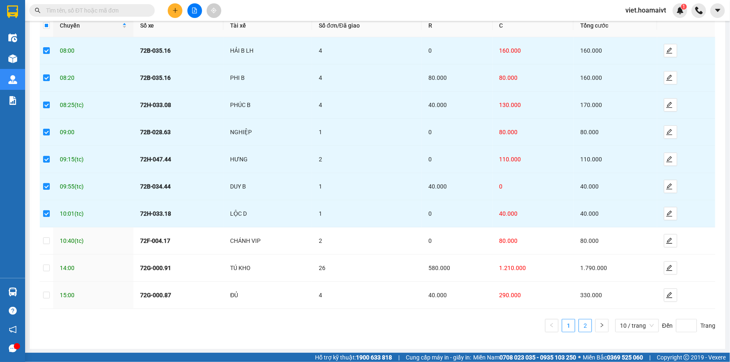
click at [584, 326] on link "2" at bounding box center [585, 326] width 13 height 13
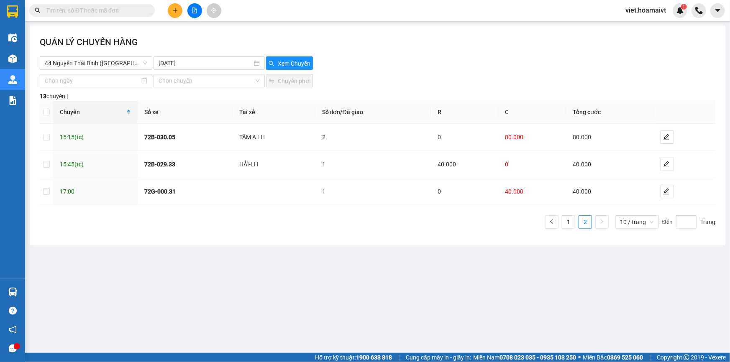
click at [125, 12] on input "text" at bounding box center [95, 10] width 99 height 9
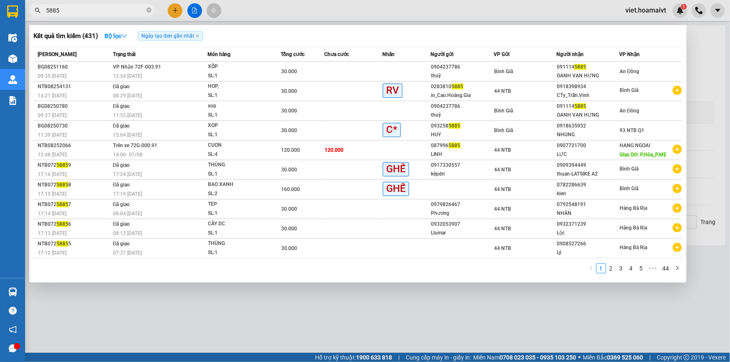
type input "5885"
click at [475, 334] on div at bounding box center [365, 181] width 730 height 362
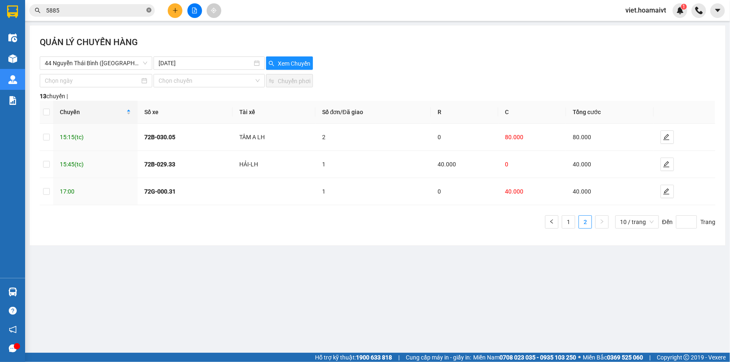
click at [149, 8] on icon "close-circle" at bounding box center [148, 10] width 5 height 5
drag, startPoint x: 172, startPoint y: 12, endPoint x: 166, endPoint y: 12, distance: 5.9
click at [170, 12] on button at bounding box center [175, 10] width 15 height 15
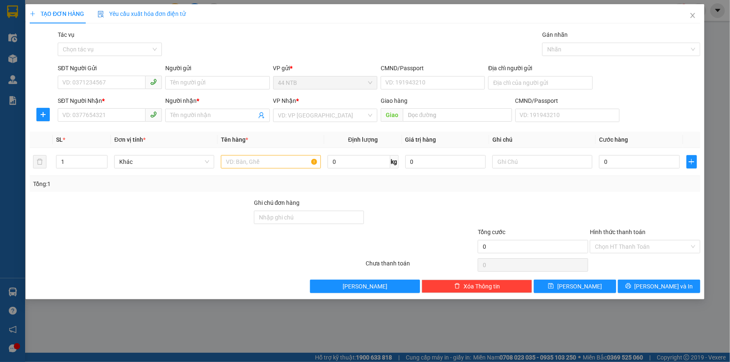
click at [105, 75] on div "SĐT Người Gửi" at bounding box center [110, 70] width 104 height 13
click at [109, 82] on input "SĐT Người Gửi" at bounding box center [102, 82] width 88 height 13
click at [119, 79] on input "SĐT Người Gửi" at bounding box center [102, 82] width 88 height 13
type input "0907809772"
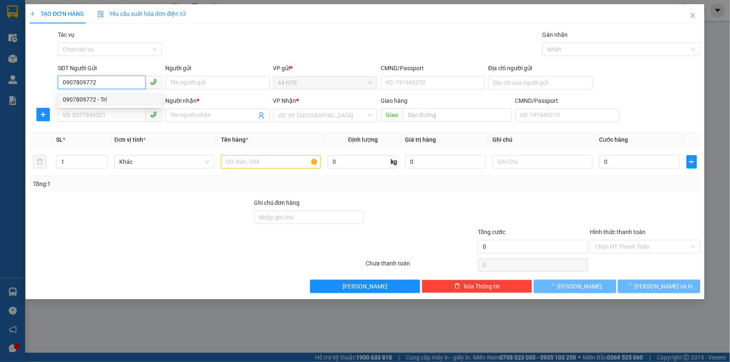
click at [121, 101] on div "0907809772 - Trí" at bounding box center [110, 99] width 94 height 9
type input "Trí"
type input "0974226090"
type input "Chiến"
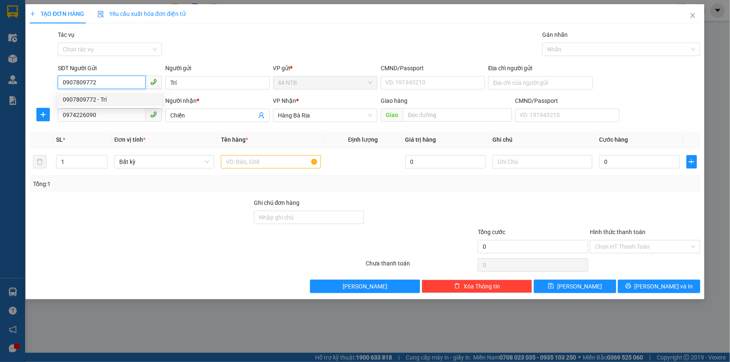
type input "0907809772"
click at [282, 38] on div "Gói vận chuyển * Tiêu chuẩn Tác vụ Chọn tác vụ Gán nhãn Nhãn" at bounding box center [379, 44] width 646 height 29
click at [250, 167] on input "text" at bounding box center [271, 161] width 100 height 13
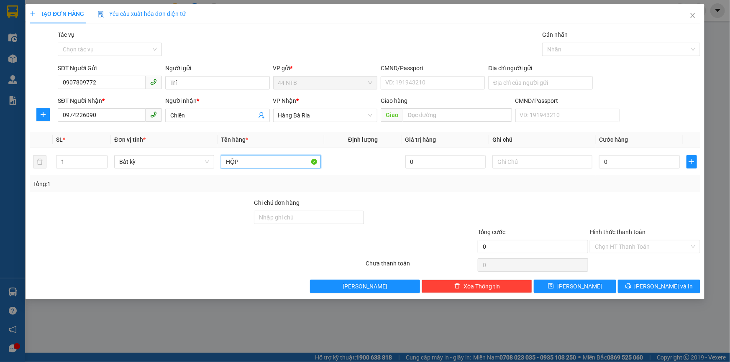
type input "HỘP"
click at [314, 15] on div "TẠO ĐƠN HÀNG Yêu cầu xuất hóa đơn điện tử" at bounding box center [365, 13] width 671 height 19
click at [522, 163] on input "text" at bounding box center [542, 161] width 100 height 13
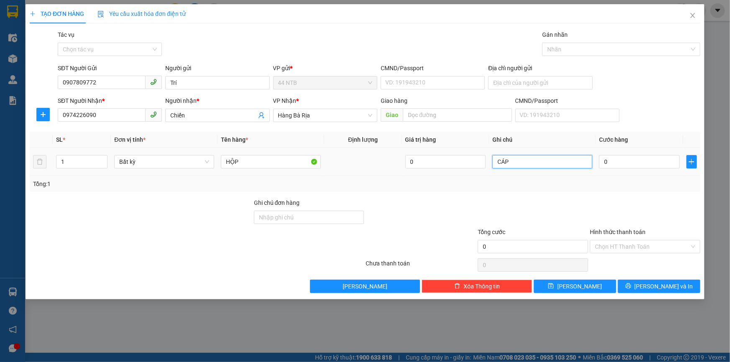
type input "CÁP"
click at [614, 169] on div "0" at bounding box center [639, 162] width 81 height 17
click at [619, 159] on input "0" at bounding box center [639, 161] width 81 height 13
type input "3"
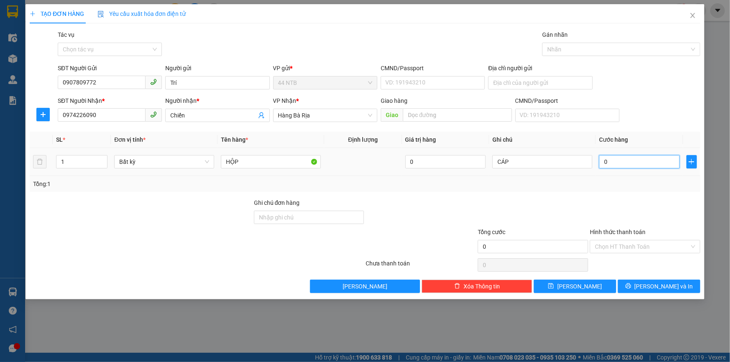
type input "3"
type input "30"
type input "30.000"
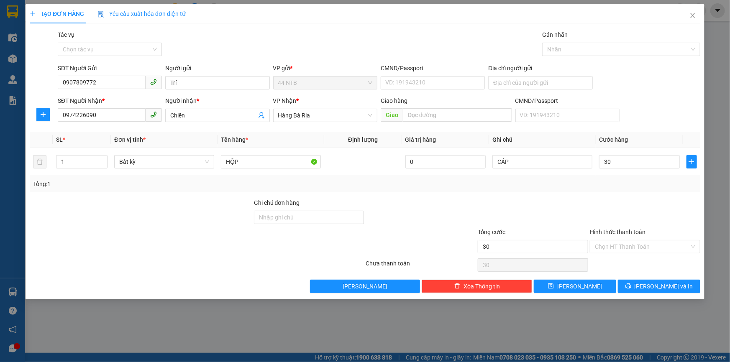
type input "30.000"
click at [251, 36] on div "Gói vận chuyển * Tiêu chuẩn Tác vụ Chọn tác vụ Gán nhãn Nhãn" at bounding box center [379, 44] width 646 height 29
click at [514, 82] on input "Địa chỉ người gửi" at bounding box center [540, 82] width 104 height 13
type input "692/7C ĐOÀN VĂN BƠ"
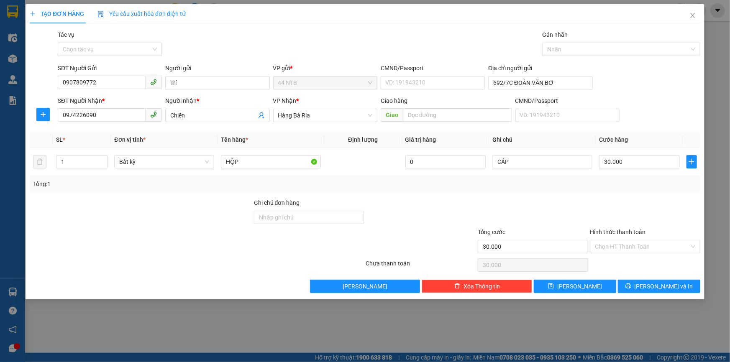
click at [259, 44] on div "Gói vận chuyển * Tiêu chuẩn Tác vụ Chọn tác vụ Gán nhãn Nhãn" at bounding box center [379, 44] width 646 height 29
click at [634, 246] on input "Hình thức thanh toán" at bounding box center [642, 247] width 95 height 13
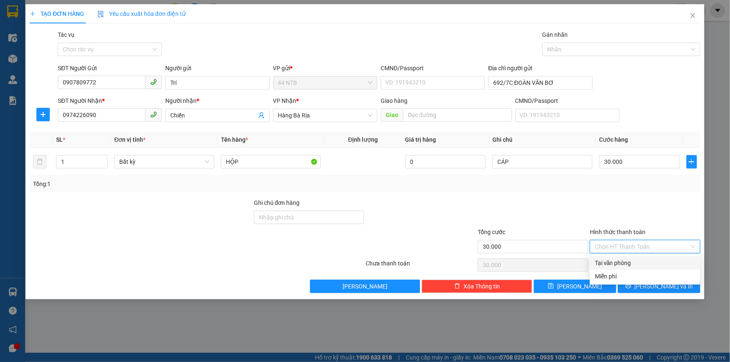
click at [639, 263] on div "Tại văn phòng" at bounding box center [645, 263] width 100 height 9
type input "0"
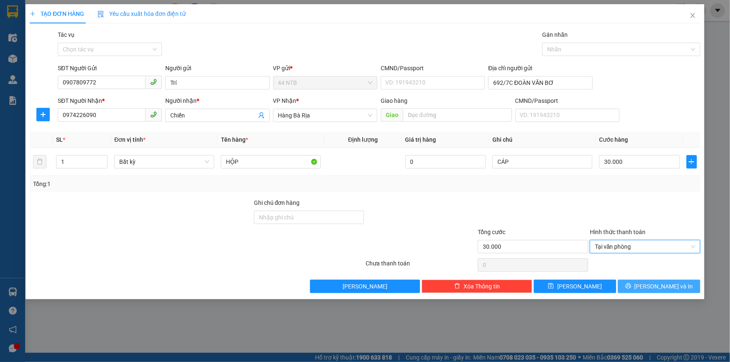
click at [650, 286] on button "[PERSON_NAME] và In" at bounding box center [659, 286] width 82 height 13
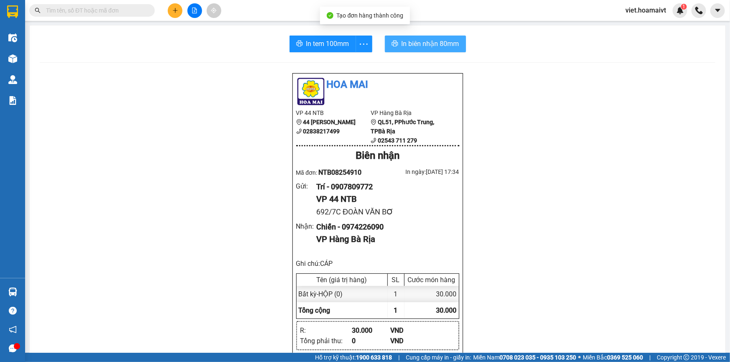
click at [438, 42] on span "In biên nhận 80mm" at bounding box center [431, 43] width 58 height 10
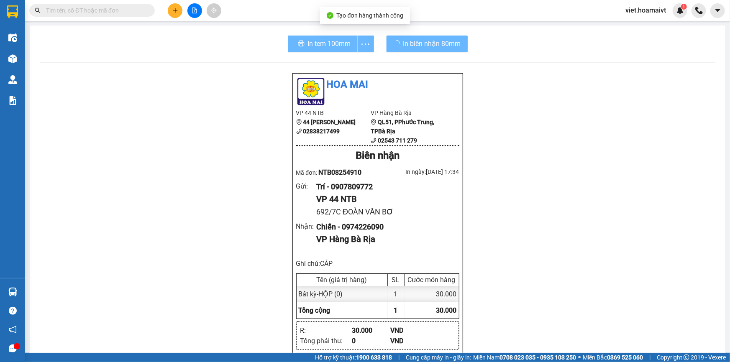
drag, startPoint x: 577, startPoint y: 240, endPoint x: 582, endPoint y: 220, distance: 19.9
click at [578, 236] on div "Hoa Mai VP 44 NTB 44 Nguyễn Thái Bình 02838217499 VP Hàng Bà Rịa QL51, PPhướ…" at bounding box center [378, 365] width 676 height 585
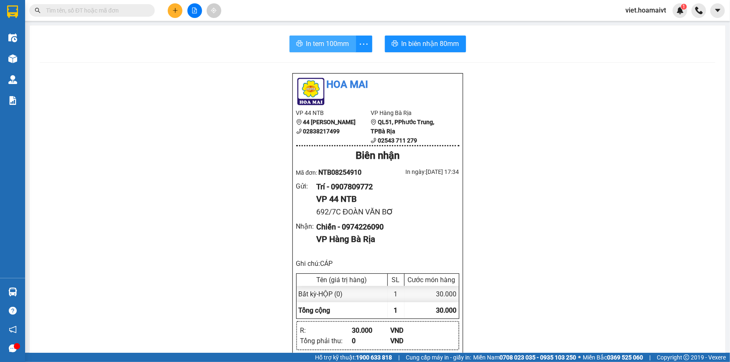
click at [325, 46] on span "In tem 100mm" at bounding box center [327, 43] width 43 height 10
click at [565, 275] on div "Hoa Mai VP 44 NTB 44 Nguyễn Thái Bình 02838217499 VP Hàng Bà Rịa QL51, PPhướ…" at bounding box center [378, 365] width 676 height 585
click at [546, 169] on div "Hoa Mai VP 44 NTB 44 Nguyễn Thái Bình 02838217499 VP Hàng Bà Rịa QL51, PPhướ…" at bounding box center [378, 365] width 676 height 585
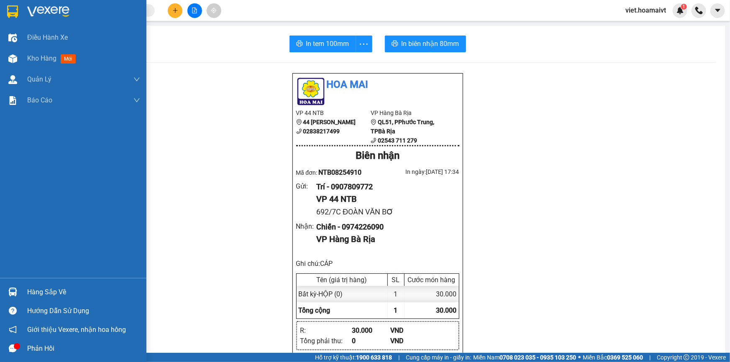
click at [21, 13] on div at bounding box center [73, 13] width 146 height 27
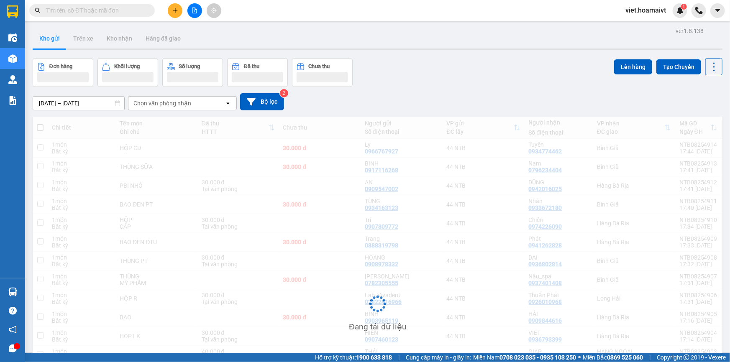
click at [161, 108] on div "Chọn văn phòng nhận" at bounding box center [176, 103] width 96 height 13
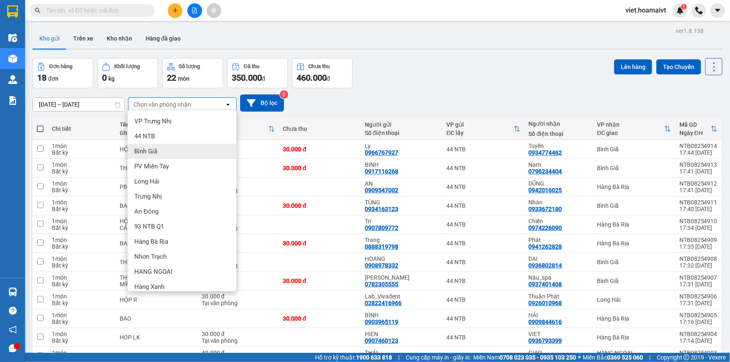
click at [164, 150] on div "Bình Giã" at bounding box center [182, 151] width 109 height 15
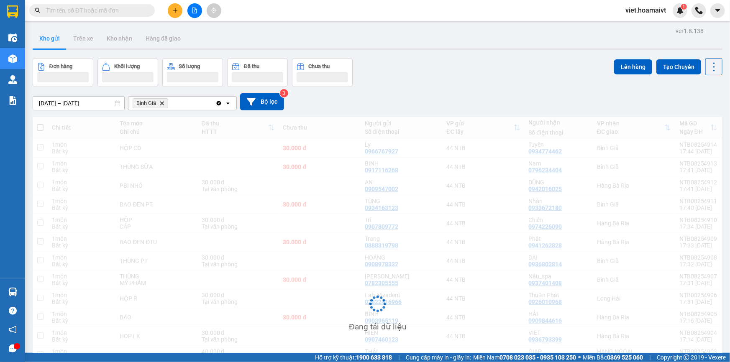
click at [473, 91] on div "[DATE] – [DATE] Press the down arrow key to interact with the calendar and sele…" at bounding box center [378, 102] width 690 height 30
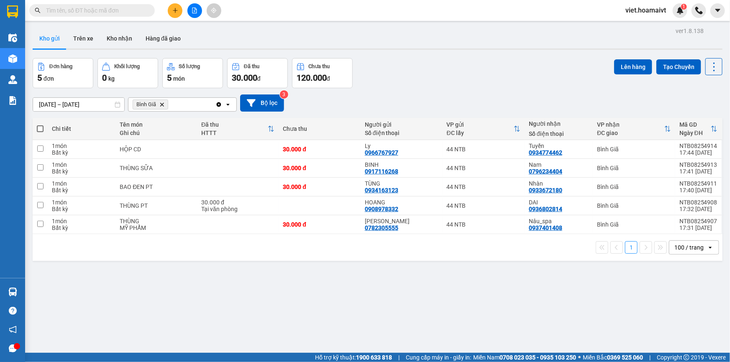
click at [473, 91] on div "[DATE] – [DATE] Press the down arrow key to interact with the calendar and sele…" at bounding box center [378, 103] width 690 height 30
click at [41, 130] on span at bounding box center [40, 128] width 7 height 7
click at [40, 125] on input "checkbox" at bounding box center [40, 125] width 0 height 0
checkbox input "true"
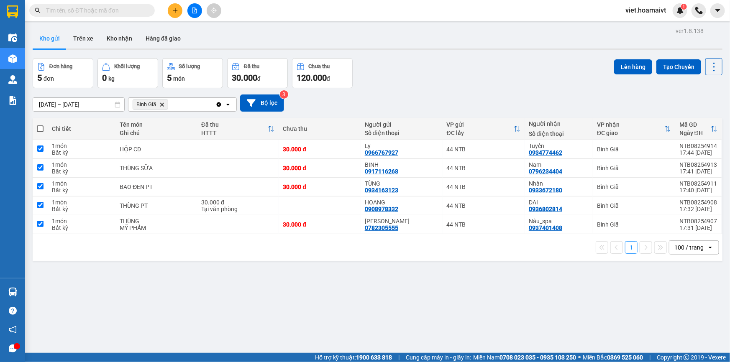
checkbox input "true"
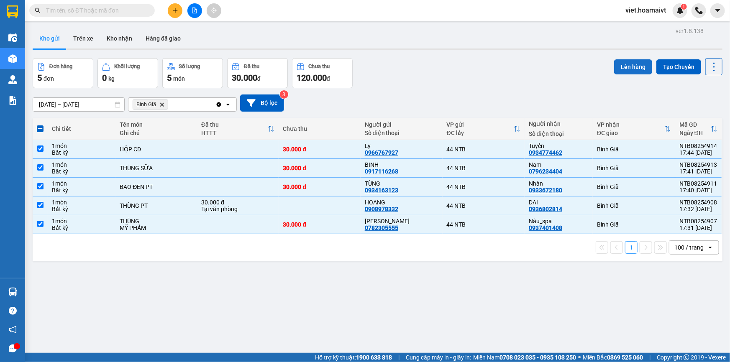
click at [623, 64] on button "Lên hàng" at bounding box center [633, 66] width 38 height 15
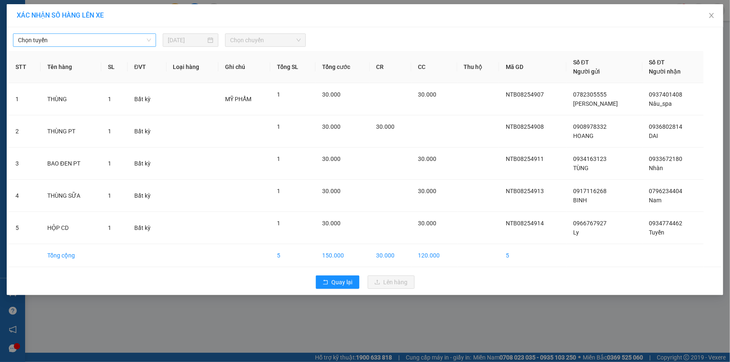
click at [108, 42] on span "Chọn tuyến" at bounding box center [84, 40] width 133 height 13
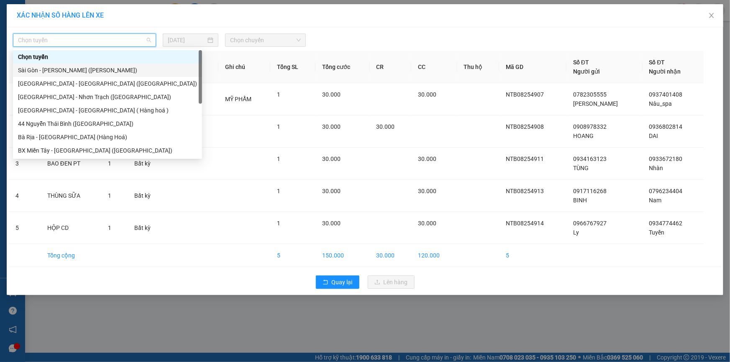
click at [107, 70] on div "Sài Gòn - [PERSON_NAME] ([PERSON_NAME])" at bounding box center [107, 70] width 179 height 9
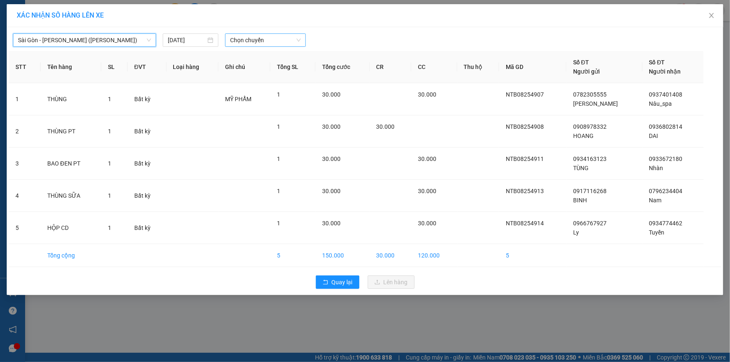
click at [242, 37] on span "Chọn chuyến" at bounding box center [265, 40] width 71 height 13
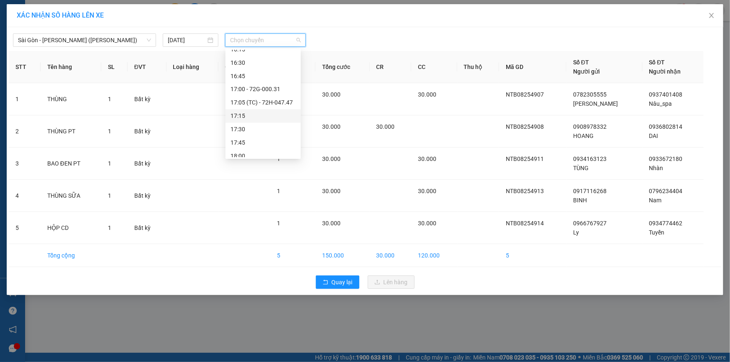
scroll to position [776, 0]
click at [273, 151] on div "18:00" at bounding box center [262, 150] width 65 height 9
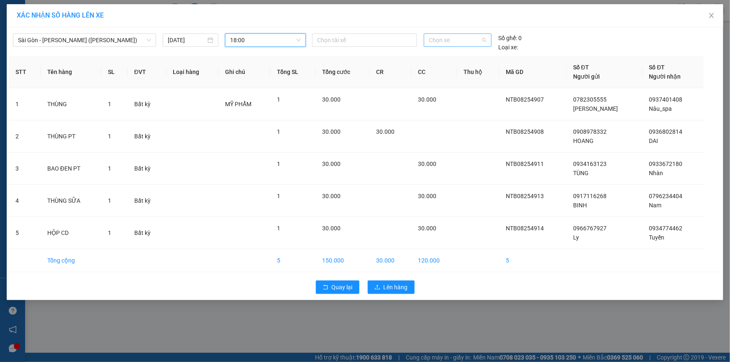
click at [448, 43] on span "Chọn xe" at bounding box center [458, 40] width 58 height 13
type input "4842"
drag, startPoint x: 450, startPoint y: 57, endPoint x: 443, endPoint y: 108, distance: 51.1
click at [451, 57] on div "72H-048.42" at bounding box center [458, 56] width 58 height 9
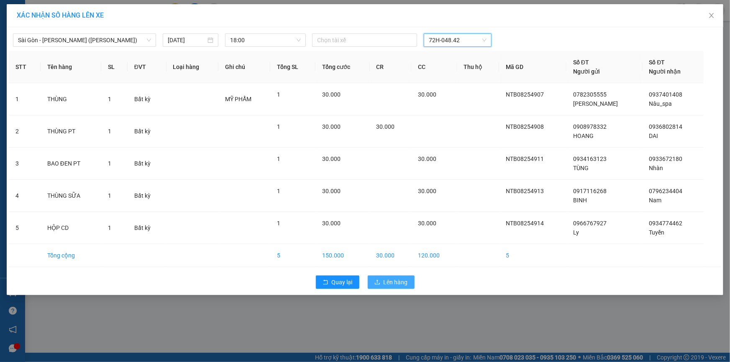
click at [400, 284] on span "Lên hàng" at bounding box center [396, 282] width 24 height 9
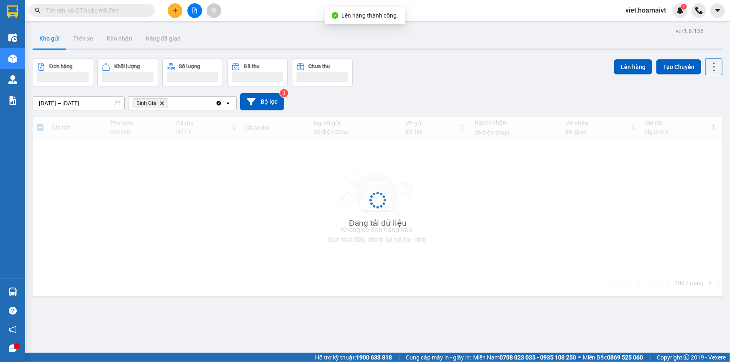
click at [384, 102] on div "[DATE] – [DATE] Press the down arrow key to interact with the calendar and sele…" at bounding box center [378, 101] width 690 height 17
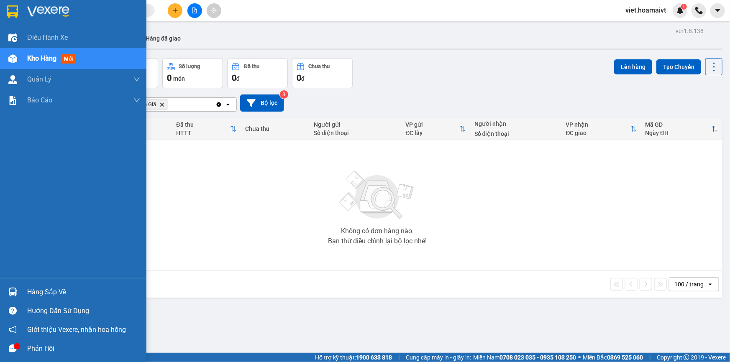
click at [38, 15] on img at bounding box center [48, 11] width 42 height 13
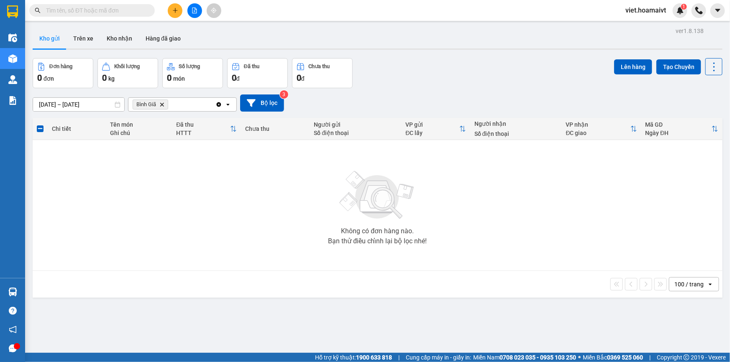
click at [430, 81] on div "Đơn hàng 0 đơn Khối lượng 0 kg Số lượng 0 món Đã thu 0 đ Chưa thu 0 đ Lên hàng …" at bounding box center [378, 73] width 690 height 30
click at [162, 102] on icon "Delete" at bounding box center [161, 104] width 5 height 5
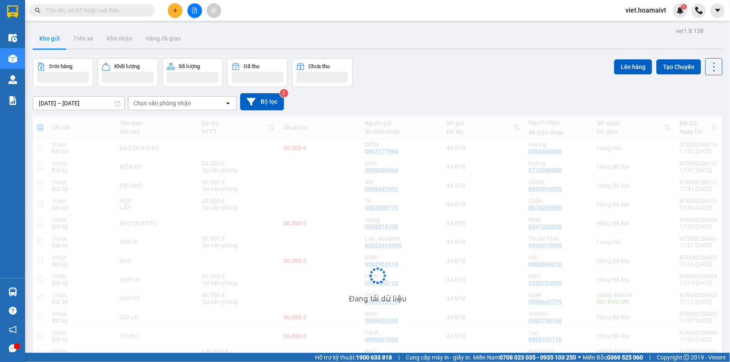
click at [446, 100] on div "[DATE] – [DATE] Press the down arrow key to interact with the calendar and sele…" at bounding box center [378, 101] width 690 height 17
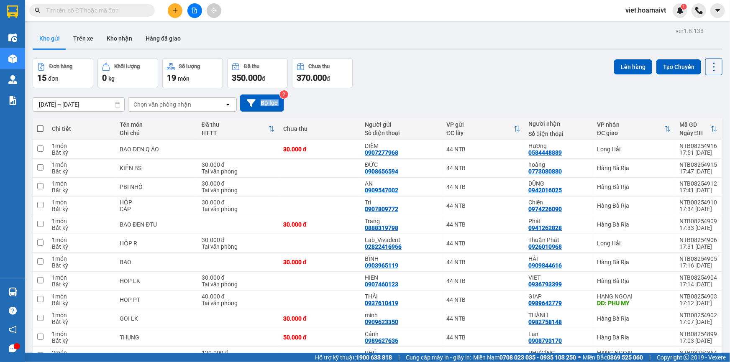
click at [446, 100] on div "[DATE] – [DATE] Press the down arrow key to interact with the calendar and sele…" at bounding box center [378, 103] width 690 height 17
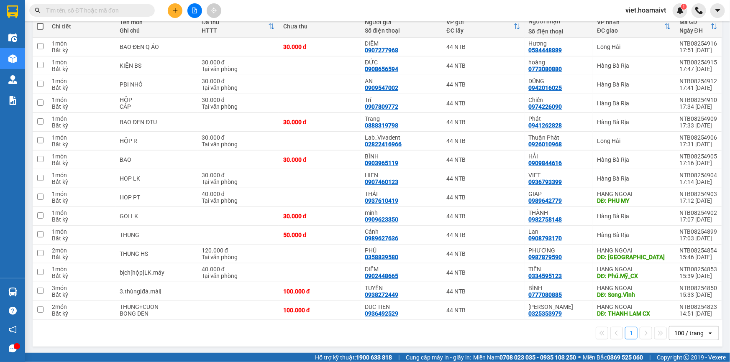
click at [474, 344] on div "1 100 / trang open" at bounding box center [378, 333] width 690 height 27
click at [194, 9] on icon "file-add" at bounding box center [195, 11] width 6 height 6
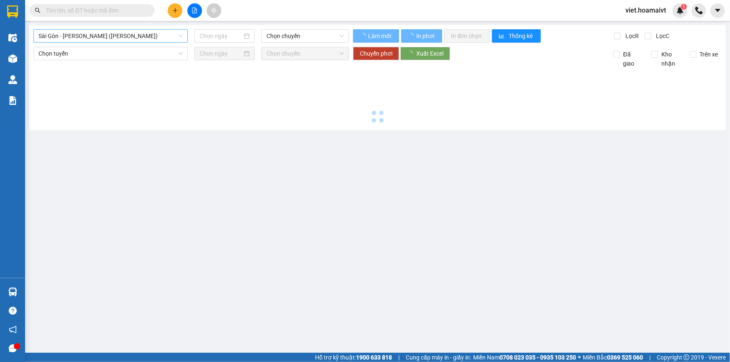
type input "[DATE]"
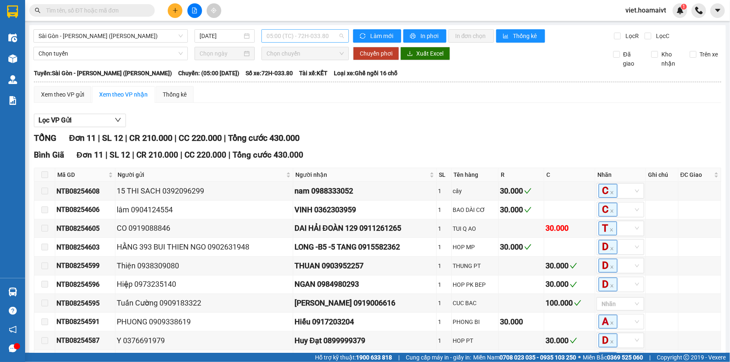
click at [292, 36] on span "05:00 (TC) - 72H-033.80" at bounding box center [304, 36] width 77 height 13
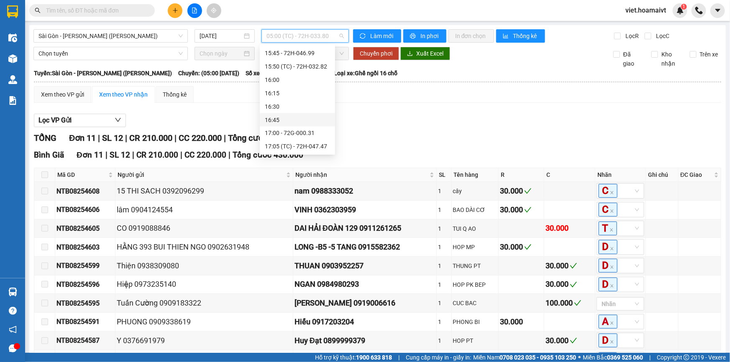
scroll to position [776, 0]
click at [315, 147] on div "18:00 - 72H-048.42" at bounding box center [297, 146] width 65 height 9
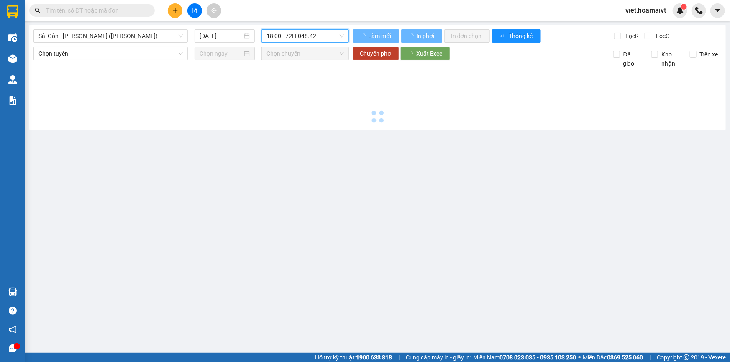
click at [418, 138] on main "Sài Gòn - Vũng Tàu (Hàng Hoá) 15/08/2025 18:00 18:00 - 72H-048.42 Làm mới In …" at bounding box center [365, 176] width 730 height 353
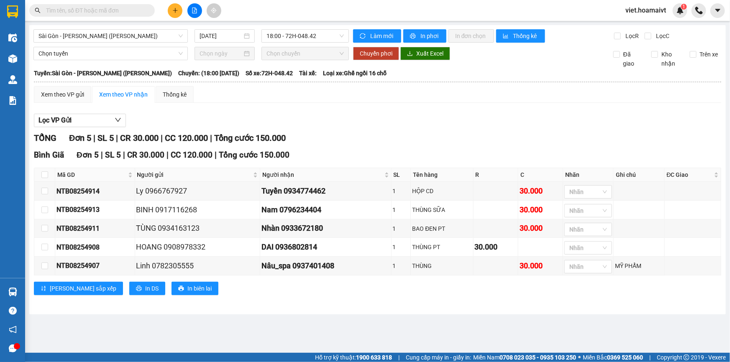
click at [418, 138] on div "TỔNG Đơn 5 | SL 5 | CR 30.000 | CC 120.000 | Tổng cước 150.000" at bounding box center [377, 138] width 687 height 13
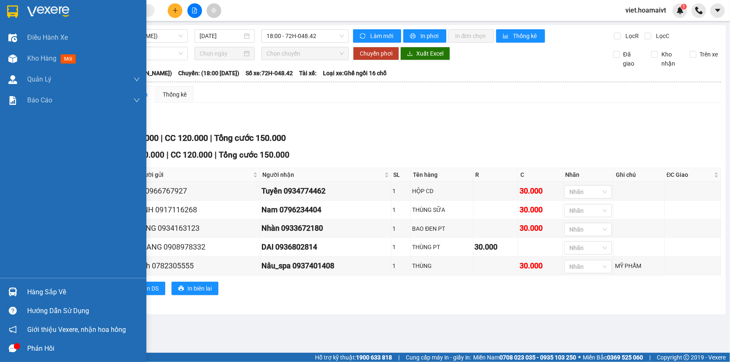
click at [50, 15] on img at bounding box center [48, 11] width 42 height 13
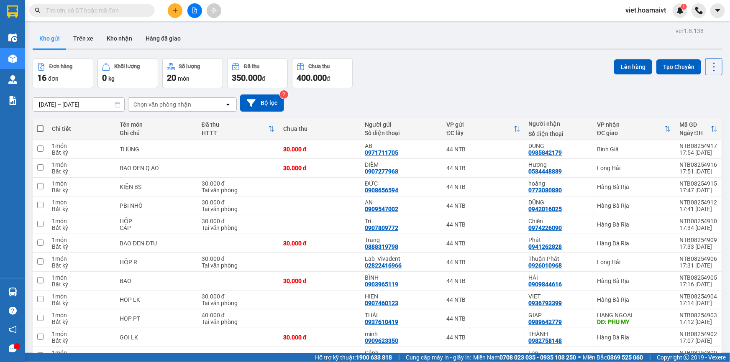
click at [433, 69] on div "Đơn hàng 16 đơn Khối lượng 0 kg Số lượng 20 món Đã thu 350.000 đ Chưa thu 400.0…" at bounding box center [378, 73] width 690 height 30
click at [429, 68] on div "Đơn hàng 16 đơn Khối lượng 0 kg Số lượng 20 món Đã thu 350.000 đ Chưa thu 400.0…" at bounding box center [378, 73] width 690 height 30
click at [220, 156] on td at bounding box center [238, 149] width 82 height 19
checkbox input "true"
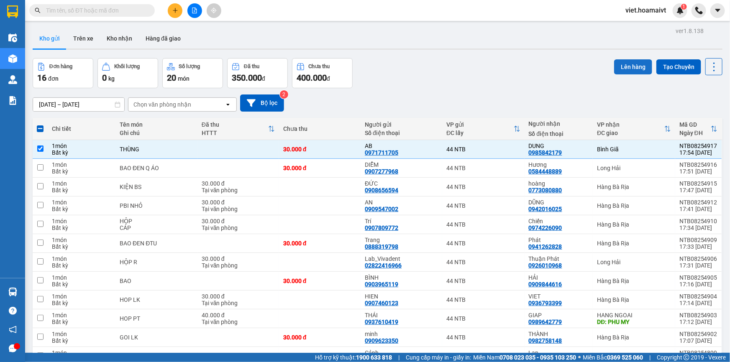
click at [619, 63] on button "Lên hàng" at bounding box center [633, 66] width 38 height 15
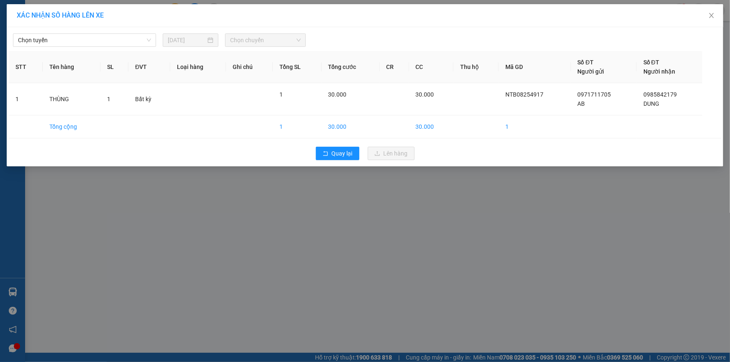
click at [114, 31] on div "Chọn tuyến 15/08/2025 Chọn chuyến" at bounding box center [365, 38] width 712 height 18
click at [113, 44] on span "Chọn tuyến" at bounding box center [84, 40] width 133 height 13
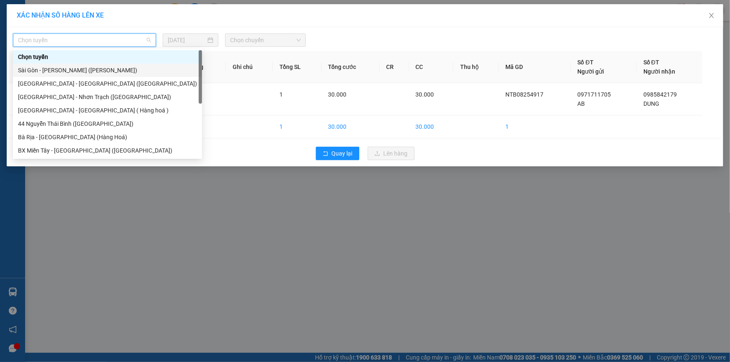
click at [112, 65] on div "Sài Gòn - [PERSON_NAME] ([PERSON_NAME])" at bounding box center [107, 70] width 189 height 13
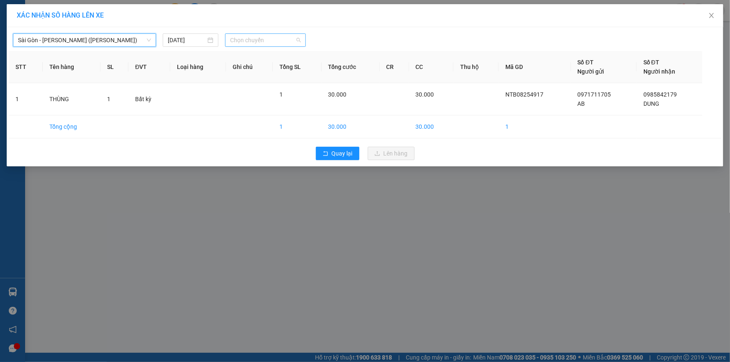
click at [256, 42] on span "Chọn chuyến" at bounding box center [265, 40] width 71 height 13
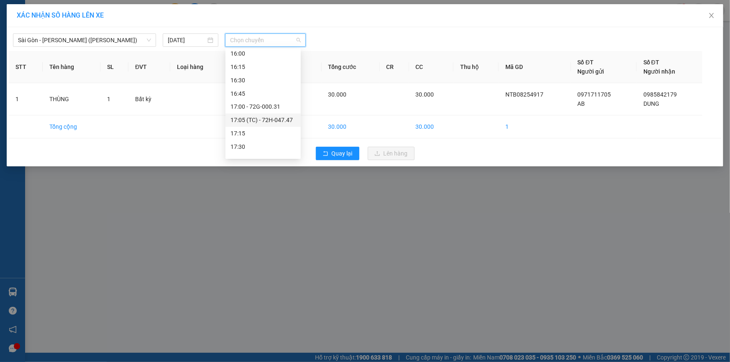
scroll to position [776, 0]
click at [277, 150] on div "18:00 - 72H-048.42" at bounding box center [262, 150] width 65 height 9
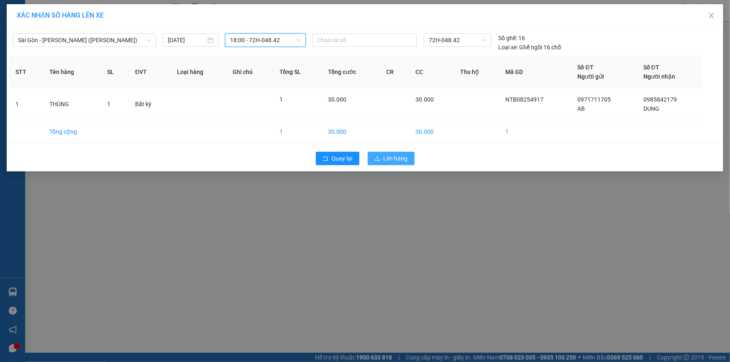
click at [379, 158] on icon "upload" at bounding box center [377, 159] width 6 height 6
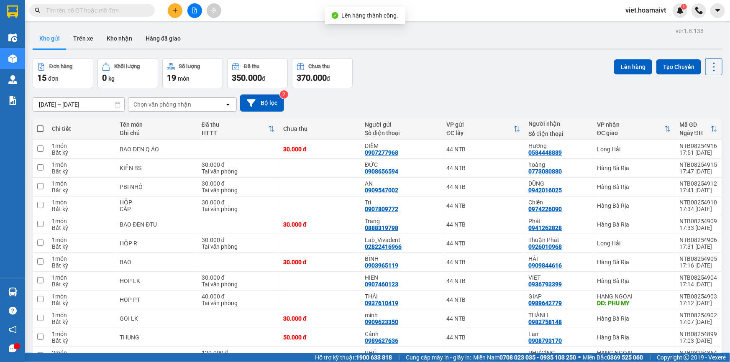
click at [453, 92] on div "[DATE] – [DATE] Press the down arrow key to interact with the calendar and sele…" at bounding box center [378, 103] width 690 height 30
click at [179, 10] on button at bounding box center [175, 10] width 15 height 15
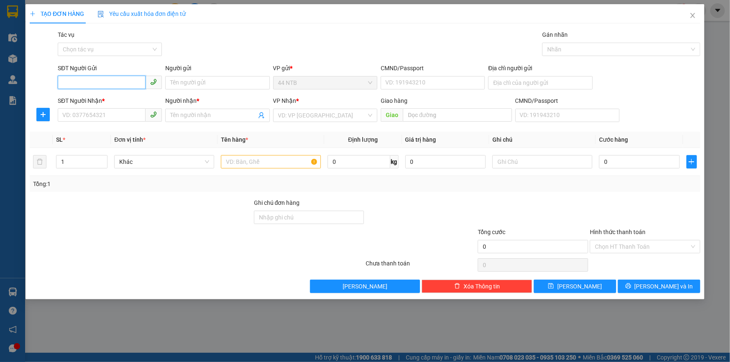
click at [105, 82] on input "SĐT Người Gửi" at bounding box center [102, 82] width 88 height 13
click at [78, 117] on input "SĐT Người Nhận *" at bounding box center [102, 114] width 88 height 13
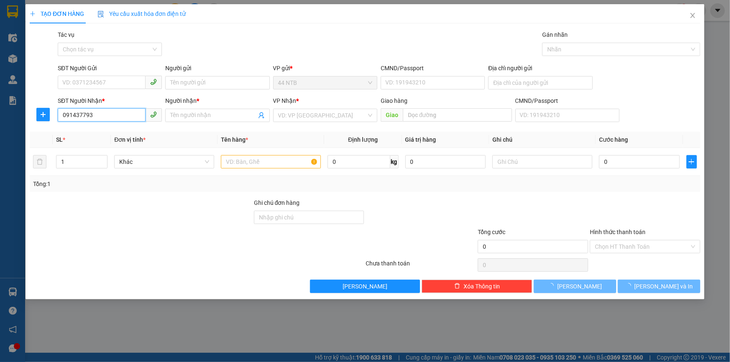
type input "0914377938"
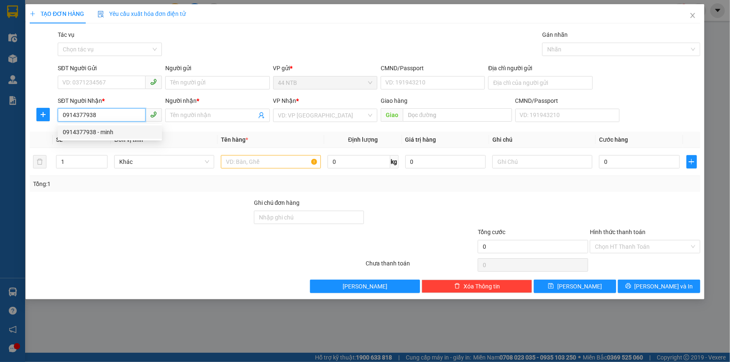
click at [105, 129] on div "0914377938 - minh" at bounding box center [110, 132] width 94 height 9
type input "minh"
type input "0914377938"
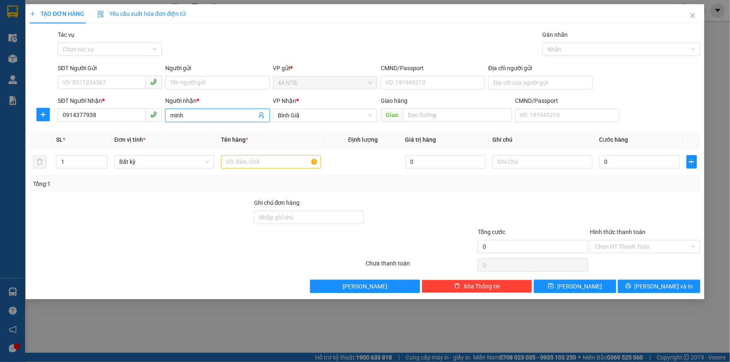
drag, startPoint x: 189, startPoint y: 115, endPoint x: 79, endPoint y: 125, distance: 110.5
click at [83, 125] on div "Transit Pickup Surcharge Ids Transit Deliver Surcharge Ids Transit Deliver Surc…" at bounding box center [365, 161] width 671 height 263
type input "TUINGF"
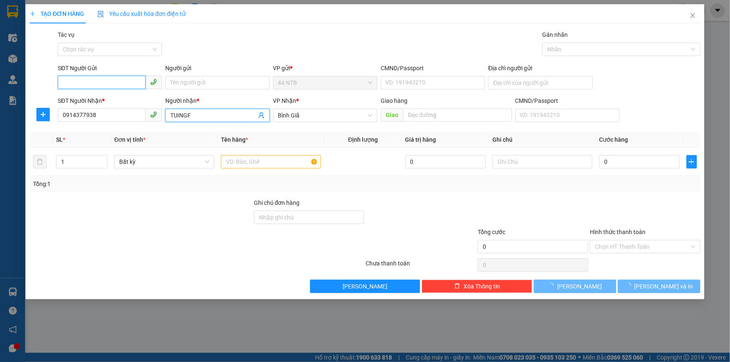
click at [88, 76] on input "SĐT Người Gửi" at bounding box center [102, 82] width 88 height 13
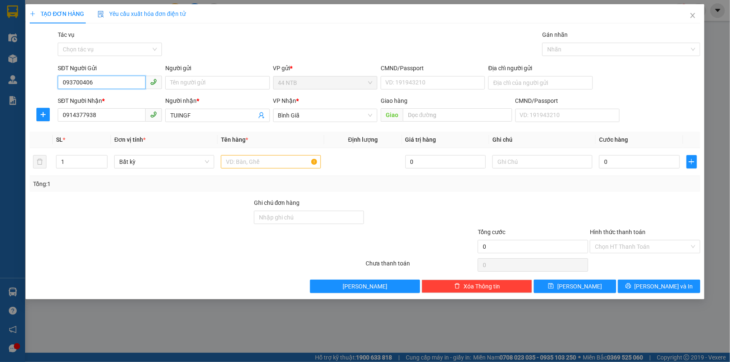
type input "0937004068"
click at [117, 98] on div "0937004068 - BẢO" at bounding box center [110, 99] width 94 height 9
type input "BẢO"
type input "0937004068"
click at [294, 37] on div "Gói vận chuyển * Tiêu chuẩn Tác vụ Chọn tác vụ Gán nhãn Nhãn" at bounding box center [379, 44] width 646 height 29
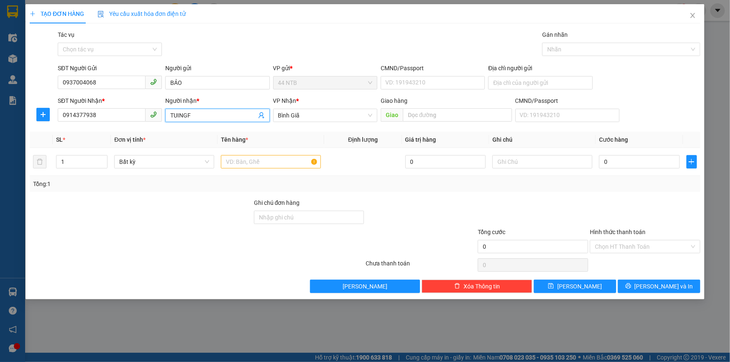
drag, startPoint x: 200, startPoint y: 117, endPoint x: 74, endPoint y: 128, distance: 126.8
click at [80, 136] on div "Transit Pickup Surcharge Ids Transit Deliver Surcharge Ids Transit Deliver Surc…" at bounding box center [365, 161] width 671 height 263
type input "TÙNG"
drag, startPoint x: 284, startPoint y: 21, endPoint x: 317, endPoint y: 28, distance: 34.7
click at [284, 20] on div "TẠO ĐƠN HÀNG Yêu cầu xuất hóa đơn điện tử" at bounding box center [365, 13] width 671 height 19
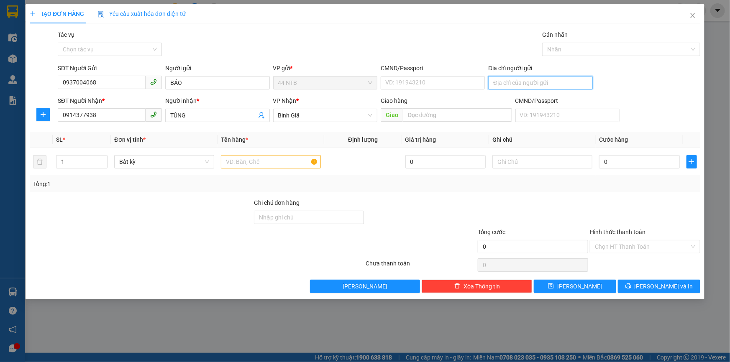
click at [497, 79] on input "Địa chỉ người gửi" at bounding box center [540, 82] width 104 height 13
type input "7"
type input "SỐ 4 HUỲNH TẤN PHÁT"
click at [247, 164] on input "text" at bounding box center [271, 161] width 100 height 13
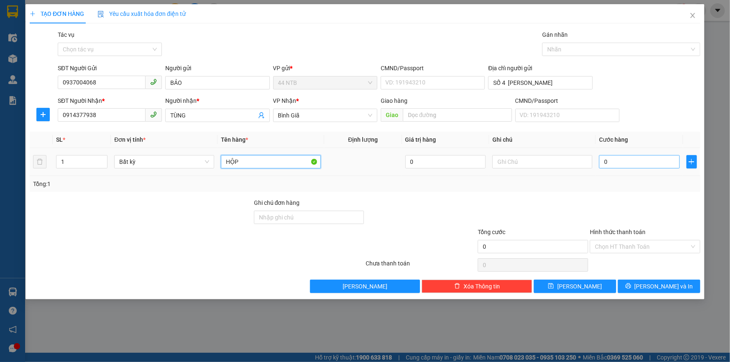
type input "HỘP"
click at [623, 164] on input "0" at bounding box center [639, 161] width 81 height 13
type input "3"
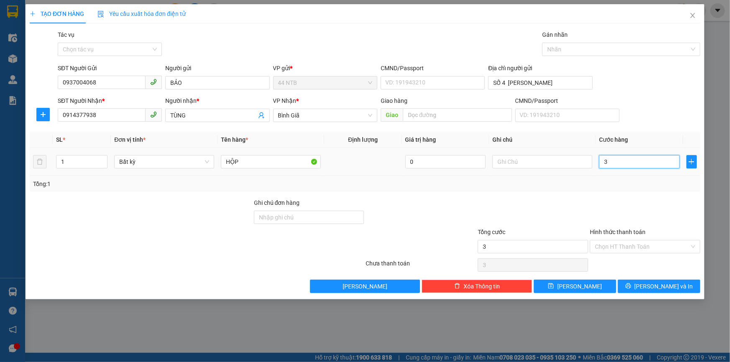
type input "30"
type input "30.000"
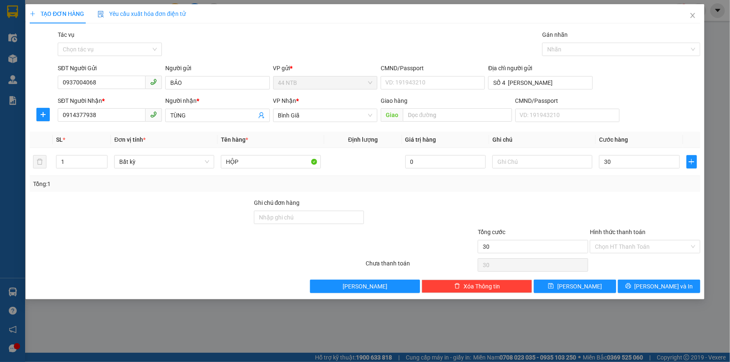
type input "30.000"
click at [361, 55] on div "Gói vận chuyển * Tiêu chuẩn Tác vụ Chọn tác vụ Gán nhãn Nhãn" at bounding box center [379, 44] width 646 height 29
click at [264, 163] on input "HỘP" at bounding box center [271, 161] width 100 height 13
type input "HỘP BO DAM"
click at [631, 284] on icon "printer" at bounding box center [628, 286] width 6 height 6
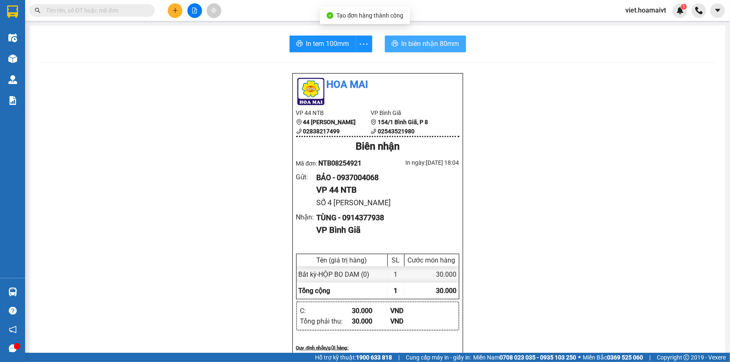
click at [419, 49] on span "In biên nhận 80mm" at bounding box center [431, 43] width 58 height 10
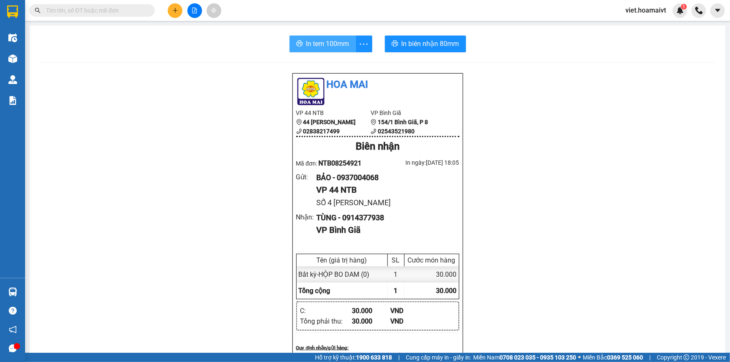
click at [306, 44] on span "In tem 100mm" at bounding box center [327, 43] width 43 height 10
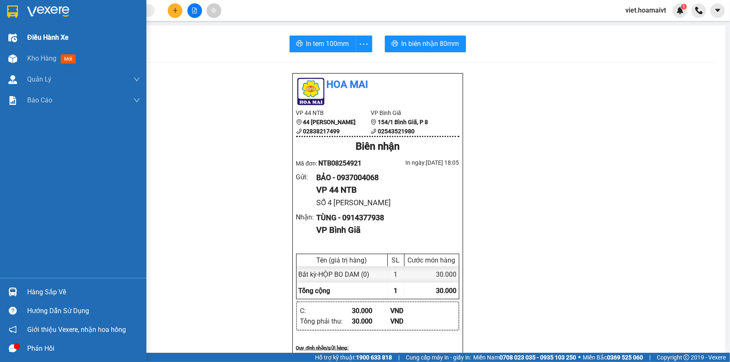
drag, startPoint x: 41, startPoint y: 39, endPoint x: 27, endPoint y: 58, distance: 23.3
click at [39, 39] on span "Điều hành xe" at bounding box center [47, 37] width 41 height 10
